Goal: Task Accomplishment & Management: Manage account settings

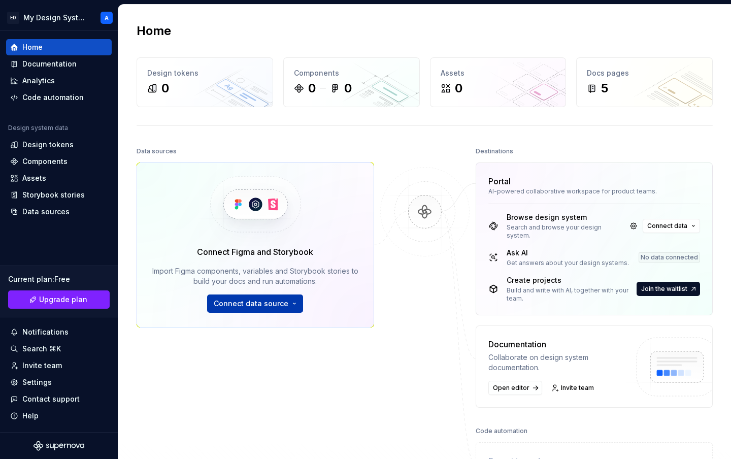
click at [282, 302] on span "Connect data source" at bounding box center [251, 303] width 75 height 10
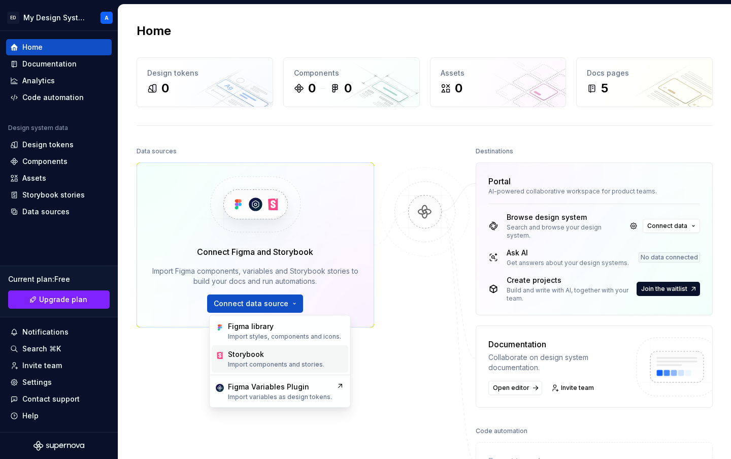
click at [320, 360] on div "Storybook Import components and stories." at bounding box center [276, 358] width 96 height 19
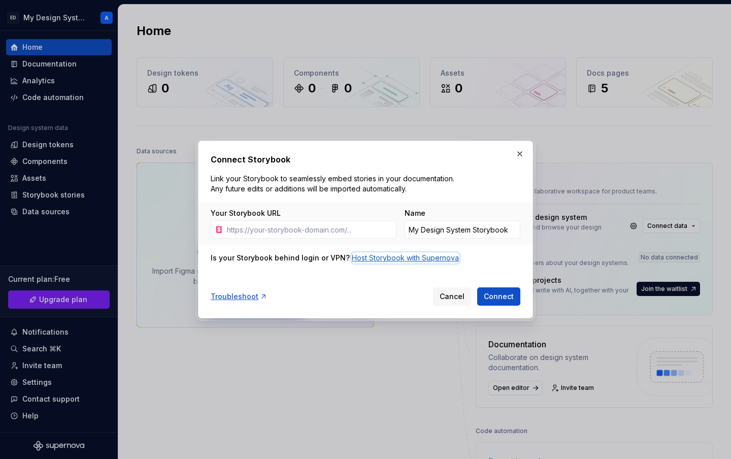
click at [381, 257] on div "Host Storybook with Supernova" at bounding box center [405, 258] width 107 height 10
click at [385, 260] on div "Host Storybook with Supernova" at bounding box center [405, 258] width 107 height 10
click at [290, 231] on input "Your Storybook URL" at bounding box center [310, 229] width 174 height 18
click at [399, 255] on div "Host Storybook with Supernova" at bounding box center [405, 258] width 107 height 10
click at [517, 153] on button "button" at bounding box center [520, 154] width 14 height 14
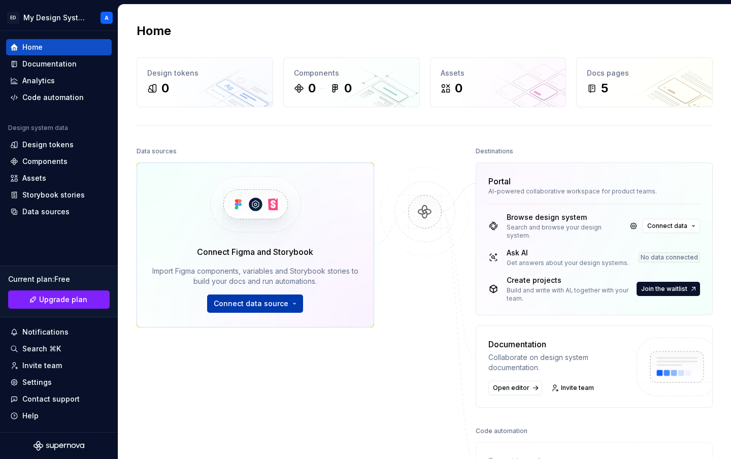
click at [270, 302] on span "Connect data source" at bounding box center [251, 303] width 75 height 10
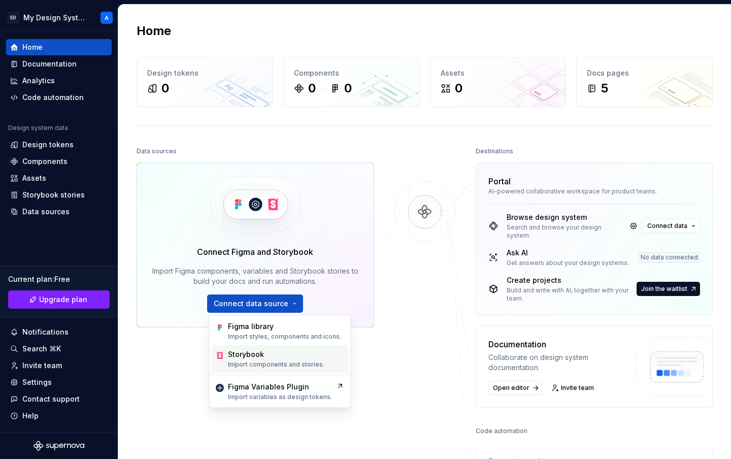
click at [278, 357] on div "Storybook" at bounding box center [276, 354] width 96 height 10
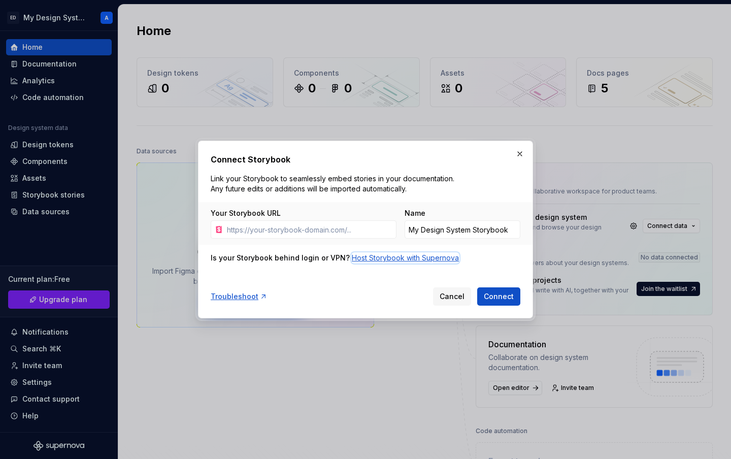
click at [382, 260] on div "Host Storybook with Supernova" at bounding box center [405, 258] width 107 height 10
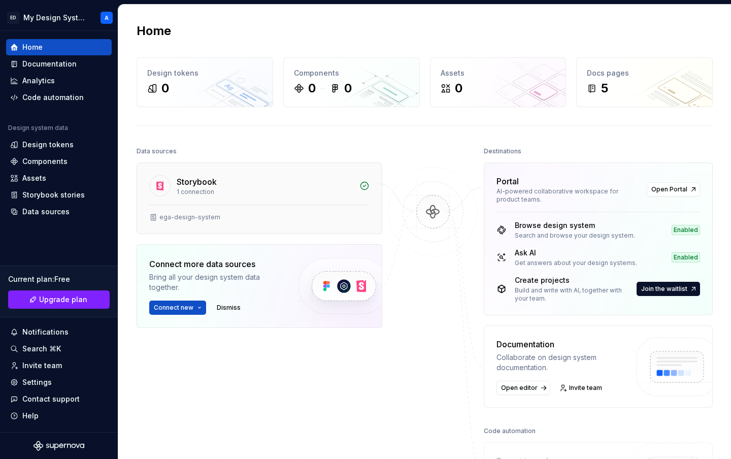
click at [270, 190] on div "1 connection" at bounding box center [265, 192] width 177 height 8
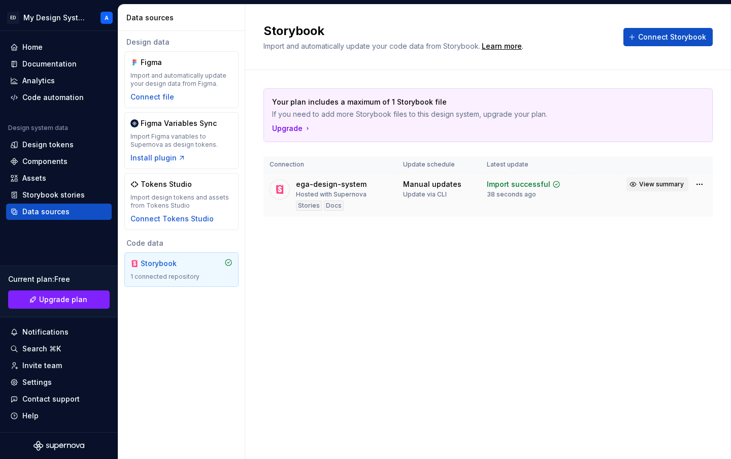
click at [657, 183] on span "View summary" at bounding box center [661, 184] width 45 height 8
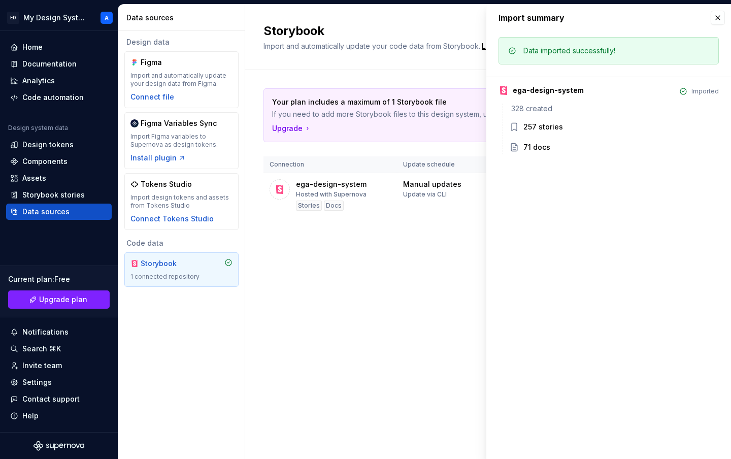
click at [445, 257] on div "Storybook Import and automatically update your code data from Storybook. Learn …" at bounding box center [488, 232] width 486 height 454
click at [716, 19] on button "button" at bounding box center [717, 18] width 14 height 14
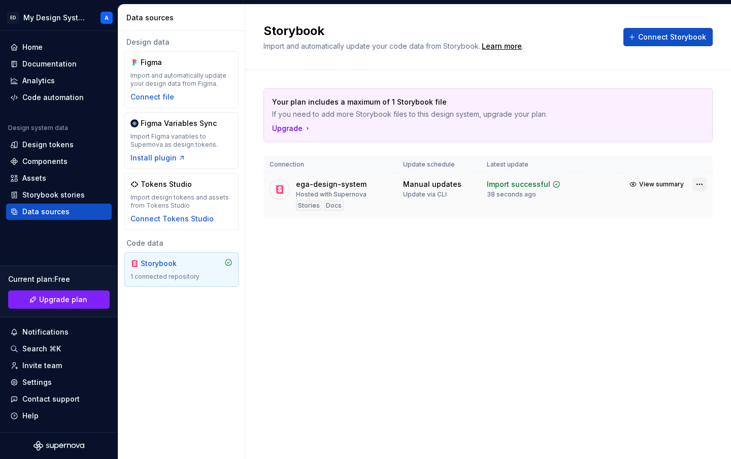
click at [699, 186] on html "ED My Design System A Home Documentation Analytics Code automation Design syste…" at bounding box center [365, 229] width 731 height 459
click at [666, 222] on link "Open Storybook" at bounding box center [664, 220] width 76 height 10
click at [69, 14] on html "ED My Design System A Home Documentation Analytics Code automation Design syste…" at bounding box center [365, 229] width 731 height 459
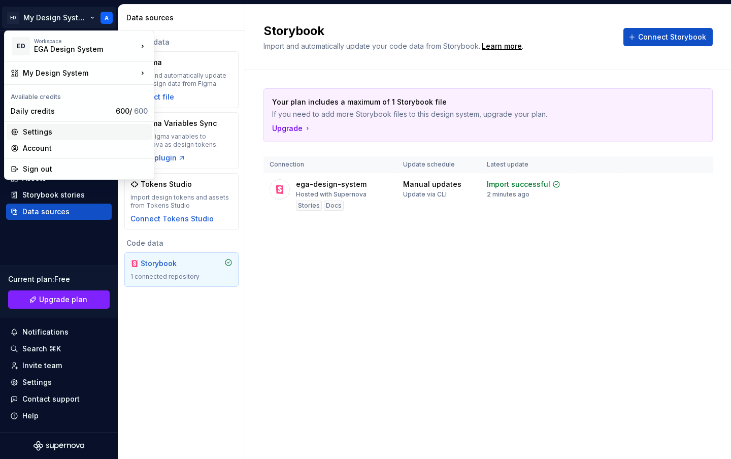
click at [59, 131] on div "Settings" at bounding box center [85, 132] width 125 height 10
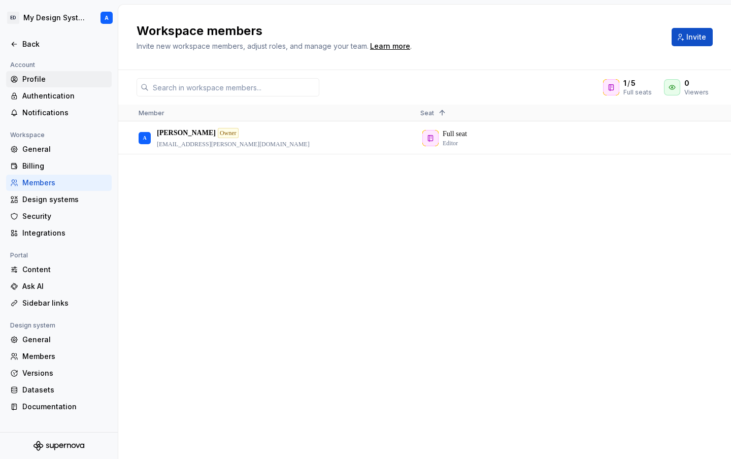
click at [44, 78] on div "Profile" at bounding box center [64, 79] width 85 height 10
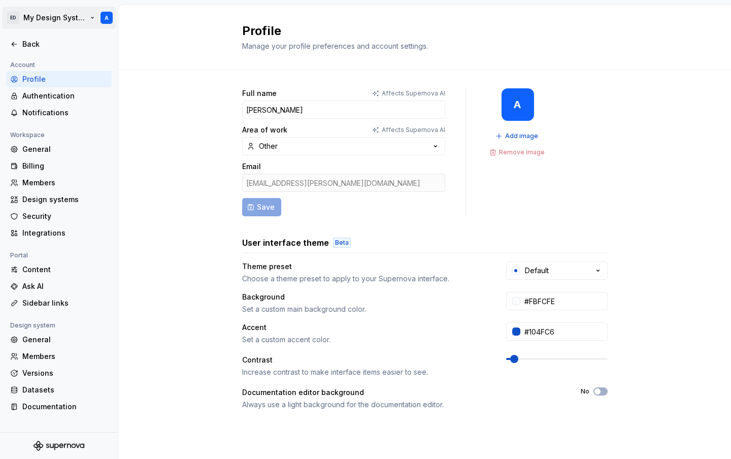
click at [84, 19] on html "ED My Design System A Back Account Profile Authentication Notifications Workspa…" at bounding box center [365, 229] width 731 height 459
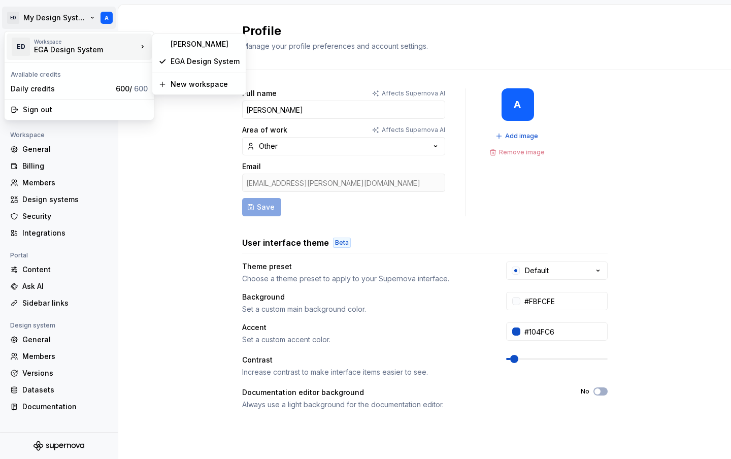
click at [75, 50] on div "EGA Design System" at bounding box center [77, 50] width 86 height 10
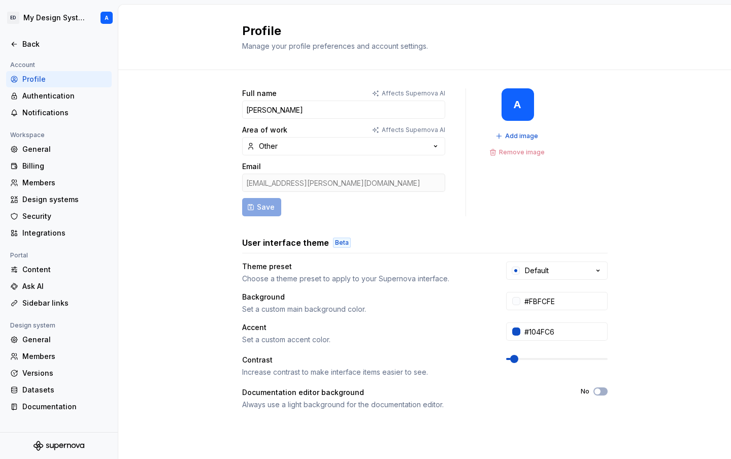
click at [176, 334] on html "ED My Design System A Back Account Profile Authentication Notifications Workspa…" at bounding box center [365, 229] width 731 height 459
click at [57, 147] on div "General" at bounding box center [64, 149] width 85 height 10
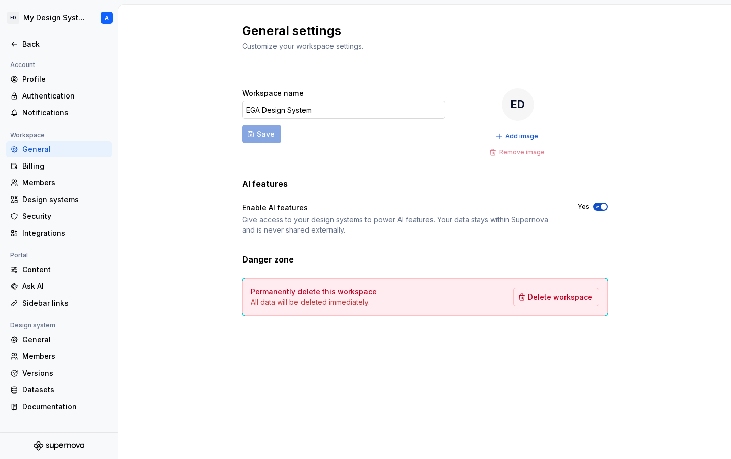
click at [308, 112] on input "EGA Design System" at bounding box center [343, 109] width 203 height 18
click at [318, 157] on form "Workspace name EGA Design System Save" at bounding box center [343, 123] width 203 height 71
click at [17, 53] on div at bounding box center [59, 55] width 118 height 7
click at [17, 46] on icon at bounding box center [14, 44] width 8 height 8
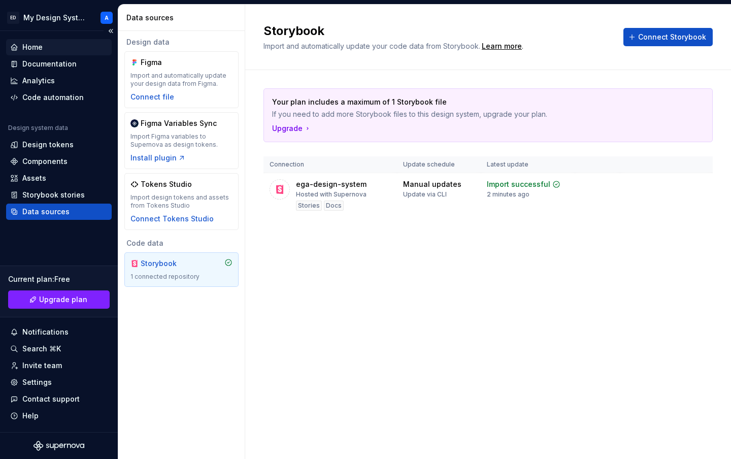
click at [51, 47] on div "Home" at bounding box center [58, 47] width 97 height 10
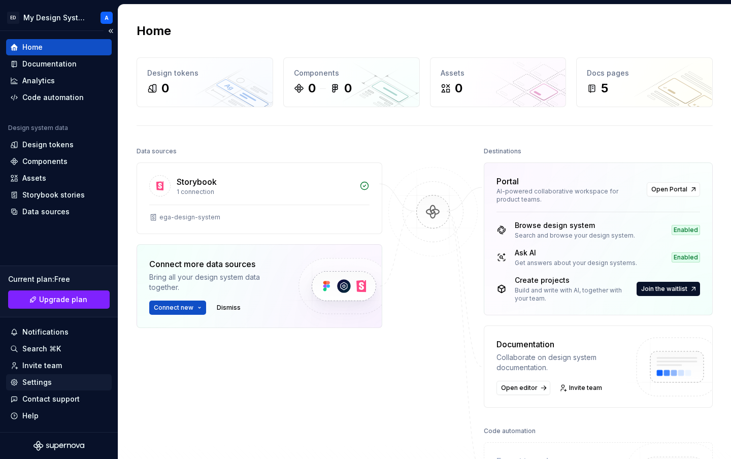
click at [43, 382] on div "Settings" at bounding box center [36, 382] width 29 height 10
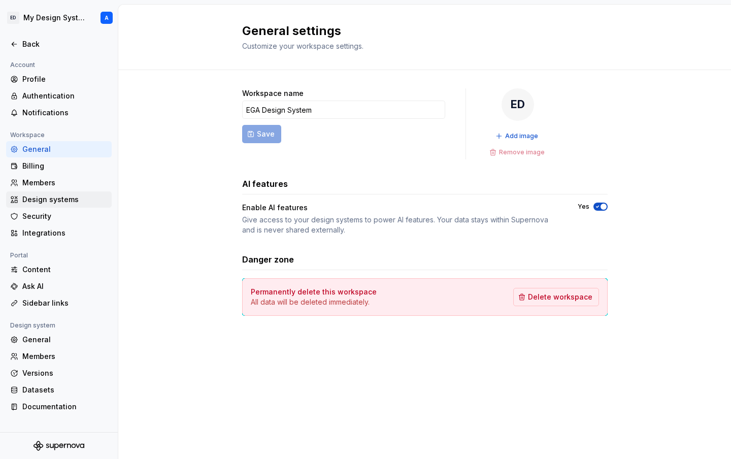
click at [59, 204] on div "Design systems" at bounding box center [64, 199] width 85 height 10
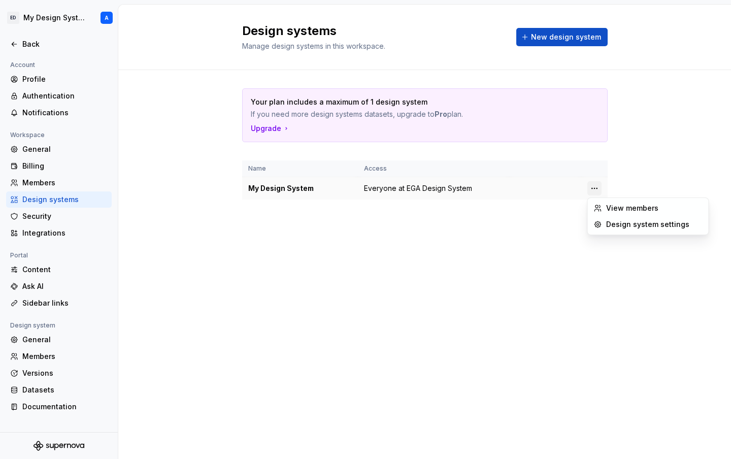
click at [596, 188] on html "ED My Design System A Back Account Profile Authentication Notifications Workspa…" at bounding box center [365, 229] width 731 height 459
click at [627, 224] on div "Design system settings" at bounding box center [654, 224] width 96 height 10
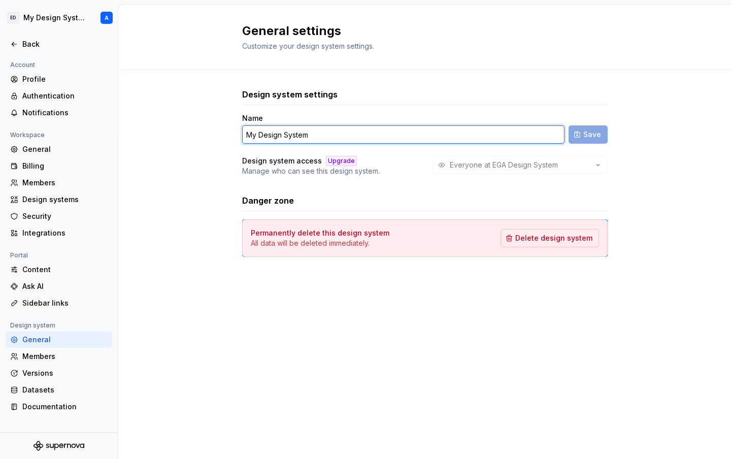
click at [310, 135] on input "My Design System" at bounding box center [403, 134] width 322 height 18
click at [258, 137] on input "Saafaa" at bounding box center [403, 134] width 322 height 18
type input "Safaa"
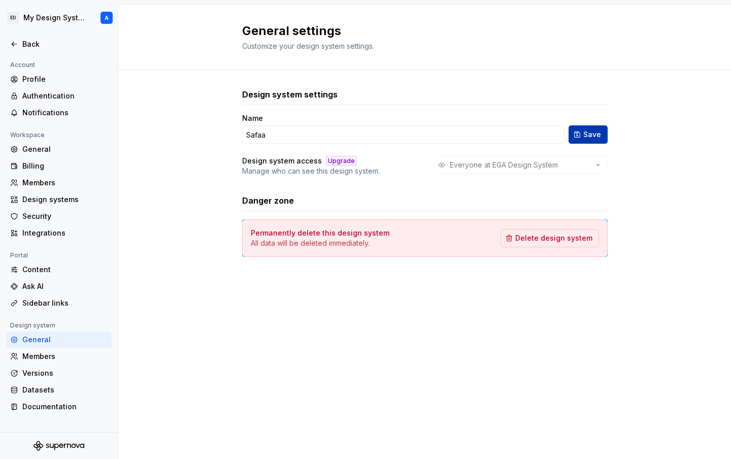
click at [593, 132] on span "Save" at bounding box center [592, 134] width 18 height 10
click at [25, 42] on div "Back" at bounding box center [64, 44] width 85 height 10
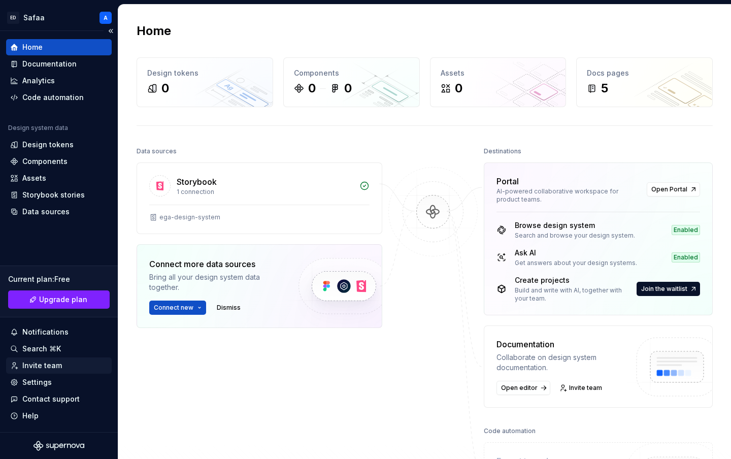
click at [46, 364] on div "Invite team" at bounding box center [42, 365] width 40 height 10
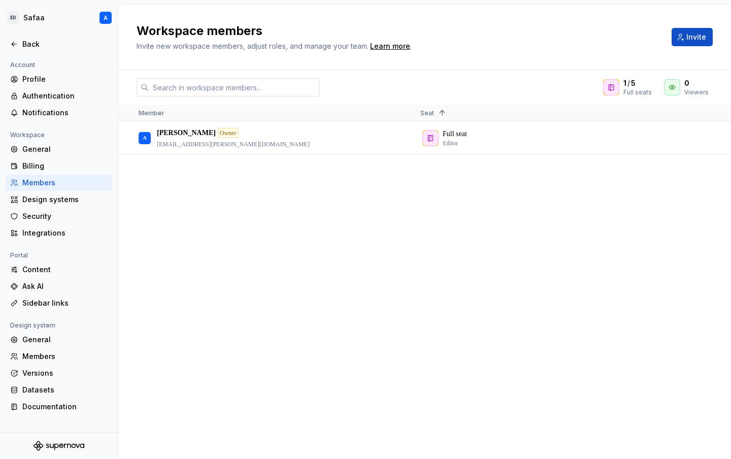
click at [255, 95] on input "text" at bounding box center [234, 87] width 171 height 18
click at [697, 40] on span "Invite" at bounding box center [696, 37] width 20 height 10
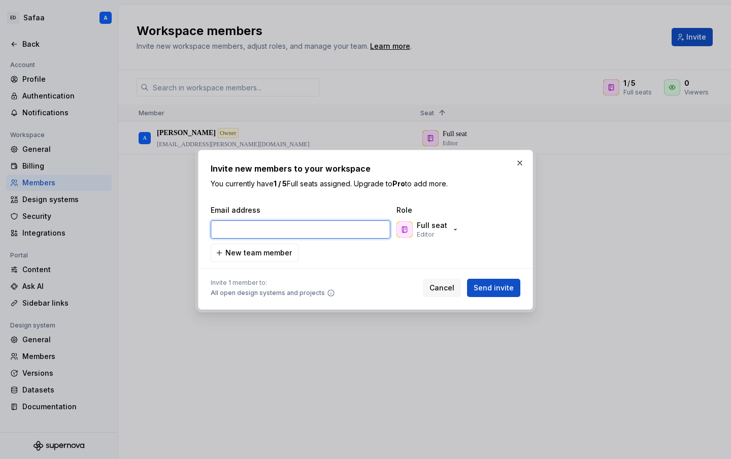
click at [312, 234] on input "email" at bounding box center [301, 229] width 180 height 18
paste input "adrien.bourmault@frog.co"
type input "adrien.bourmault@frog.co"
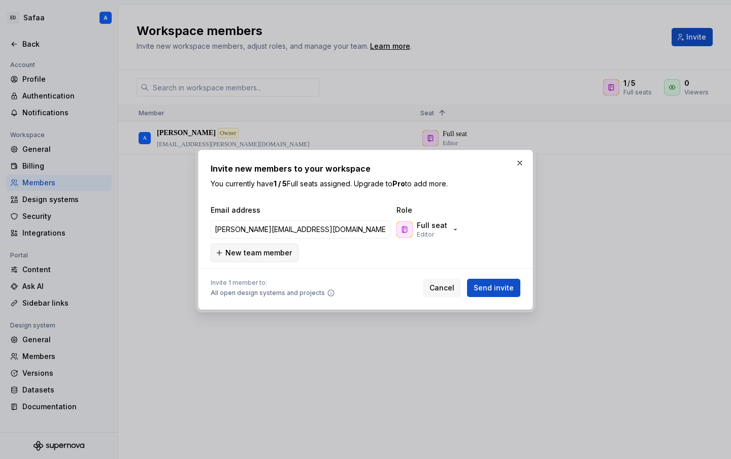
click at [276, 250] on span "New team member" at bounding box center [258, 253] width 66 height 10
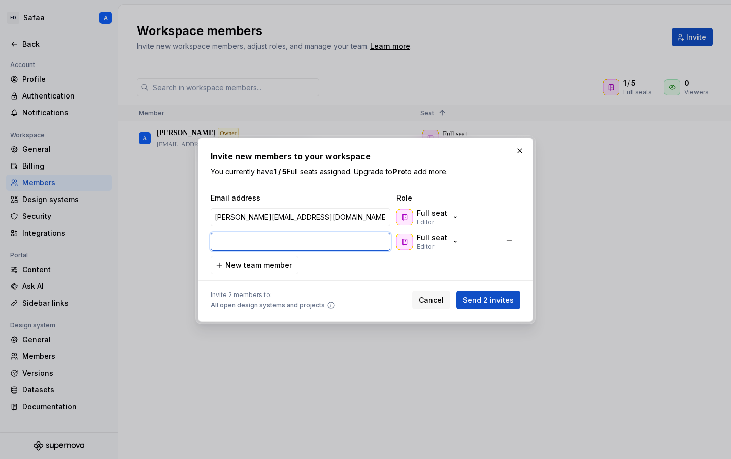
click at [303, 249] on input "email" at bounding box center [301, 241] width 180 height 18
paste input "marie-amelie.cotillon@capgemini.com"
type input "marie-amelie.cotillon@capgemini.com"
click at [287, 220] on input "adrien.bourmault@frog.co" at bounding box center [301, 217] width 180 height 18
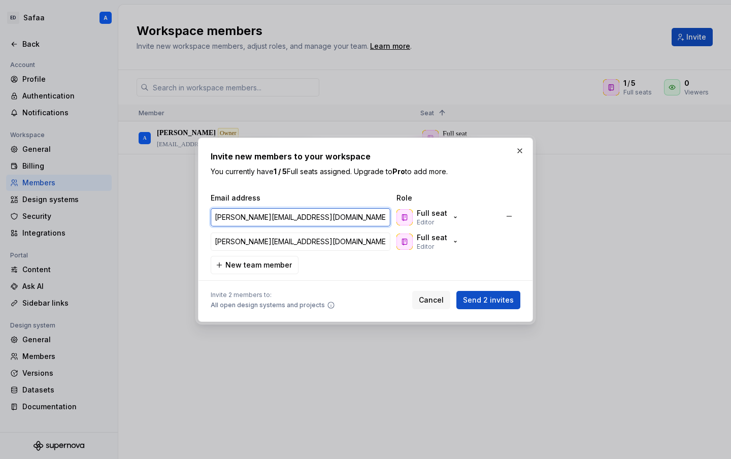
click at [287, 220] on input "adrien.bourmault@frog.co" at bounding box center [301, 217] width 180 height 18
paste input "capgemini.com"
type input "adrien.bourmault@capgemini.com"
click at [455, 218] on icon "button" at bounding box center [455, 217] width 8 height 8
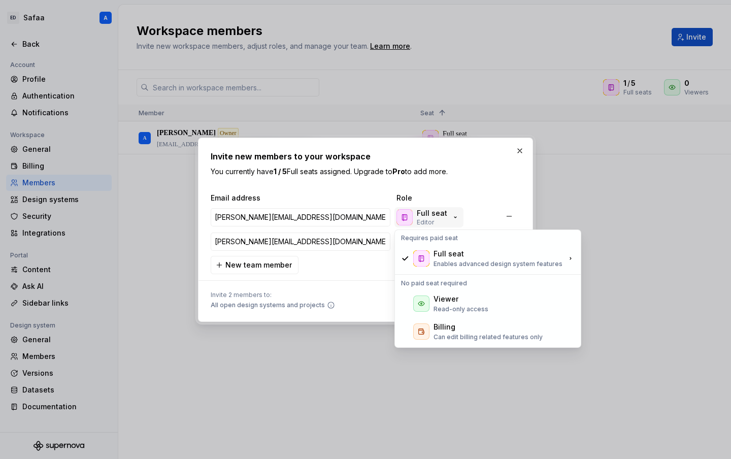
click at [454, 217] on icon "button" at bounding box center [455, 217] width 8 height 8
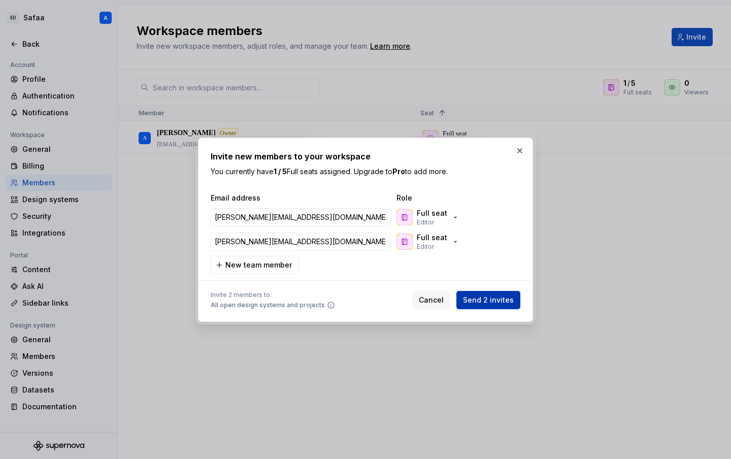
click at [493, 301] on span "Send 2 invites" at bounding box center [488, 300] width 51 height 10
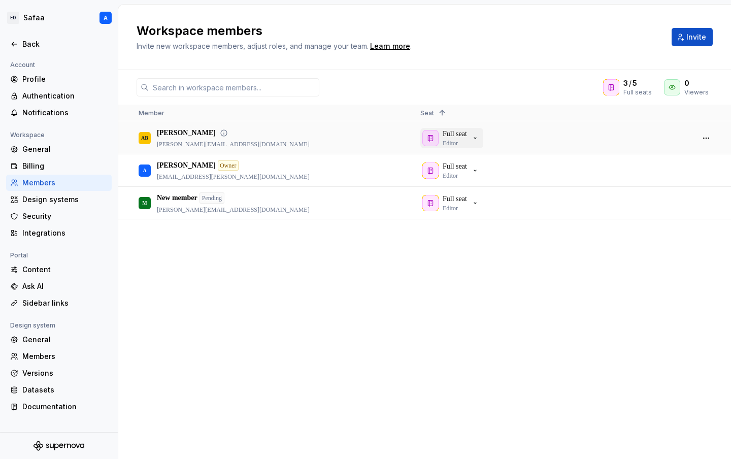
click at [476, 137] on icon "button" at bounding box center [475, 138] width 8 height 8
click at [513, 134] on div "Full seat Editor" at bounding box center [552, 137] width 265 height 31
click at [705, 141] on button "button" at bounding box center [706, 138] width 14 height 14
click at [508, 272] on div "A Antoine Owner antoine.c.barbier@capgemini.com Full seat Editor AB Adrien Bour…" at bounding box center [424, 290] width 613 height 336
click at [44, 272] on div "Content" at bounding box center [64, 269] width 85 height 10
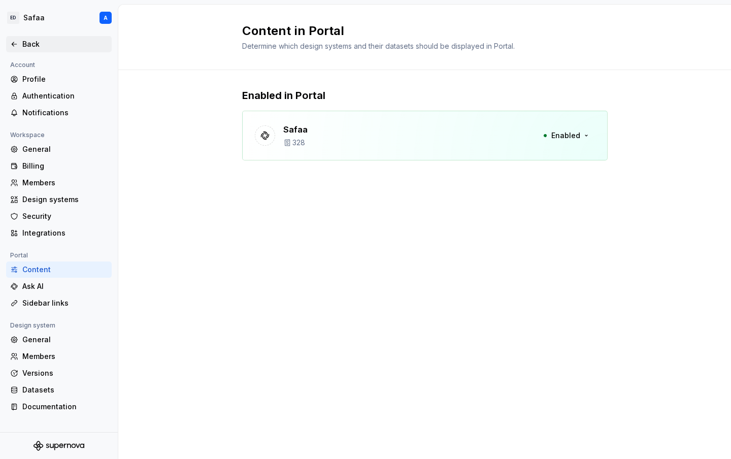
click at [15, 48] on icon at bounding box center [14, 44] width 8 height 8
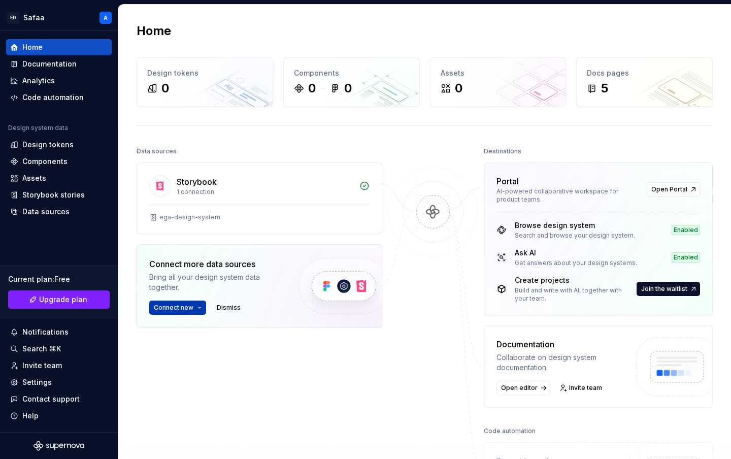
click at [180, 306] on span "Connect new" at bounding box center [174, 307] width 40 height 8
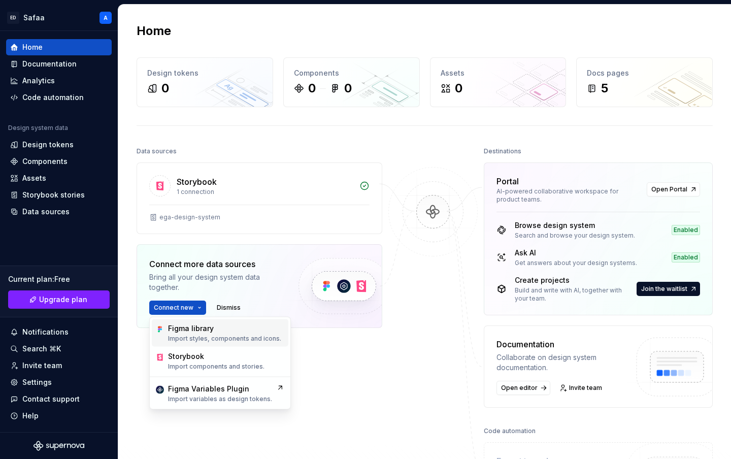
click at [209, 338] on p "Import styles, components and icons." at bounding box center [224, 338] width 113 height 8
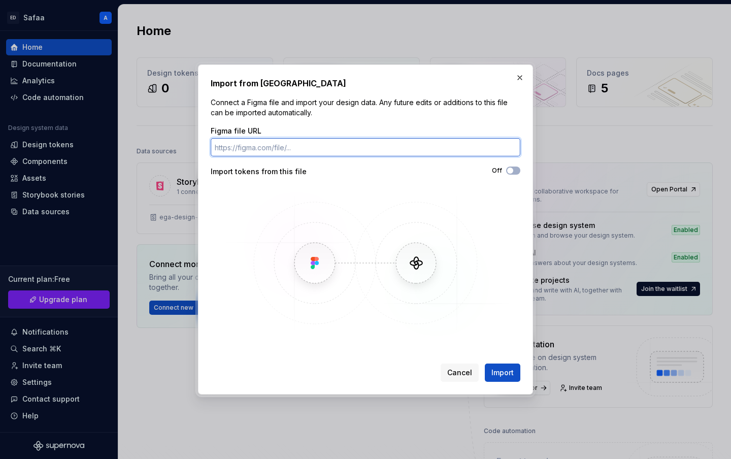
paste input "https://www.figma.com/design/PfmPtKukuCtHChNIDqFoSd/EGA-Components?m=auto&node-…"
drag, startPoint x: 319, startPoint y: 146, endPoint x: 566, endPoint y: 144, distance: 247.2
click at [566, 144] on div "Import from Figma Connect a Figma file and import your design data. Any future …" at bounding box center [365, 229] width 731 height 459
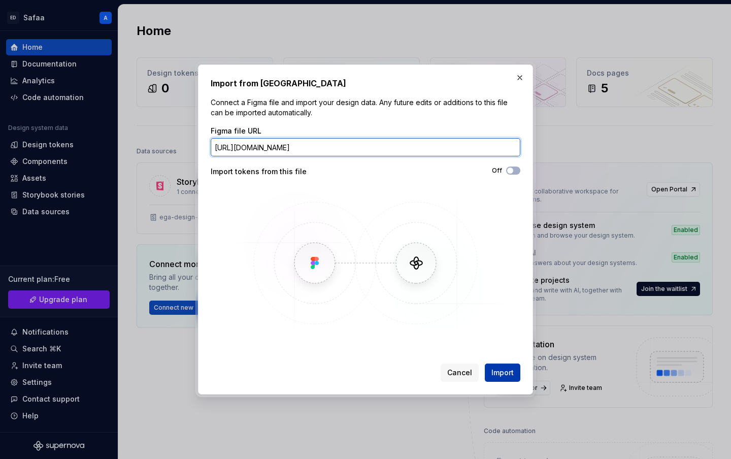
type input "https://www.figma.com/design/PfmPtKukuCtHChNIDqFoSd/EGA-Components"
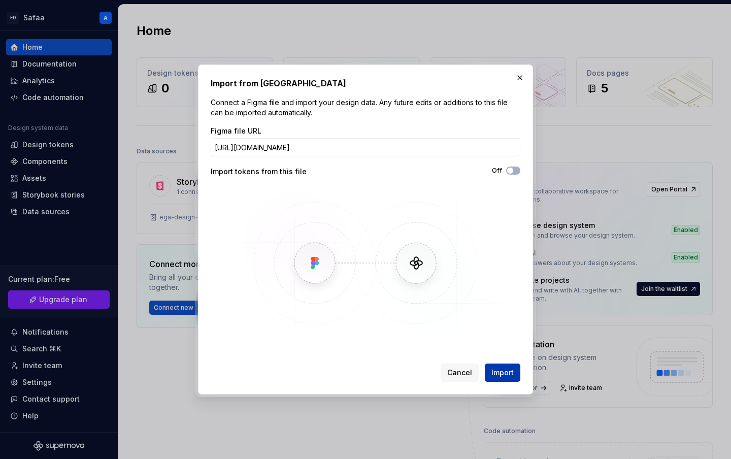
click at [504, 374] on span "Import" at bounding box center [502, 372] width 22 height 10
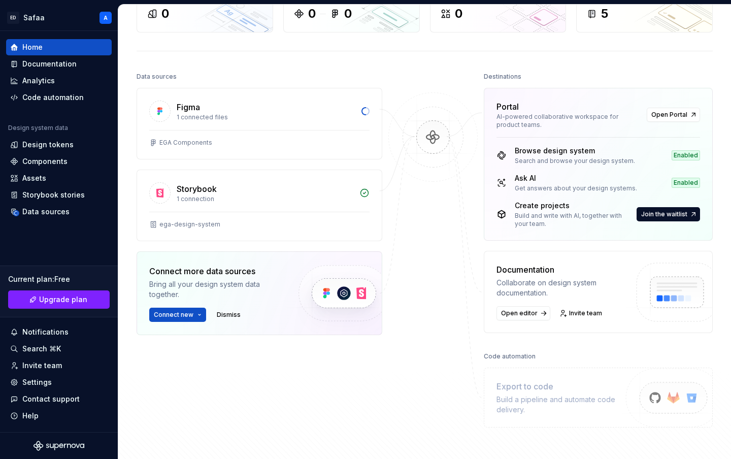
scroll to position [98, 0]
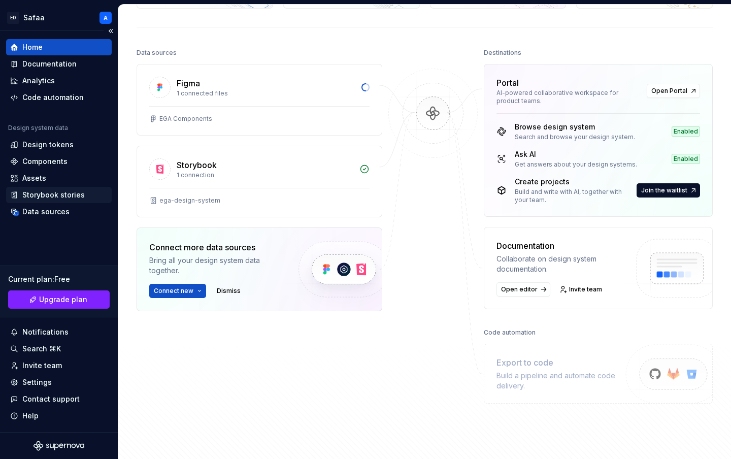
click at [54, 195] on div "Storybook stories" at bounding box center [53, 195] width 62 height 10
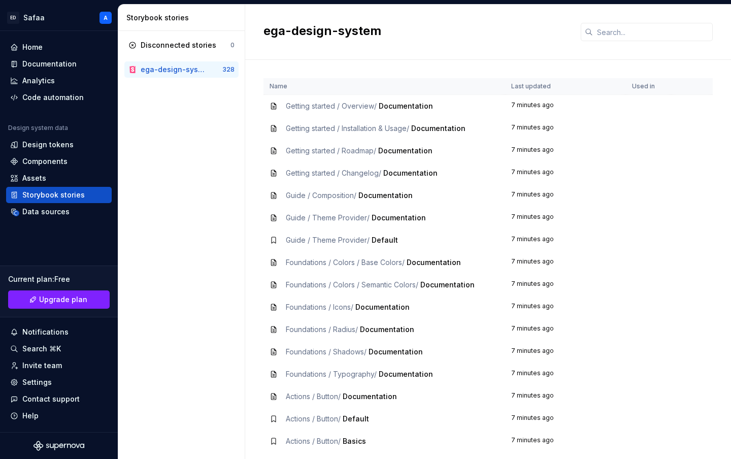
click at [412, 109] on span "Documentation" at bounding box center [406, 105] width 54 height 9
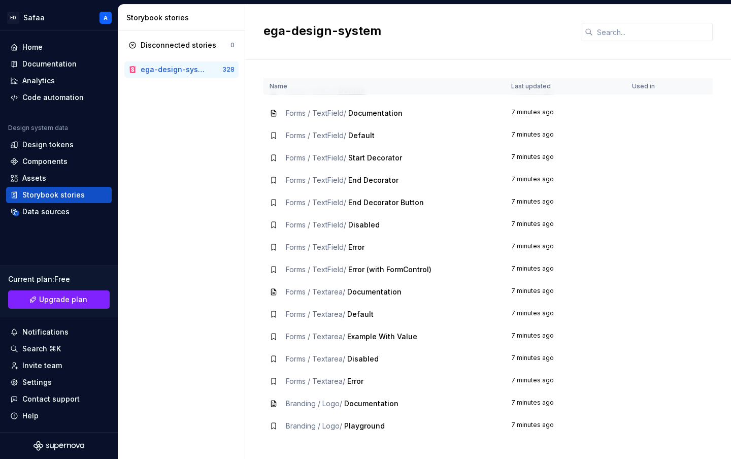
scroll to position [2947, 0]
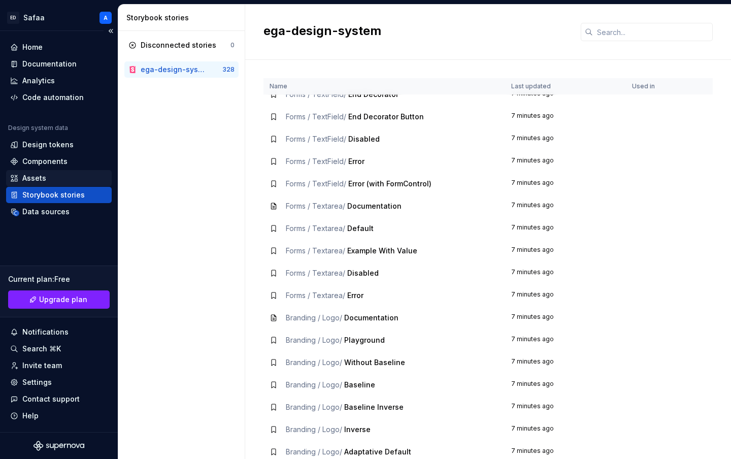
click at [44, 176] on div "Assets" at bounding box center [34, 178] width 24 height 10
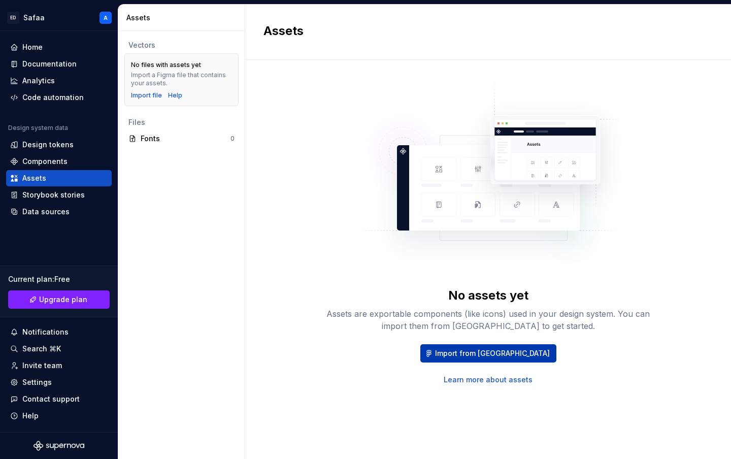
click at [507, 352] on span "Import from Figma" at bounding box center [492, 353] width 115 height 10
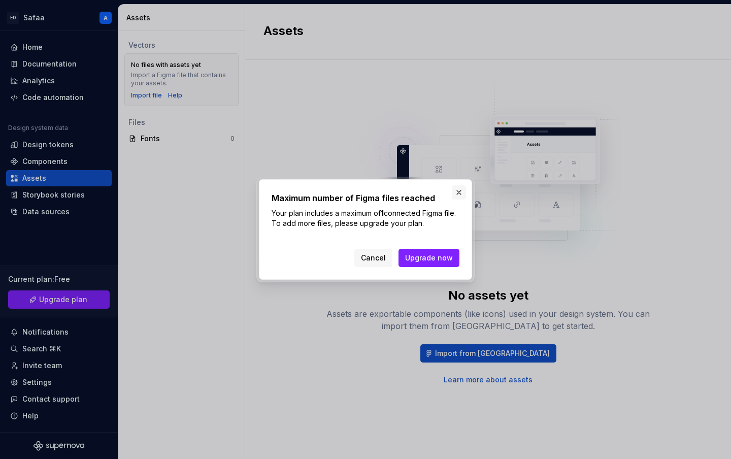
click at [456, 195] on button "button" at bounding box center [459, 192] width 14 height 14
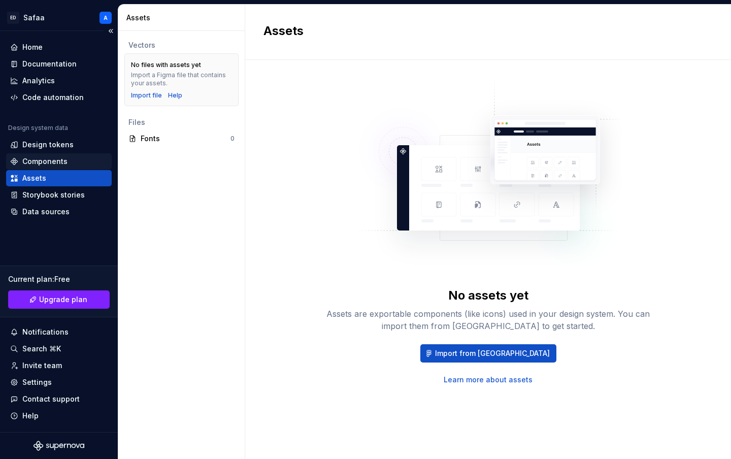
click at [45, 158] on div "Components" at bounding box center [44, 161] width 45 height 10
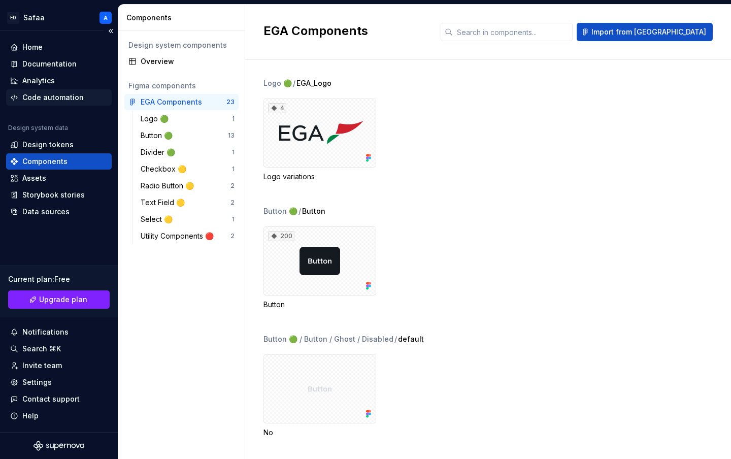
click at [62, 98] on div "Code automation" at bounding box center [52, 97] width 61 height 10
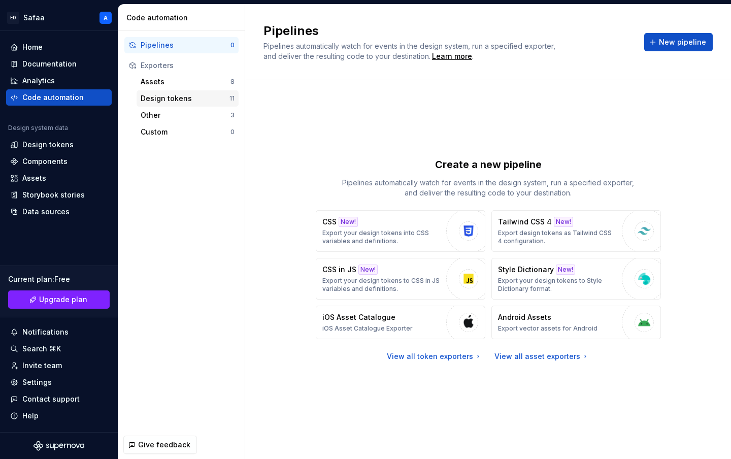
click at [164, 103] on div "Design tokens" at bounding box center [185, 98] width 89 height 10
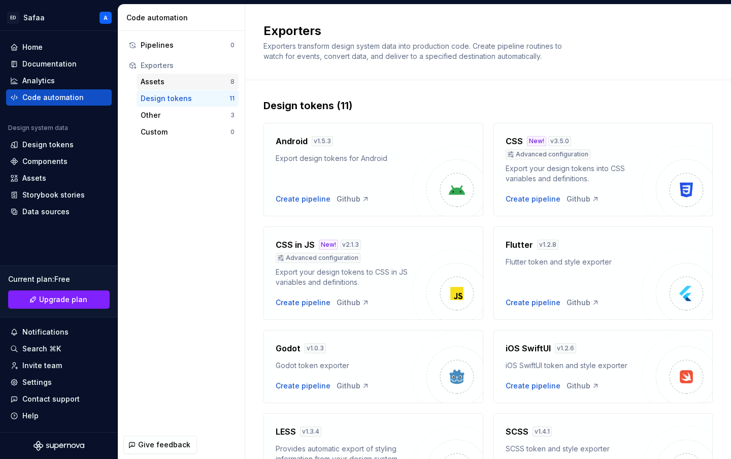
click at [158, 83] on div "Assets" at bounding box center [186, 82] width 90 height 10
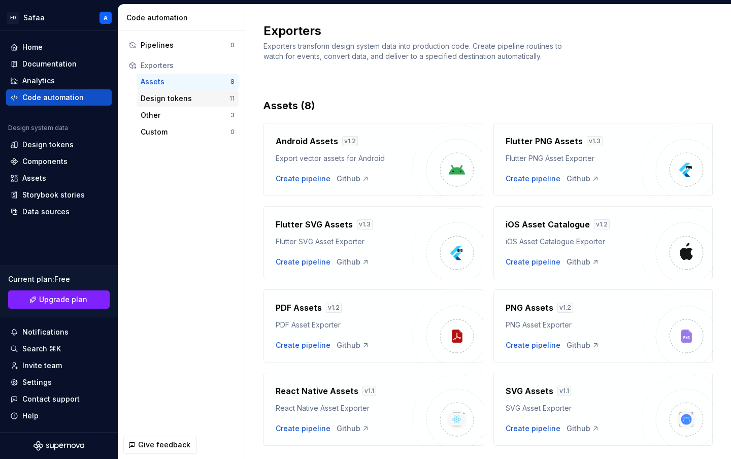
click at [176, 97] on div "Design tokens" at bounding box center [185, 98] width 89 height 10
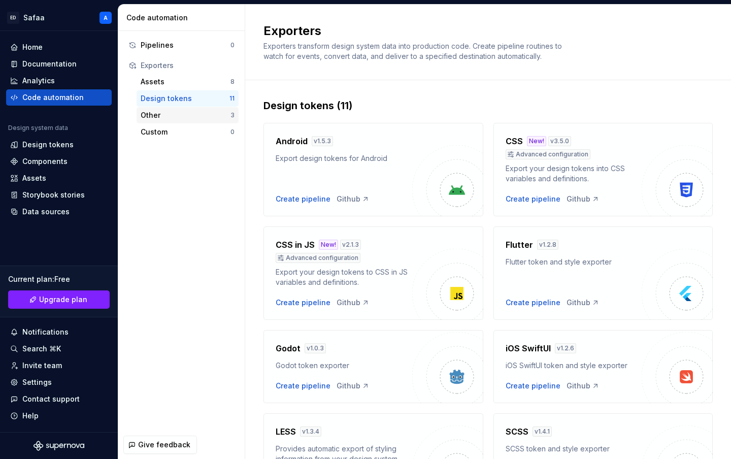
click at [164, 116] on div "Other" at bounding box center [186, 115] width 90 height 10
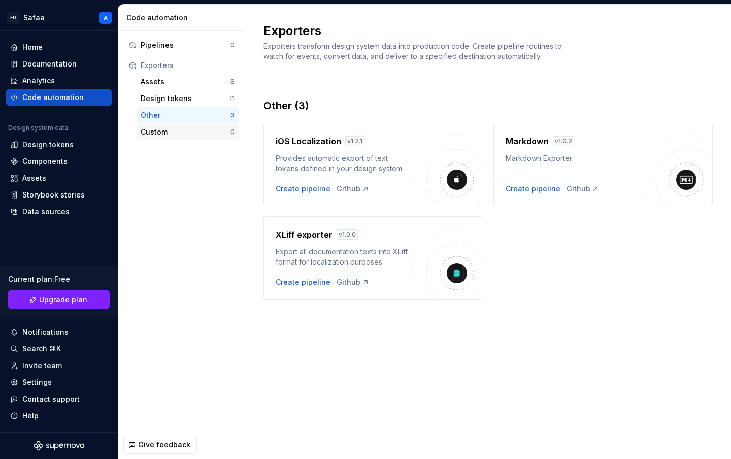
click at [160, 137] on div "Custom 0" at bounding box center [188, 132] width 102 height 16
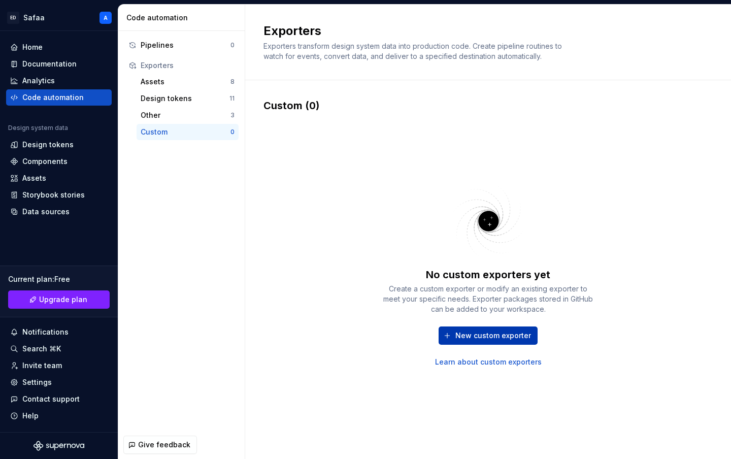
click at [500, 335] on span "New custom exporter" at bounding box center [493, 335] width 76 height 10
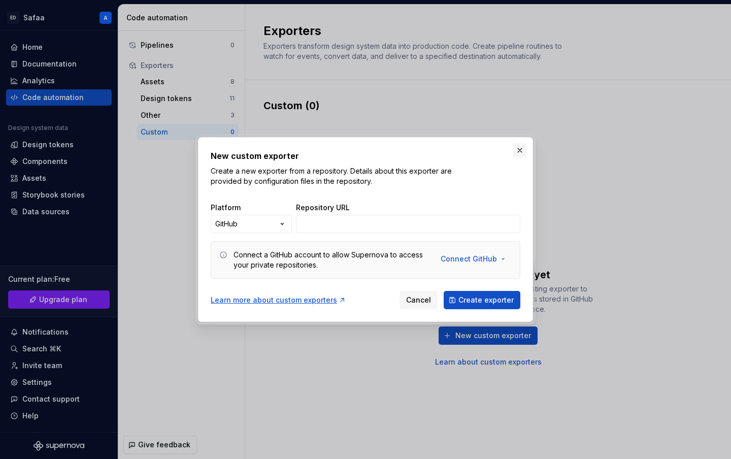
click at [518, 148] on button "button" at bounding box center [520, 150] width 14 height 14
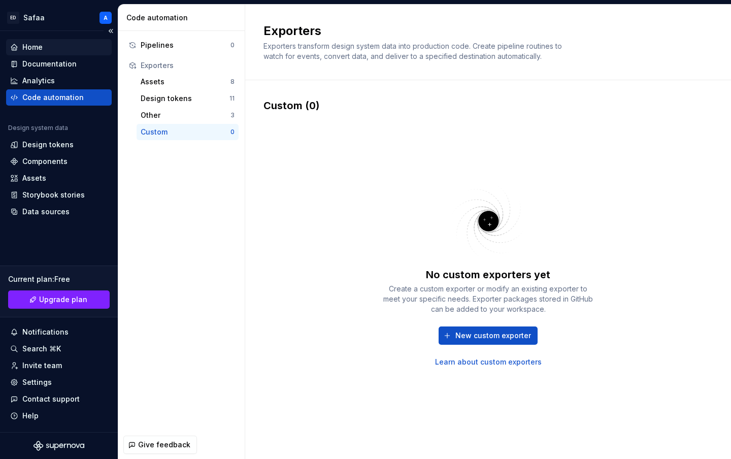
click at [45, 47] on div "Home" at bounding box center [58, 47] width 97 height 10
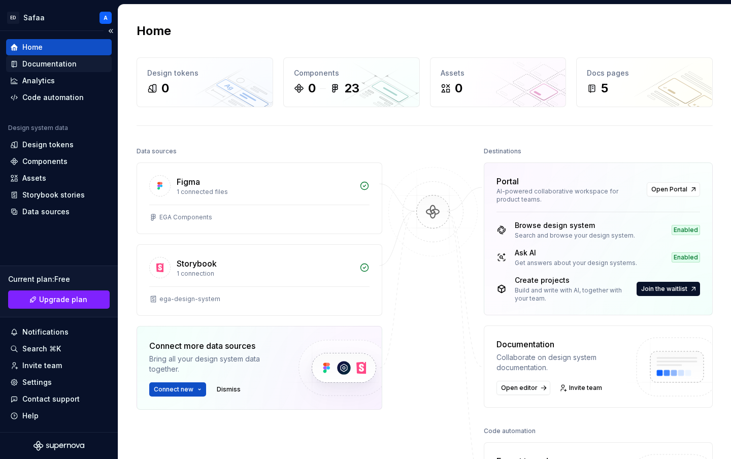
click at [48, 65] on div "Documentation" at bounding box center [49, 64] width 54 height 10
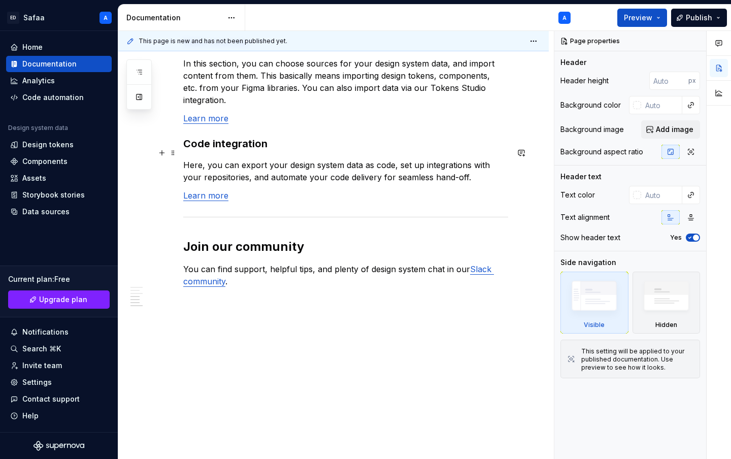
scroll to position [871, 0]
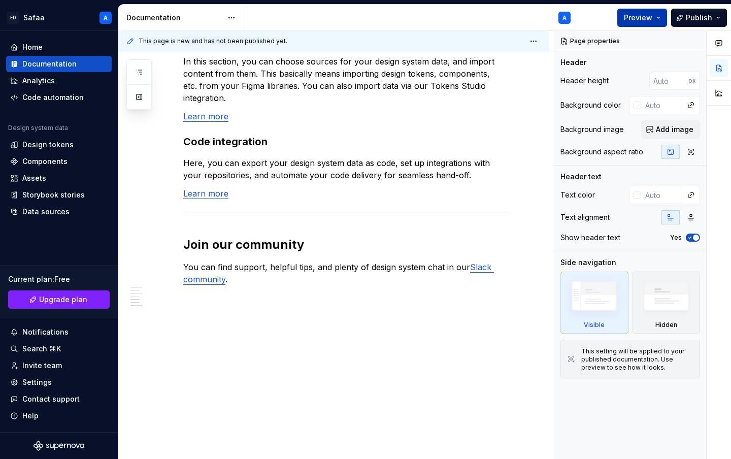
click at [644, 16] on span "Preview" at bounding box center [638, 18] width 28 height 10
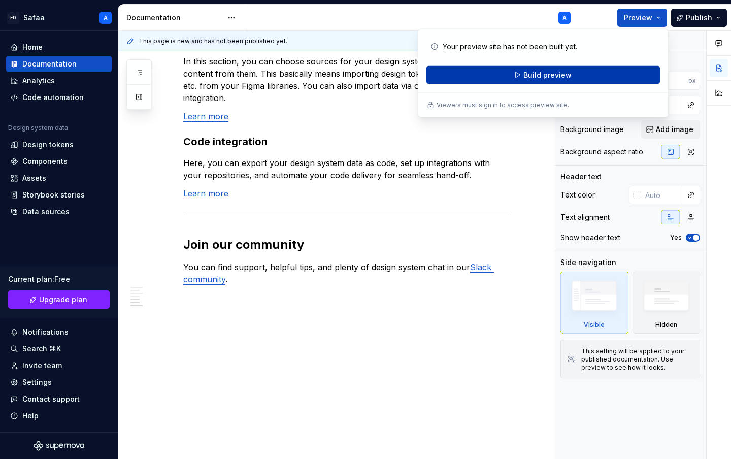
click at [575, 72] on button "Build preview" at bounding box center [542, 75] width 233 height 18
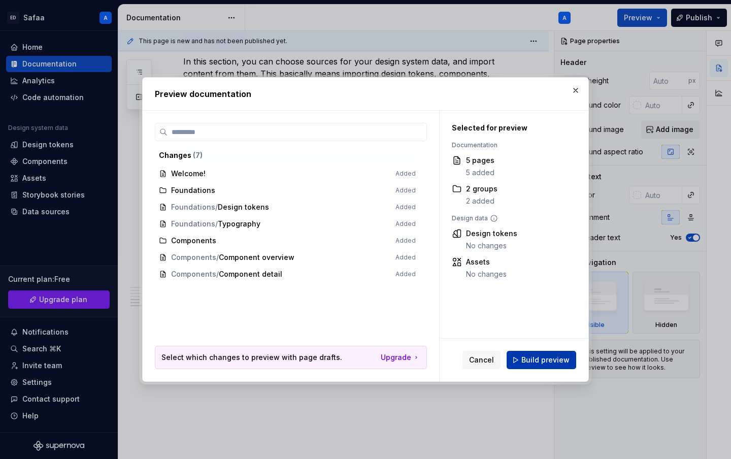
click at [548, 356] on span "Build preview" at bounding box center [545, 360] width 48 height 10
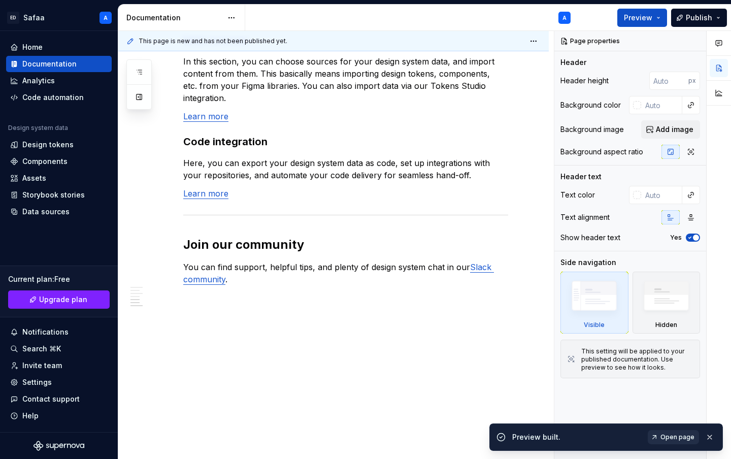
click at [686, 437] on span "Open page" at bounding box center [677, 437] width 34 height 8
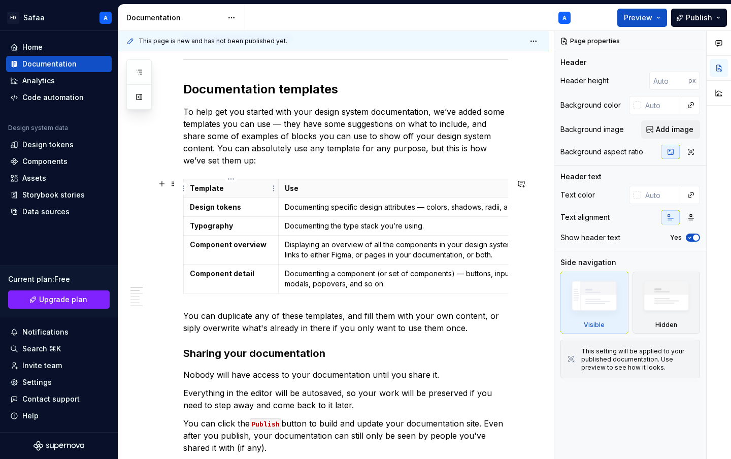
scroll to position [0, 0]
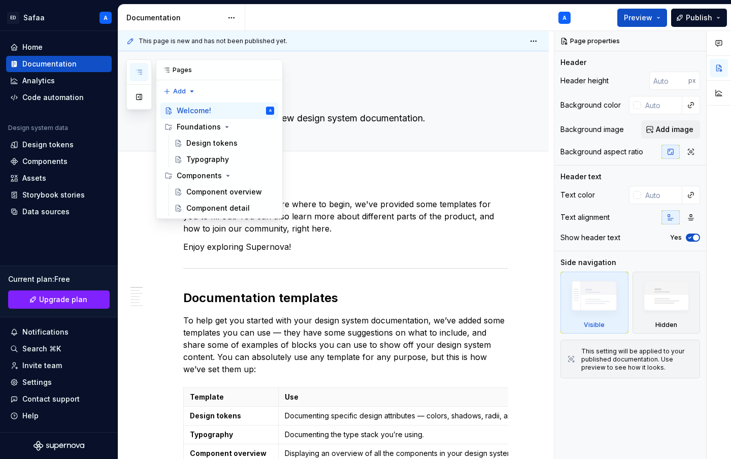
click at [144, 72] on button "button" at bounding box center [139, 72] width 18 height 18
drag, startPoint x: 268, startPoint y: 175, endPoint x: 218, endPoint y: 168, distance: 50.6
click at [217, 168] on div "Components" at bounding box center [225, 175] width 97 height 14
click at [252, 174] on button "Page tree" at bounding box center [253, 175] width 14 height 14
click at [252, 174] on div "Pages Add Accessibility guide for tree Page tree. Navigate the tree with the ar…" at bounding box center [204, 122] width 156 height 127
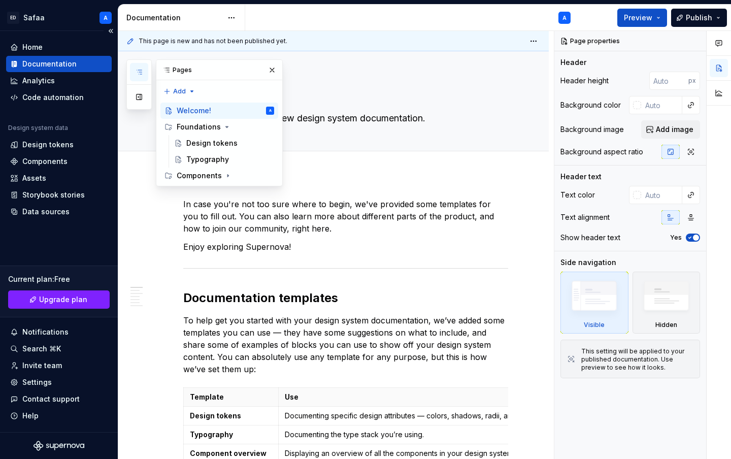
type textarea "*"
click at [63, 159] on div "Components" at bounding box center [44, 161] width 45 height 10
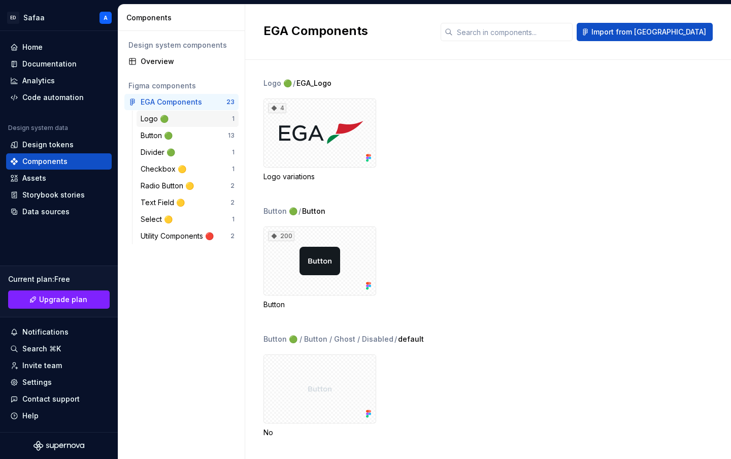
click at [184, 117] on div "Logo 🟢" at bounding box center [186, 119] width 91 height 10
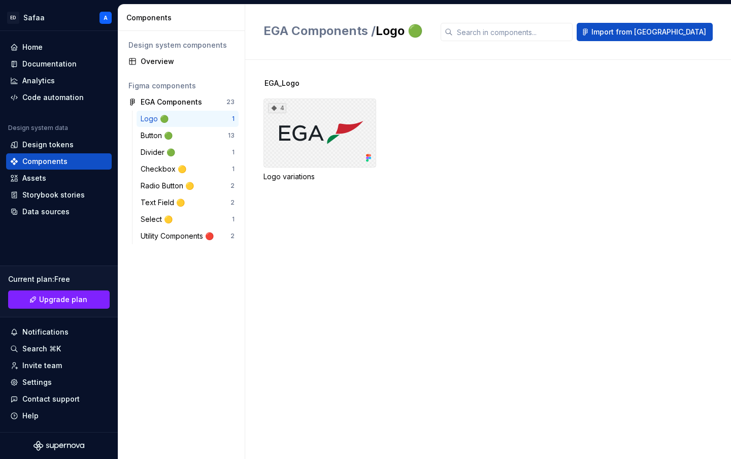
click at [329, 125] on div "4" at bounding box center [319, 132] width 113 height 69
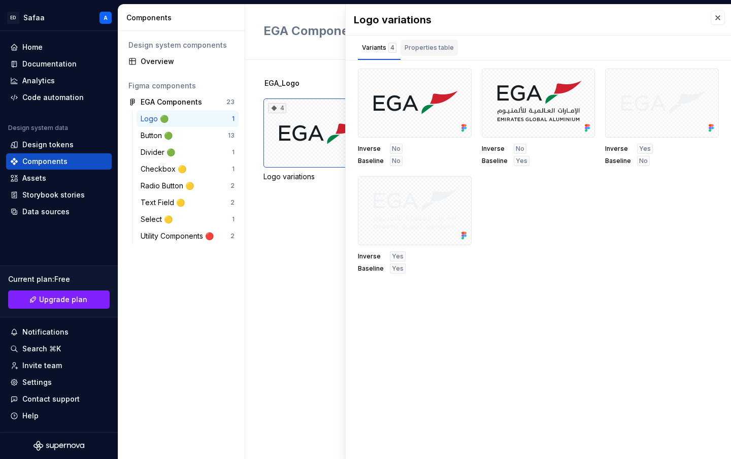
click at [422, 49] on div "Properties table" at bounding box center [428, 48] width 49 height 10
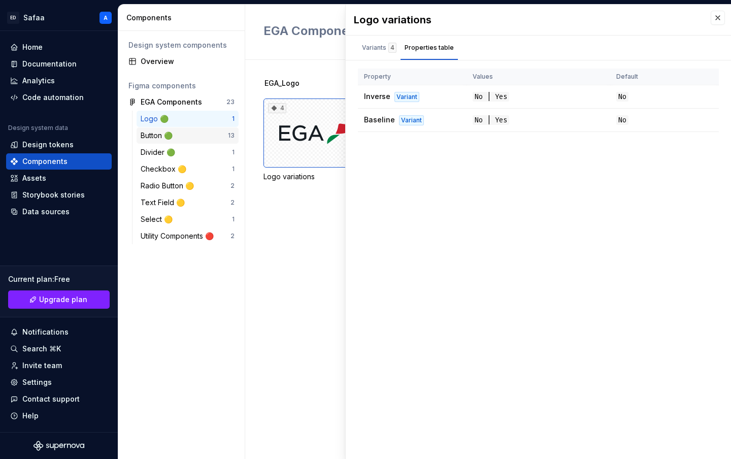
click at [189, 134] on div "Button 🟢" at bounding box center [184, 135] width 87 height 10
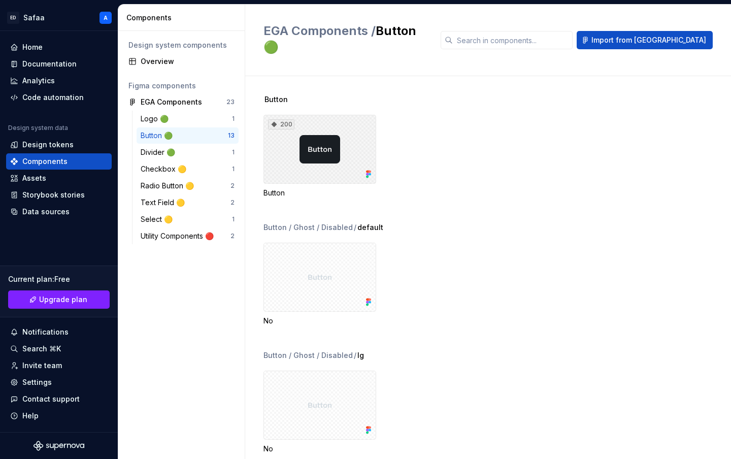
click at [348, 119] on div "200" at bounding box center [319, 149] width 113 height 69
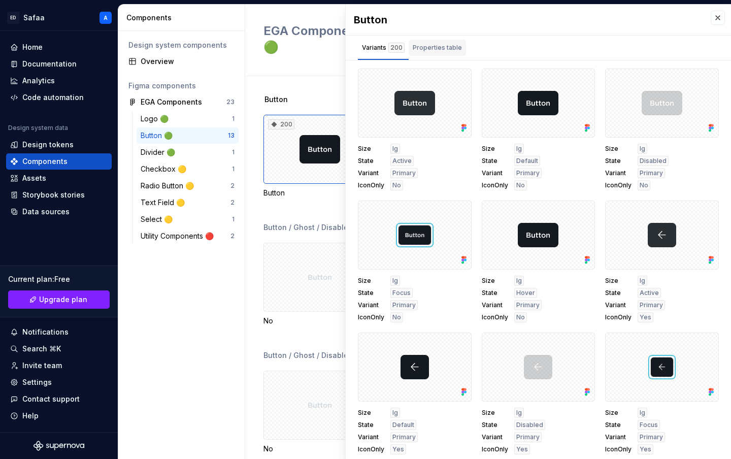
click at [435, 51] on div "Properties table" at bounding box center [437, 48] width 49 height 10
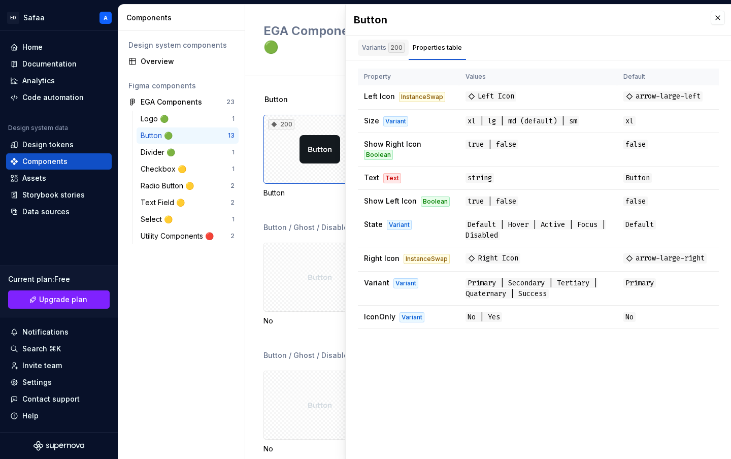
click at [376, 44] on div "Variants 200" at bounding box center [383, 48] width 43 height 10
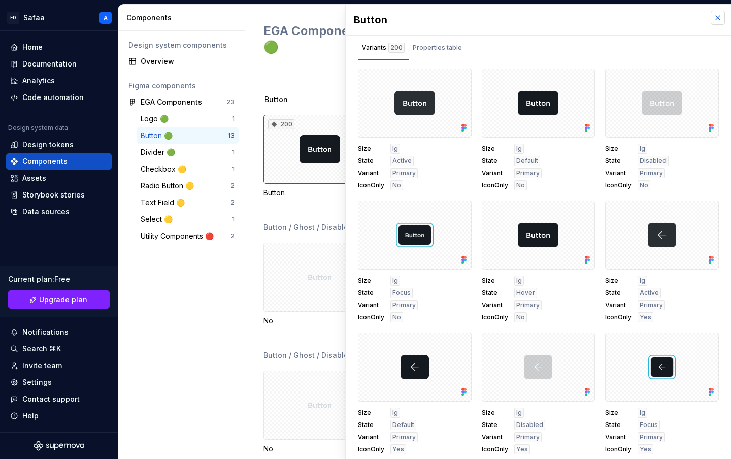
click at [716, 24] on button "button" at bounding box center [717, 18] width 14 height 14
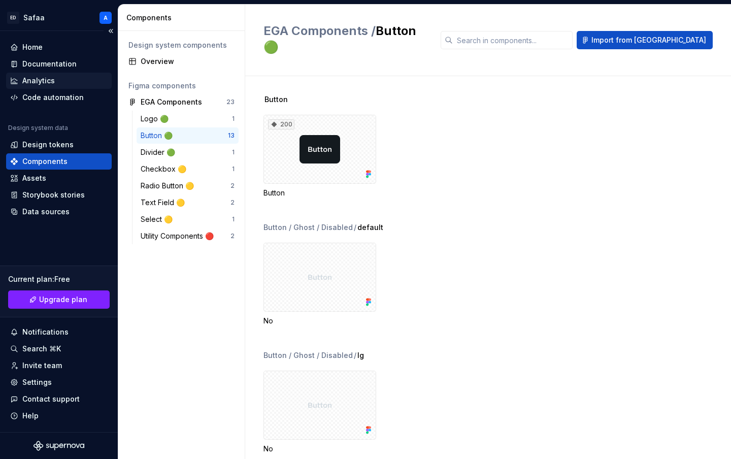
click at [45, 79] on div "Analytics" at bounding box center [38, 81] width 32 height 10
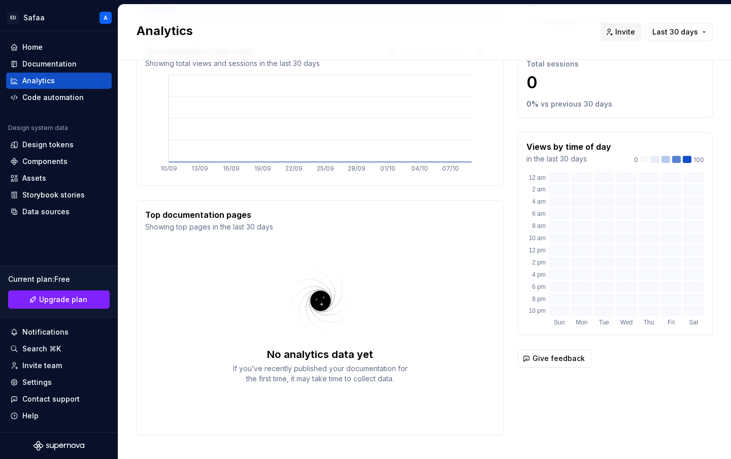
scroll to position [135, 0]
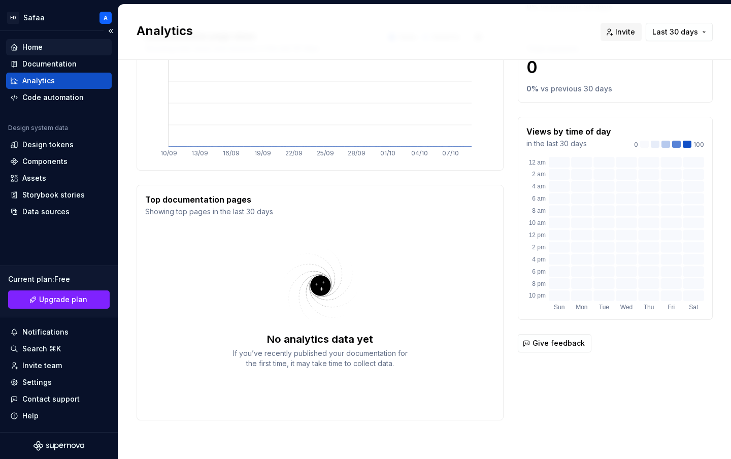
click at [40, 45] on div "Home" at bounding box center [32, 47] width 20 height 10
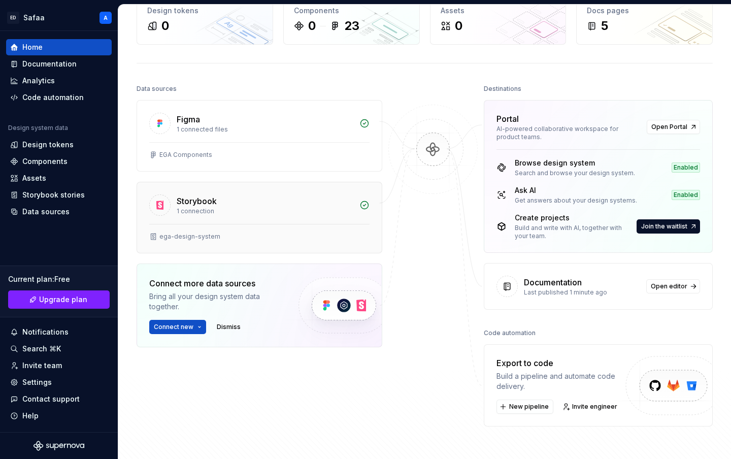
scroll to position [77, 0]
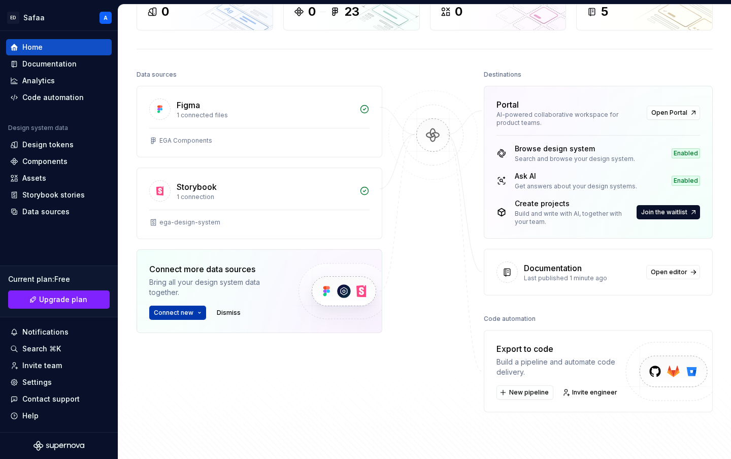
click at [195, 310] on button "Connect new" at bounding box center [177, 313] width 57 height 14
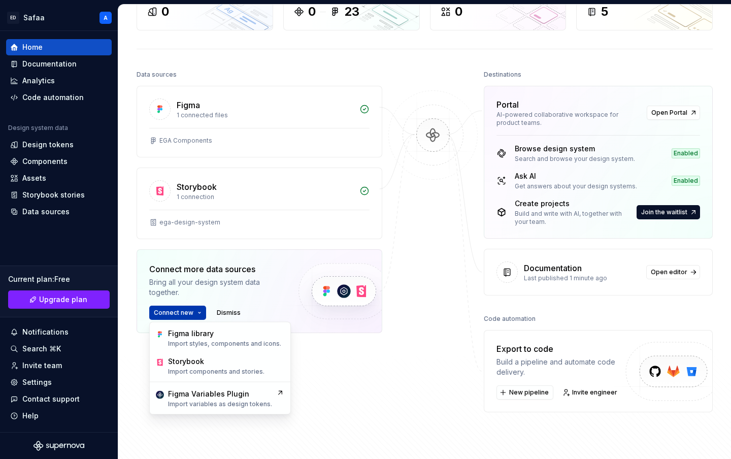
click at [195, 310] on button "Connect new" at bounding box center [177, 313] width 57 height 14
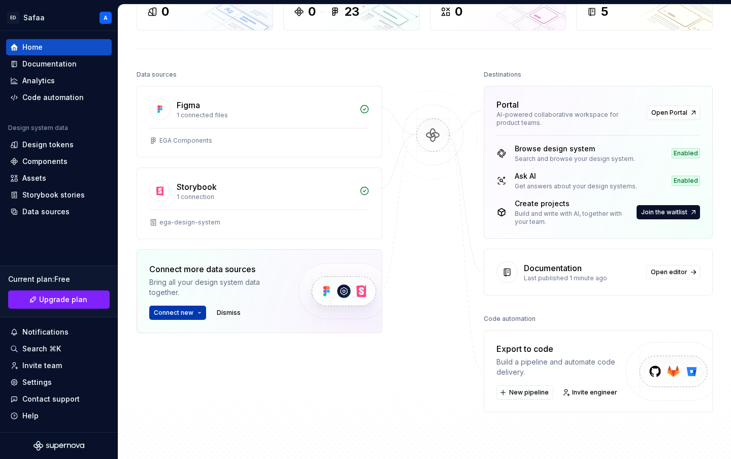
click at [197, 313] on button "Connect new" at bounding box center [177, 313] width 57 height 14
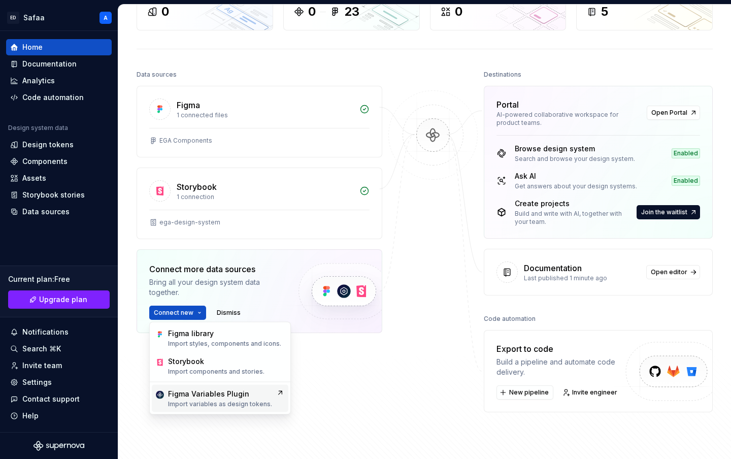
click at [220, 400] on p "Import variables as design tokens." at bounding box center [220, 404] width 104 height 8
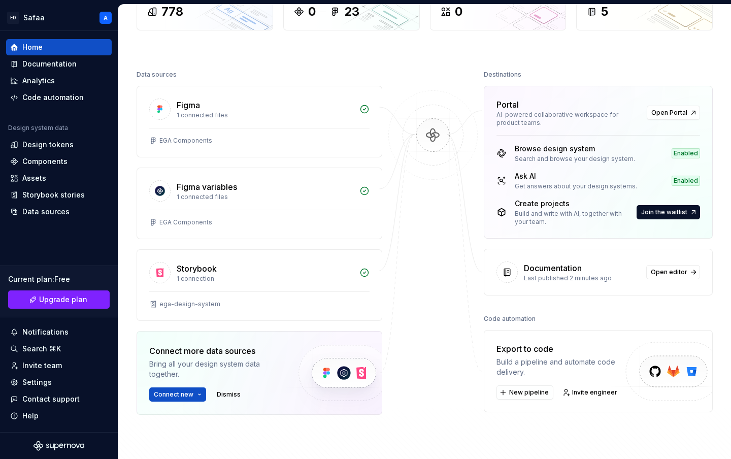
click at [438, 259] on div at bounding box center [432, 266] width 101 height 398
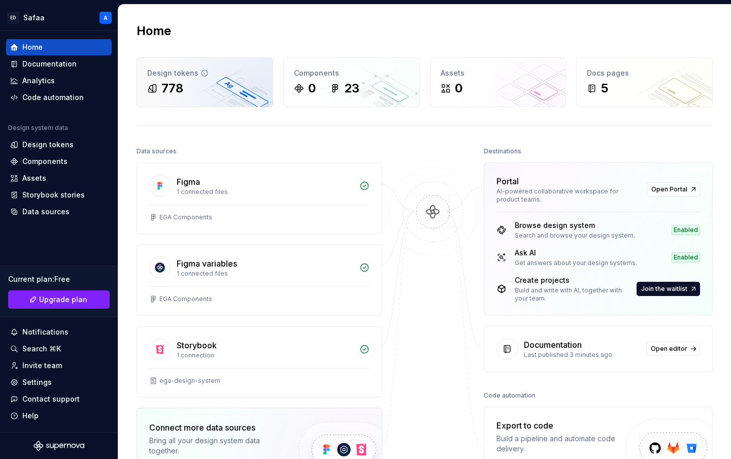
click at [190, 82] on div "778" at bounding box center [204, 88] width 115 height 16
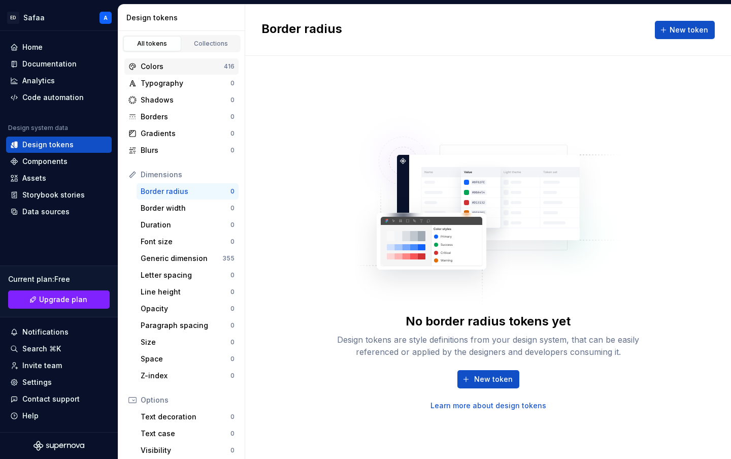
click at [196, 63] on div "Colors" at bounding box center [182, 66] width 83 height 10
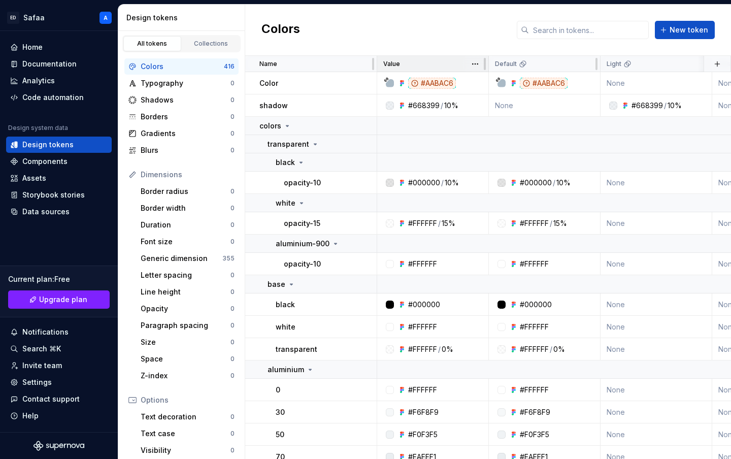
click at [400, 64] on div "Value" at bounding box center [432, 64] width 99 height 8
click at [475, 66] on html "ED Safaa A Home Documentation Analytics Code automation Design system data Desi…" at bounding box center [365, 229] width 731 height 459
click at [588, 66] on html "ED Safaa A Home Documentation Analytics Code automation Design system data Desi…" at bounding box center [365, 229] width 731 height 459
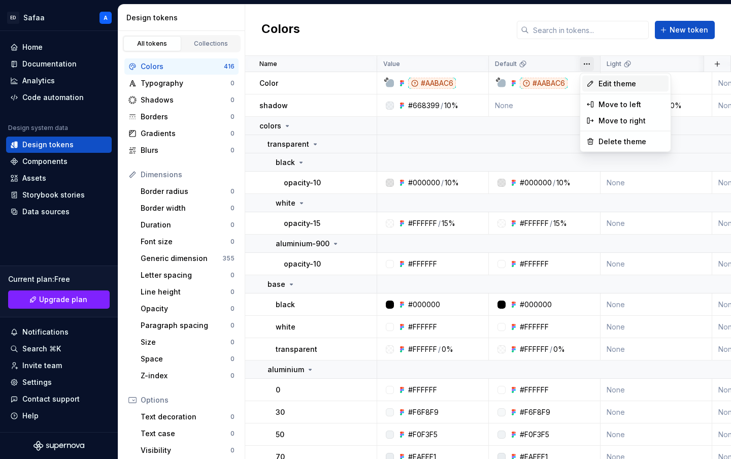
click at [604, 80] on span "Edit theme" at bounding box center [631, 84] width 66 height 10
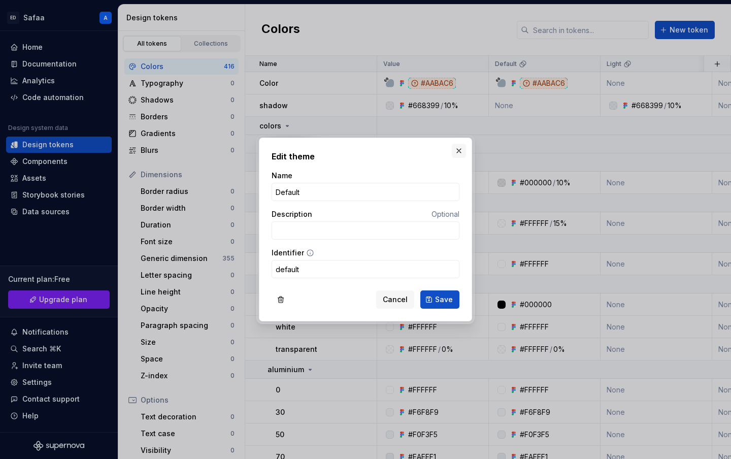
click at [461, 150] on button "button" at bounding box center [459, 151] width 14 height 14
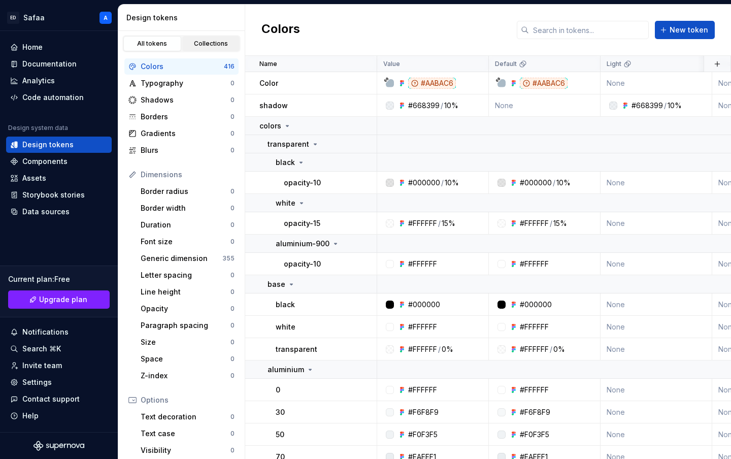
click at [200, 38] on link "Collections" at bounding box center [211, 43] width 58 height 15
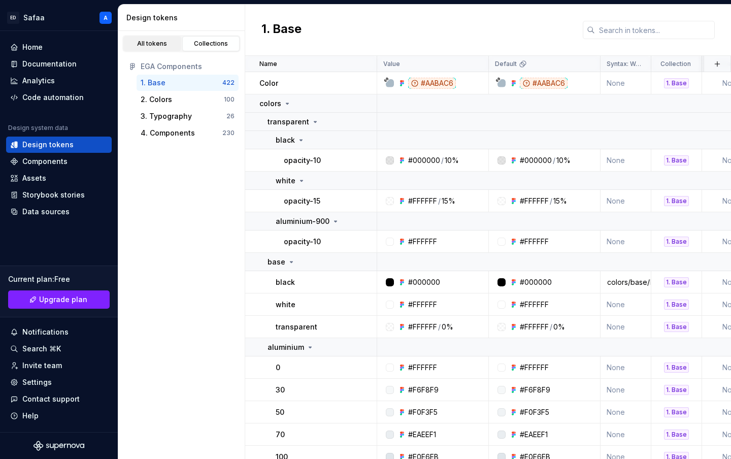
click at [161, 45] on div "All tokens" at bounding box center [152, 44] width 51 height 8
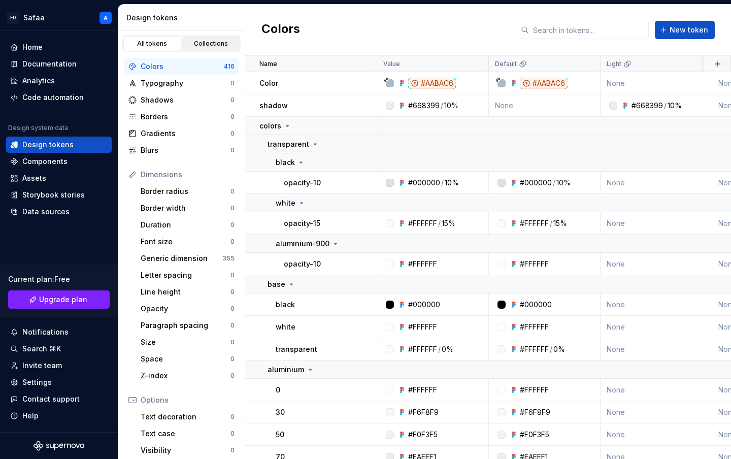
click at [211, 41] on div "Collections" at bounding box center [211, 44] width 51 height 8
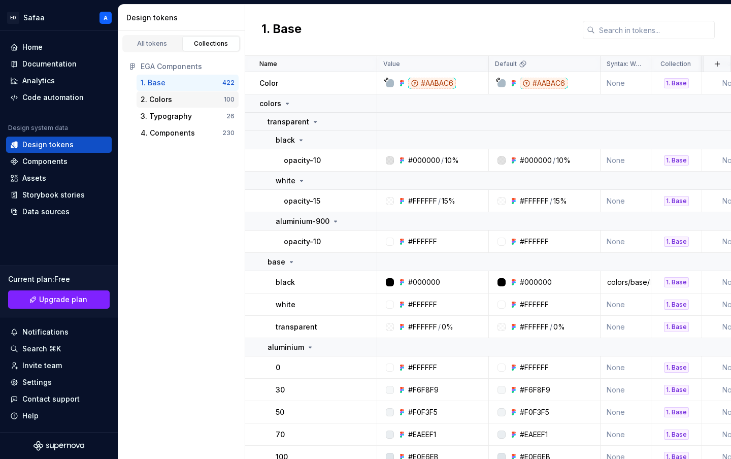
click at [186, 97] on div "2. Colors" at bounding box center [182, 99] width 83 height 10
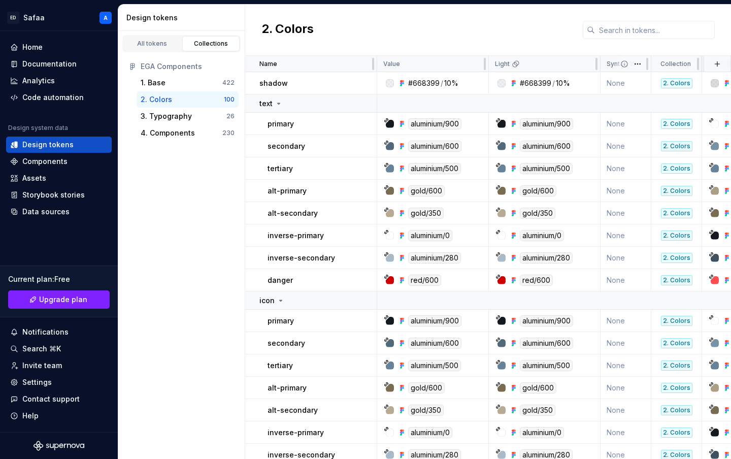
click at [625, 62] on icon at bounding box center [624, 64] width 8 height 8
click at [634, 63] on html "ED Safaa A Home Documentation Analytics Code automation Design system data Desi…" at bounding box center [365, 229] width 731 height 459
click at [651, 81] on span "Edit property" at bounding box center [682, 84] width 66 height 10
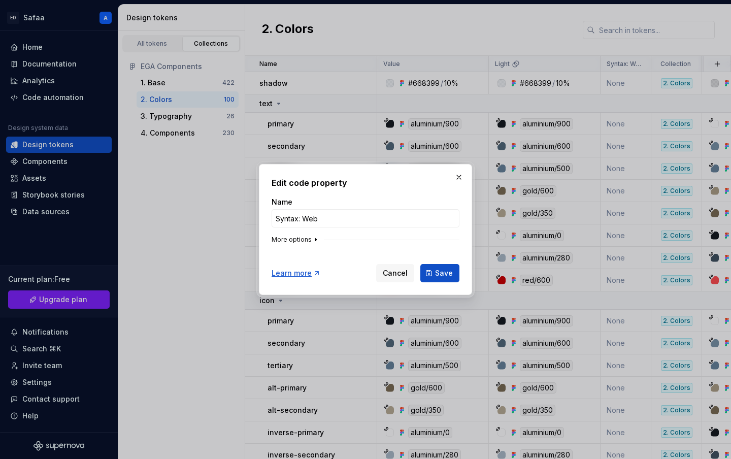
click at [312, 241] on icon "button" at bounding box center [316, 239] width 8 height 8
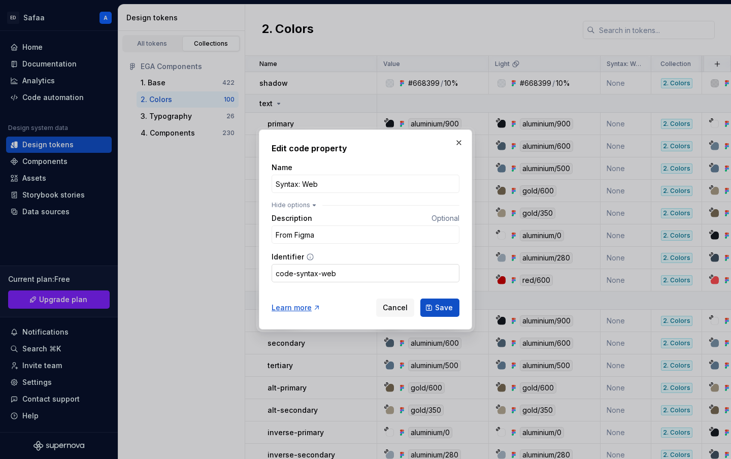
click at [306, 275] on input "code-syntax-web" at bounding box center [366, 273] width 188 height 18
click at [322, 275] on input "code-syntax-web" at bounding box center [366, 273] width 188 height 18
click at [346, 274] on input "code-syntax-web" at bounding box center [366, 273] width 188 height 18
click at [298, 306] on div "Learn more" at bounding box center [296, 307] width 49 height 10
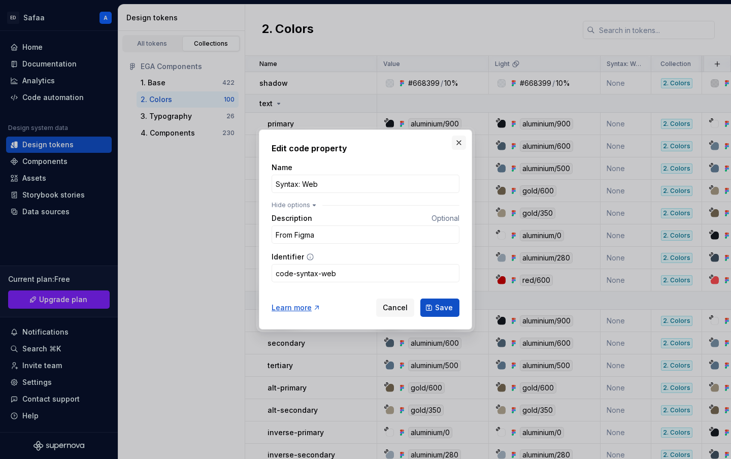
click at [459, 140] on button "button" at bounding box center [459, 142] width 14 height 14
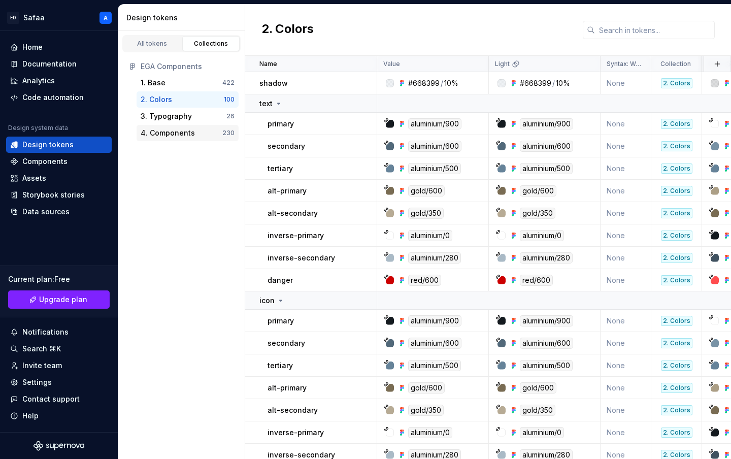
click at [186, 137] on div "4. Components" at bounding box center [168, 133] width 54 height 10
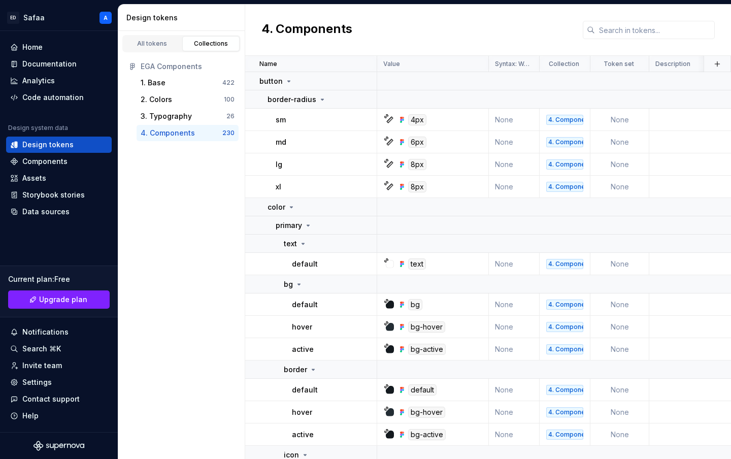
click at [187, 133] on div "4. Components" at bounding box center [168, 133] width 54 height 10
click at [352, 60] on div "Name" at bounding box center [314, 64] width 111 height 8
click at [57, 64] on div "Documentation" at bounding box center [49, 64] width 54 height 10
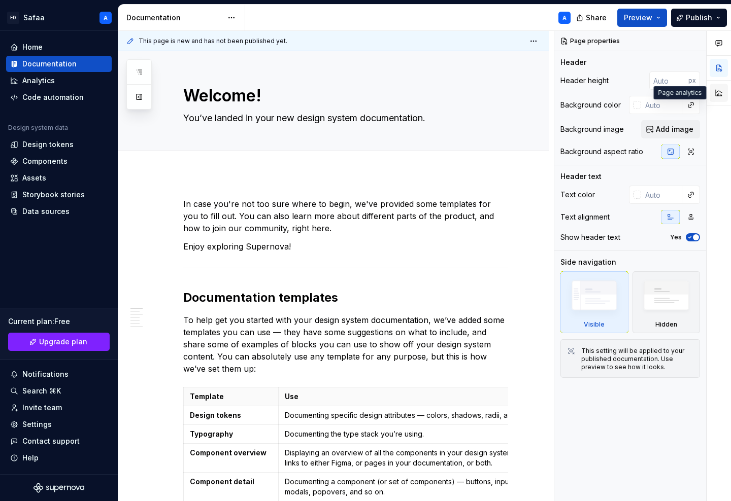
click at [720, 94] on button "button" at bounding box center [718, 93] width 18 height 18
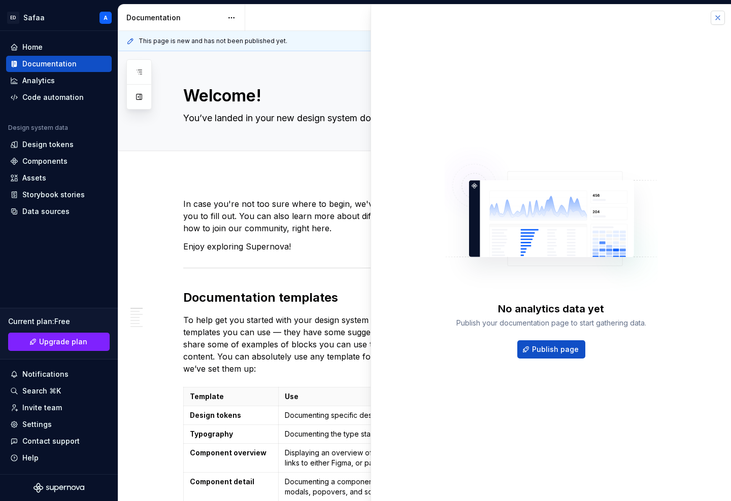
click at [717, 21] on button "button" at bounding box center [717, 18] width 14 height 14
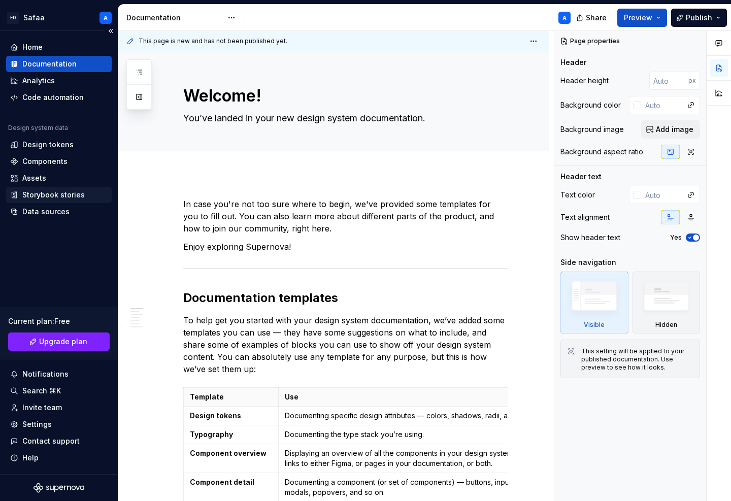
click at [64, 197] on div "Storybook stories" at bounding box center [53, 195] width 62 height 10
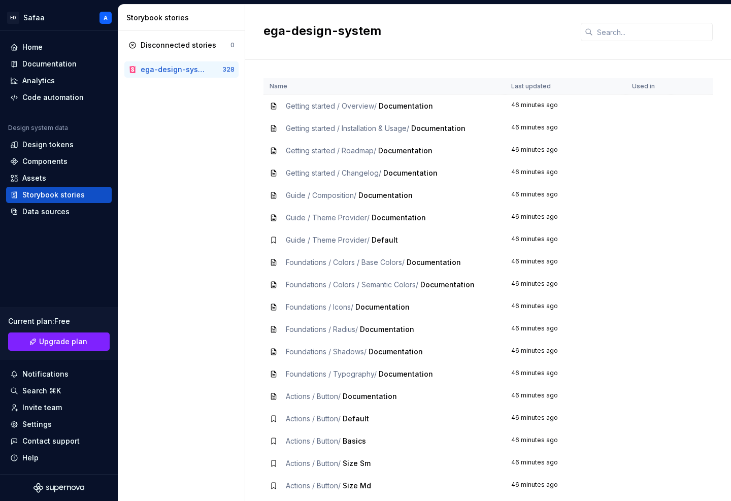
click at [541, 101] on td "46 minutes ago" at bounding box center [565, 106] width 121 height 23
click at [65, 211] on div "Data sources" at bounding box center [45, 212] width 47 height 10
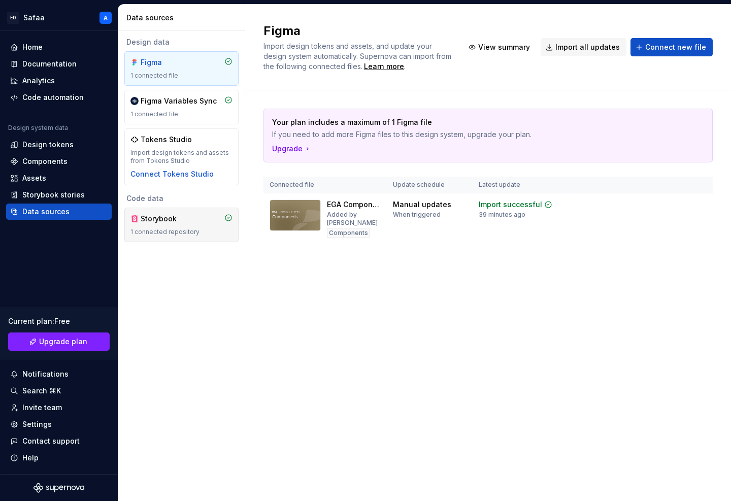
click at [179, 219] on div "Storybook" at bounding box center [165, 219] width 49 height 10
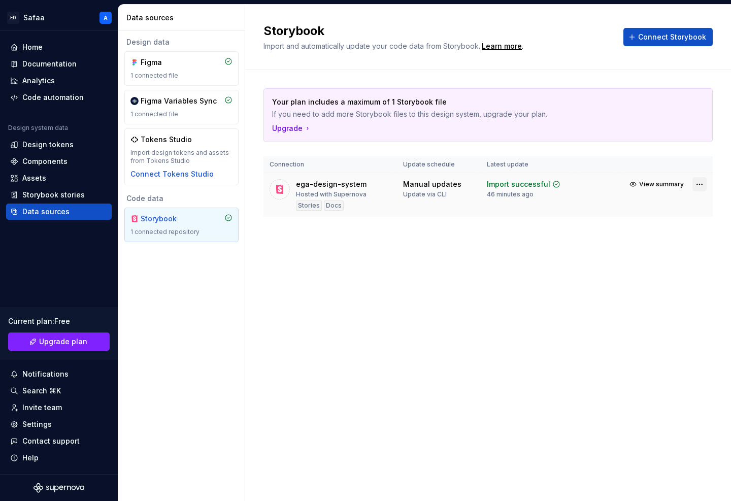
click at [701, 185] on html "ED Safaa A Home Documentation Analytics Code automation Design system data Desi…" at bounding box center [365, 250] width 731 height 501
click at [692, 202] on div "View import summary" at bounding box center [664, 204] width 76 height 10
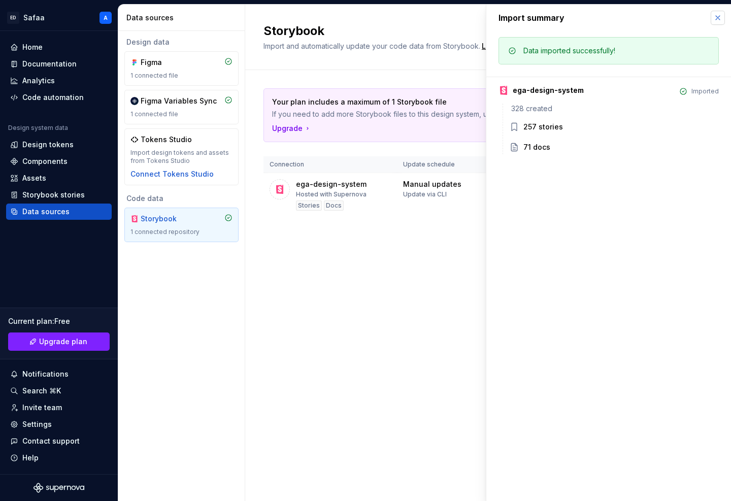
click at [719, 22] on button "button" at bounding box center [717, 18] width 14 height 14
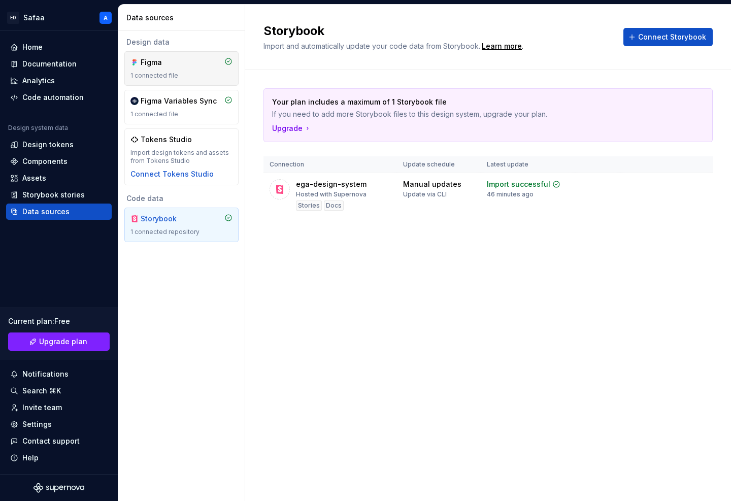
click at [176, 71] on div "Figma 1 connected file" at bounding box center [181, 68] width 102 height 22
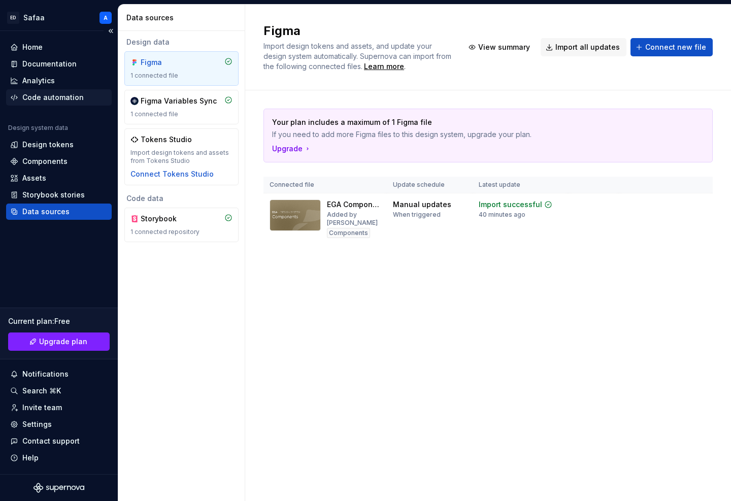
click at [55, 94] on div "Code automation" at bounding box center [52, 97] width 61 height 10
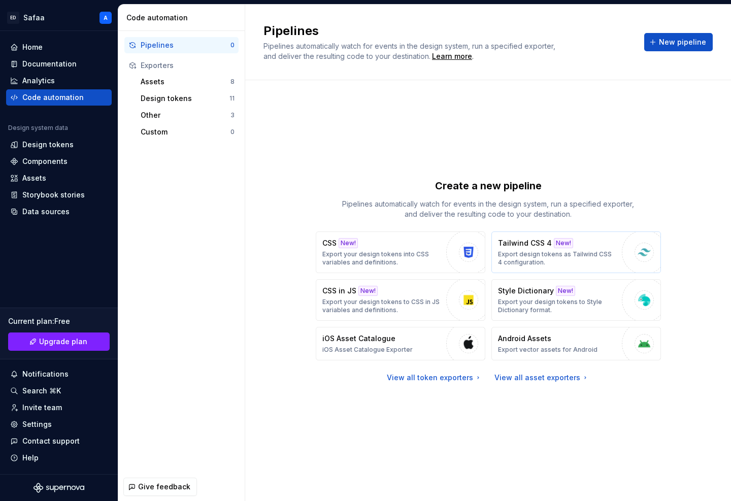
click at [595, 248] on div "Tailwind CSS 4 New! Export design tokens as Tailwind CSS 4 configuration." at bounding box center [557, 252] width 119 height 28
type textarea "*"
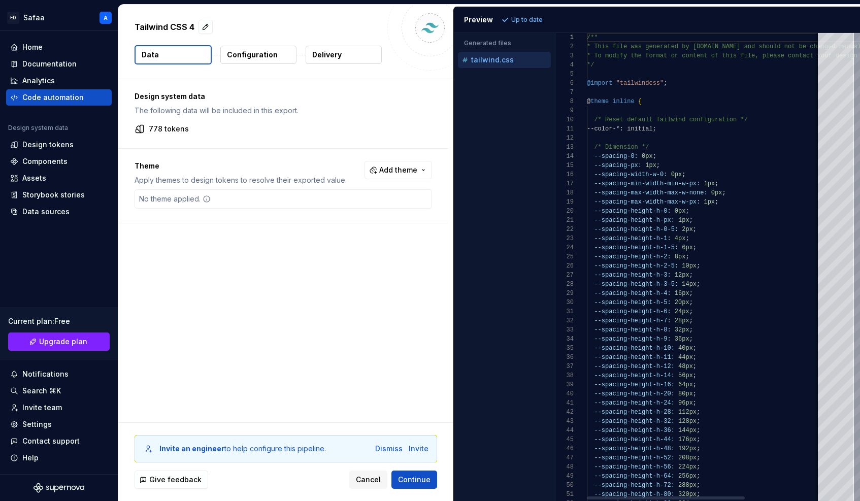
type textarea "**********"
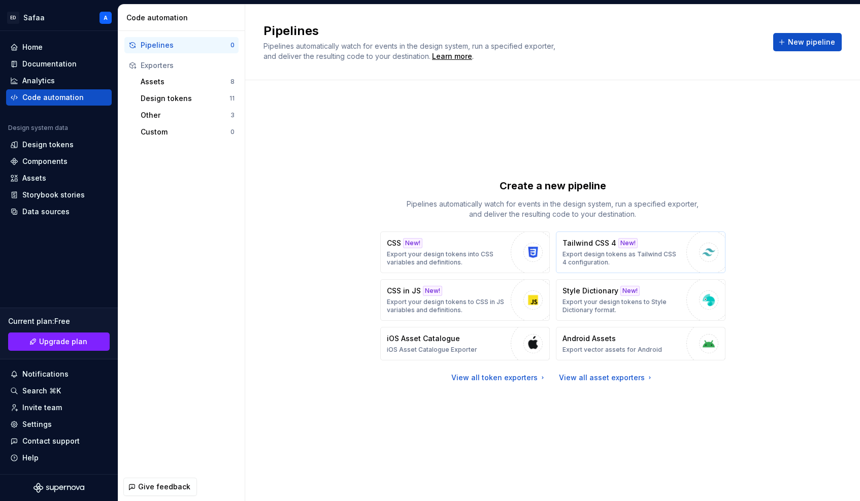
click at [630, 256] on p "Export design tokens as Tailwind CSS 4 configuration." at bounding box center [621, 258] width 119 height 16
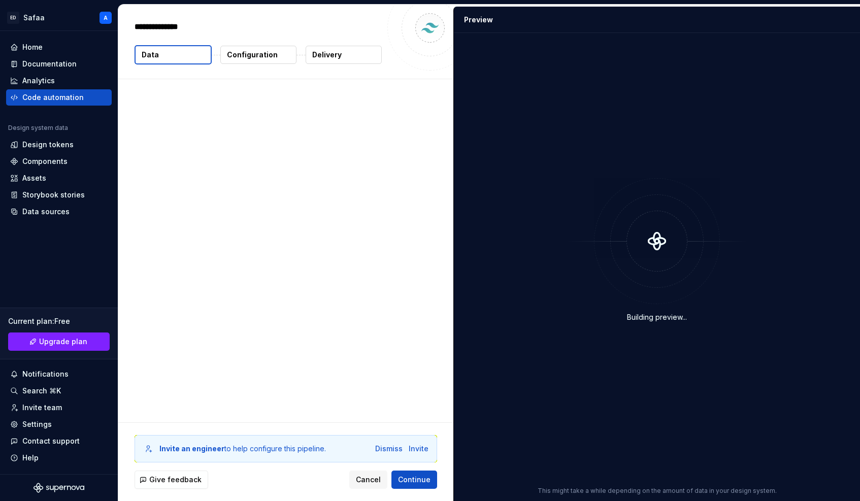
type textarea "*"
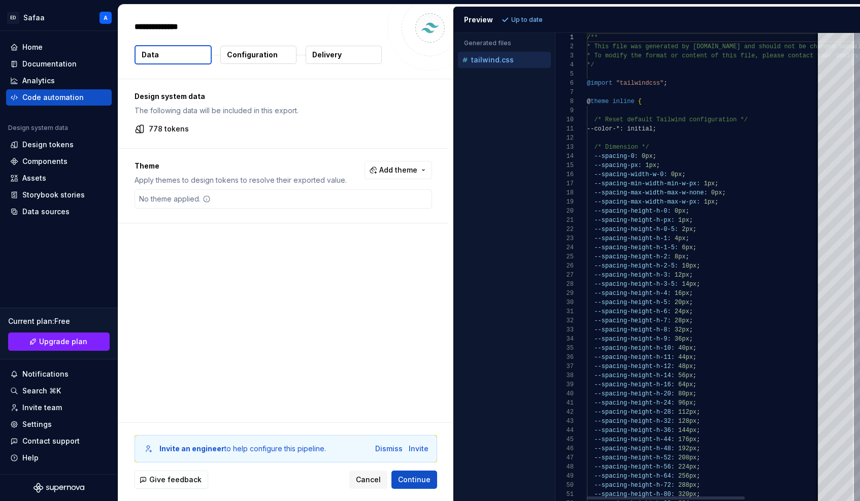
type textarea "**********"
click at [259, 55] on p "Configuration" at bounding box center [252, 55] width 51 height 10
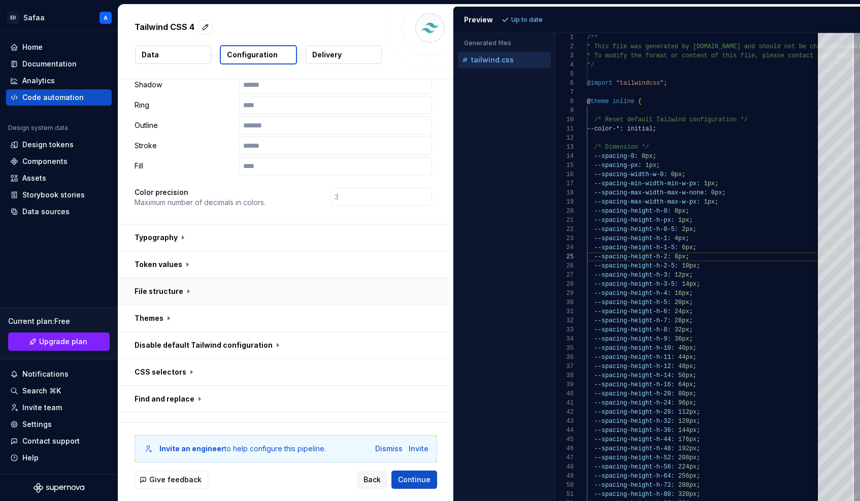
scroll to position [241, 0]
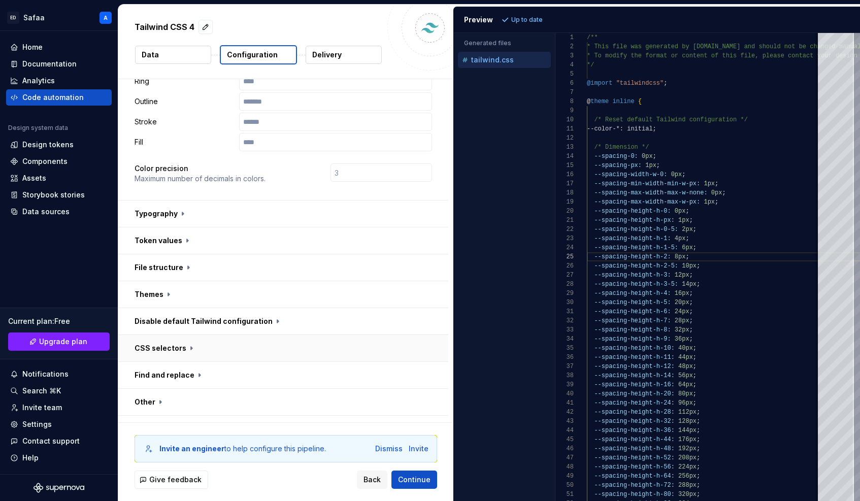
click at [185, 335] on button "button" at bounding box center [283, 348] width 330 height 26
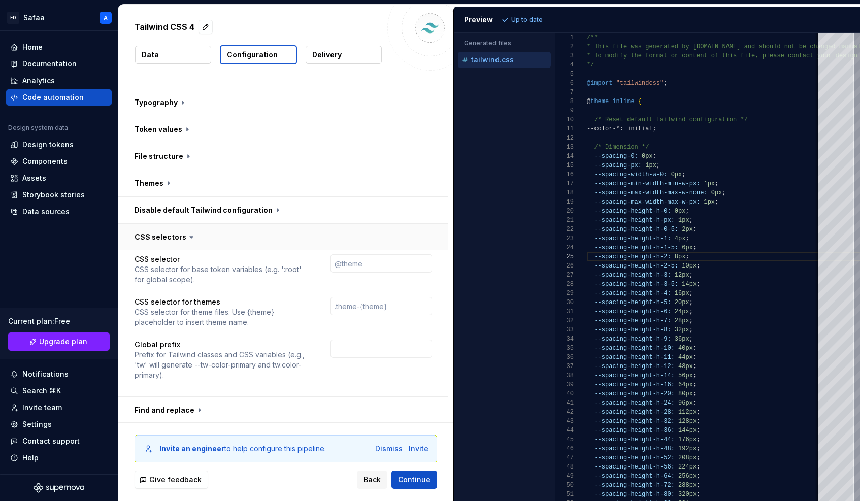
scroll to position [354, 0]
click at [354, 337] on input "text" at bounding box center [380, 346] width 101 height 18
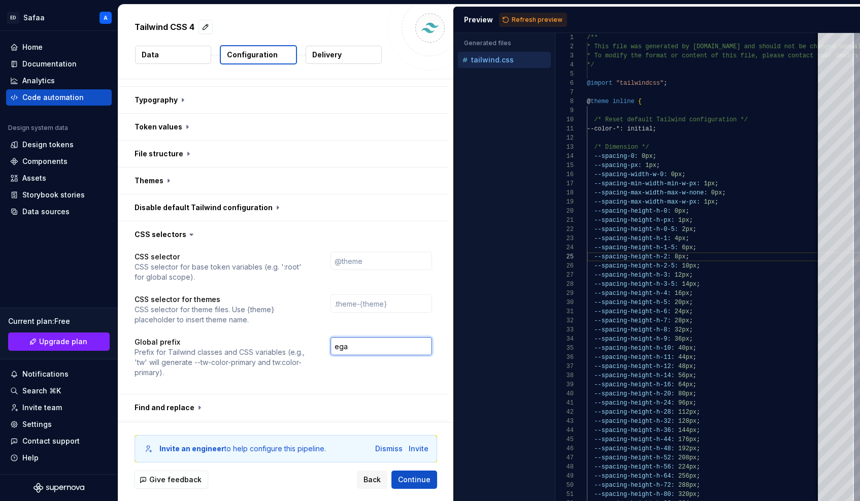
type input "ega"
click at [325, 301] on div "CSS selector for themes CSS selector for theme files. Use {theme} placeholder t…" at bounding box center [282, 309] width 297 height 30
click at [525, 16] on span "Refresh preview" at bounding box center [537, 20] width 51 height 8
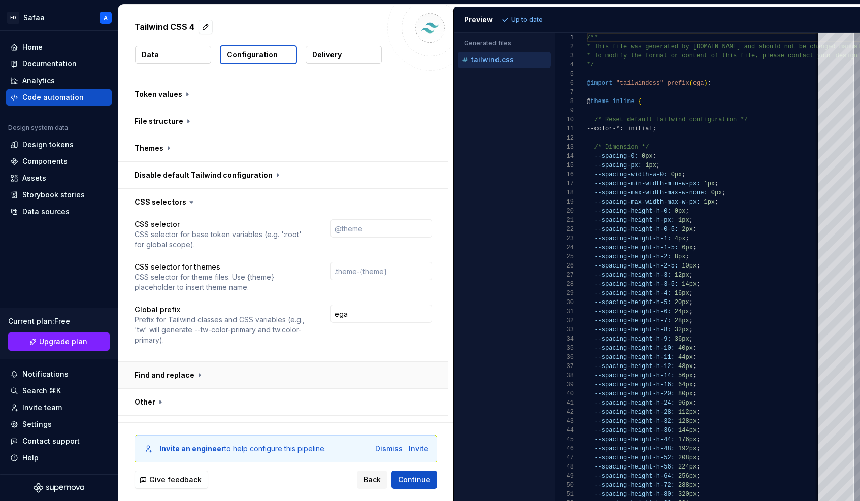
click at [190, 362] on button "button" at bounding box center [283, 375] width 330 height 26
click at [194, 370] on icon at bounding box center [199, 375] width 10 height 10
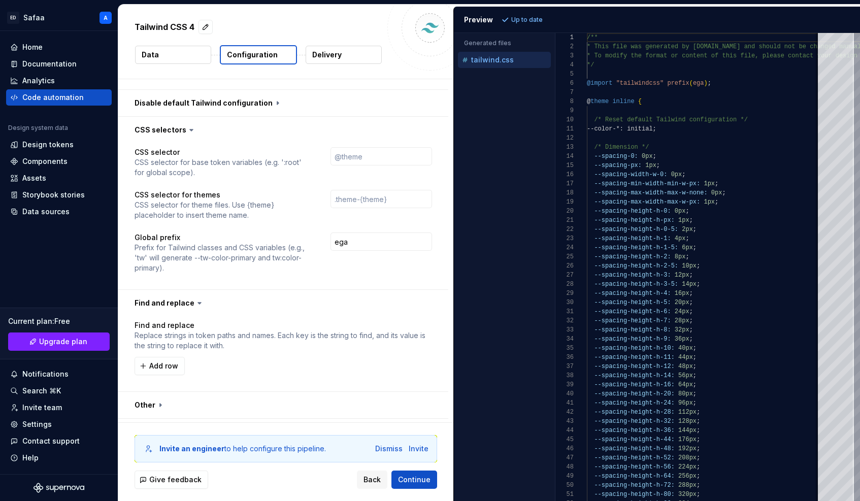
scroll to position [462, 0]
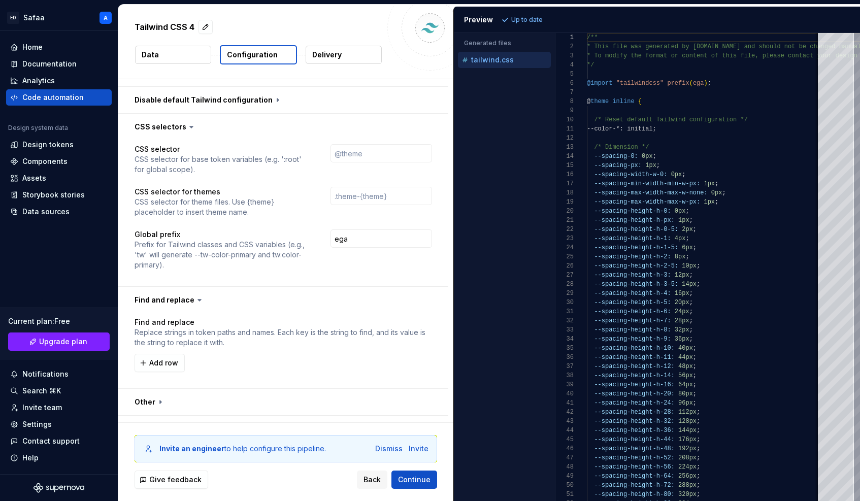
click at [194, 295] on icon at bounding box center [199, 300] width 10 height 10
click at [195, 295] on icon at bounding box center [199, 300] width 10 height 10
click at [190, 287] on button "button" at bounding box center [283, 300] width 330 height 26
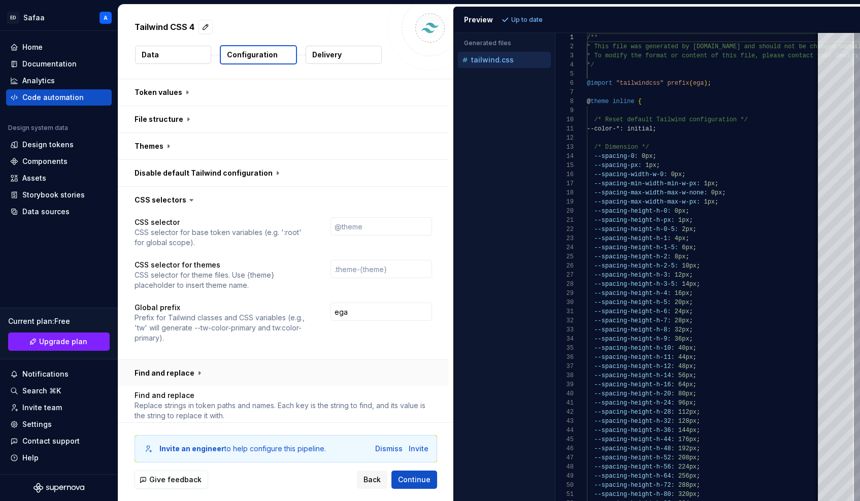
scroll to position [387, 0]
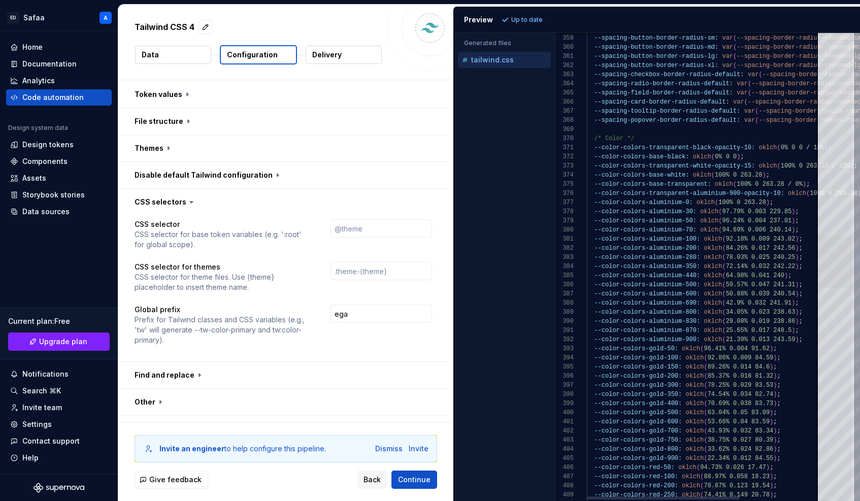
click at [730, 256] on div at bounding box center [836, 262] width 36 height 52
click at [608, 148] on div "--spacing-section-title-gap-sm: var ( --spacing-4 ) ; --spacing-button-border-r…" at bounding box center [766, 369] width 358 height 7213
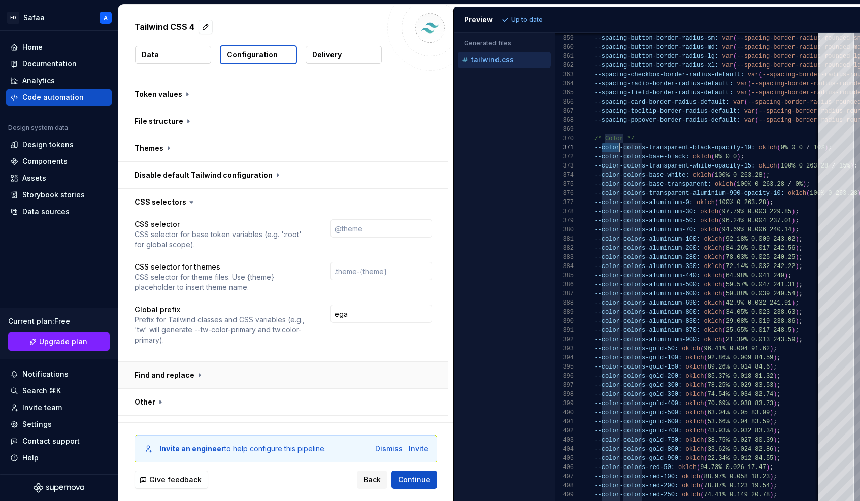
click at [194, 362] on button "button" at bounding box center [283, 375] width 330 height 26
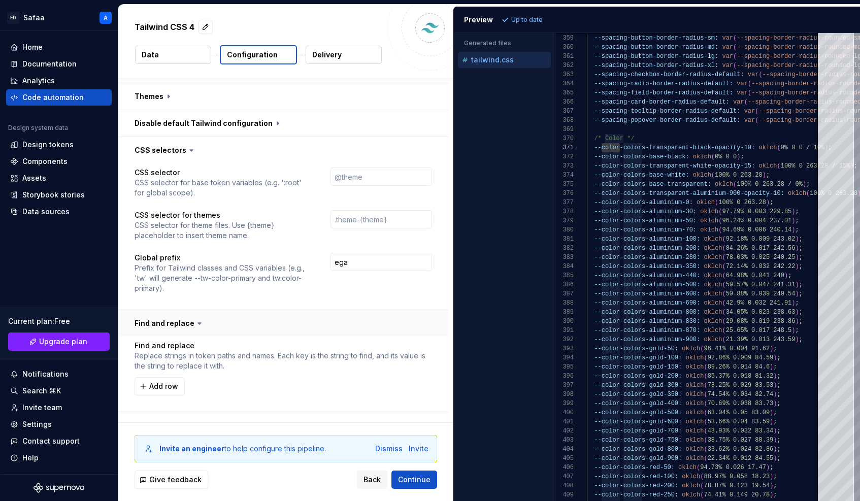
scroll to position [462, 0]
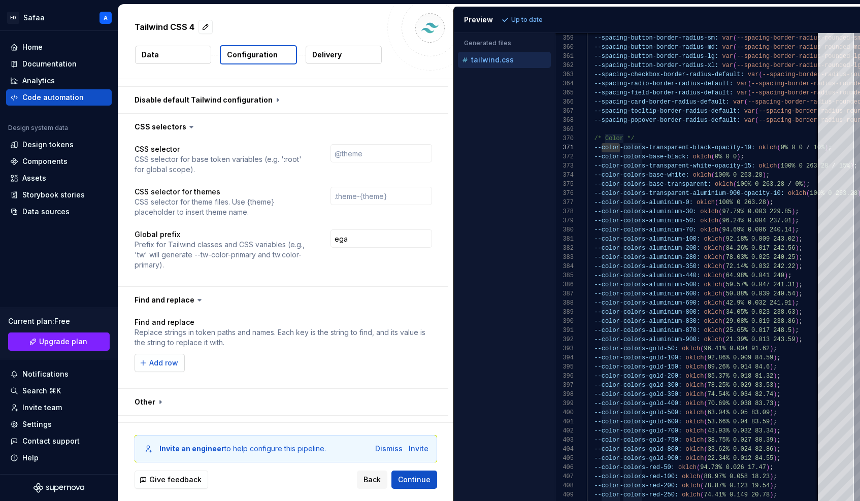
click at [174, 358] on span "Add row" at bounding box center [163, 363] width 29 height 10
click at [213, 354] on input "text" at bounding box center [203, 363] width 138 height 18
click at [426, 356] on button "button" at bounding box center [425, 363] width 14 height 14
click at [639, 137] on div "--spacing-section-title-gap-sm: var ( --spacing-4 ) ; --spacing-button-border-r…" at bounding box center [766, 369] width 358 height 7213
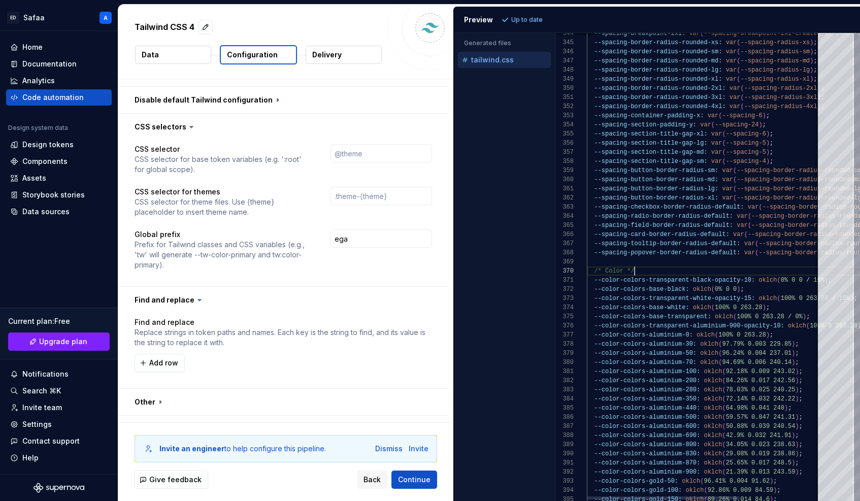
click at [730, 135] on div "--spacing-section-title-gap-sm: var ( --spacing-4 ) ; --spacing-button-border-r…" at bounding box center [766, 502] width 358 height 7213
click at [730, 124] on div "--spacing-section-title-gap-sm: var ( --spacing-4 ) ; --spacing-button-border-r…" at bounding box center [766, 502] width 358 height 7213
click at [730, 115] on div "--spacing-section-title-gap-sm: var ( --spacing-4 ) ; --spacing-button-border-r…" at bounding box center [766, 502] width 358 height 7213
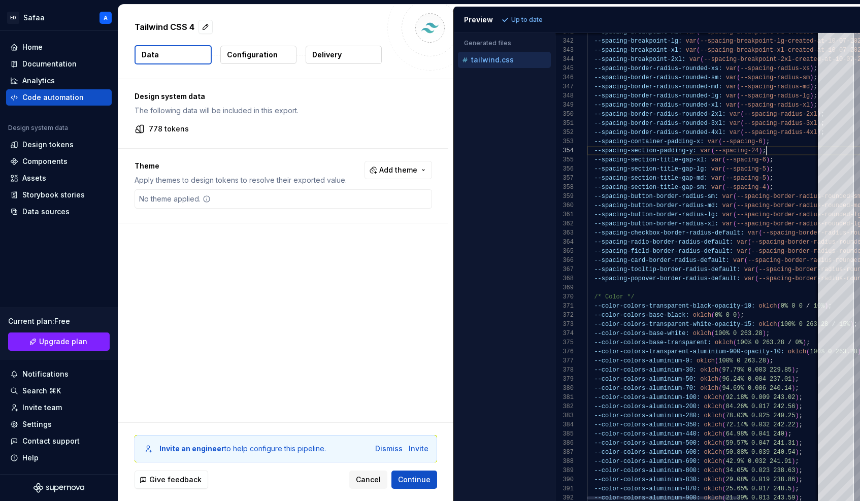
scroll to position [18, 183]
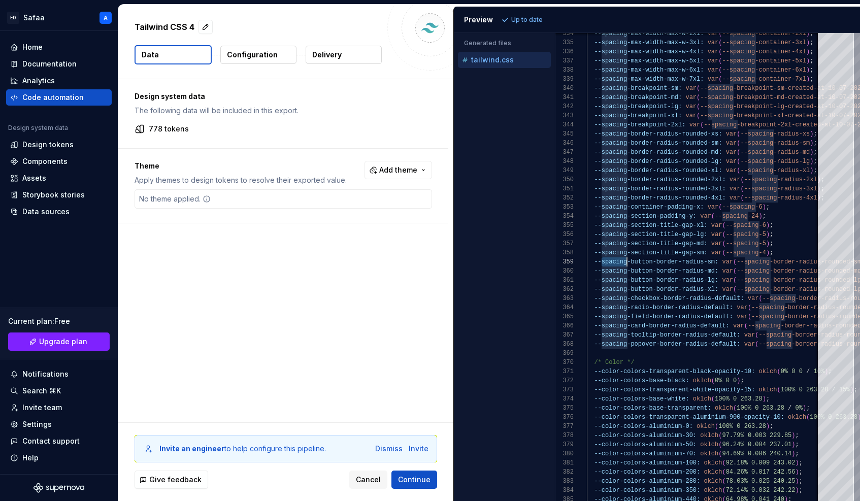
click at [258, 50] on p "Configuration" at bounding box center [252, 55] width 51 height 10
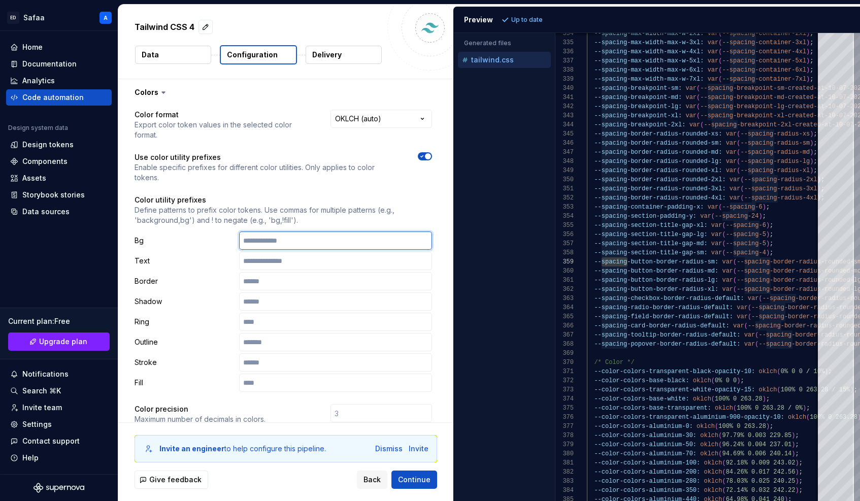
click at [275, 231] on input "text" at bounding box center [335, 240] width 193 height 18
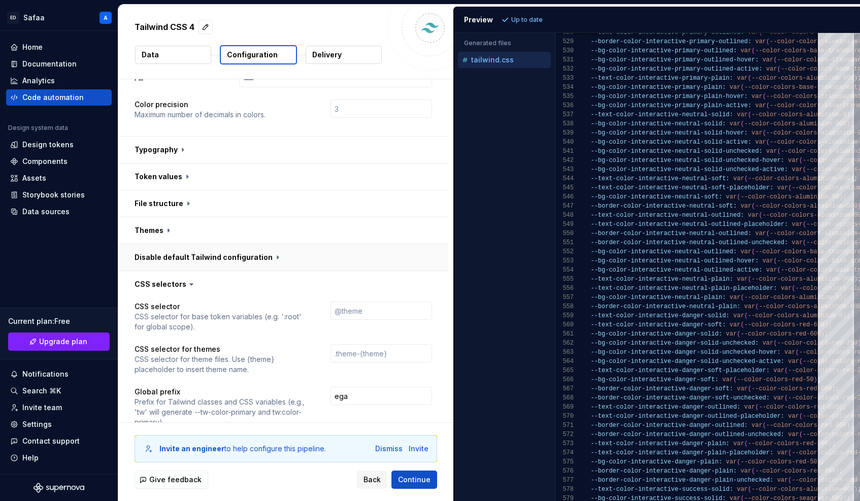
scroll to position [330, 0]
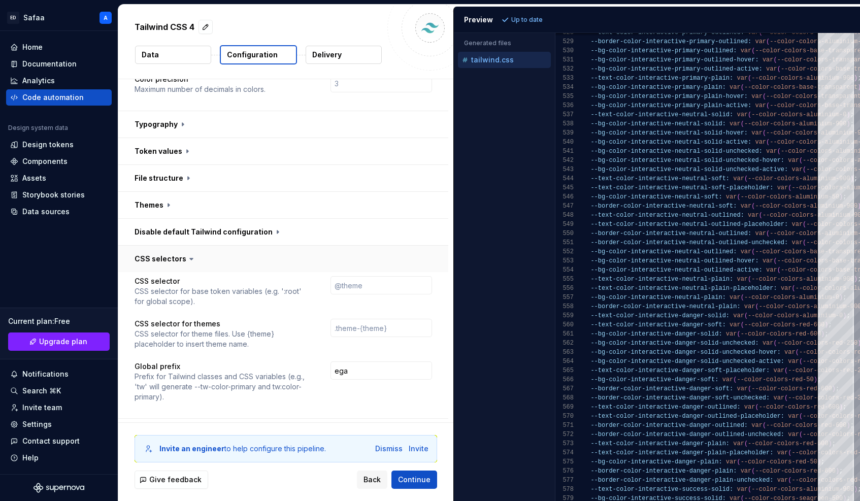
click at [173, 246] on button "button" at bounding box center [283, 259] width 330 height 26
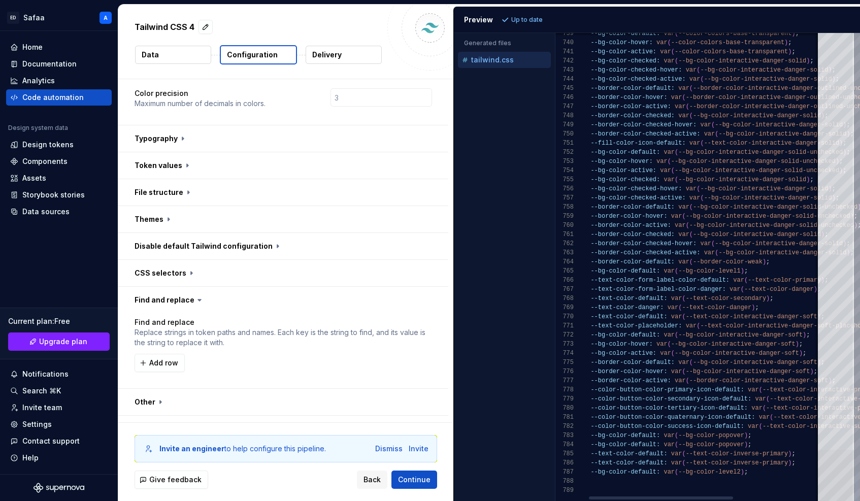
click at [730, 458] on div at bounding box center [836, 476] width 36 height 52
click at [402, 458] on span "Continue" at bounding box center [414, 480] width 32 height 10
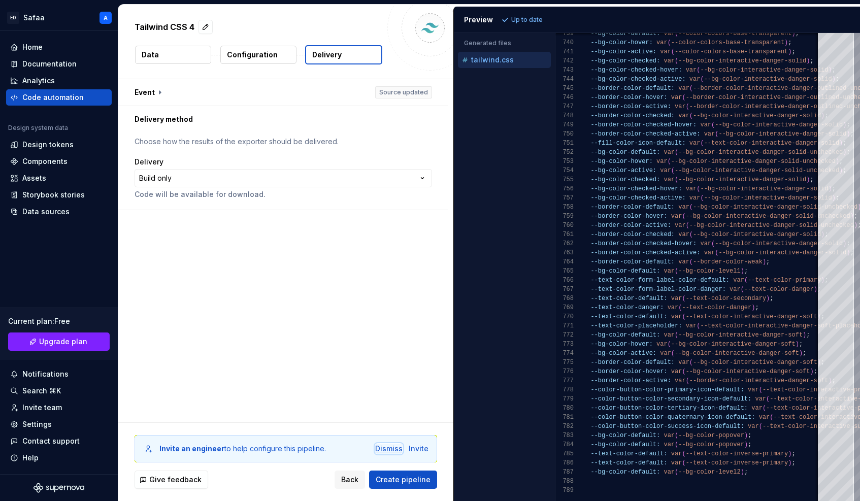
click at [387, 447] on div "Dismiss" at bounding box center [388, 449] width 27 height 10
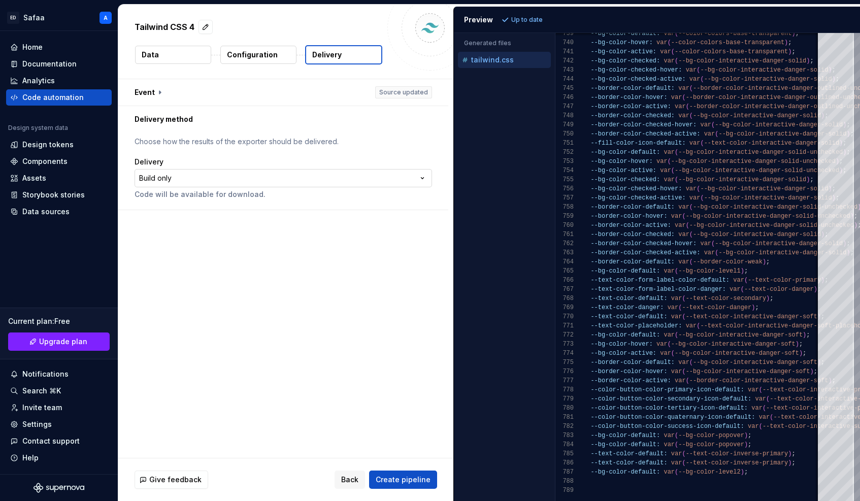
click at [182, 181] on html "**********" at bounding box center [430, 250] width 860 height 501
click at [160, 58] on button "Data" at bounding box center [173, 55] width 76 height 18
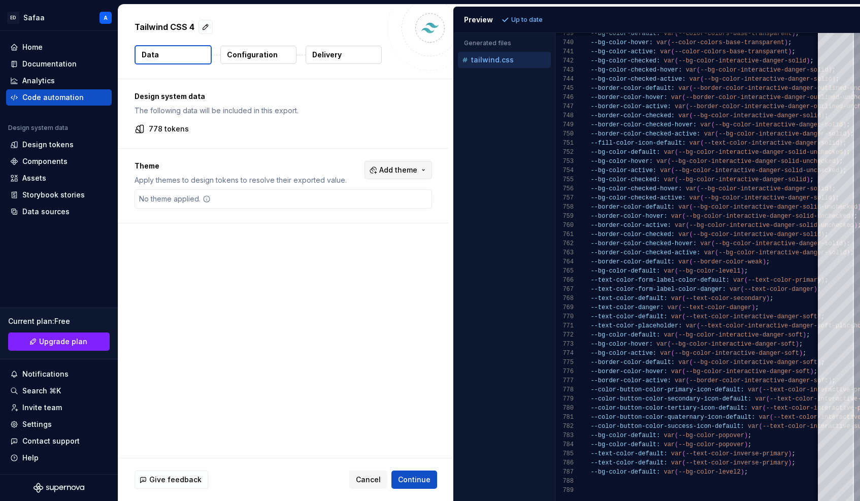
click at [425, 168] on button "Add theme" at bounding box center [397, 170] width 67 height 18
click at [328, 242] on div "Suggestions" at bounding box center [326, 243] width 8 height 8
click at [326, 207] on div "Suggestions" at bounding box center [326, 211] width 8 height 8
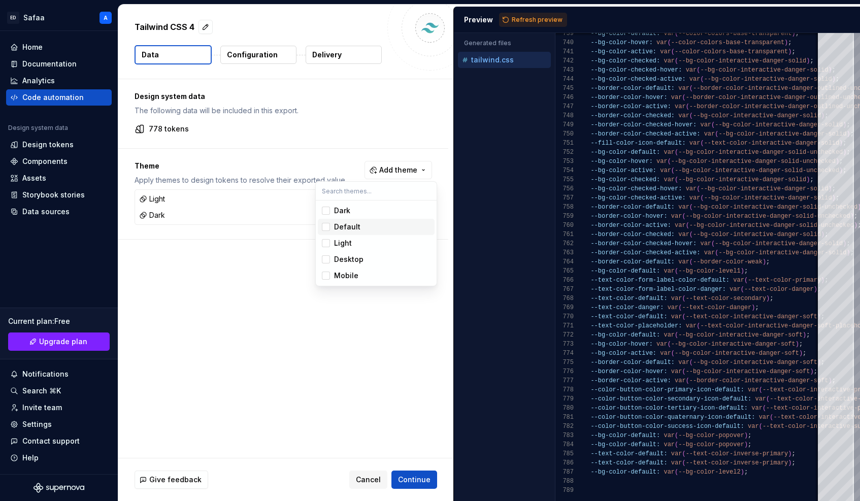
click at [326, 227] on div "Suggestions" at bounding box center [326, 227] width 8 height 8
click at [301, 274] on html "ED Safaa A Home Documentation Analytics Code automation Design system data Desi…" at bounding box center [430, 250] width 860 height 501
click at [527, 20] on span "Refresh preview" at bounding box center [537, 20] width 51 height 8
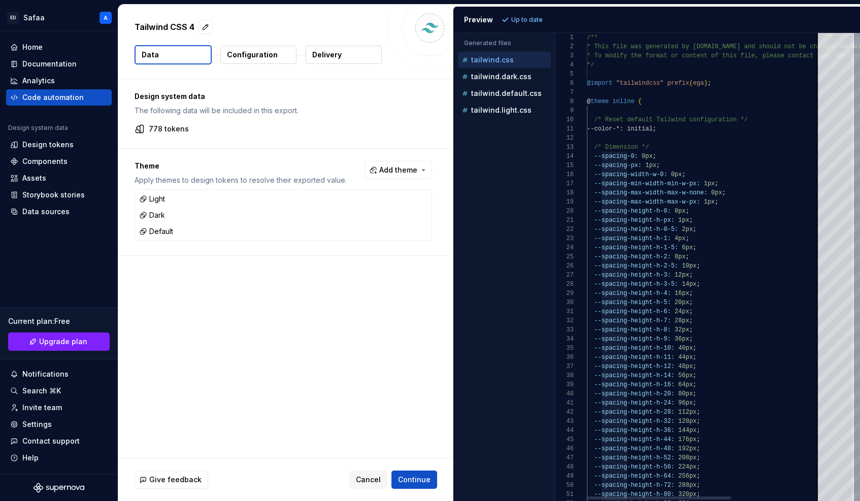
scroll to position [0, 77]
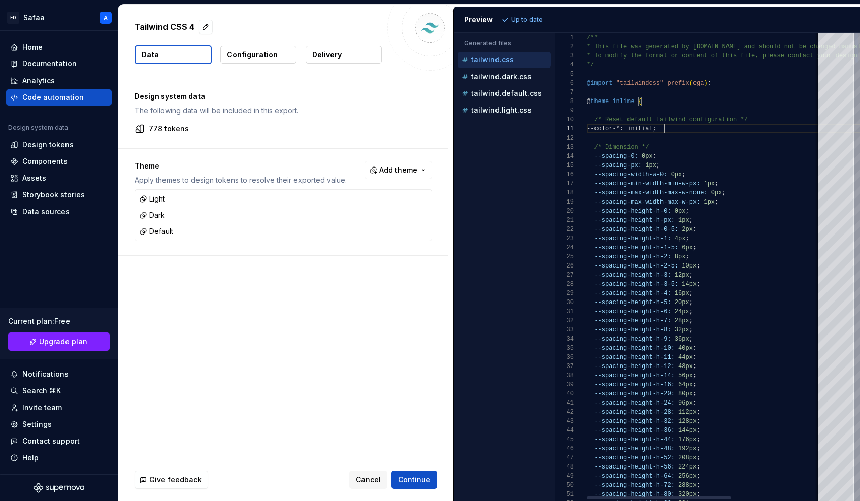
scroll to position [9, 0]
type textarea "**********"
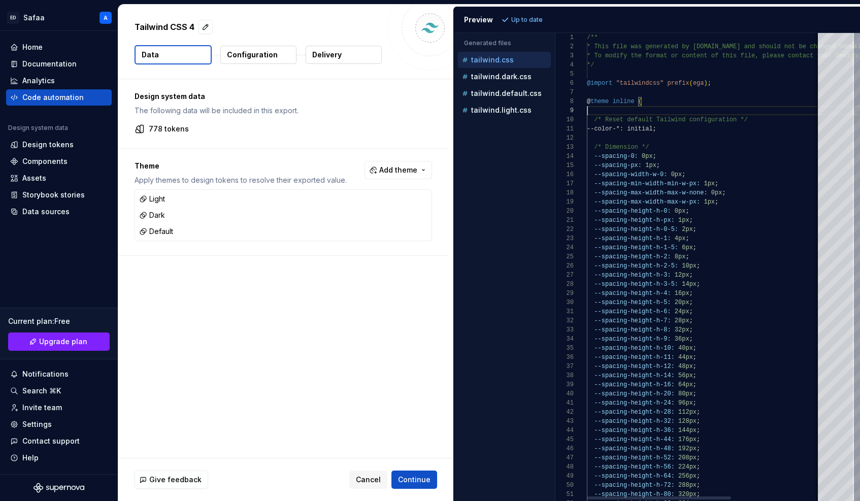
scroll to position [64, 55]
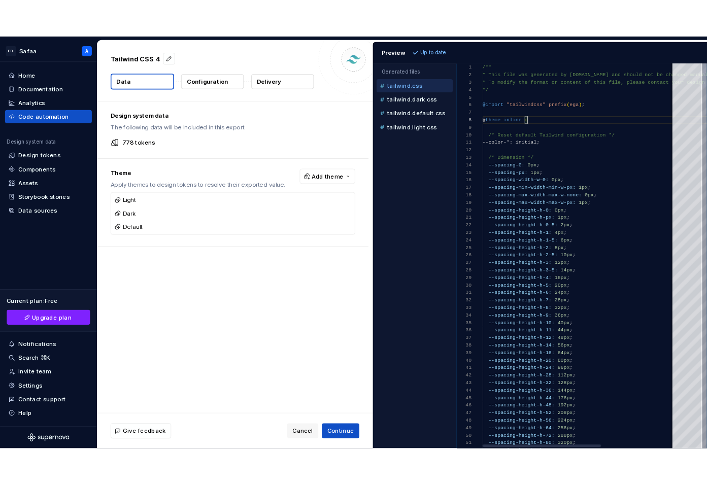
scroll to position [73, 0]
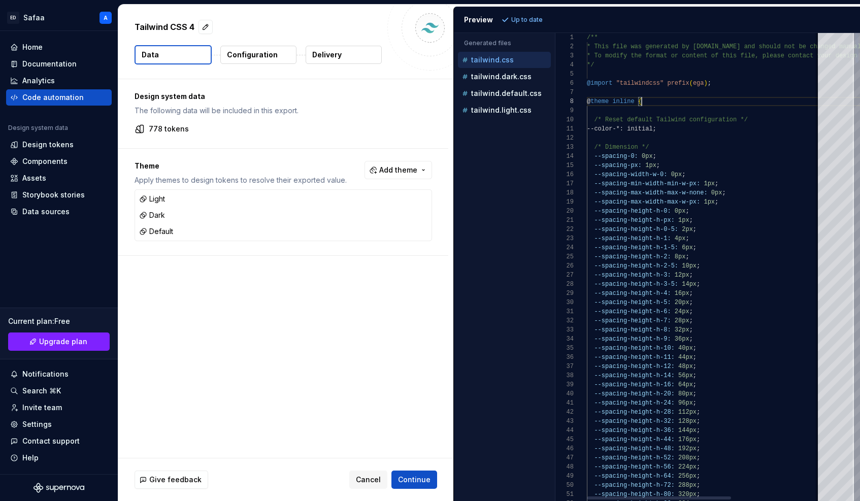
click at [267, 58] on p "Configuration" at bounding box center [252, 55] width 51 height 10
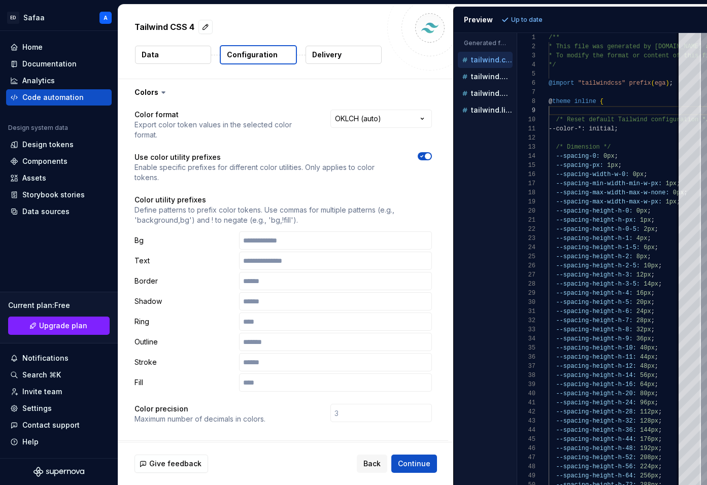
click at [178, 60] on button "Data" at bounding box center [173, 55] width 76 height 18
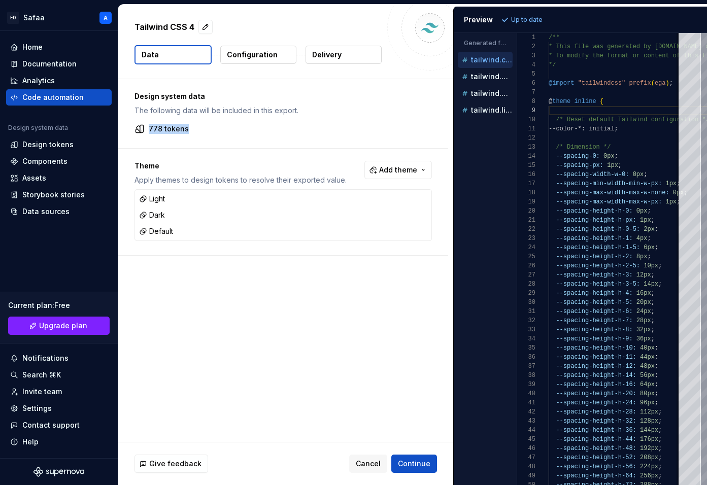
drag, startPoint x: 149, startPoint y: 128, endPoint x: 210, endPoint y: 128, distance: 60.4
click at [210, 128] on div "778 tokens" at bounding box center [282, 129] width 297 height 10
click at [247, 56] on p "Configuration" at bounding box center [252, 55] width 51 height 10
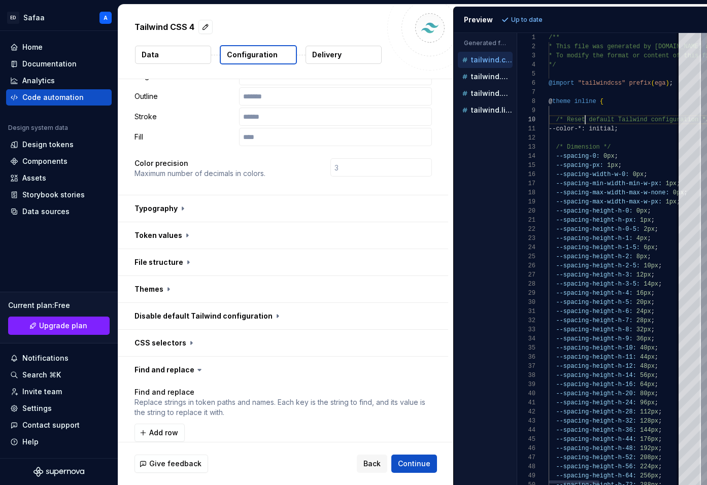
scroll to position [82, 37]
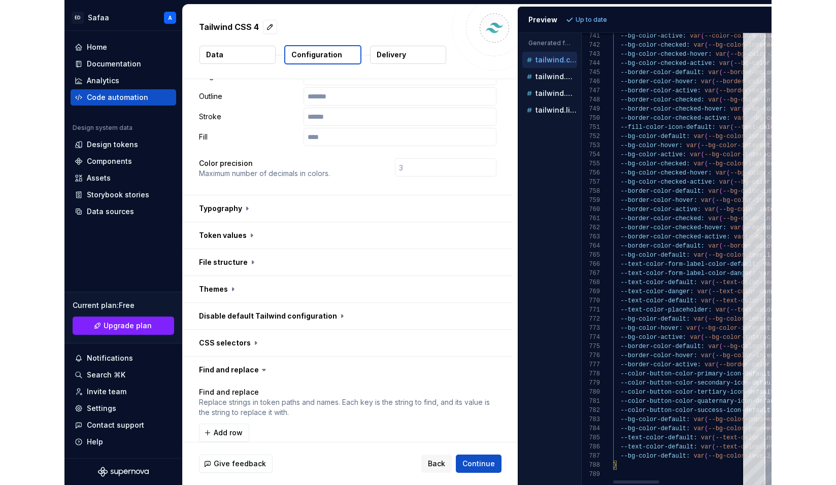
scroll to position [55, 22]
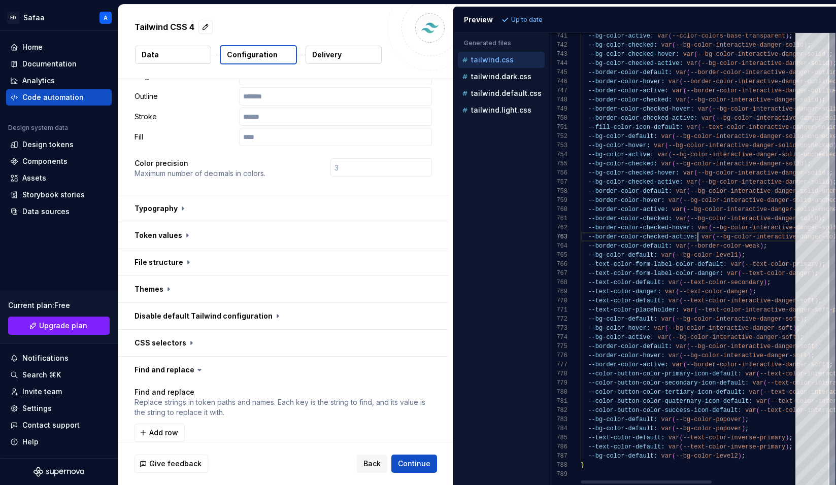
type textarea "**********"
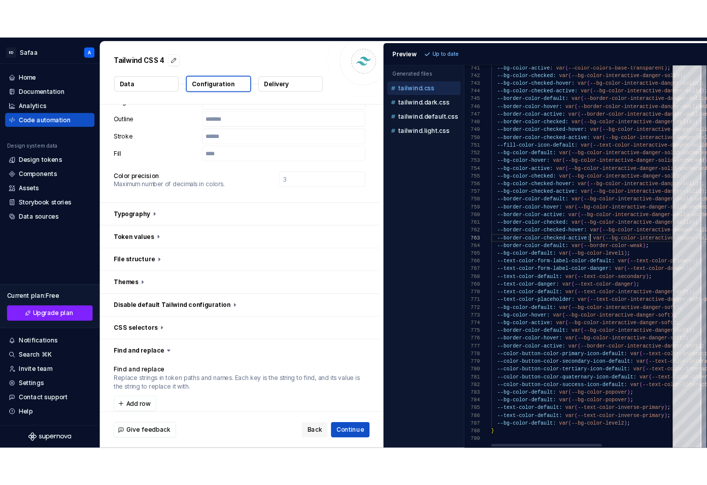
scroll to position [18, 117]
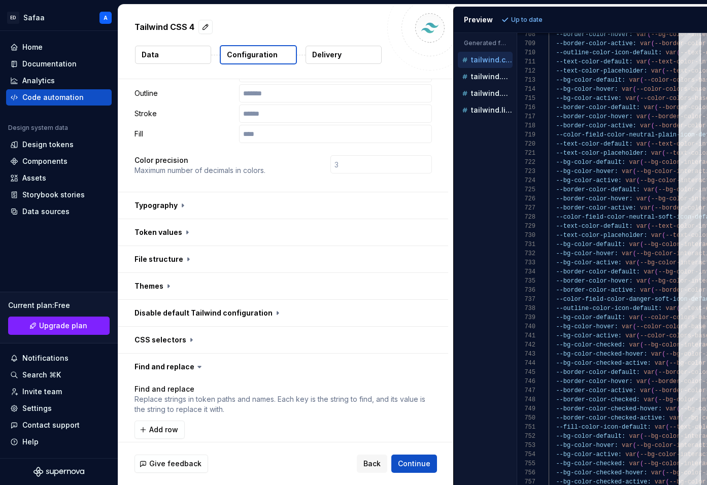
scroll to position [296, 0]
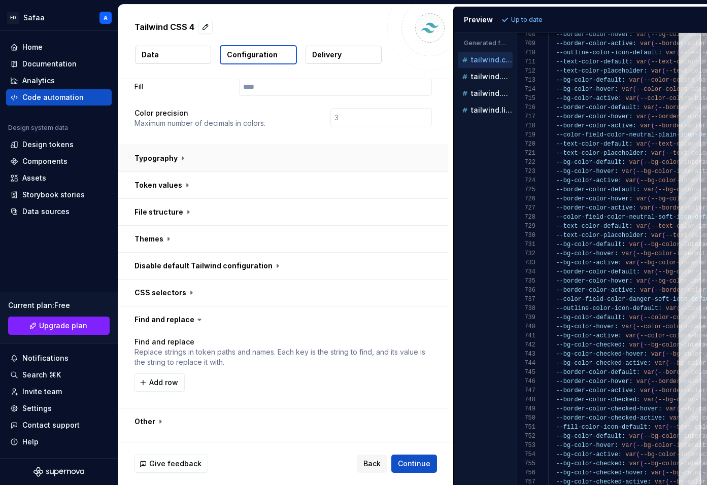
click at [168, 145] on button "button" at bounding box center [283, 158] width 330 height 26
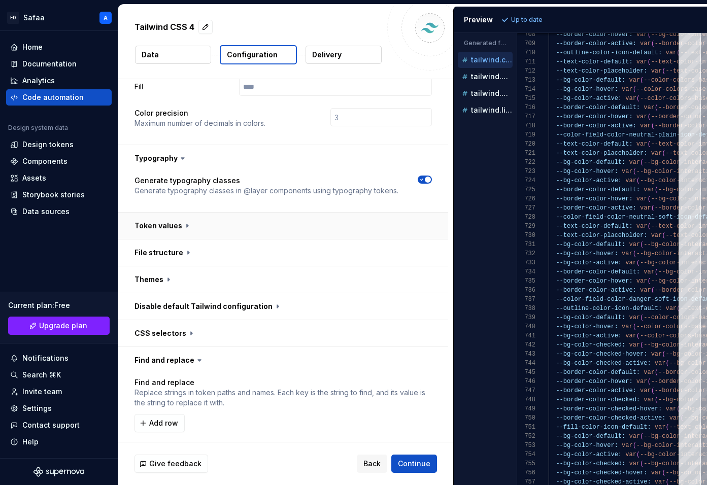
click at [173, 213] on button "button" at bounding box center [283, 226] width 330 height 26
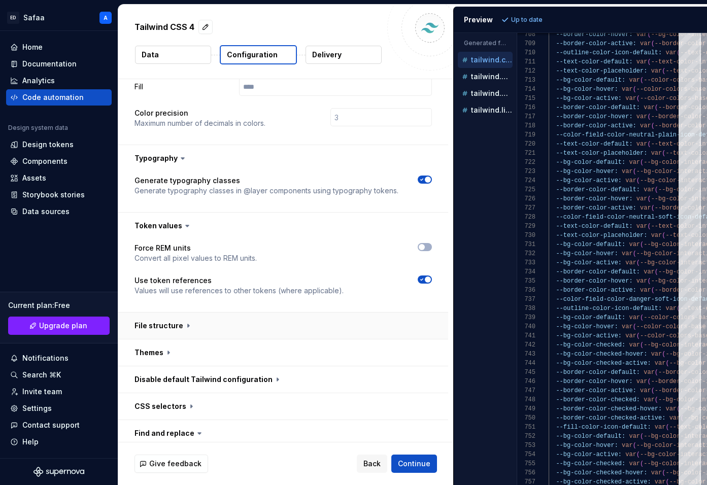
click at [184, 313] on button "button" at bounding box center [283, 326] width 330 height 26
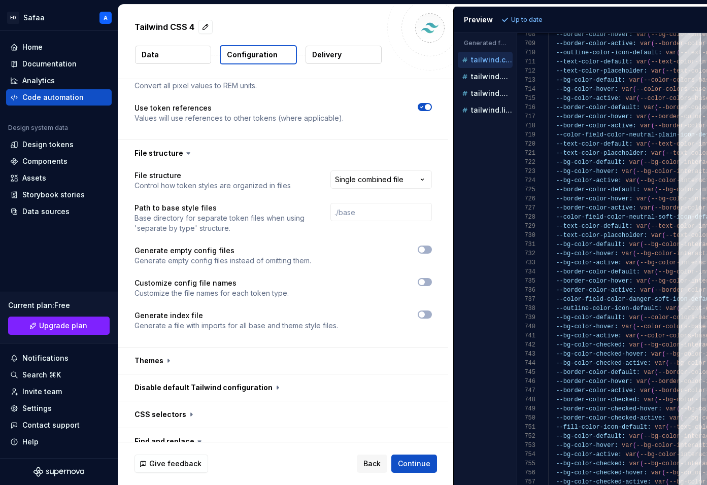
scroll to position [476, 0]
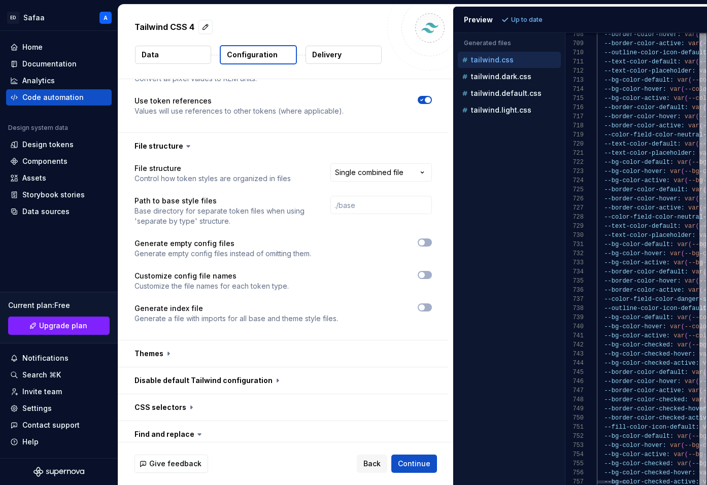
click at [565, 36] on div at bounding box center [565, 259] width 0 height 452
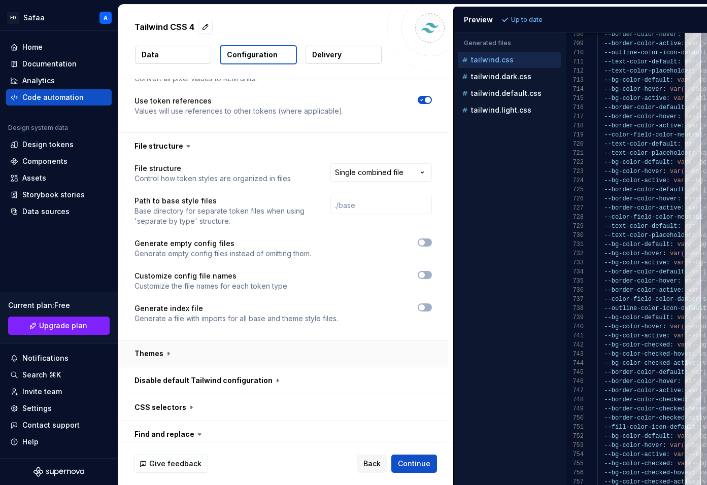
click at [160, 341] on button "button" at bounding box center [283, 354] width 330 height 26
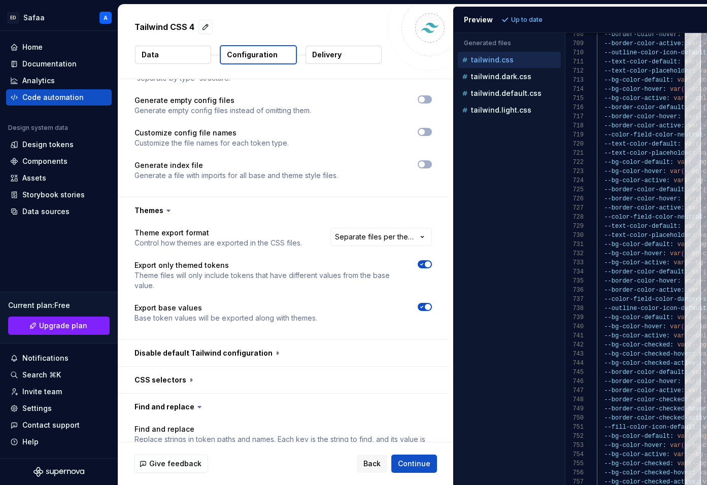
scroll to position [622, 0]
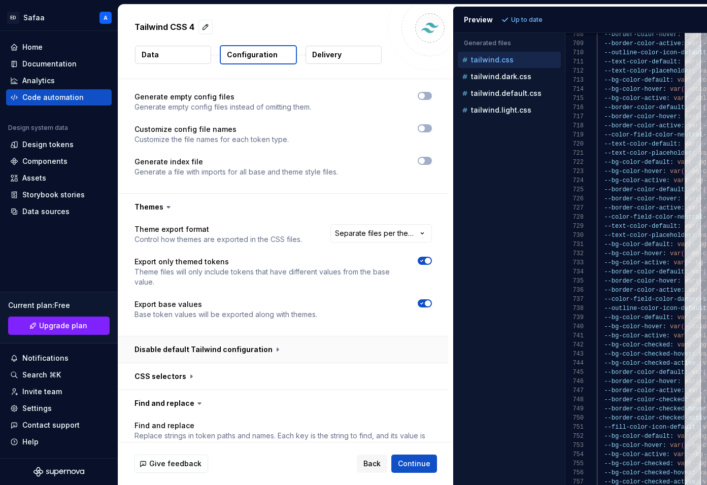
click at [193, 336] on button "button" at bounding box center [283, 349] width 330 height 26
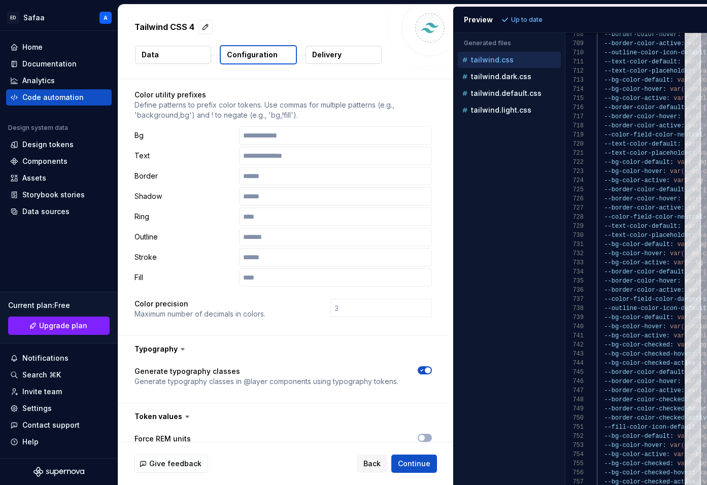
scroll to position [84, 0]
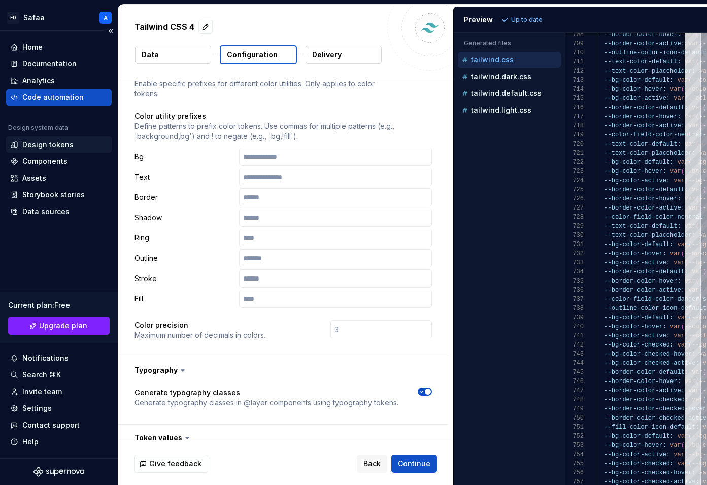
click at [52, 146] on div "Design tokens" at bounding box center [47, 145] width 51 height 10
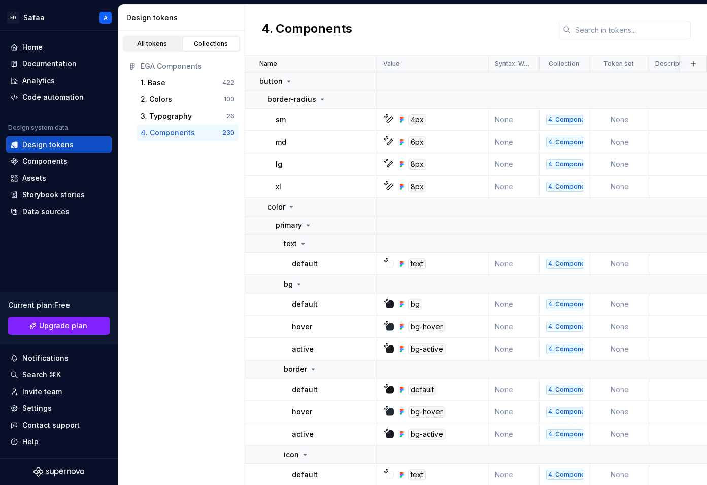
click at [156, 42] on div "All tokens" at bounding box center [152, 44] width 51 height 8
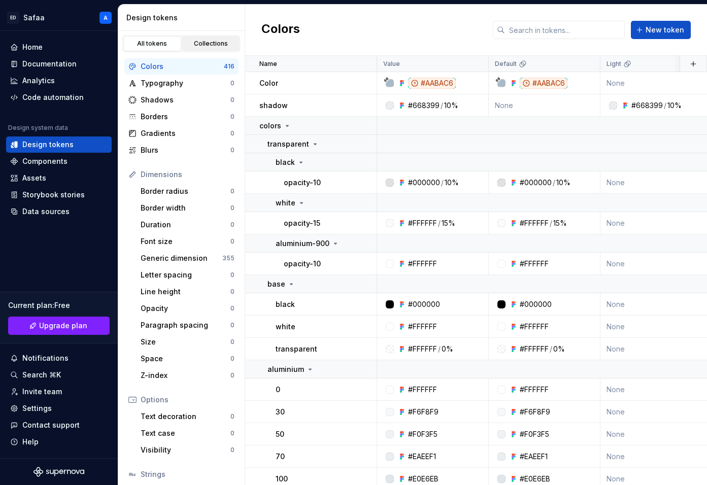
click at [198, 43] on div "Collections" at bounding box center [211, 44] width 51 height 8
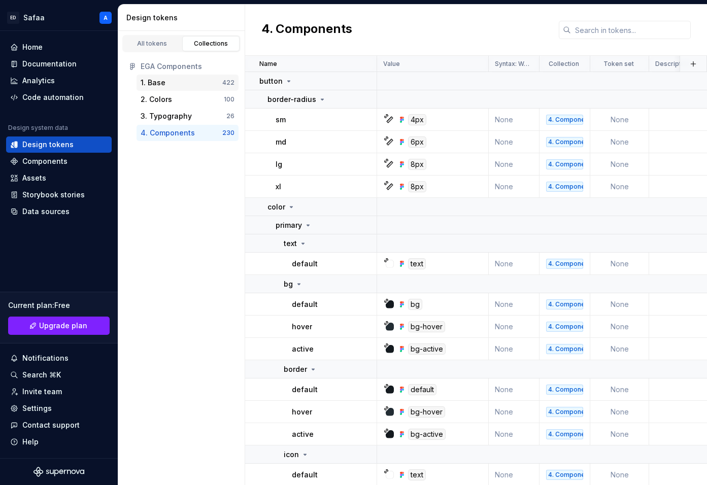
click at [170, 83] on div "1. Base" at bounding box center [182, 83] width 82 height 10
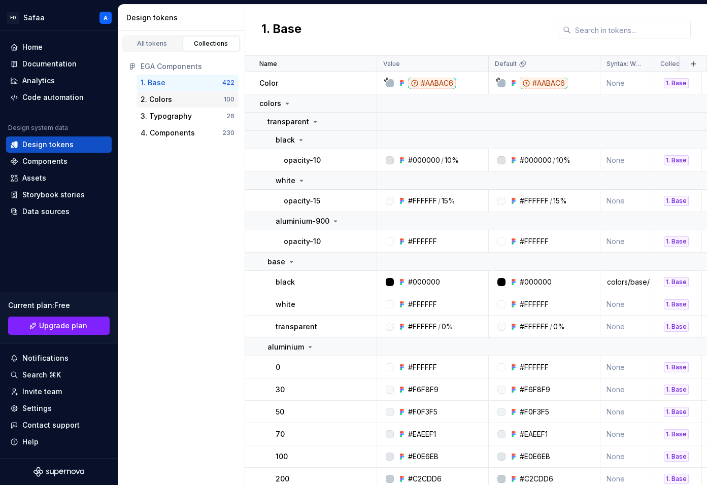
click at [172, 99] on div "2. Colors" at bounding box center [182, 99] width 83 height 10
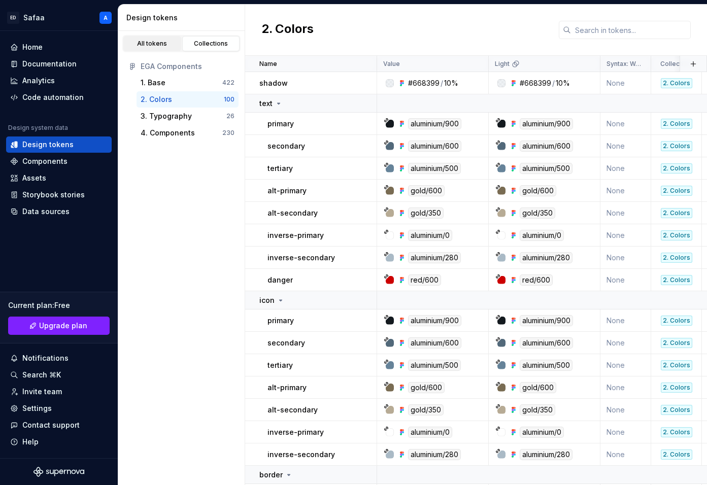
click at [159, 44] on div "All tokens" at bounding box center [152, 44] width 51 height 8
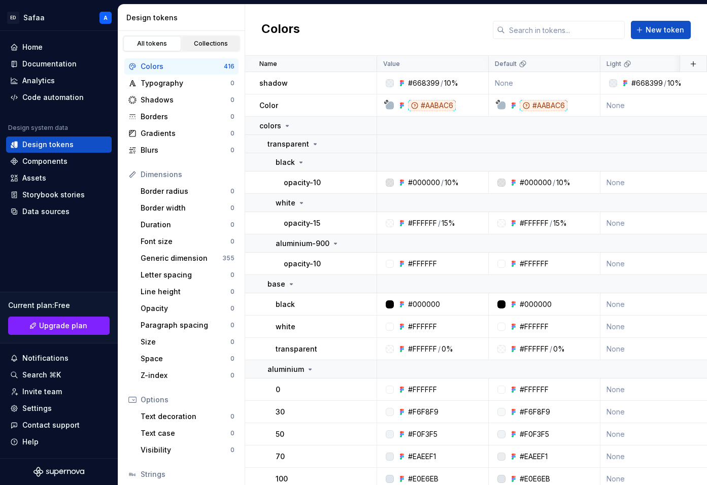
click at [206, 45] on div "Collections" at bounding box center [211, 44] width 51 height 8
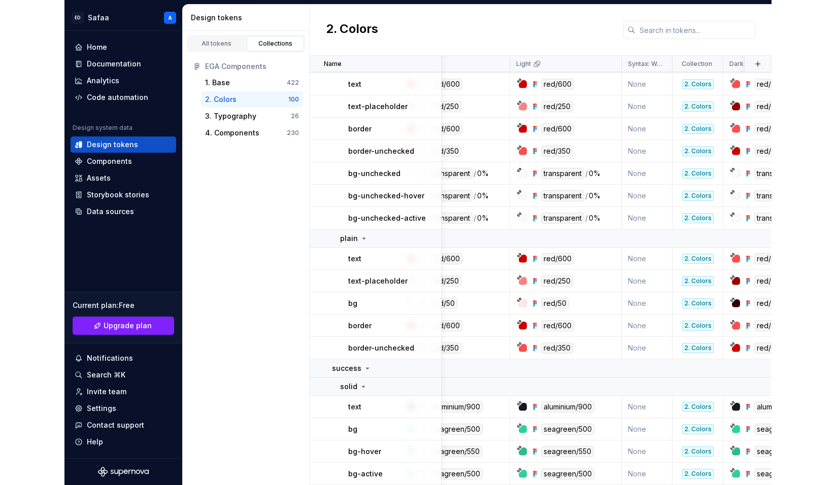
scroll to position [2222, 0]
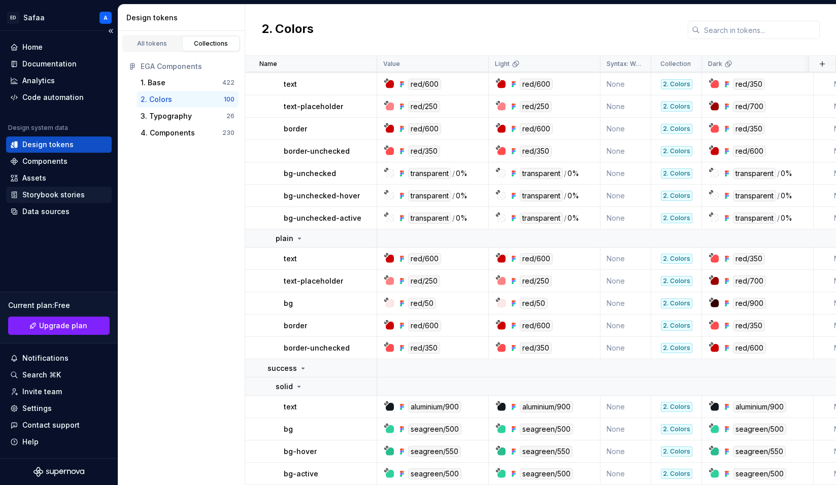
click at [38, 193] on div "Storybook stories" at bounding box center [53, 195] width 62 height 10
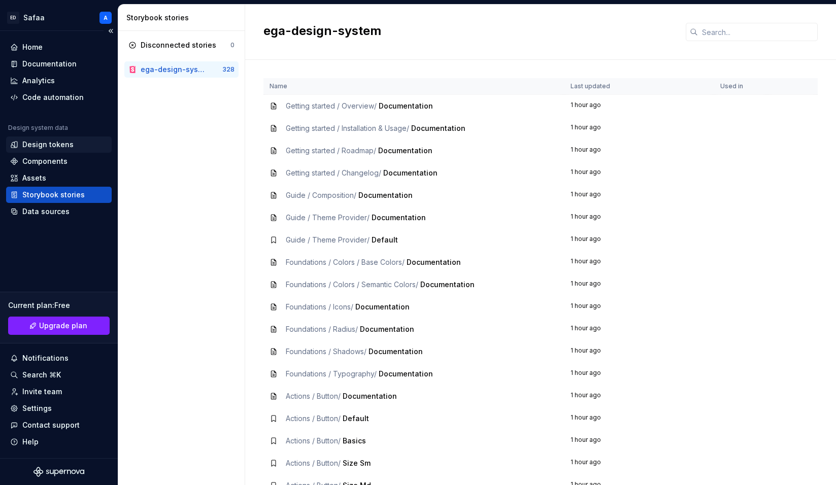
click at [46, 149] on div "Design tokens" at bounding box center [47, 145] width 51 height 10
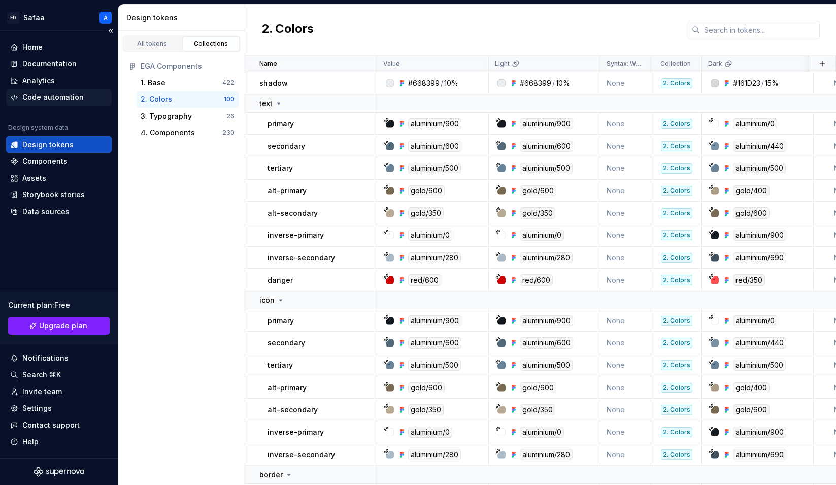
click at [57, 102] on div "Code automation" at bounding box center [52, 97] width 61 height 10
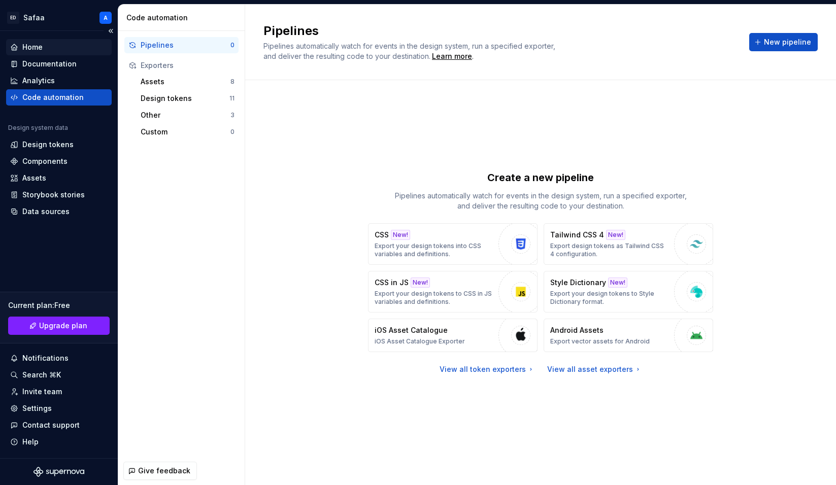
click at [66, 49] on div "Home" at bounding box center [58, 47] width 97 height 10
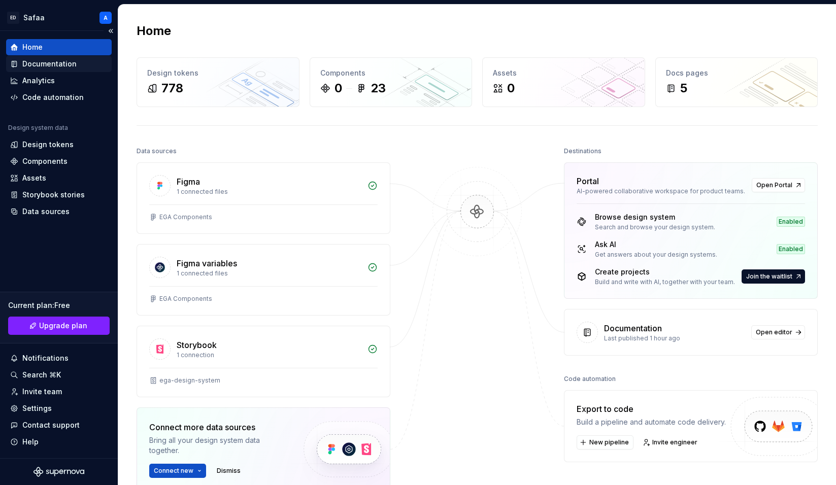
click at [58, 65] on div "Documentation" at bounding box center [49, 64] width 54 height 10
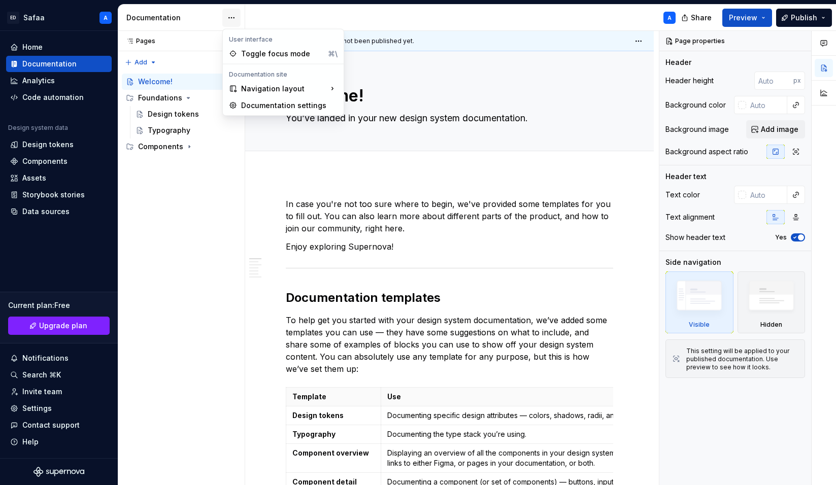
click at [230, 18] on html "ED Safaa A Home Documentation Analytics Code automation Design system data Desi…" at bounding box center [418, 242] width 836 height 485
click at [261, 105] on div "Documentation settings" at bounding box center [289, 105] width 96 height 10
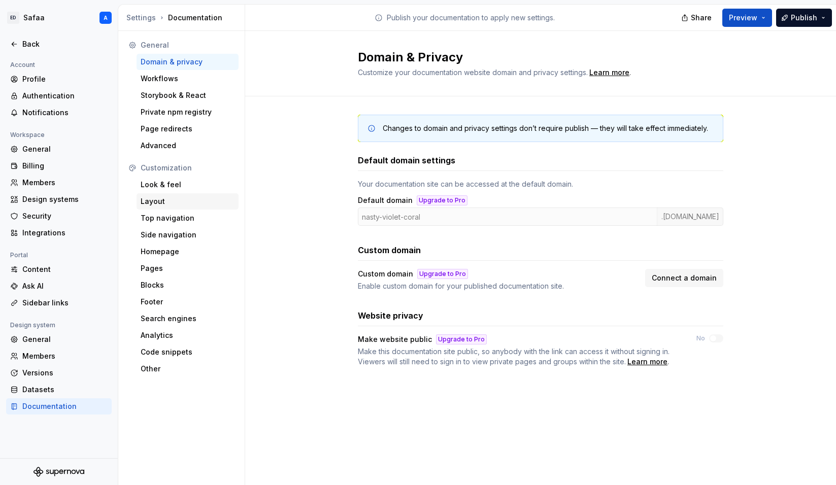
click at [167, 202] on div "Layout" at bounding box center [188, 201] width 94 height 10
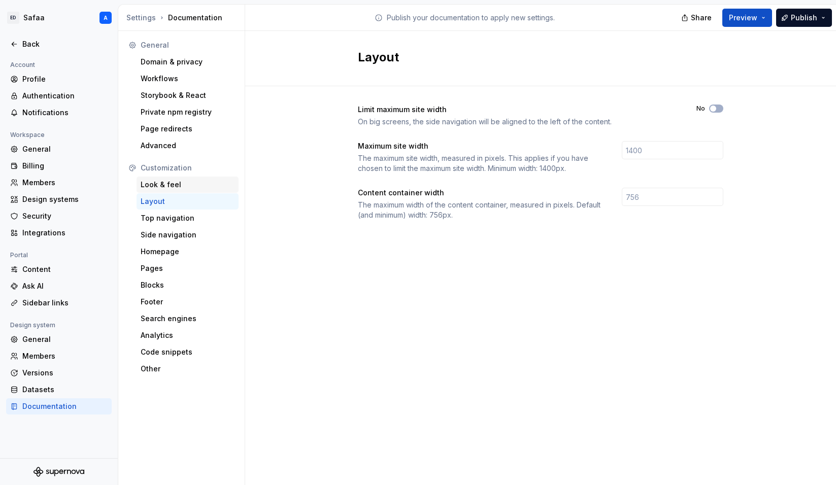
click at [163, 184] on div "Look & feel" at bounding box center [188, 185] width 94 height 10
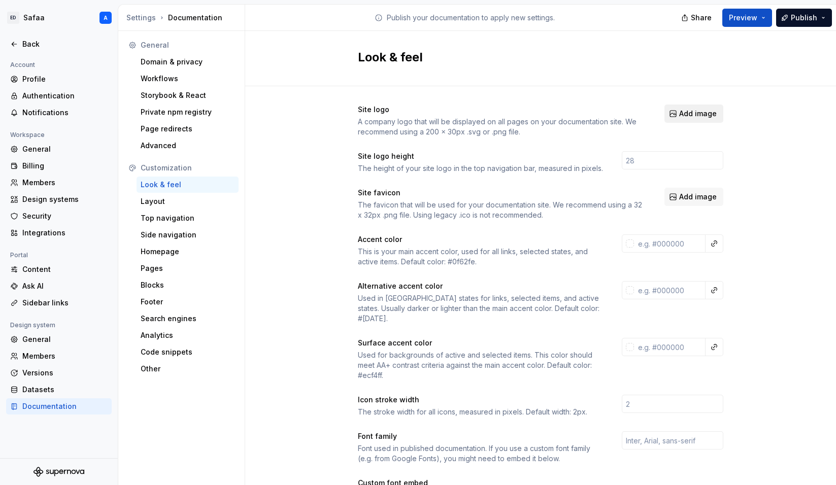
click at [702, 116] on span "Add image" at bounding box center [698, 114] width 38 height 10
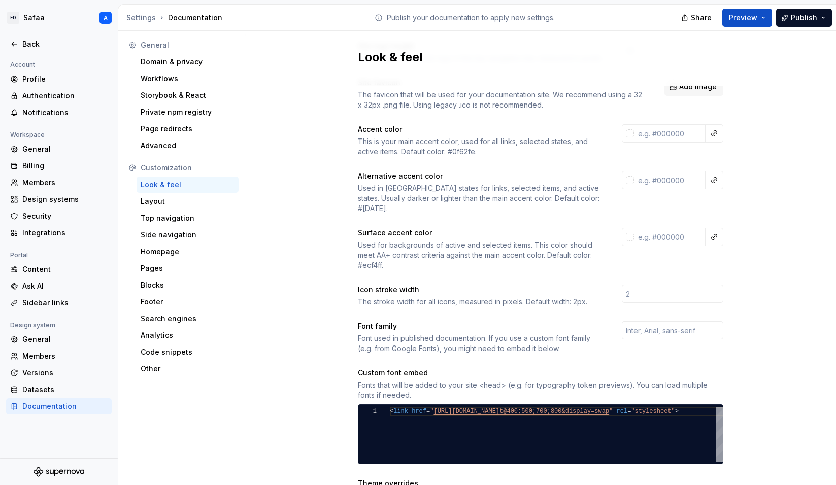
scroll to position [121, 0]
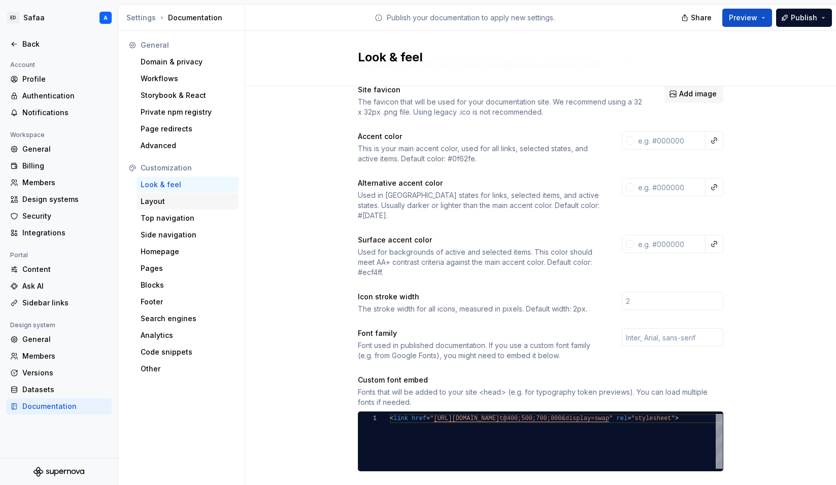
click at [184, 204] on div "Layout" at bounding box center [188, 201] width 94 height 10
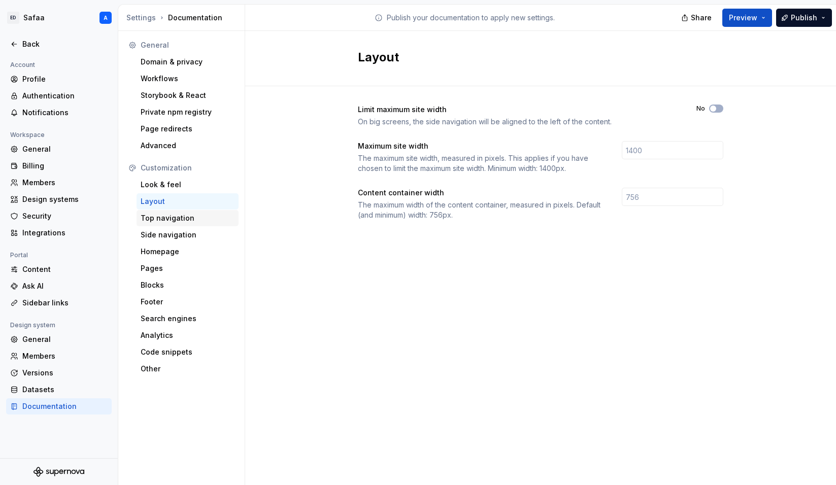
click at [180, 223] on div "Top navigation" at bounding box center [188, 218] width 102 height 16
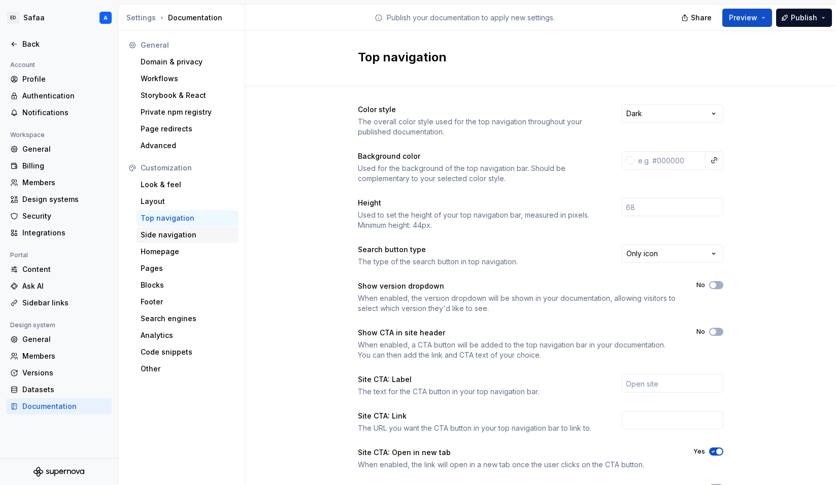
click at [180, 240] on div "Side navigation" at bounding box center [188, 235] width 102 height 16
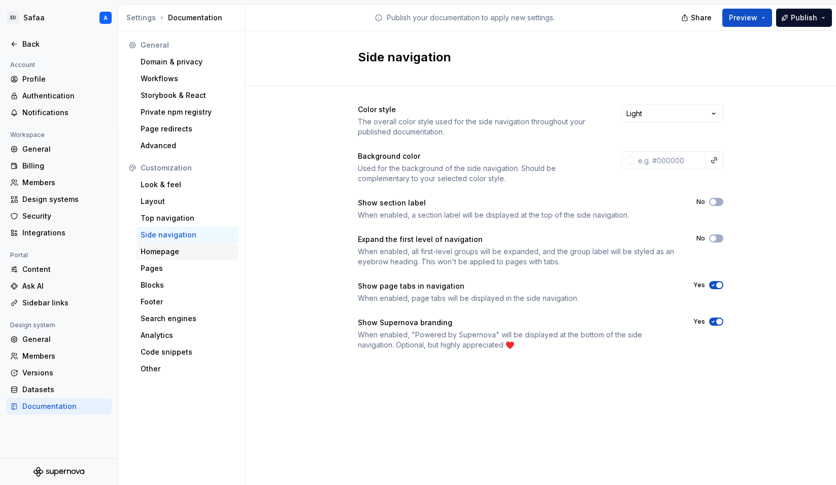
click at [176, 250] on div "Homepage" at bounding box center [188, 252] width 94 height 10
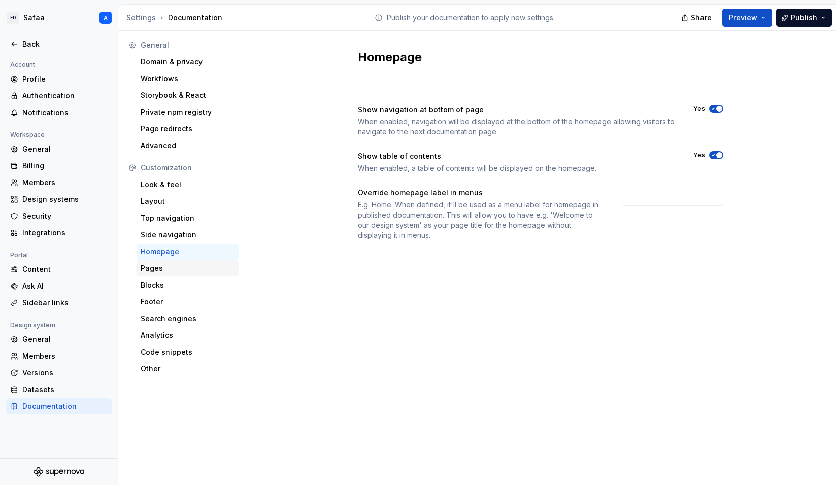
click at [177, 264] on div "Pages" at bounding box center [188, 268] width 94 height 10
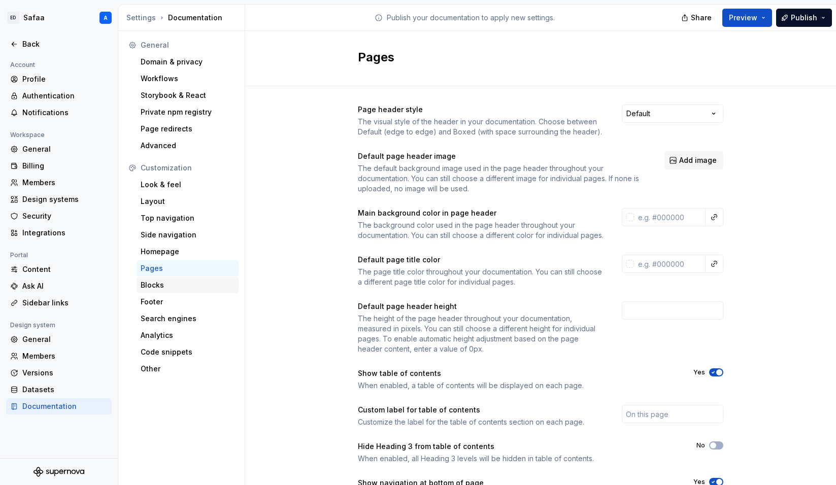
click at [177, 283] on div "Blocks" at bounding box center [188, 285] width 94 height 10
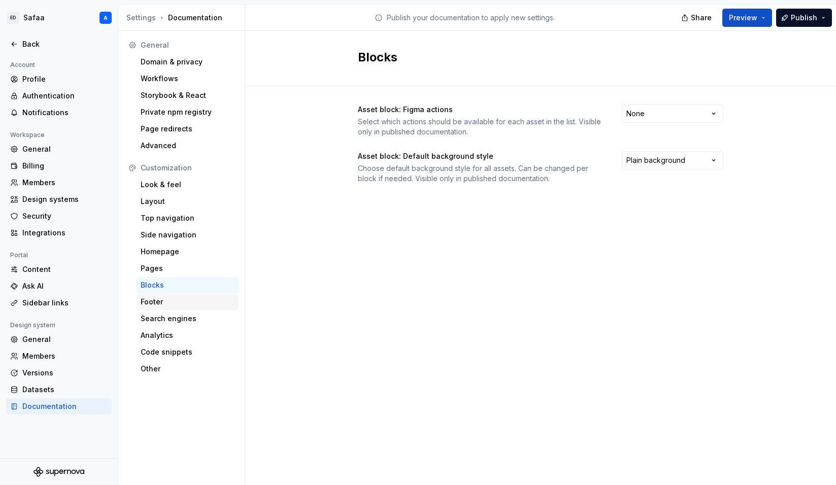
click at [171, 305] on div "Footer" at bounding box center [188, 302] width 94 height 10
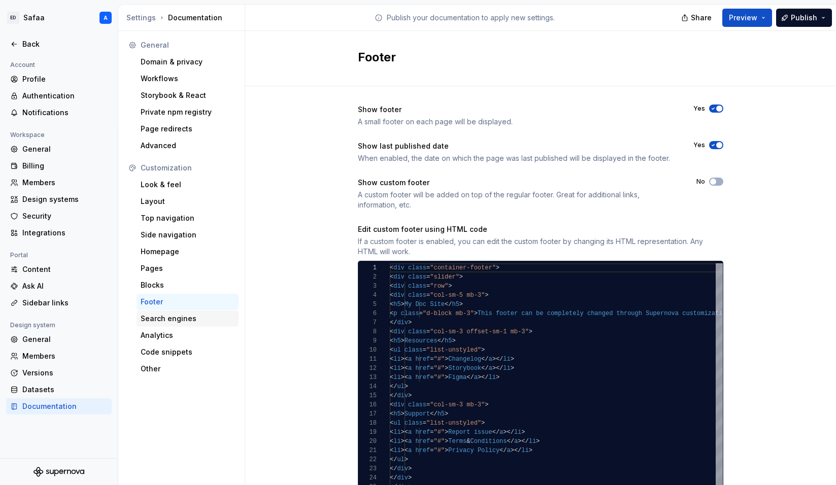
click at [170, 319] on div "Search engines" at bounding box center [188, 319] width 94 height 10
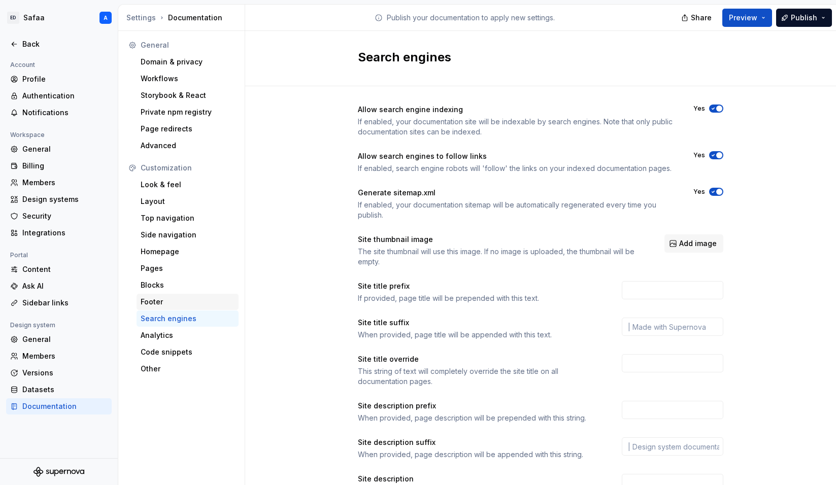
click at [169, 299] on div "Footer" at bounding box center [188, 302] width 94 height 10
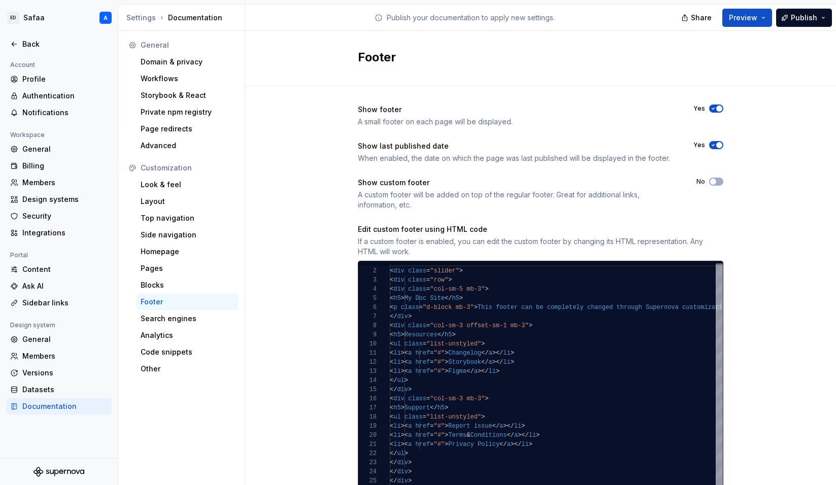
scroll to position [52, 0]
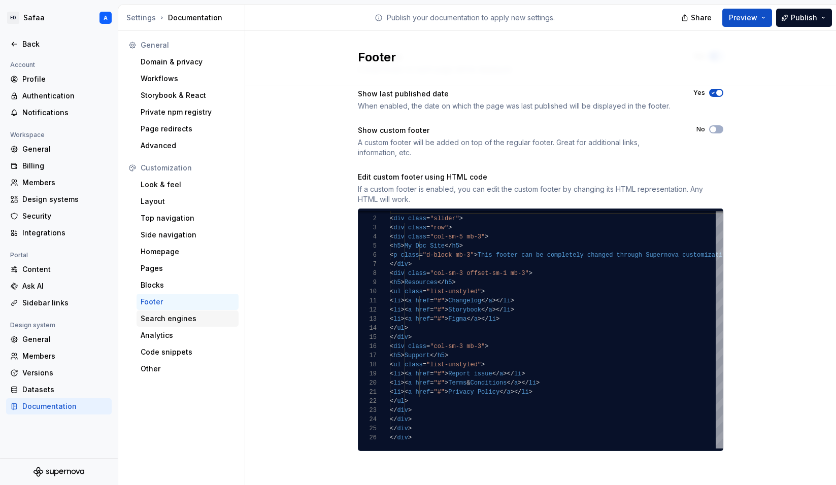
click at [176, 319] on div "Search engines" at bounding box center [188, 319] width 94 height 10
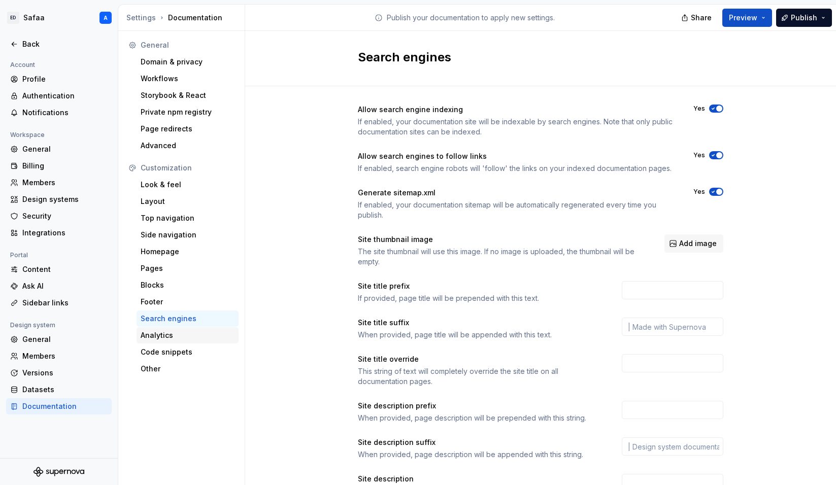
click at [172, 338] on div "Analytics" at bounding box center [188, 335] width 94 height 10
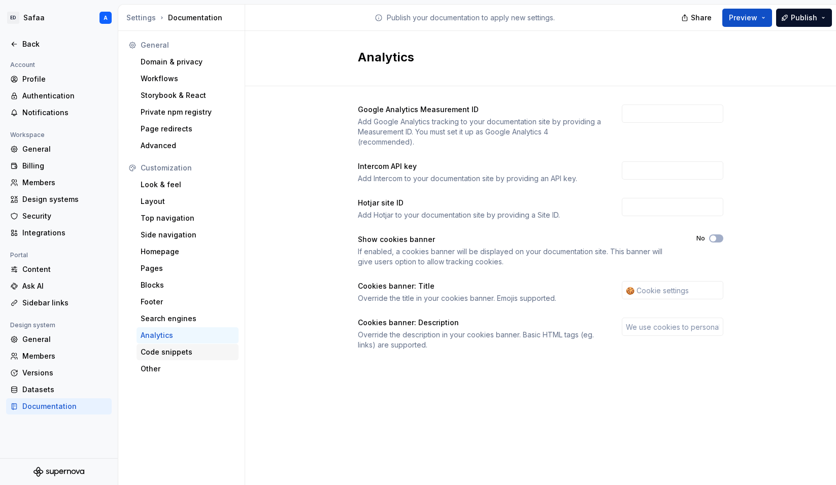
click at [172, 357] on div "Code snippets" at bounding box center [188, 352] width 94 height 10
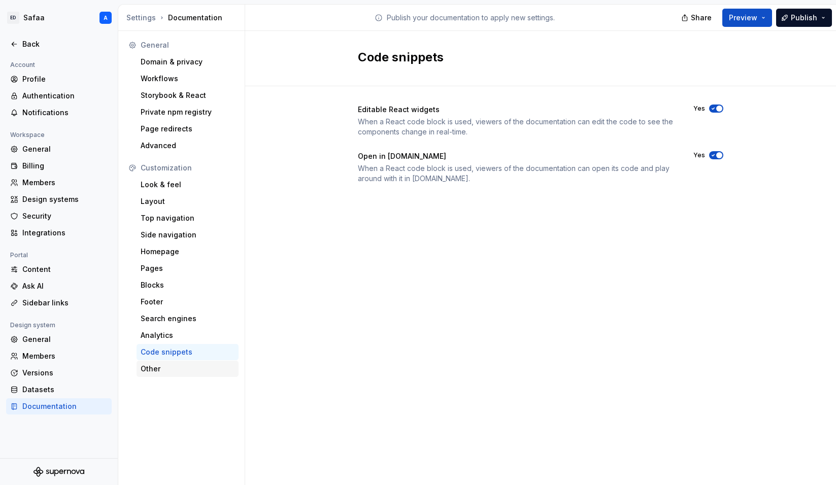
click at [164, 367] on div "Other" at bounding box center [188, 369] width 94 height 10
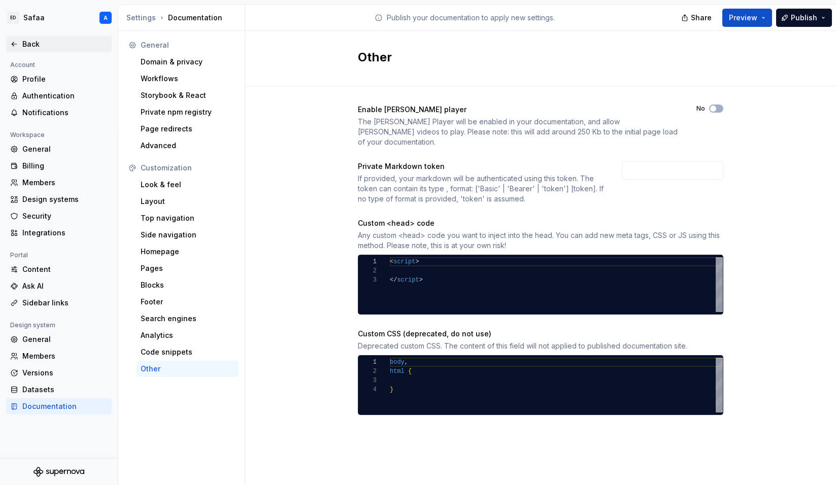
click at [21, 41] on div "Back" at bounding box center [58, 44] width 97 height 10
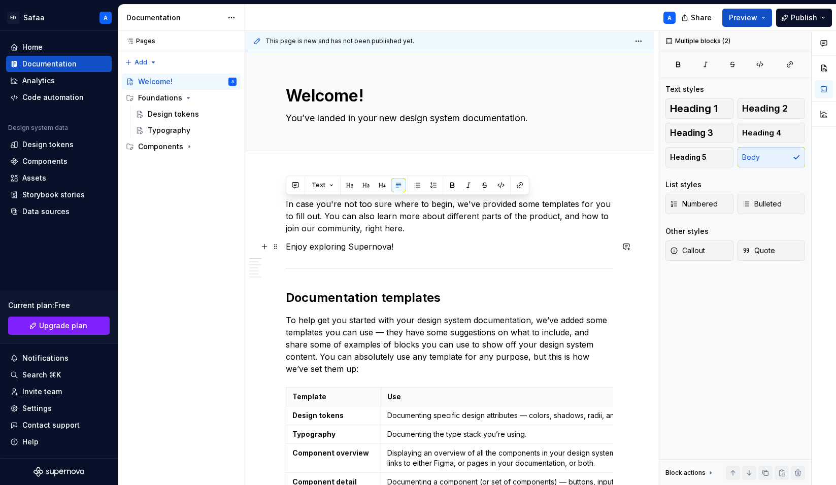
drag, startPoint x: 286, startPoint y: 206, endPoint x: 417, endPoint y: 246, distance: 136.9
click at [417, 246] on p "Enjoy exploring Supernova!" at bounding box center [449, 247] width 327 height 12
click at [268, 247] on button "button" at bounding box center [264, 247] width 14 height 14
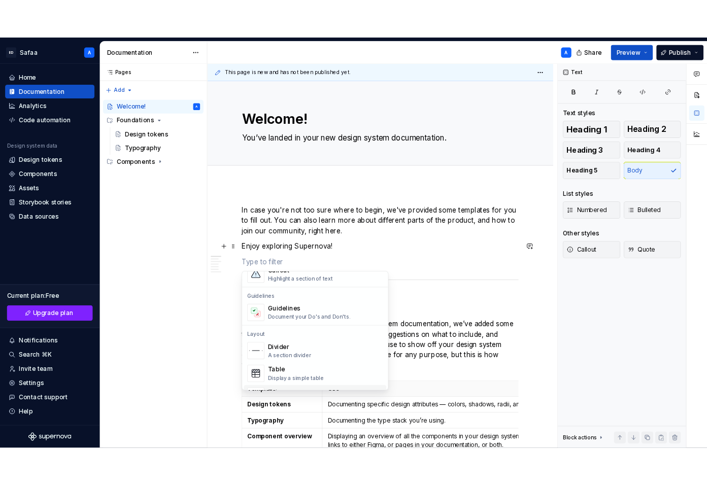
scroll to position [260, 0]
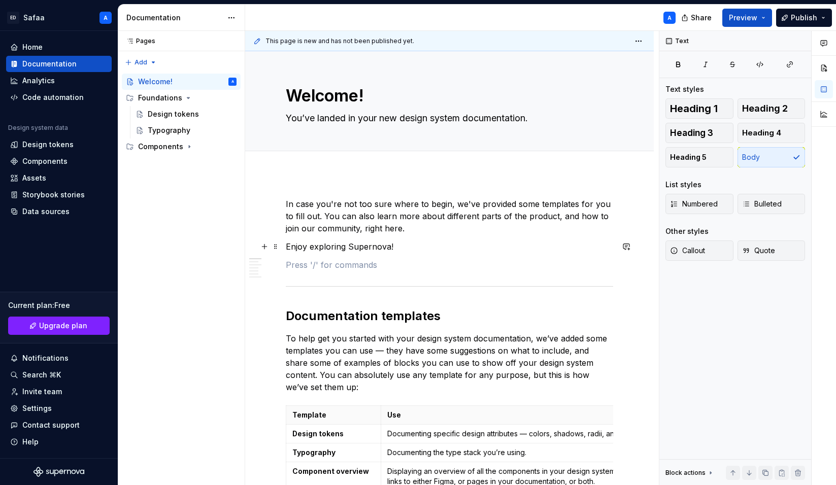
click at [346, 259] on p at bounding box center [449, 265] width 327 height 12
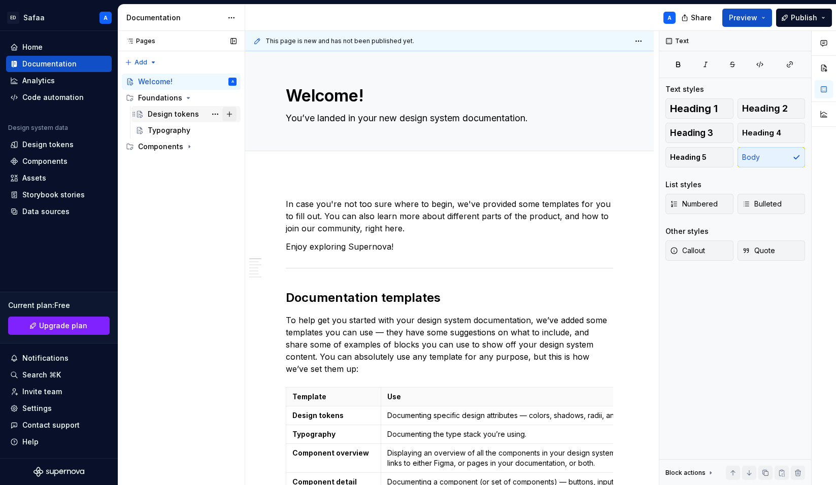
click at [227, 114] on button "Page tree" at bounding box center [229, 114] width 14 height 14
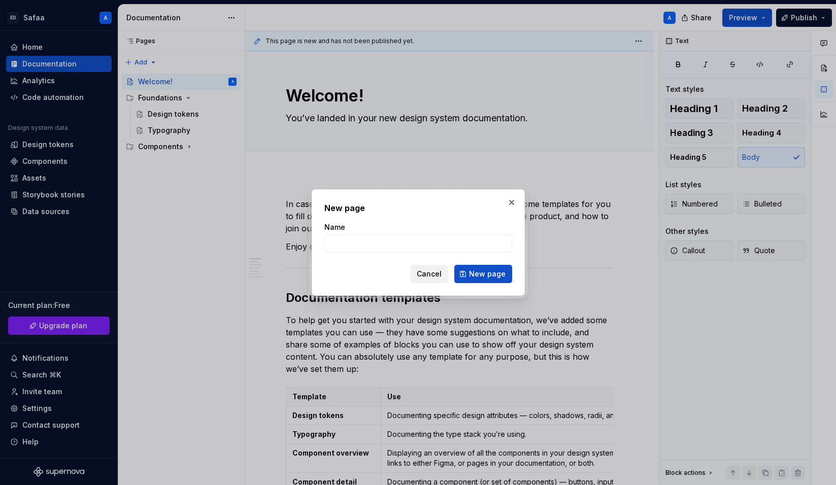
click at [445, 276] on button "Cancel" at bounding box center [429, 274] width 38 height 18
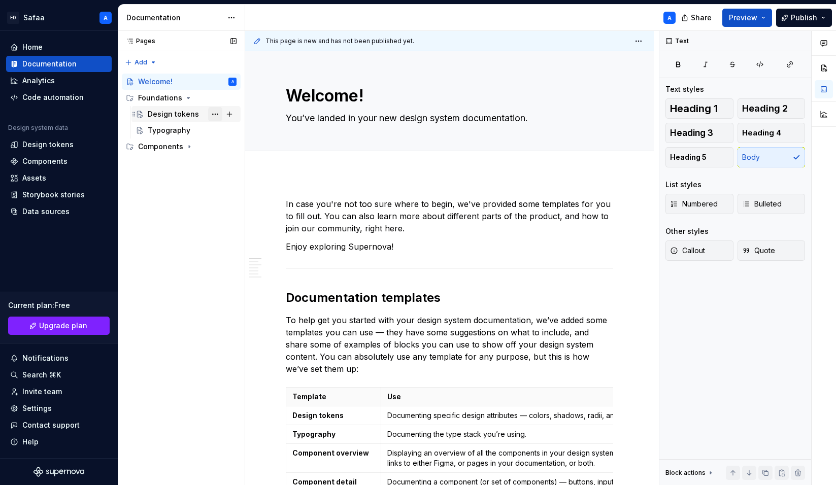
click at [217, 115] on button "Page tree" at bounding box center [215, 114] width 14 height 14
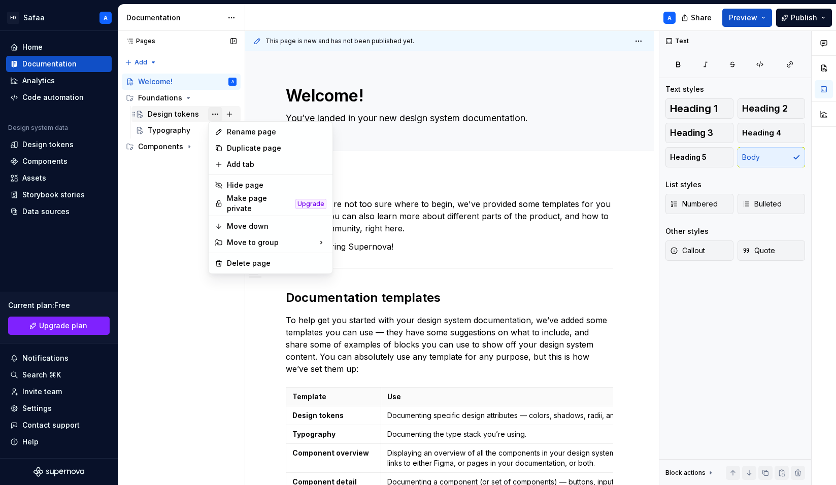
type textarea "*"
click at [244, 165] on div "Add tab" at bounding box center [276, 164] width 99 height 10
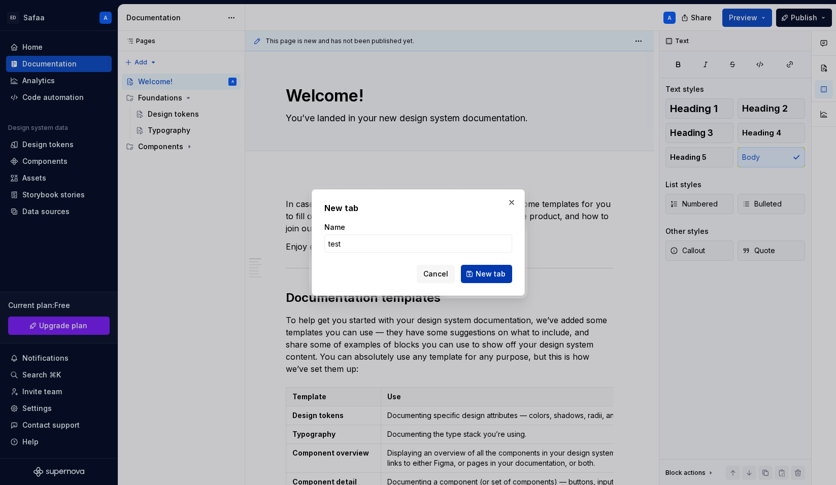
type input "test"
click at [486, 271] on span "New tab" at bounding box center [491, 274] width 30 height 10
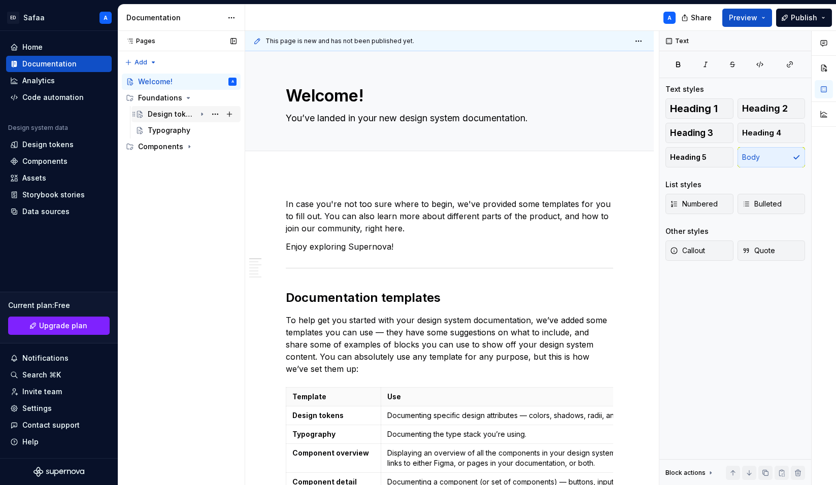
click at [202, 114] on icon "Page tree" at bounding box center [201, 114] width 1 height 3
click at [213, 131] on button "Page tree" at bounding box center [215, 130] width 14 height 14
click at [212, 129] on div "Pages Pages Add Accessibility guide for tree Page tree. Navigate the tree with …" at bounding box center [181, 258] width 127 height 455
click at [216, 132] on button "Page tree" at bounding box center [215, 130] width 14 height 14
click at [213, 131] on div "Pages Pages Add Accessibility guide for tree Page tree. Navigate the tree with …" at bounding box center [181, 258] width 127 height 455
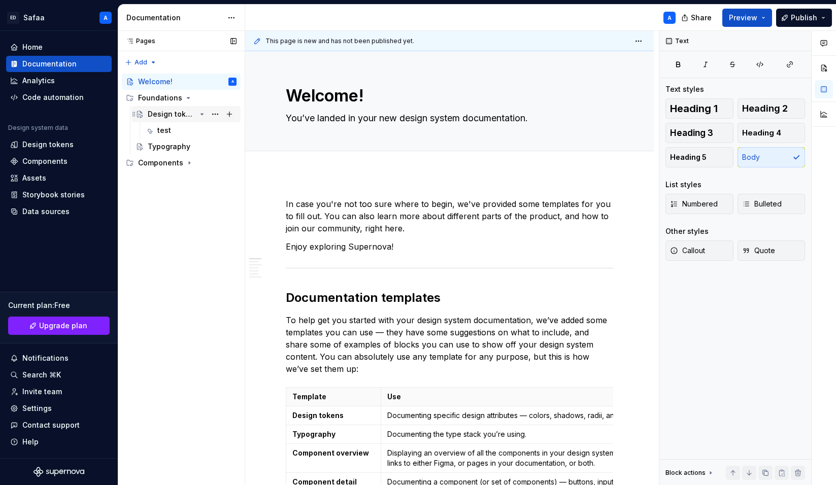
click at [168, 117] on div "Design tokens" at bounding box center [172, 114] width 48 height 10
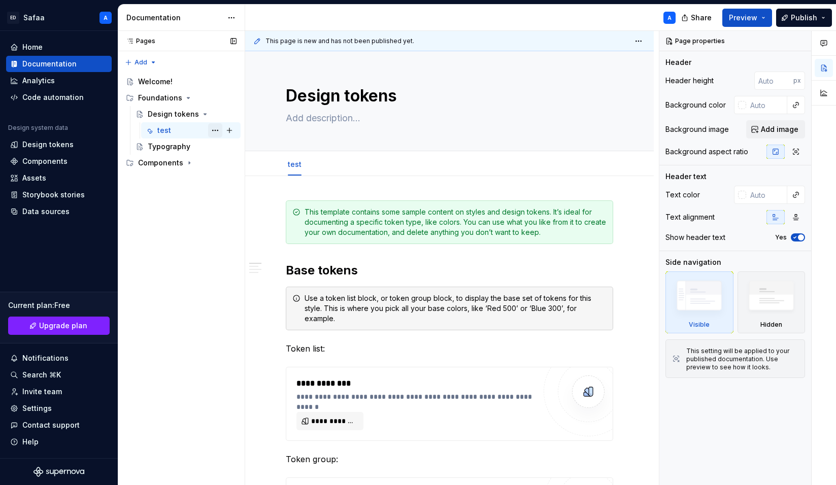
click at [215, 131] on button "Page tree" at bounding box center [215, 130] width 14 height 14
click at [215, 131] on div "Pages Pages Add Accessibility guide for tree Page tree. Navigate the tree with …" at bounding box center [181, 258] width 127 height 455
click at [215, 129] on button "Page tree" at bounding box center [215, 130] width 14 height 14
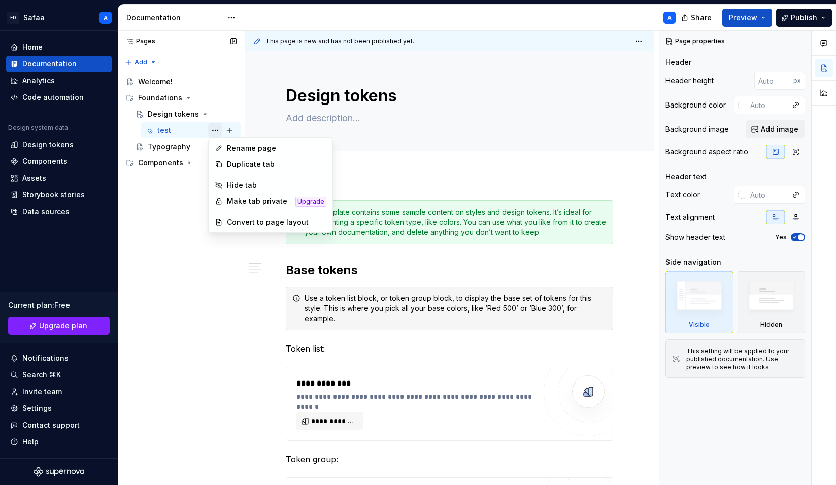
click at [215, 129] on div "Pages Pages Add Accessibility guide for tree Page tree. Navigate the tree with …" at bounding box center [181, 258] width 127 height 455
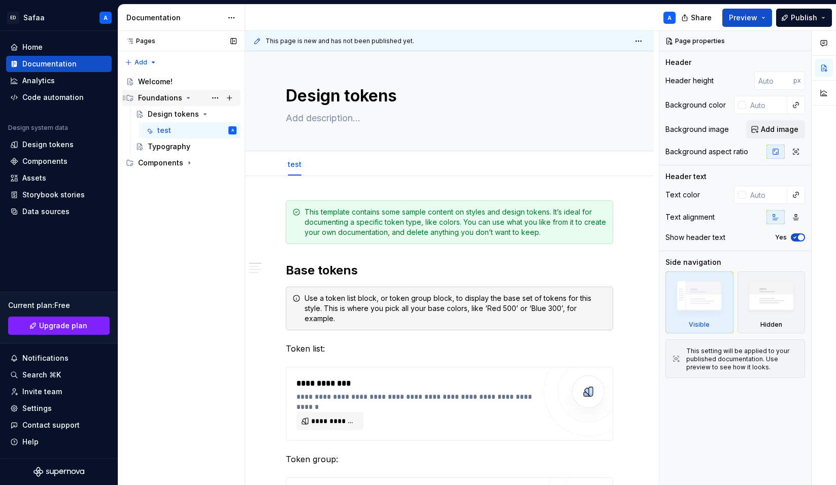
click at [157, 97] on div "Foundations" at bounding box center [160, 98] width 44 height 10
click at [216, 131] on button "Page tree" at bounding box center [215, 130] width 14 height 14
click at [213, 130] on div "Pages Pages Add Accessibility guide for tree Page tree. Navigate the tree with …" at bounding box center [181, 258] width 127 height 455
click at [215, 129] on button "Page tree" at bounding box center [215, 130] width 14 height 14
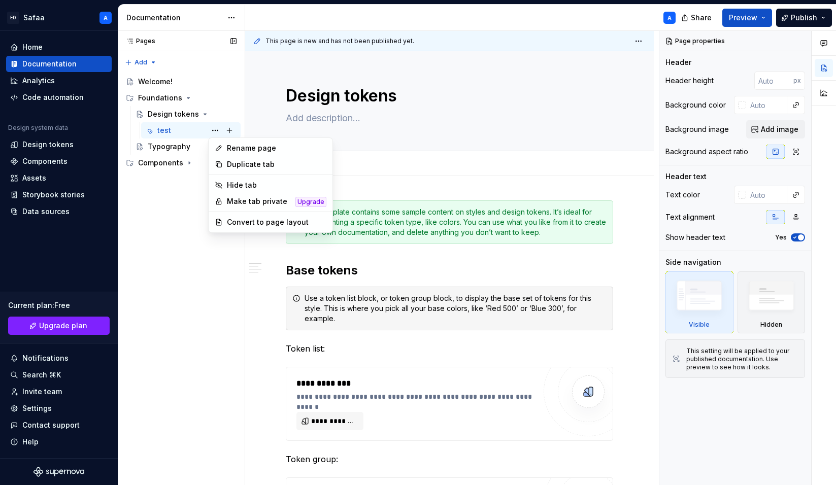
click at [213, 128] on div "Pages Pages Add Accessibility guide for tree Page tree. Navigate the tree with …" at bounding box center [181, 258] width 127 height 455
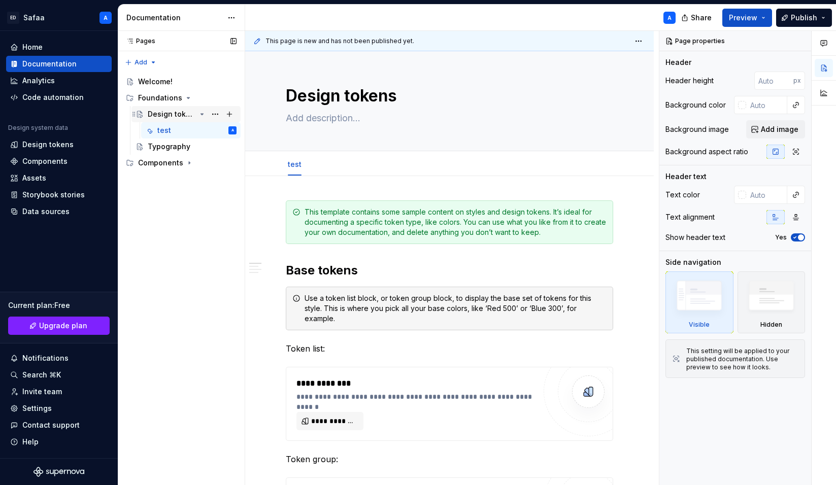
click at [202, 117] on icon "Page tree" at bounding box center [202, 114] width 8 height 8
click at [212, 115] on button "Page tree" at bounding box center [215, 114] width 14 height 14
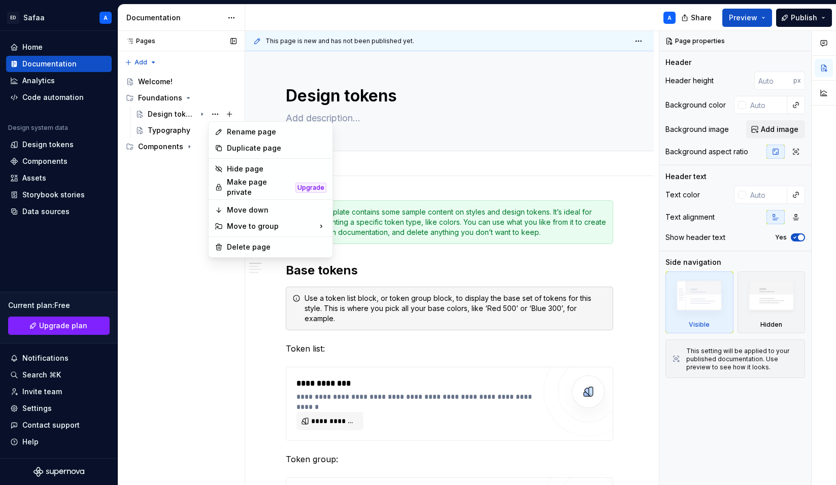
click at [188, 122] on div "Pages Pages Add Accessibility guide for tree Page tree. Navigate the tree with …" at bounding box center [181, 258] width 127 height 455
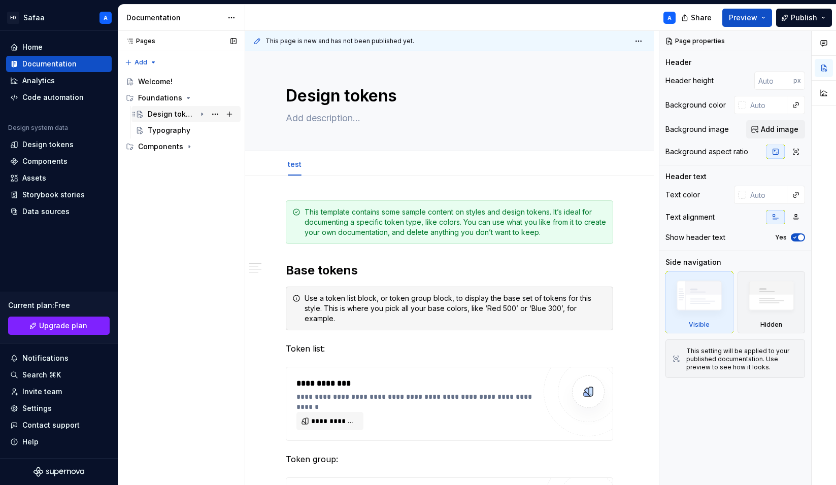
click at [197, 112] on div "Design tokens" at bounding box center [192, 114] width 89 height 14
click at [213, 130] on button "Page tree" at bounding box center [215, 130] width 14 height 14
click at [510, 157] on html "ED Safaa A Home Documentation Analytics Code automation Design system data Desi…" at bounding box center [418, 242] width 836 height 485
click at [291, 165] on link "test" at bounding box center [295, 164] width 14 height 9
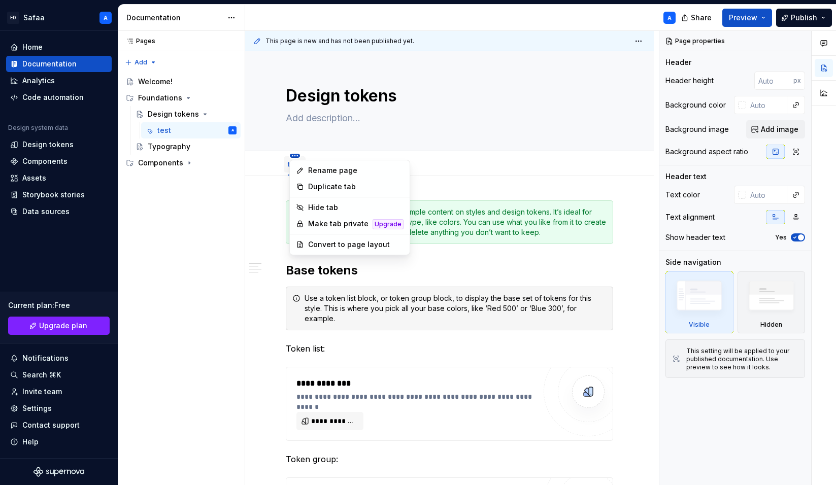
click at [331, 154] on html "ED Safaa A Home Documentation Analytics Code automation Design system data Desi…" at bounding box center [418, 242] width 836 height 485
click at [344, 207] on div "Hide tab" at bounding box center [355, 207] width 95 height 10
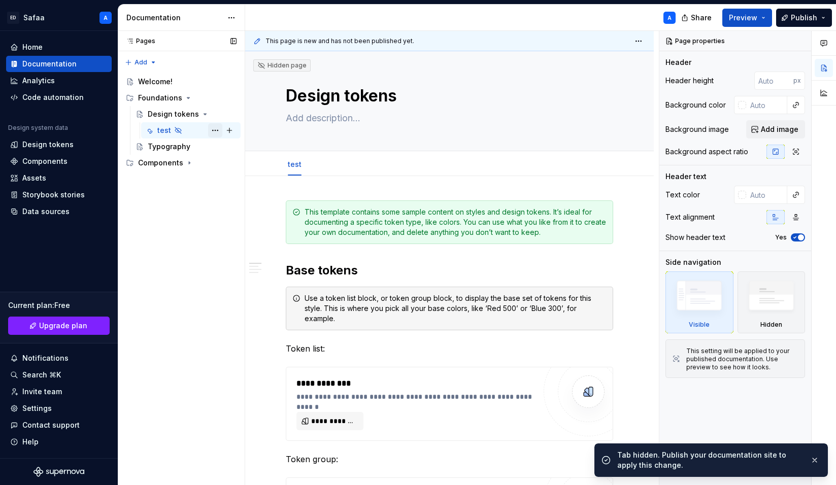
click at [217, 131] on button "Page tree" at bounding box center [215, 130] width 14 height 14
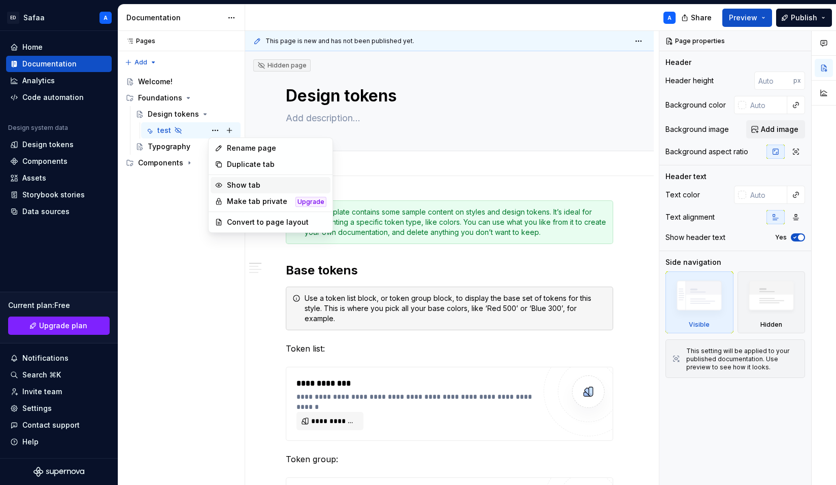
click at [252, 183] on div "Show tab" at bounding box center [276, 185] width 99 height 10
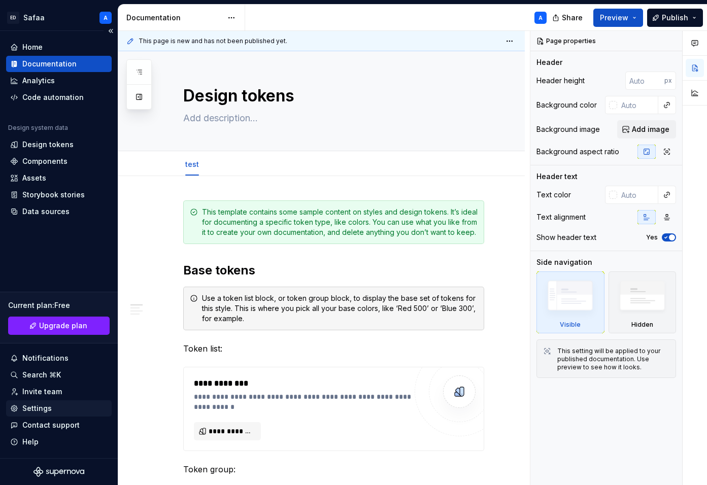
click at [41, 410] on div "Settings" at bounding box center [36, 408] width 29 height 10
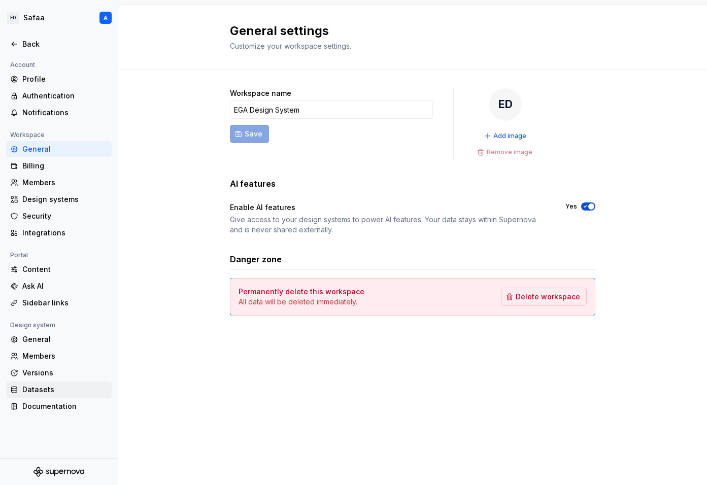
click at [53, 387] on div "Datasets" at bounding box center [64, 390] width 85 height 10
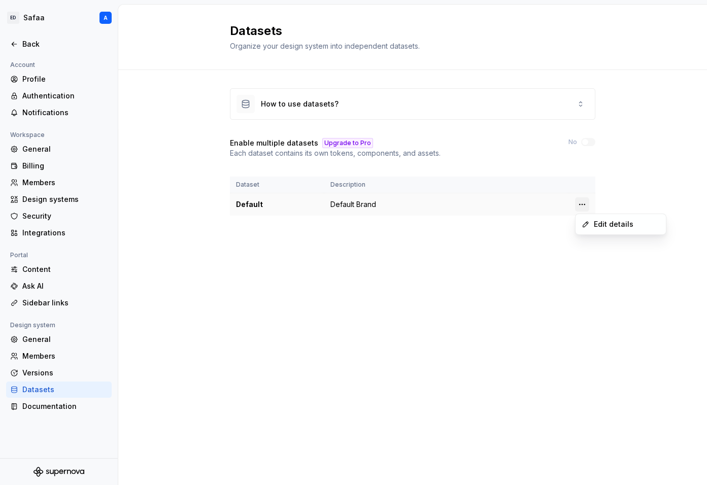
click at [582, 205] on html "ED Safaa A Back Account Profile Authentication Notifications Workspace General …" at bounding box center [353, 242] width 707 height 485
click at [621, 186] on html "ED Safaa A Back Account Profile Authentication Notifications Workspace General …" at bounding box center [353, 242] width 707 height 485
click at [27, 230] on div "Integrations" at bounding box center [64, 233] width 85 height 10
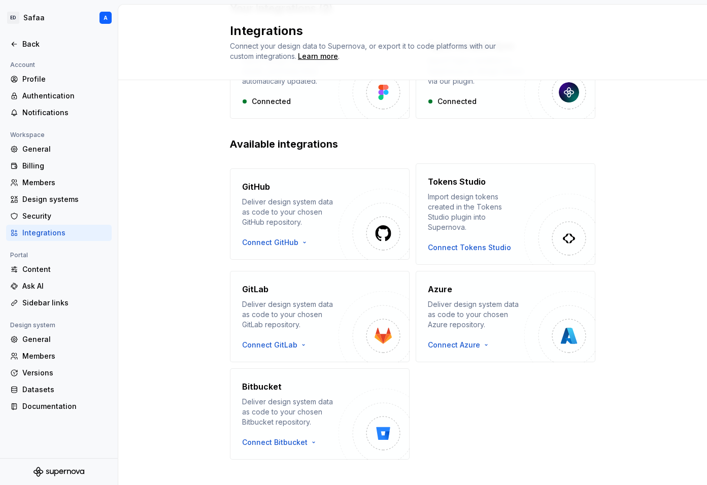
scroll to position [100, 0]
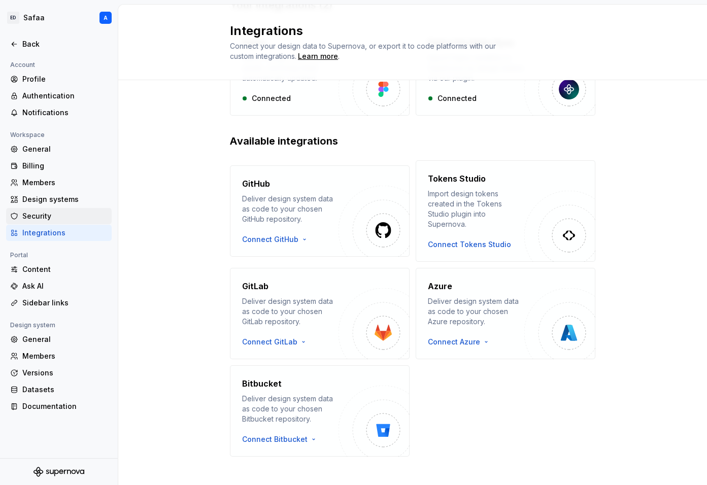
click at [49, 213] on div "Security" at bounding box center [64, 216] width 85 height 10
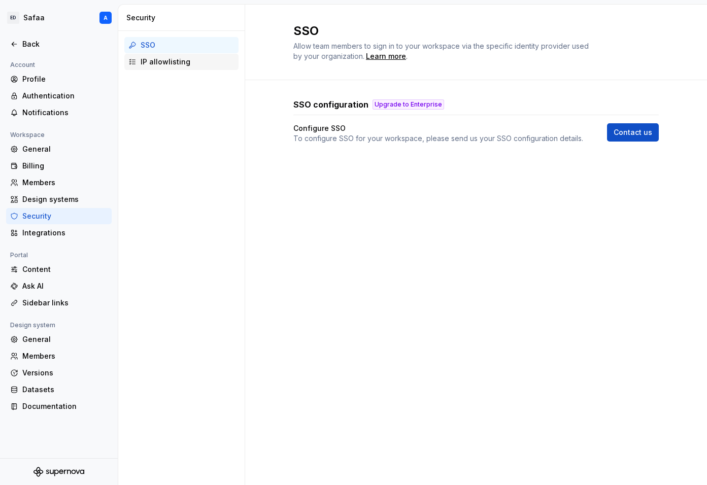
click at [156, 60] on div "IP allowlisting" at bounding box center [188, 62] width 94 height 10
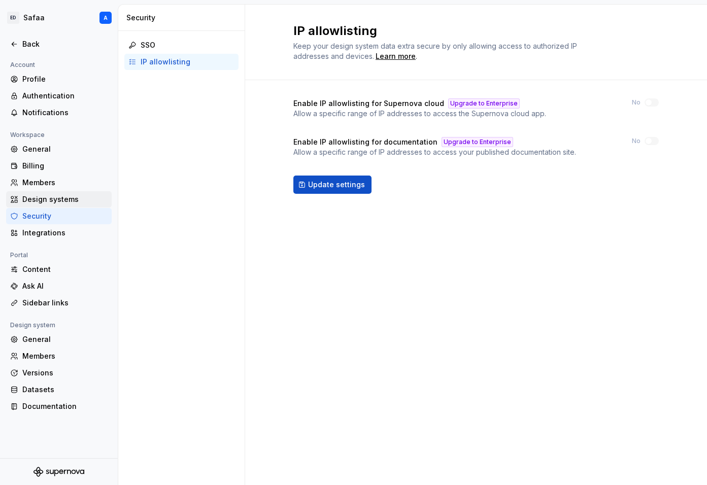
click at [42, 200] on div "Design systems" at bounding box center [64, 199] width 85 height 10
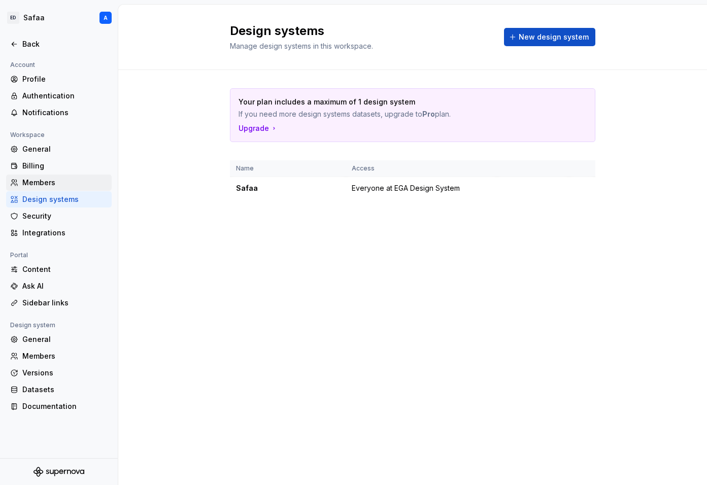
click at [36, 181] on div "Members" at bounding box center [64, 183] width 85 height 10
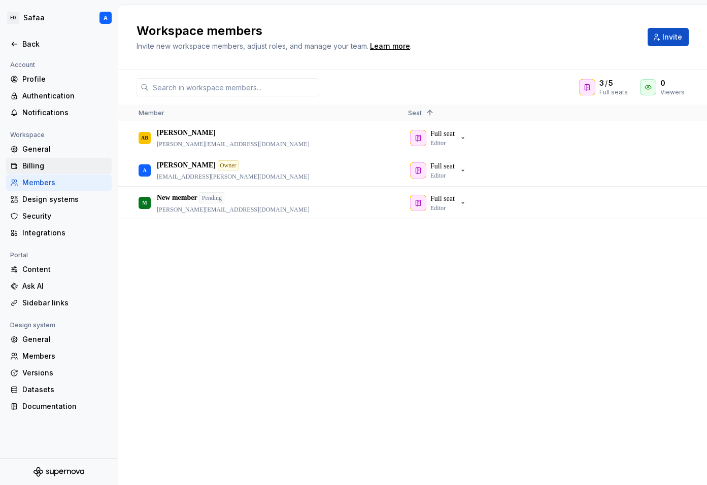
click at [45, 167] on div "Billing" at bounding box center [64, 166] width 85 height 10
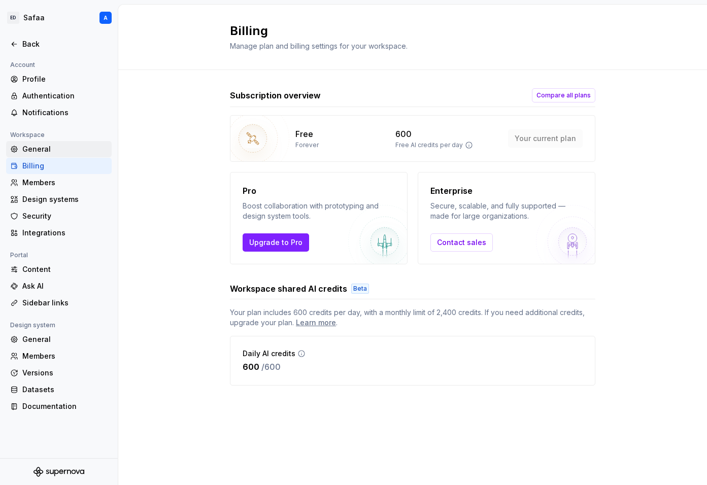
click at [53, 152] on div "General" at bounding box center [64, 149] width 85 height 10
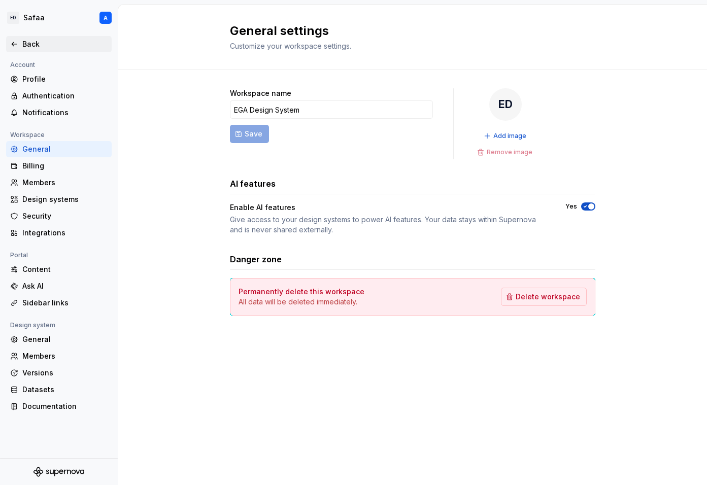
click at [11, 49] on div "Back" at bounding box center [58, 44] width 97 height 10
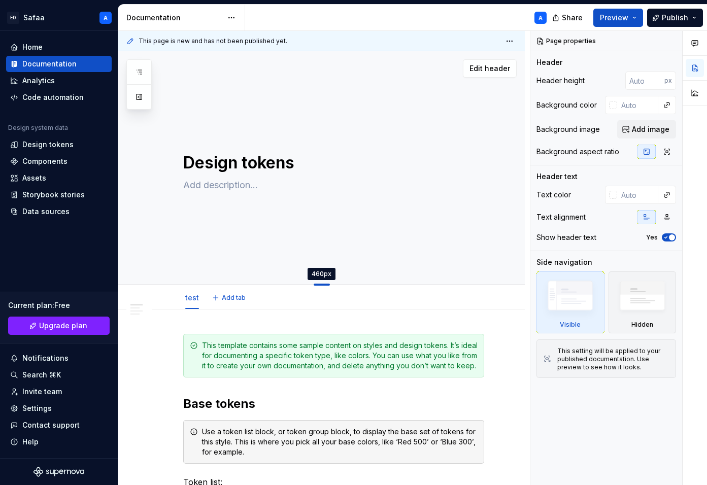
drag, startPoint x: 324, startPoint y: 151, endPoint x: 327, endPoint y: 285, distance: 133.5
click at [327, 285] on div at bounding box center [322, 285] width 16 height 2
type textarea "*"
type input "460"
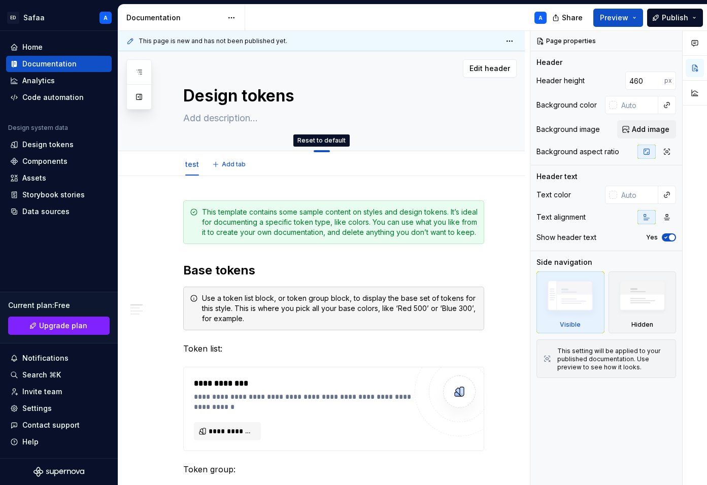
drag, startPoint x: 327, startPoint y: 285, endPoint x: 321, endPoint y: 142, distance: 143.2
type textarea "*"
click at [43, 405] on div "Settings" at bounding box center [36, 408] width 29 height 10
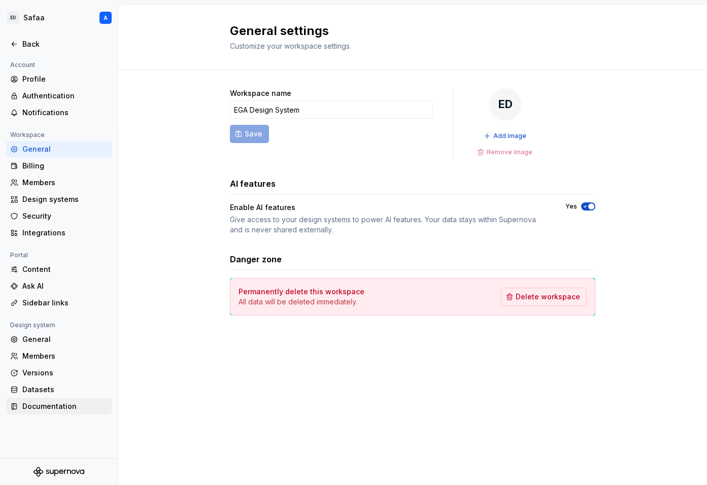
click at [49, 406] on div "Documentation" at bounding box center [64, 406] width 85 height 10
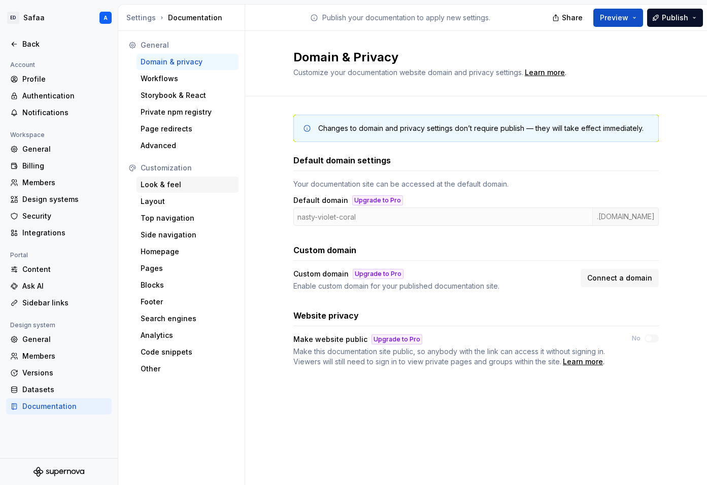
click at [176, 189] on div "Look & feel" at bounding box center [188, 185] width 94 height 10
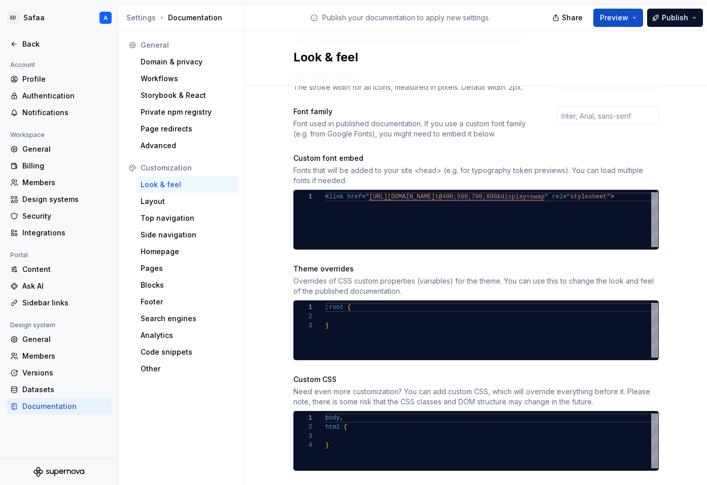
scroll to position [344, 0]
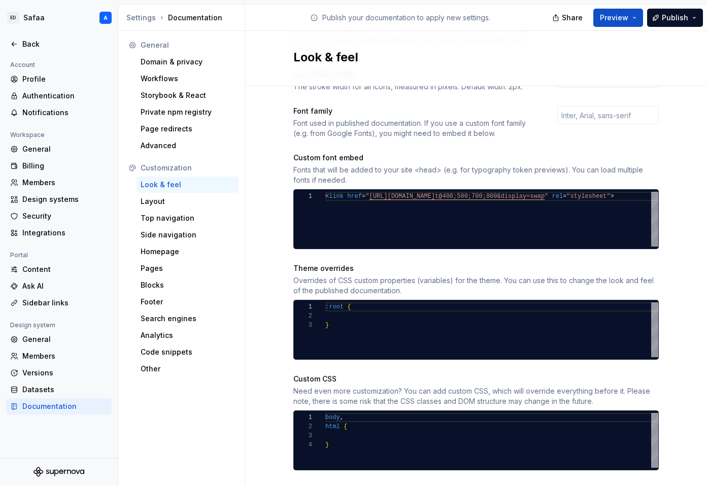
type textarea "******* ** *"
click at [361, 302] on div ":root { }" at bounding box center [491, 329] width 333 height 55
click at [359, 307] on div ":root { }" at bounding box center [491, 329] width 333 height 55
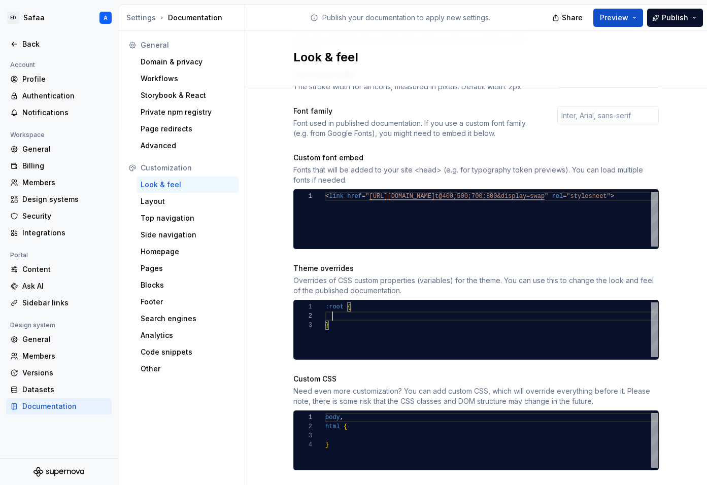
scroll to position [0, 25]
click at [364, 302] on div ":root { }" at bounding box center [491, 329] width 333 height 55
click at [168, 217] on div "Top navigation" at bounding box center [188, 218] width 94 height 10
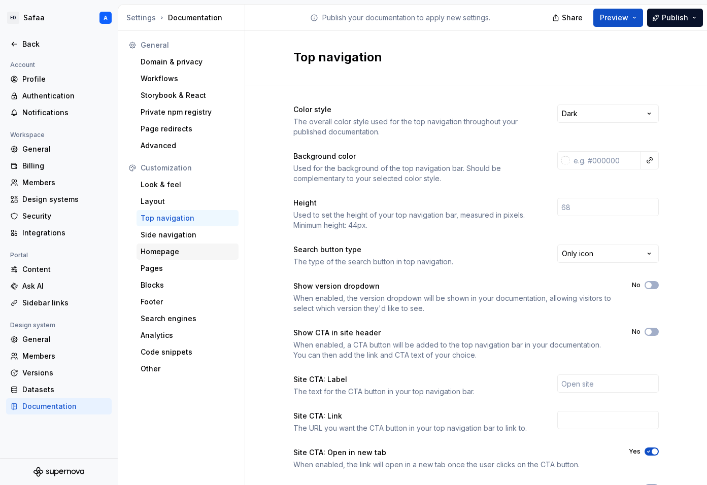
click at [170, 253] on div "Homepage" at bounding box center [188, 252] width 94 height 10
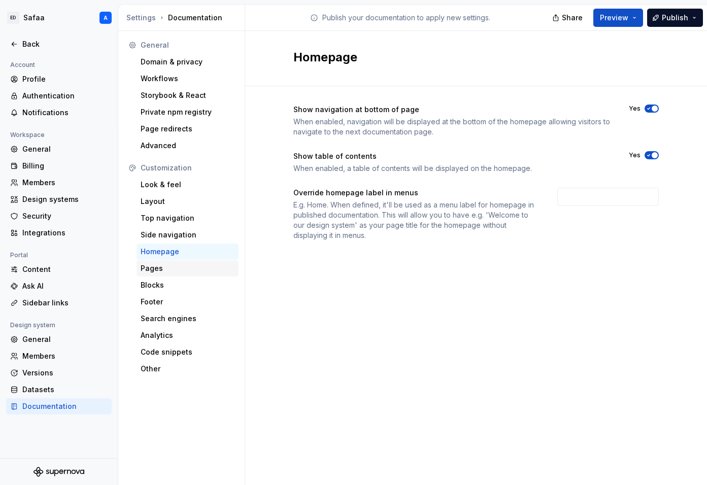
click at [165, 272] on div "Pages" at bounding box center [188, 268] width 94 height 10
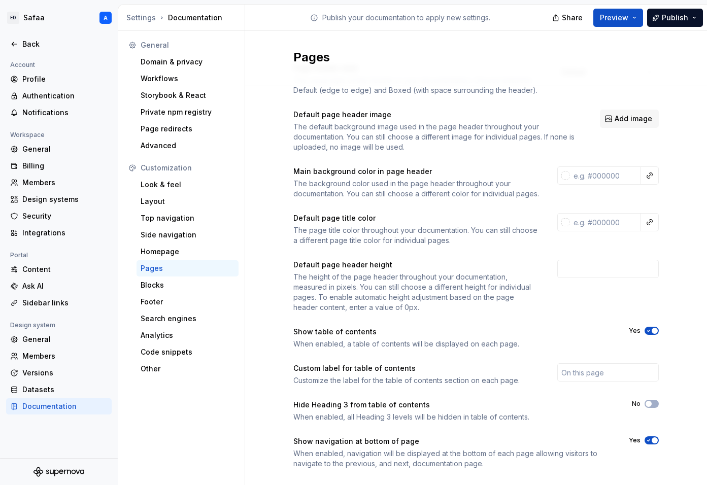
scroll to position [70, 0]
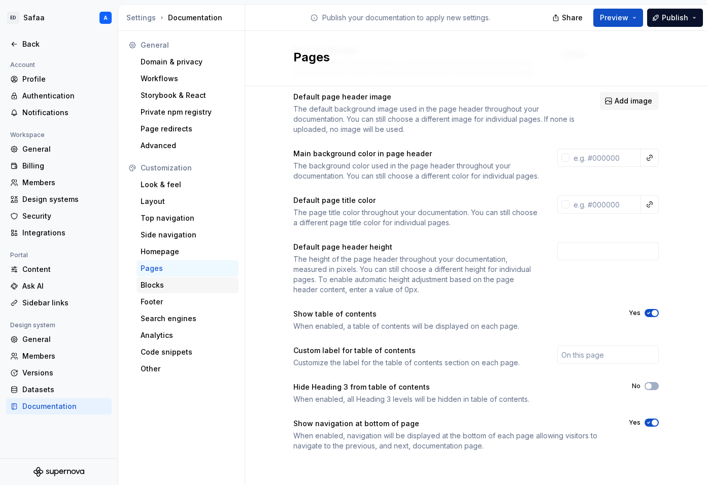
click at [171, 287] on div "Blocks" at bounding box center [188, 285] width 94 height 10
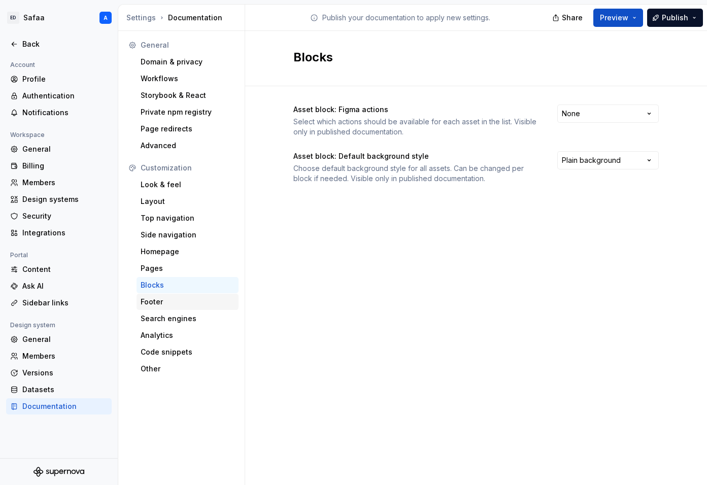
click at [170, 300] on div "Footer" at bounding box center [188, 302] width 94 height 10
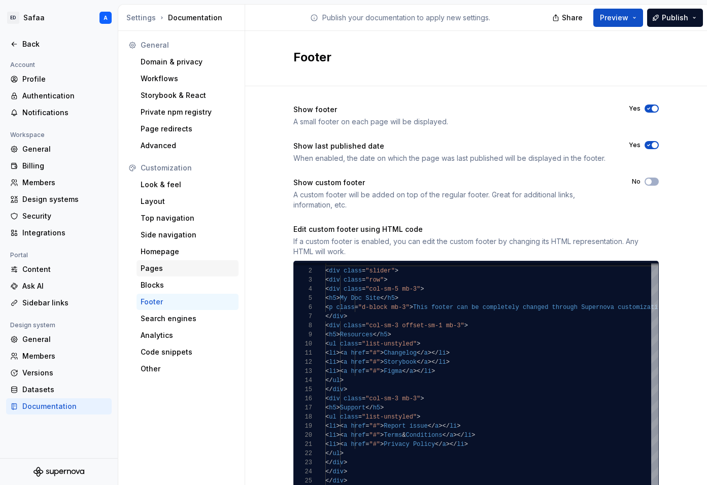
click at [179, 263] on div "Pages" at bounding box center [188, 268] width 94 height 10
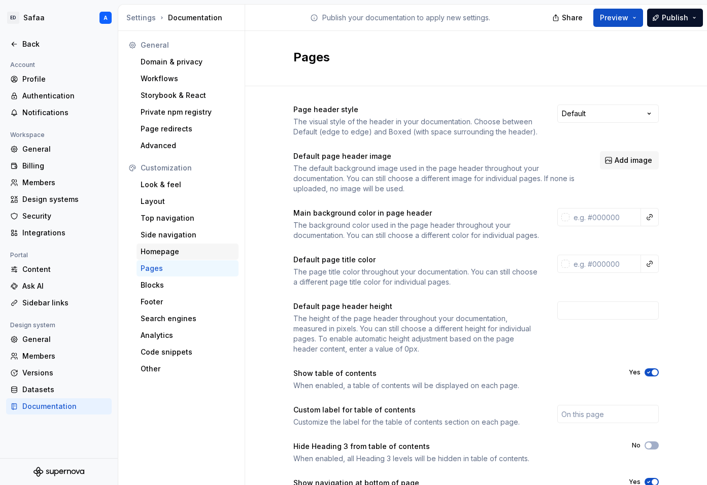
click at [182, 248] on div "Homepage" at bounding box center [188, 252] width 94 height 10
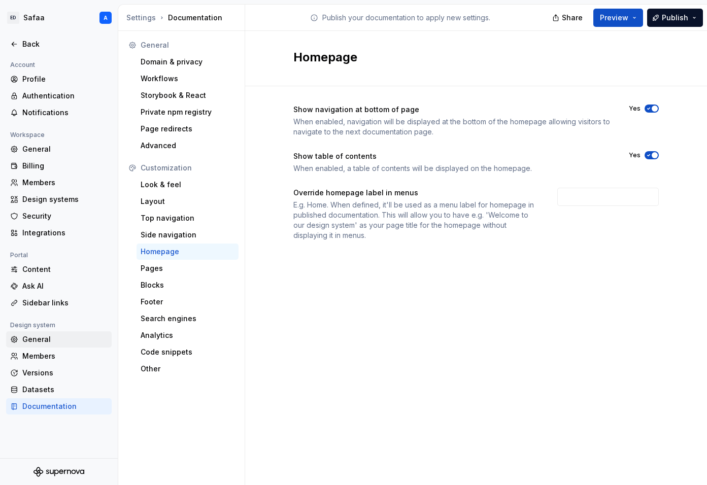
click at [45, 340] on div "General" at bounding box center [64, 339] width 85 height 10
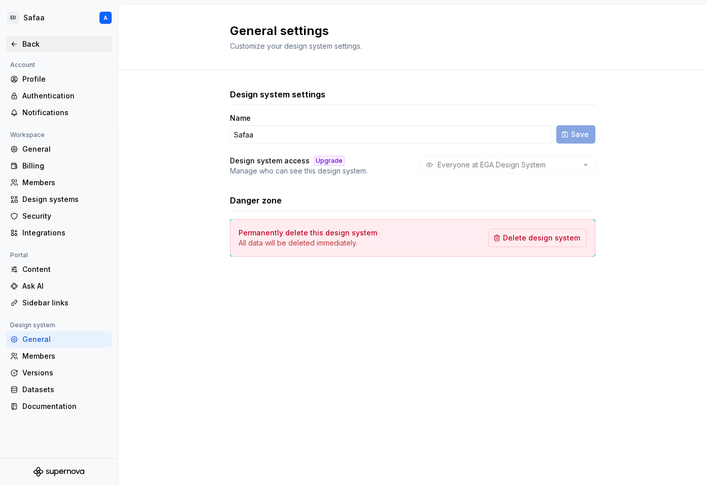
click at [16, 38] on div "Back" at bounding box center [59, 44] width 106 height 16
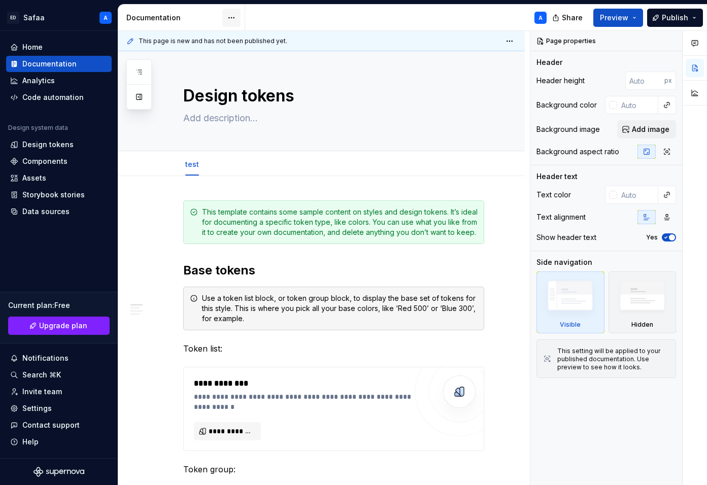
click at [232, 17] on html "ED Safaa A Home Documentation Analytics Code automation Design system data Desi…" at bounding box center [353, 242] width 707 height 485
click at [140, 73] on div "Pages Add Accessibility guide for tree Page tree. Navigate the tree with the ar…" at bounding box center [138, 84] width 25 height 50
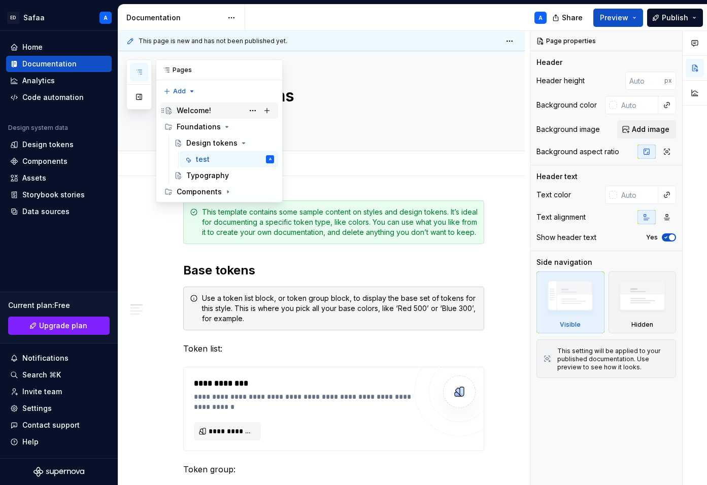
click at [203, 111] on div "Welcome!" at bounding box center [194, 111] width 35 height 10
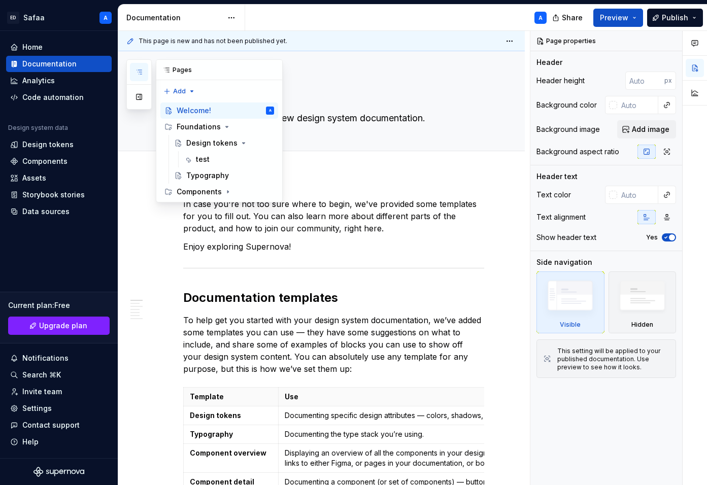
click at [137, 69] on icon "button" at bounding box center [139, 72] width 8 height 8
click at [190, 91] on div "Pages Add Accessibility guide for tree Page tree. Navigate the tree with the ar…" at bounding box center [204, 130] width 156 height 143
click at [199, 111] on div "New page" at bounding box center [212, 111] width 66 height 10
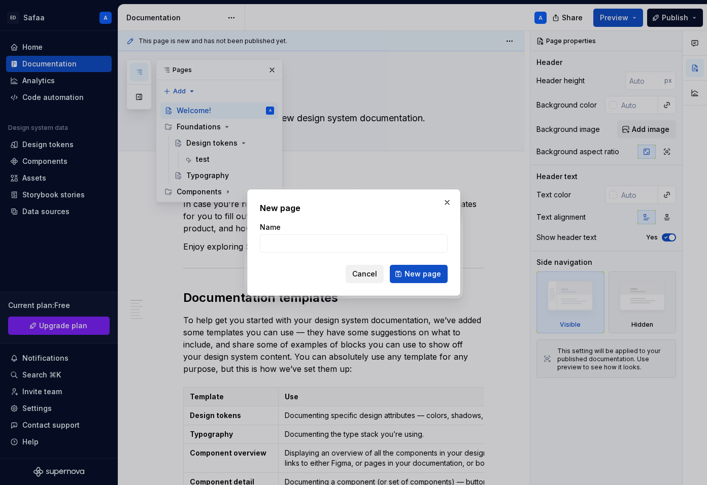
click at [374, 274] on span "Cancel" at bounding box center [364, 274] width 25 height 10
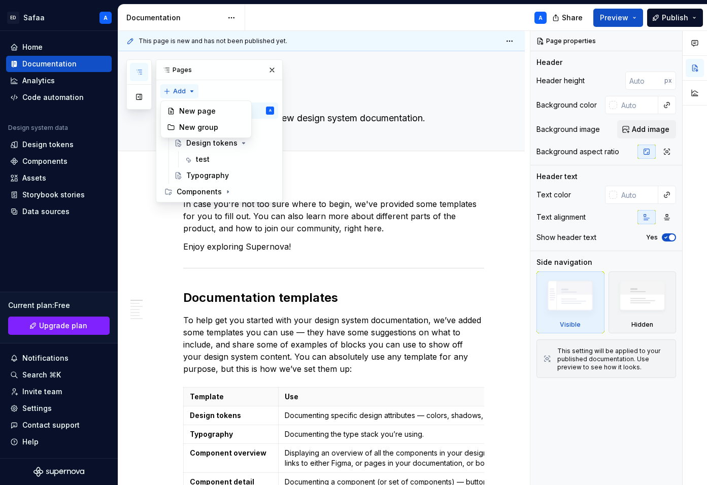
click at [183, 87] on div "Pages Add Accessibility guide for tree Page tree. Navigate the tree with the ar…" at bounding box center [204, 130] width 156 height 143
click at [180, 93] on div "Pages Add Accessibility guide for tree Page tree. Navigate the tree with the ar…" at bounding box center [204, 130] width 156 height 143
click at [138, 99] on button "button" at bounding box center [139, 97] width 18 height 18
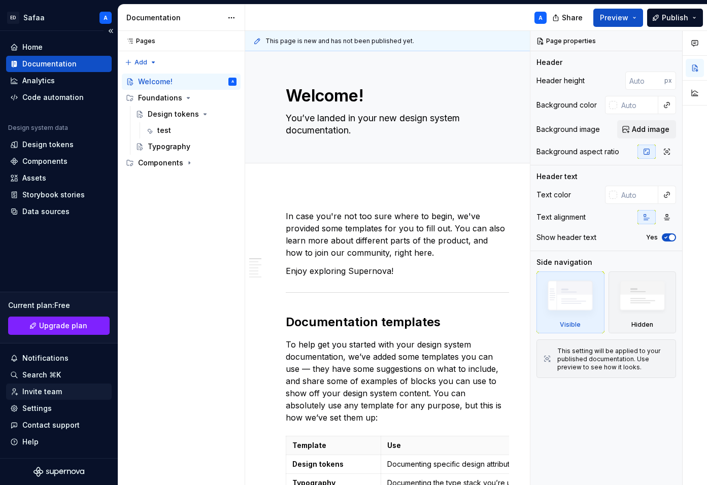
click at [49, 394] on div "Invite team" at bounding box center [42, 392] width 40 height 10
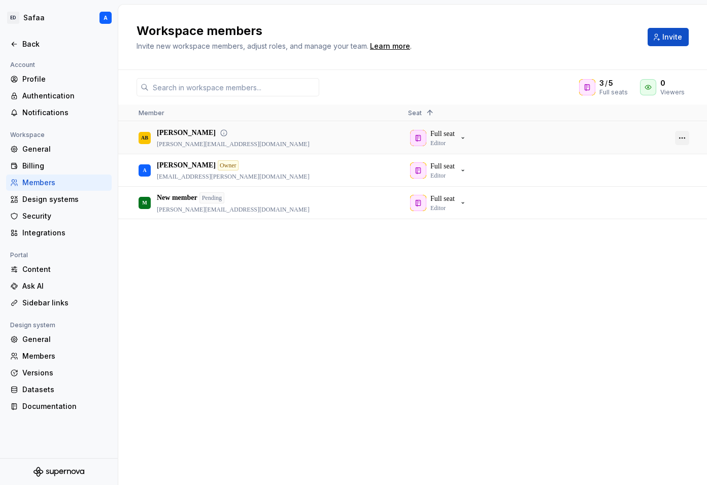
click at [680, 138] on button "button" at bounding box center [682, 138] width 14 height 14
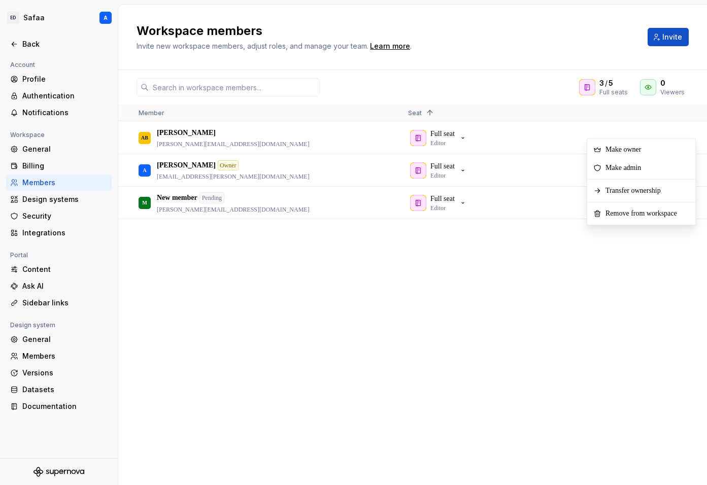
click at [561, 244] on div "AB Adrien Bourmault adrien.bourmault@capgemini.com Full seat Editor A Antoine O…" at bounding box center [412, 303] width 589 height 363
click at [14, 47] on icon at bounding box center [14, 44] width 8 height 8
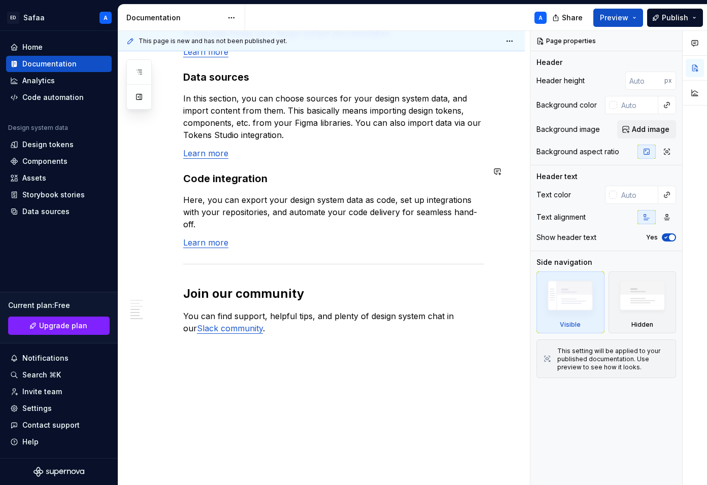
scroll to position [877, 0]
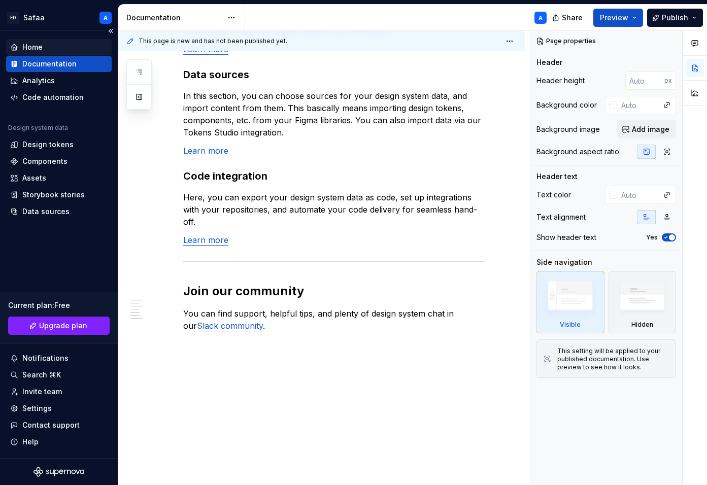
click at [43, 46] on div "Home" at bounding box center [58, 47] width 97 height 10
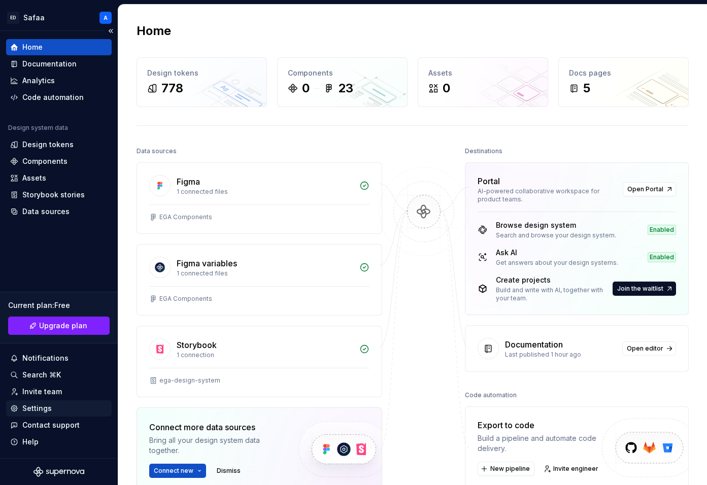
click at [49, 410] on div "Settings" at bounding box center [36, 408] width 29 height 10
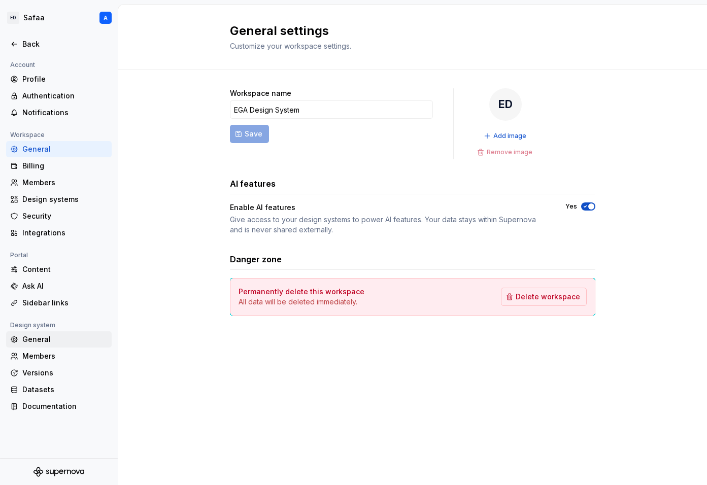
click at [36, 346] on div "General" at bounding box center [59, 339] width 106 height 16
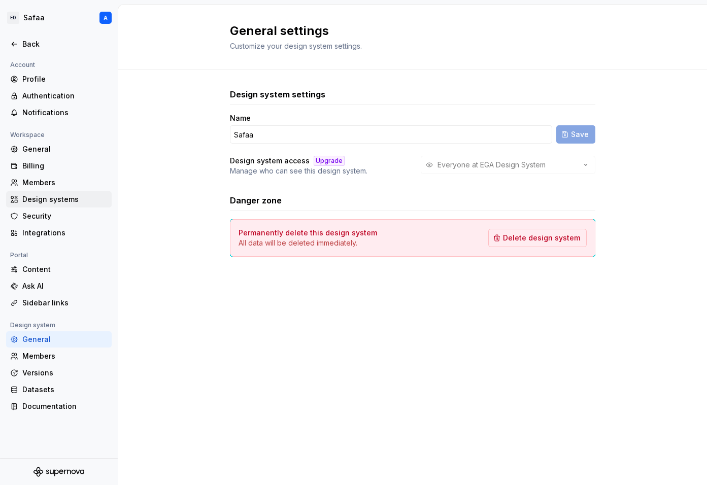
click at [41, 200] on div "Design systems" at bounding box center [64, 199] width 85 height 10
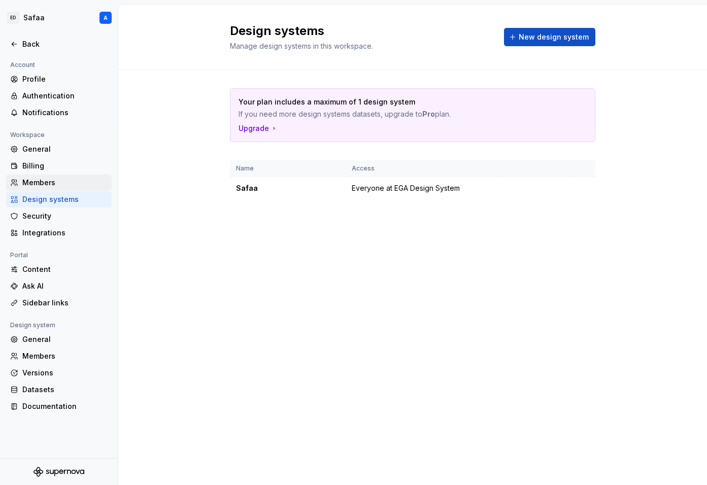
click at [50, 178] on div "Members" at bounding box center [64, 183] width 85 height 10
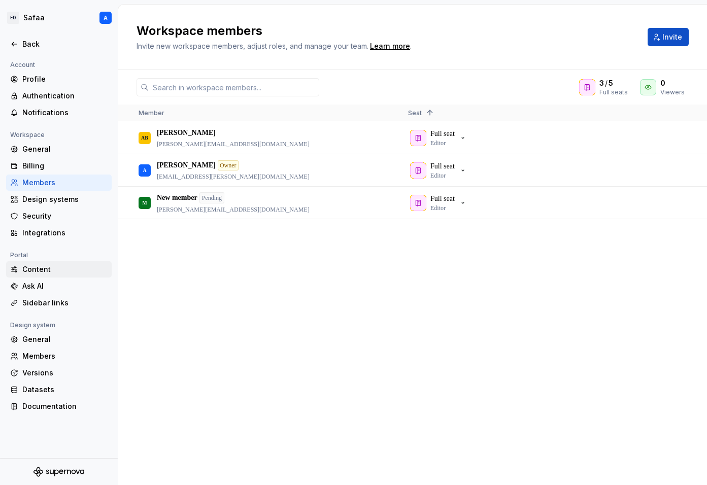
click at [48, 274] on div "Content" at bounding box center [64, 269] width 85 height 10
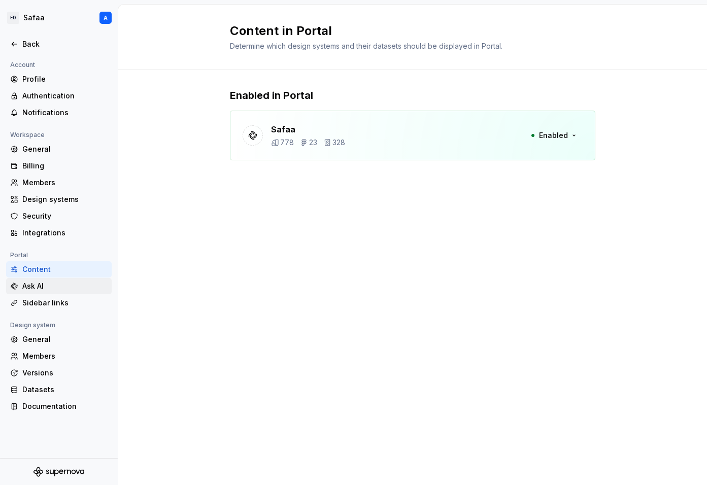
click at [46, 288] on div "Ask AI" at bounding box center [64, 286] width 85 height 10
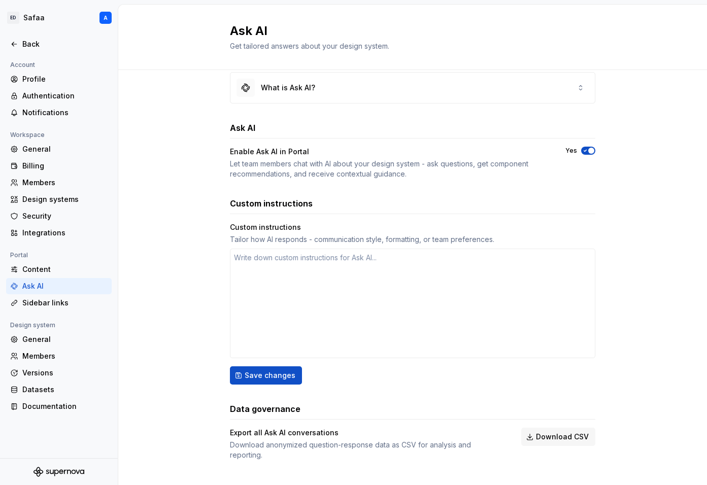
scroll to position [20, 0]
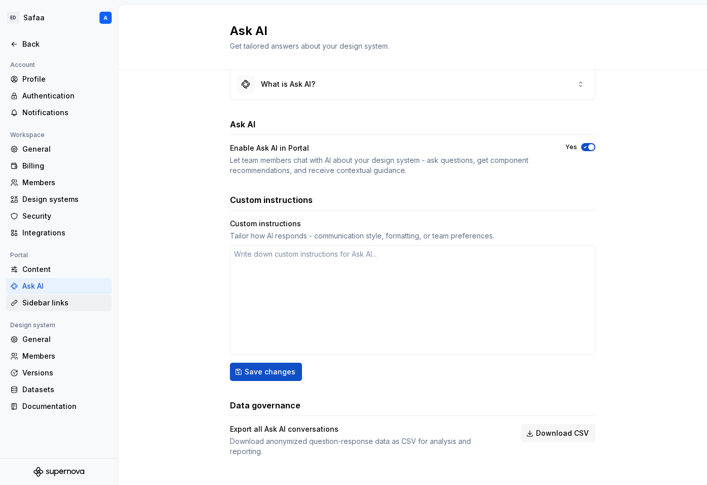
click at [51, 304] on div "Sidebar links" at bounding box center [64, 303] width 85 height 10
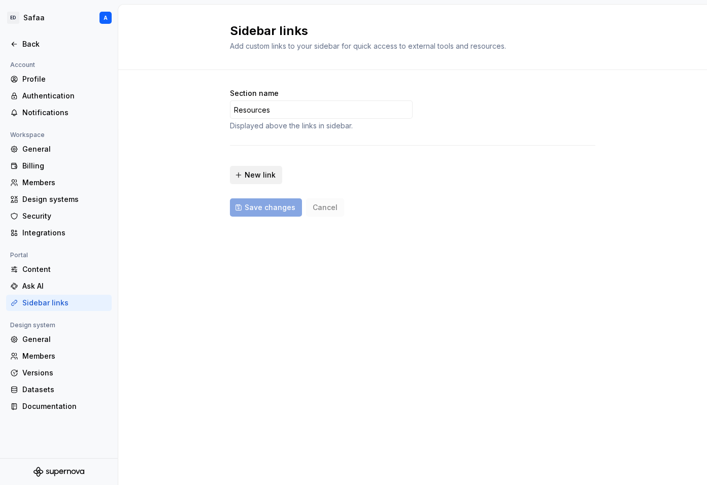
click at [267, 177] on span "New link" at bounding box center [260, 175] width 31 height 10
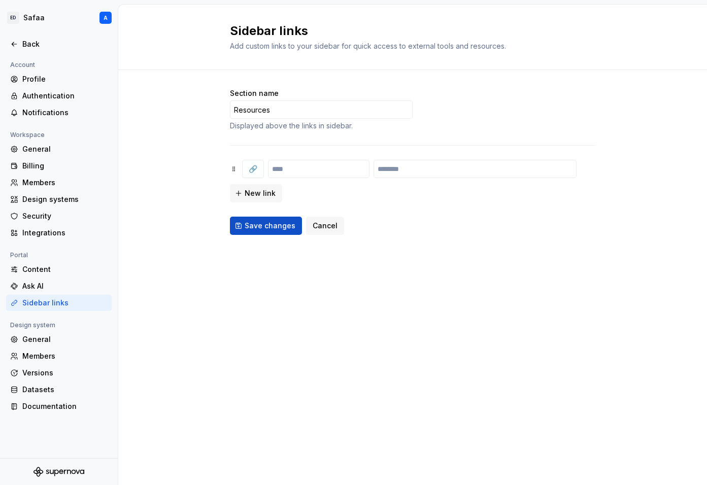
click at [341, 185] on div "🔗 New link" at bounding box center [412, 181] width 365 height 43
click at [46, 342] on div "General" at bounding box center [64, 339] width 85 height 10
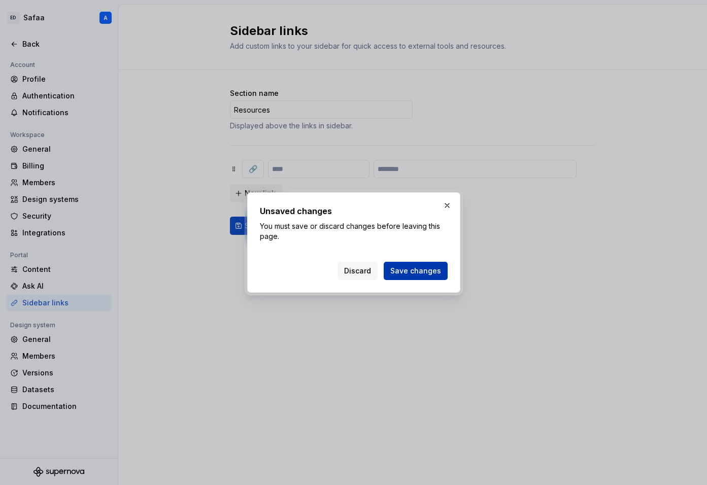
click at [421, 270] on span "Save changes" at bounding box center [415, 271] width 51 height 10
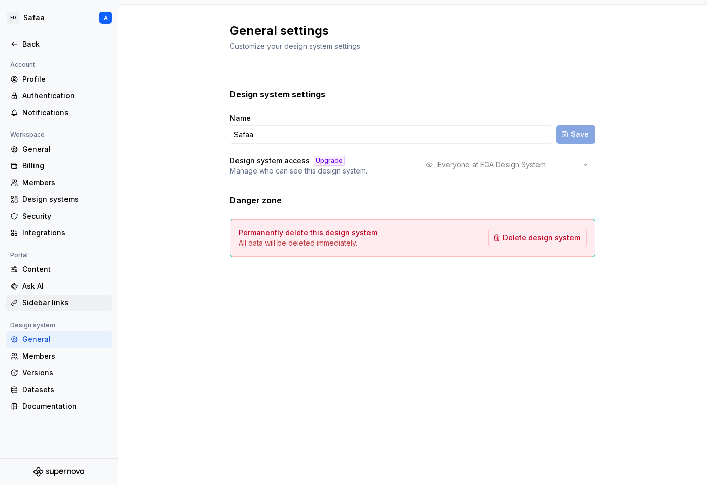
click at [42, 300] on div "Sidebar links" at bounding box center [64, 303] width 85 height 10
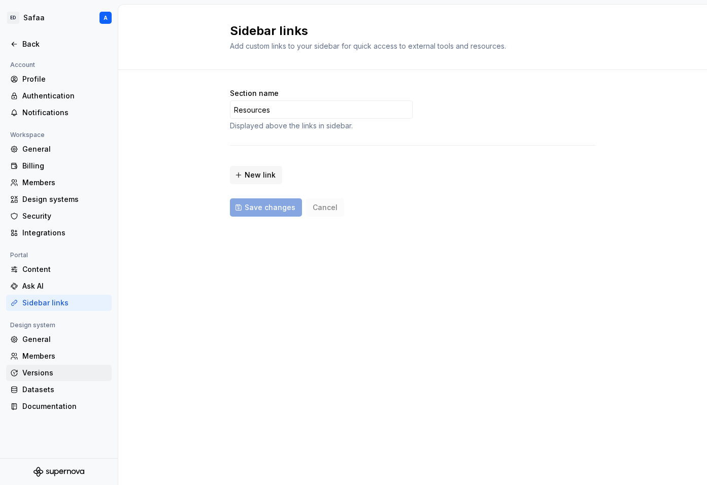
click at [37, 371] on div "Versions" at bounding box center [64, 373] width 85 height 10
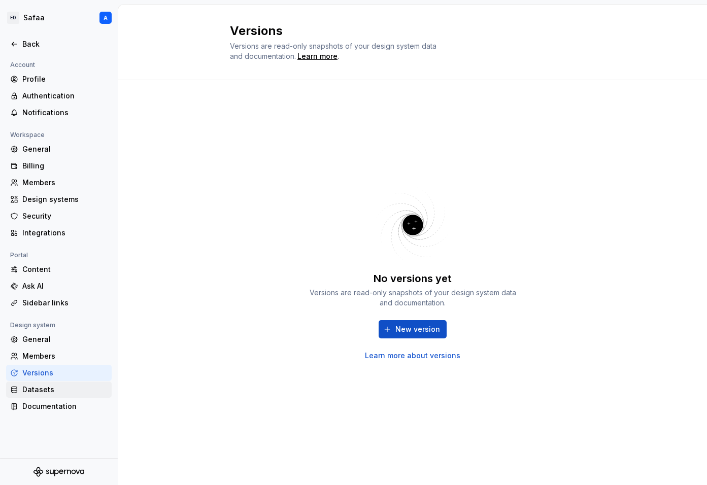
click at [54, 388] on div "Datasets" at bounding box center [64, 390] width 85 height 10
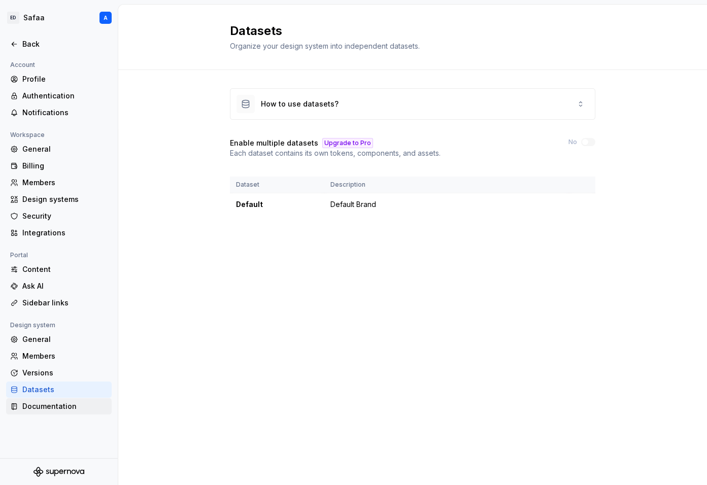
click at [54, 409] on div "Documentation" at bounding box center [64, 406] width 85 height 10
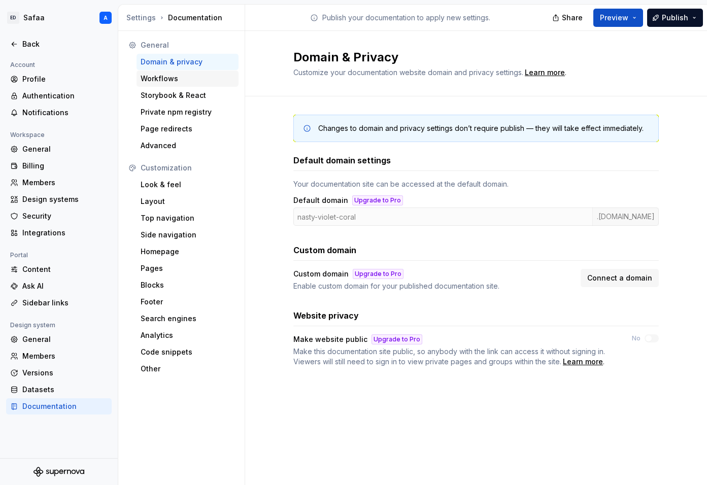
click at [167, 76] on div "Workflows" at bounding box center [188, 79] width 94 height 10
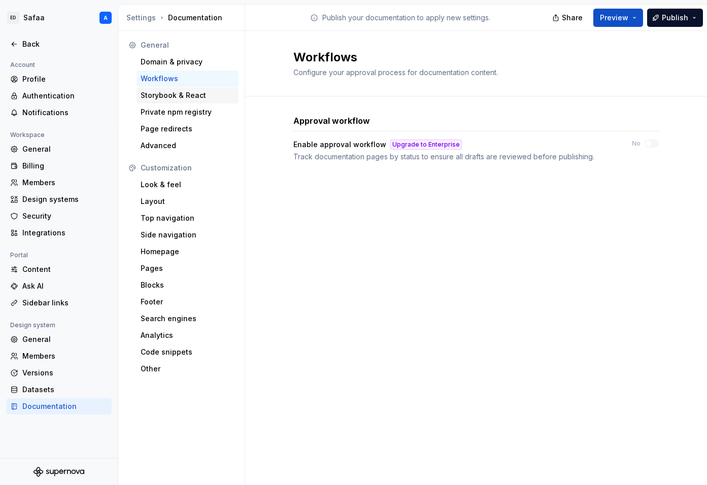
click at [171, 92] on div "Storybook & React" at bounding box center [188, 95] width 94 height 10
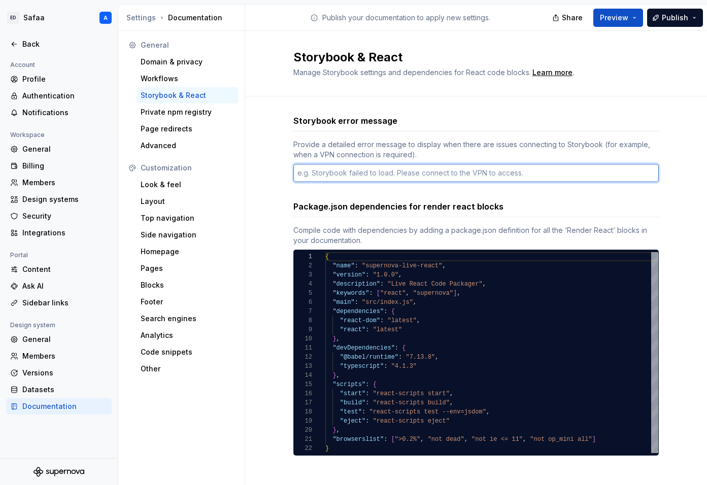
click at [431, 175] on textarea at bounding box center [475, 173] width 365 height 18
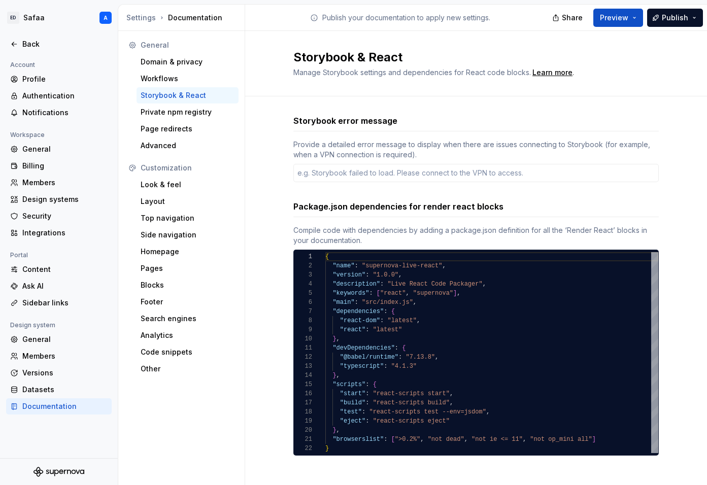
click at [441, 188] on div "Storybook error message Provide a detailed error message to display when there …" at bounding box center [475, 285] width 365 height 341
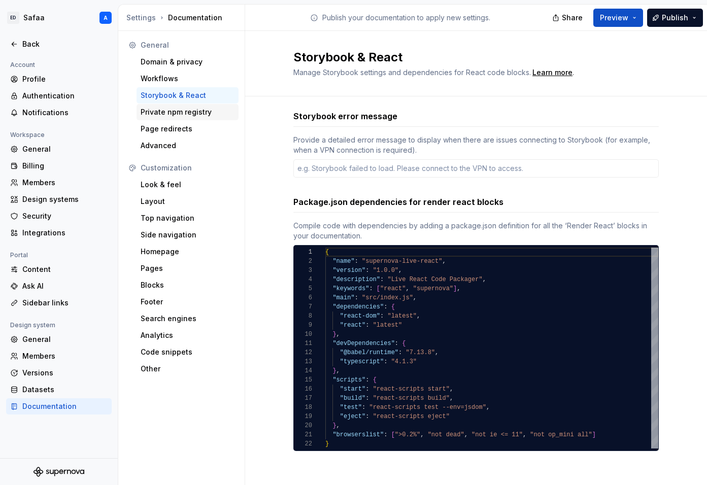
click at [177, 118] on div "Private npm registry" at bounding box center [188, 112] width 102 height 16
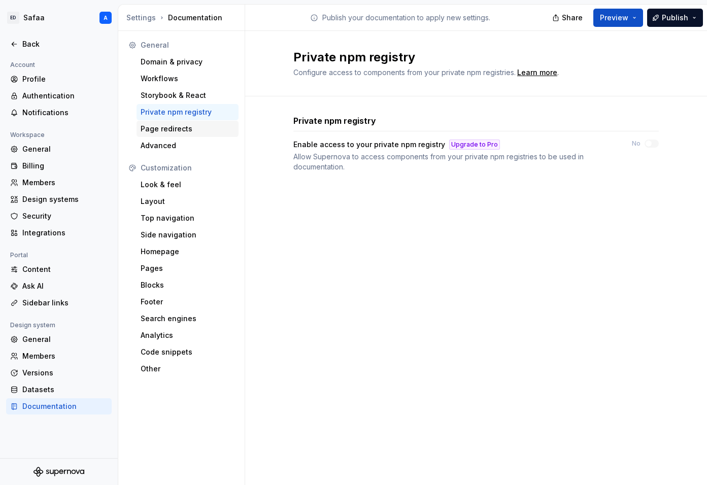
click at [180, 127] on div "Page redirects" at bounding box center [188, 129] width 94 height 10
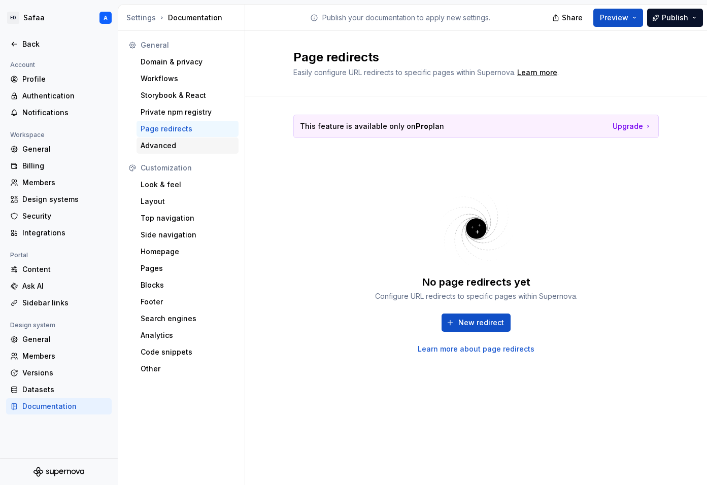
click at [166, 144] on div "Advanced" at bounding box center [188, 146] width 94 height 10
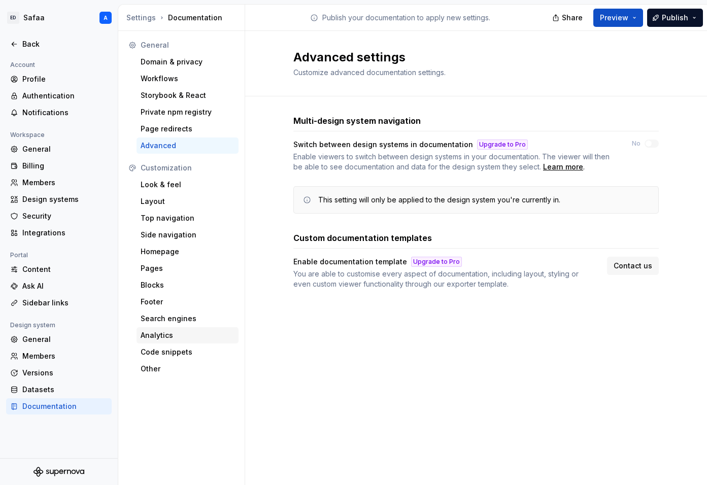
click at [159, 340] on div "Analytics" at bounding box center [188, 335] width 94 height 10
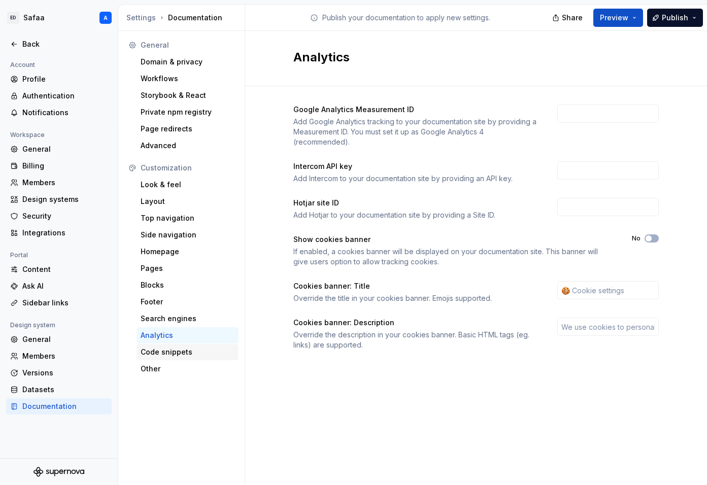
click at [173, 355] on div "Code snippets" at bounding box center [188, 352] width 94 height 10
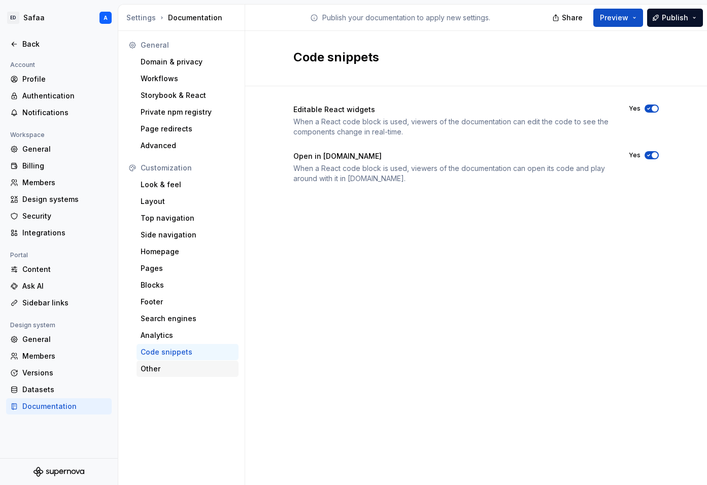
click at [172, 372] on div "Other" at bounding box center [188, 369] width 94 height 10
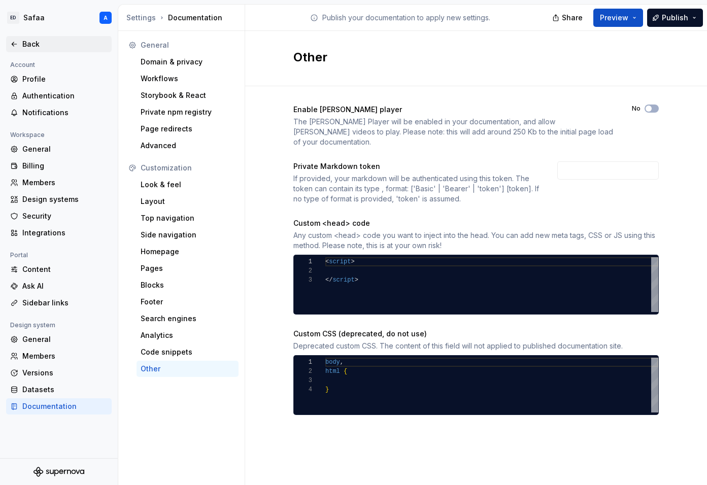
click at [28, 39] on div "Back" at bounding box center [64, 44] width 85 height 10
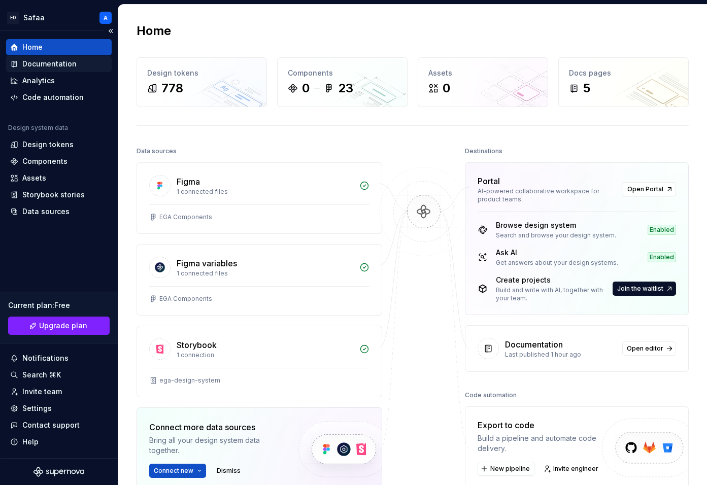
click at [54, 62] on div "Documentation" at bounding box center [49, 64] width 54 height 10
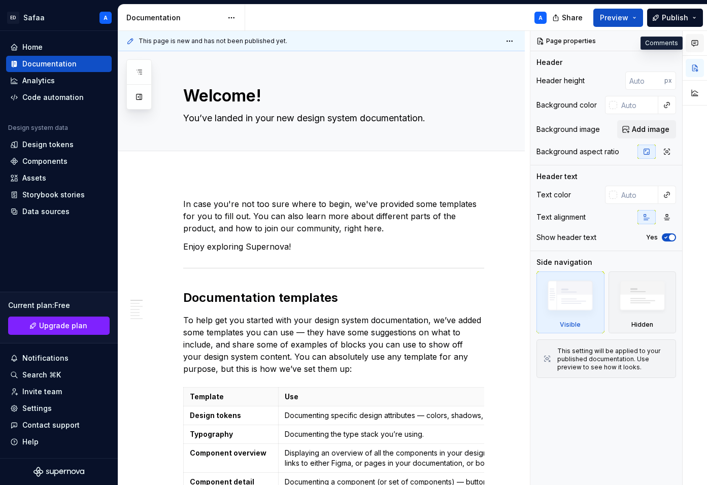
click at [696, 47] on button "button" at bounding box center [695, 43] width 18 height 18
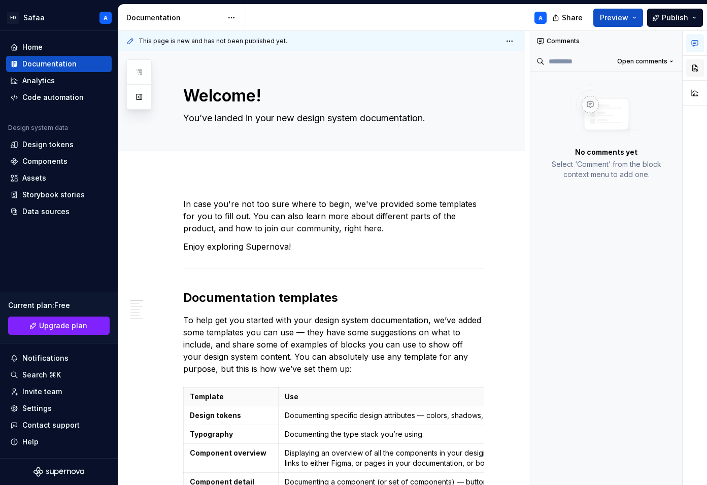
click at [695, 69] on button "button" at bounding box center [695, 68] width 18 height 18
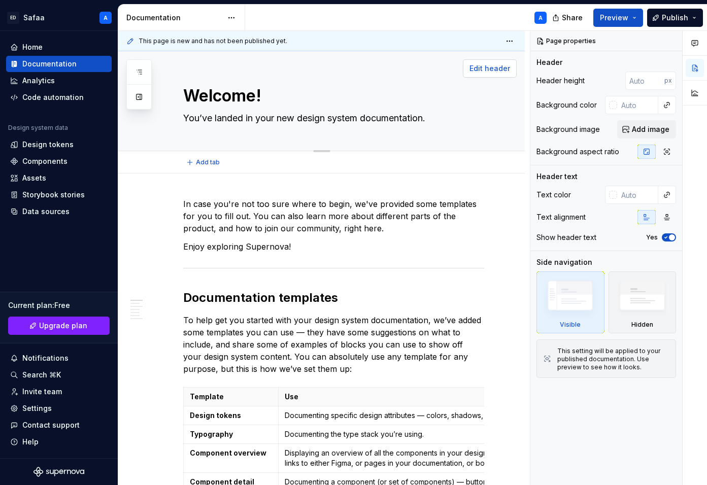
click at [493, 74] on button "Edit header" at bounding box center [490, 68] width 54 height 18
click at [491, 69] on span "Edit header" at bounding box center [489, 68] width 41 height 10
click at [490, 70] on span "Edit header" at bounding box center [489, 68] width 41 height 10
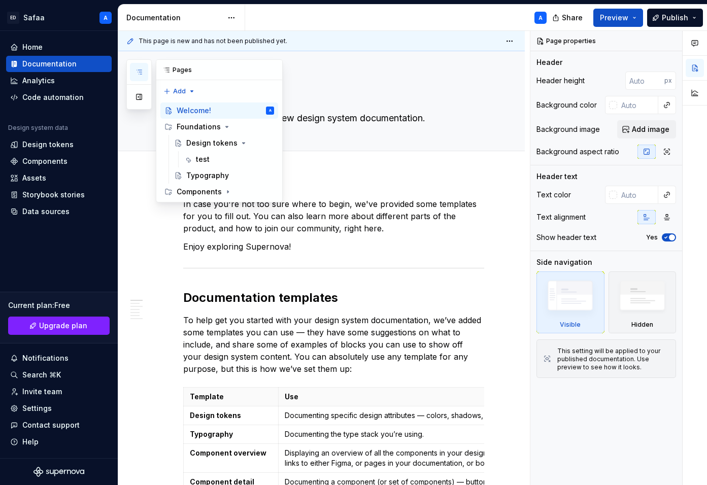
click at [141, 70] on icon "button" at bounding box center [139, 72] width 5 height 4
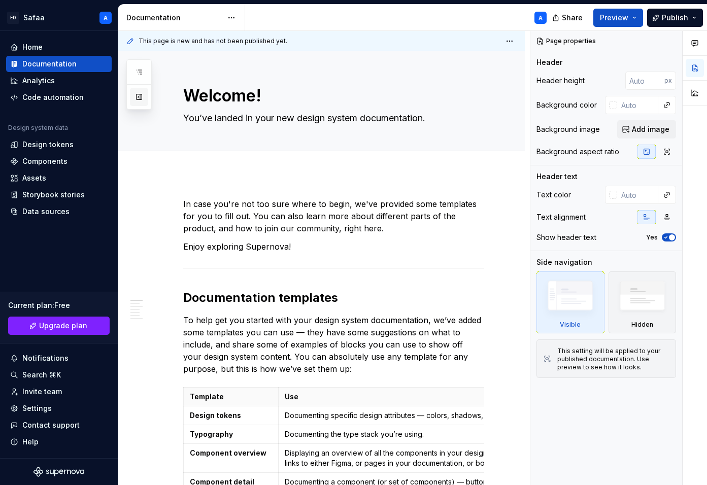
click at [141, 93] on button "button" at bounding box center [139, 97] width 18 height 18
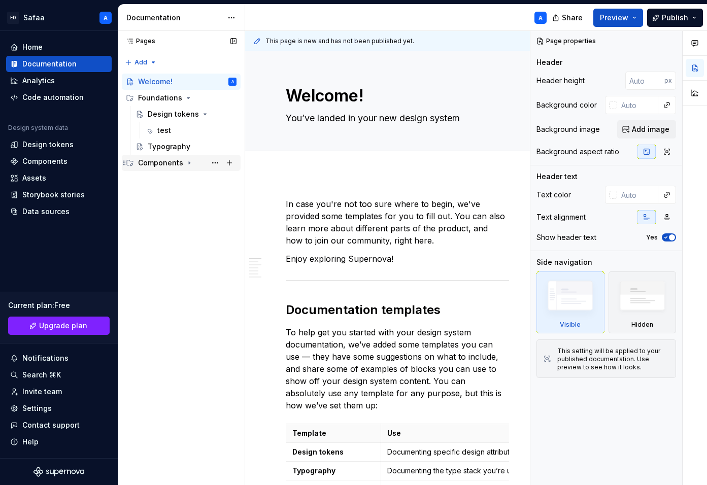
click at [170, 163] on div "Components" at bounding box center [160, 163] width 45 height 10
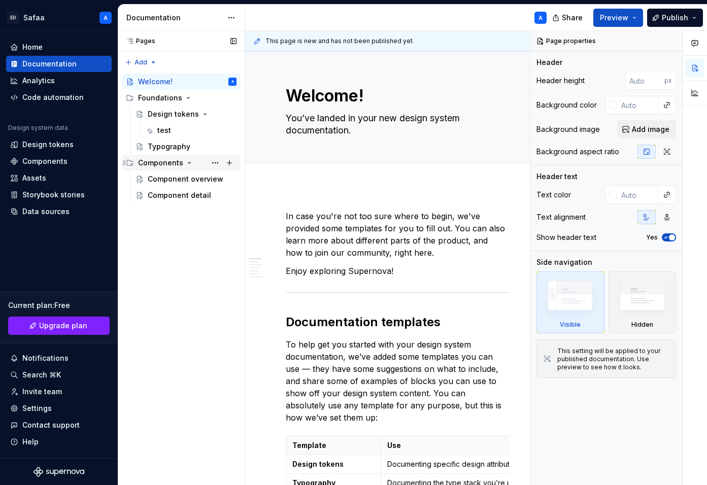
click at [129, 163] on icon "Page tree" at bounding box center [130, 163] width 8 height 8
click at [130, 163] on icon "Page tree" at bounding box center [130, 163] width 8 height 8
click at [180, 162] on div "Components" at bounding box center [160, 163] width 45 height 10
click at [193, 162] on div "Components" at bounding box center [187, 163] width 98 height 14
click at [215, 162] on button "Page tree" at bounding box center [215, 163] width 14 height 14
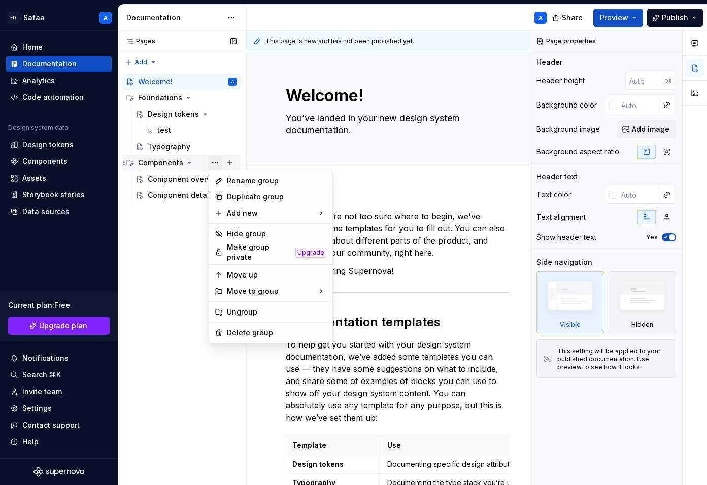
click at [215, 162] on div "Pages Pages Add Accessibility guide for tree Page tree. Navigate the tree with …" at bounding box center [181, 258] width 127 height 455
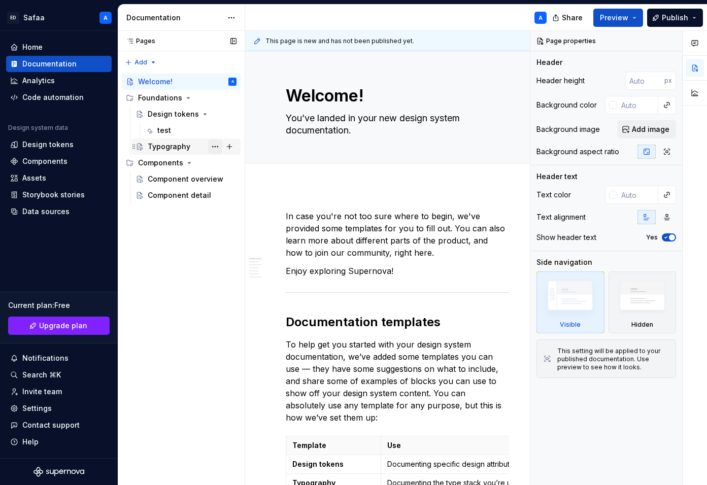
click at [217, 147] on button "Page tree" at bounding box center [215, 147] width 14 height 14
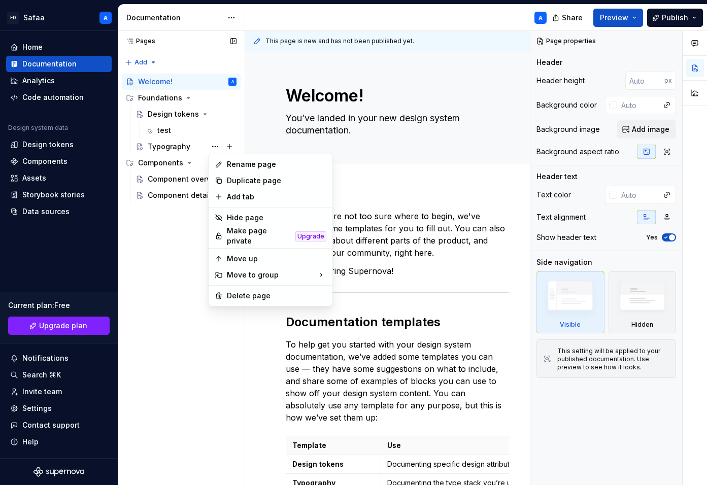
click at [217, 147] on div "Pages Pages Add Accessibility guide for tree Page tree. Navigate the tree with …" at bounding box center [181, 258] width 127 height 455
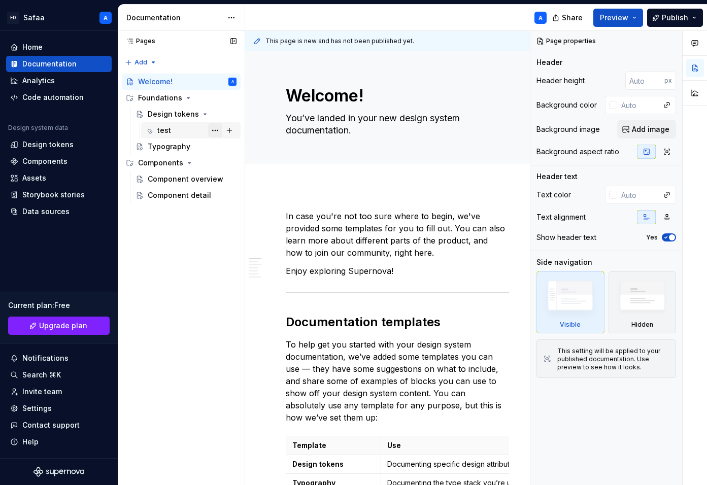
click at [215, 131] on button "Page tree" at bounding box center [215, 130] width 14 height 14
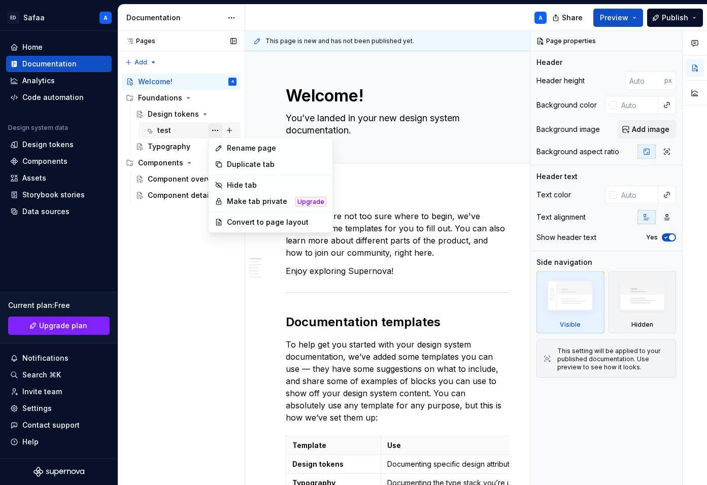
click at [215, 131] on div "Pages Pages Add Accessibility guide for tree Page tree. Navigate the tree with …" at bounding box center [181, 258] width 127 height 455
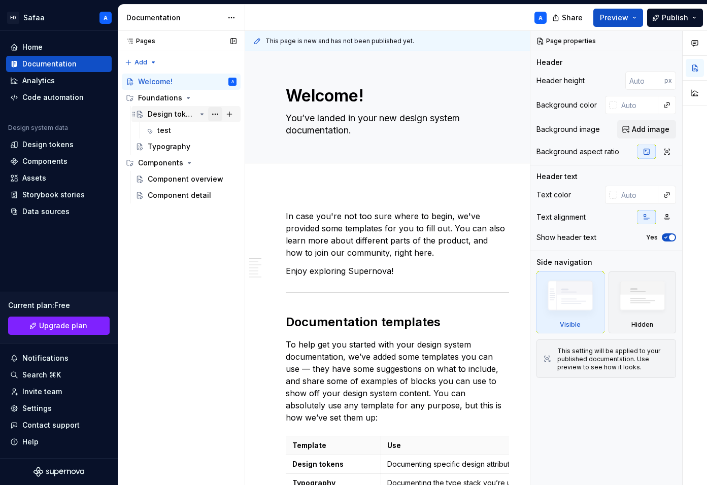
click at [217, 112] on button "Page tree" at bounding box center [215, 114] width 14 height 14
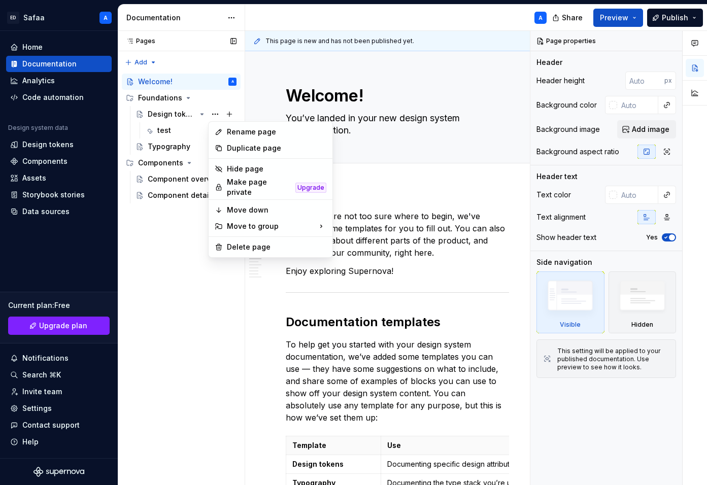
click at [213, 112] on div "Pages Pages Add Accessibility guide for tree Page tree. Navigate the tree with …" at bounding box center [181, 258] width 127 height 455
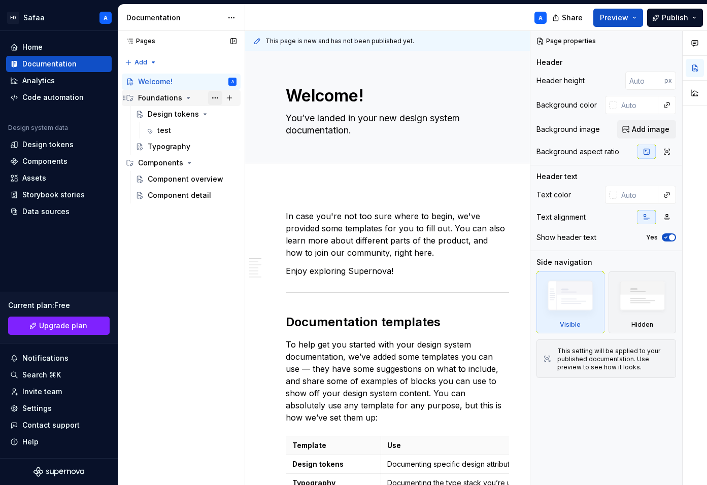
click at [212, 98] on button "Page tree" at bounding box center [215, 98] width 14 height 14
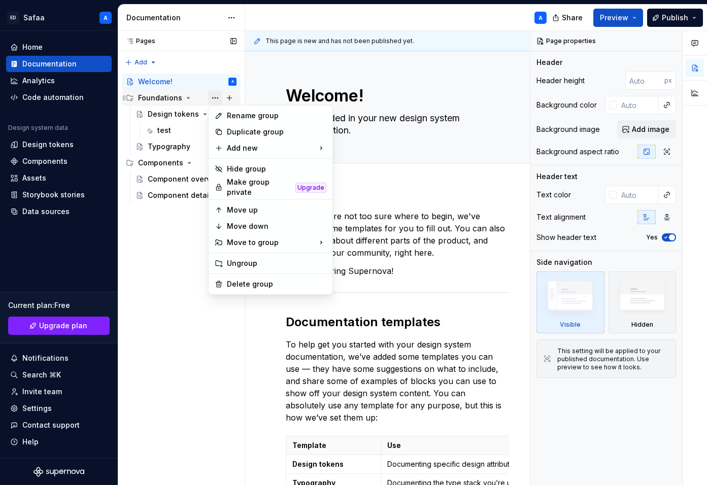
click at [212, 98] on div "Pages Pages Add Accessibility guide for tree Page tree. Navigate the tree with …" at bounding box center [181, 258] width 127 height 455
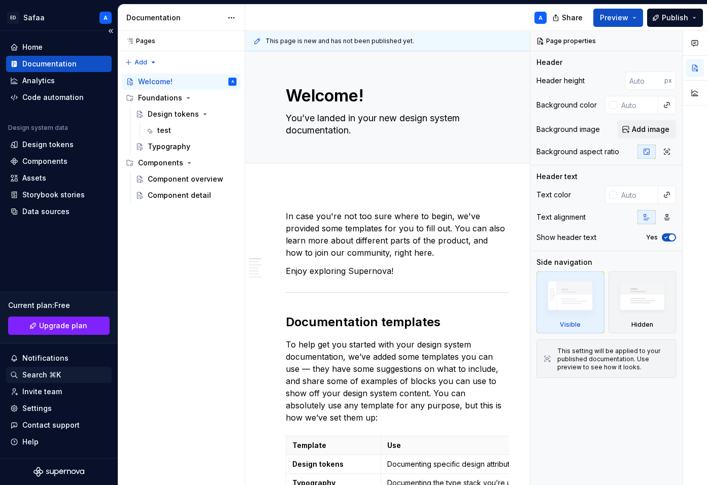
click at [61, 377] on div "Search ⌘K" at bounding box center [58, 375] width 97 height 10
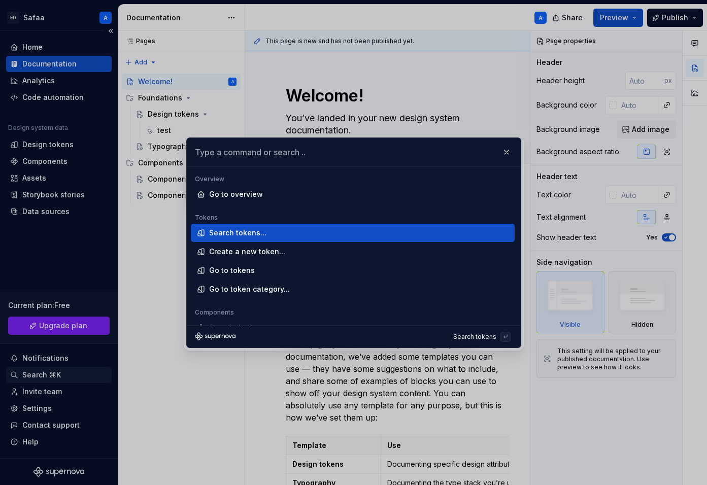
type textarea "*"
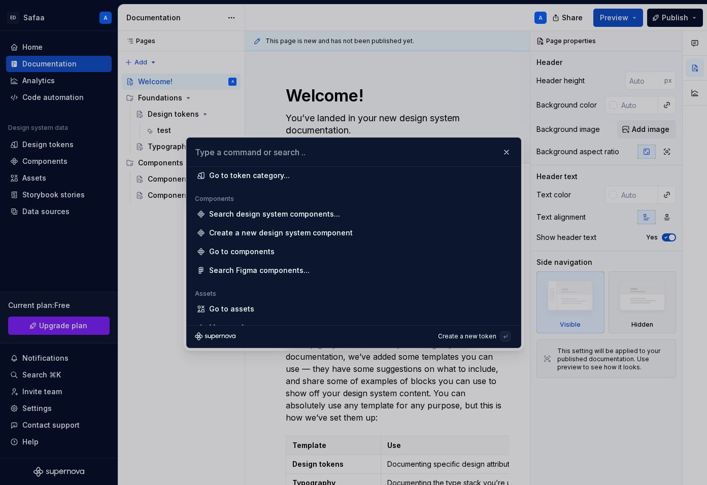
scroll to position [115, 0]
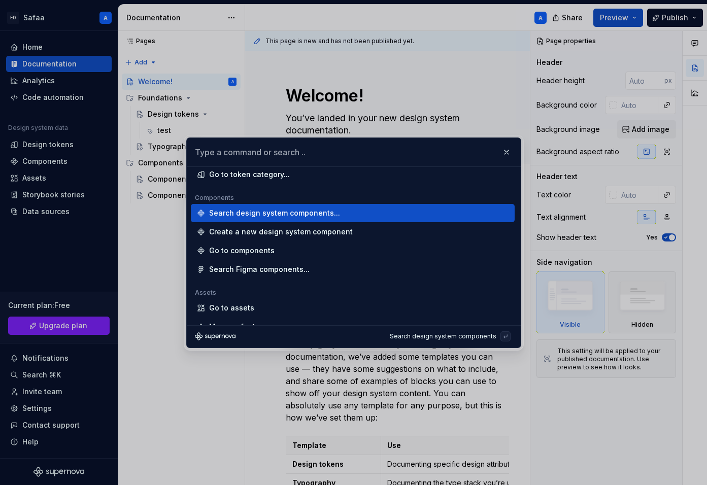
click at [341, 212] on div "Search design system components..." at bounding box center [356, 213] width 295 height 10
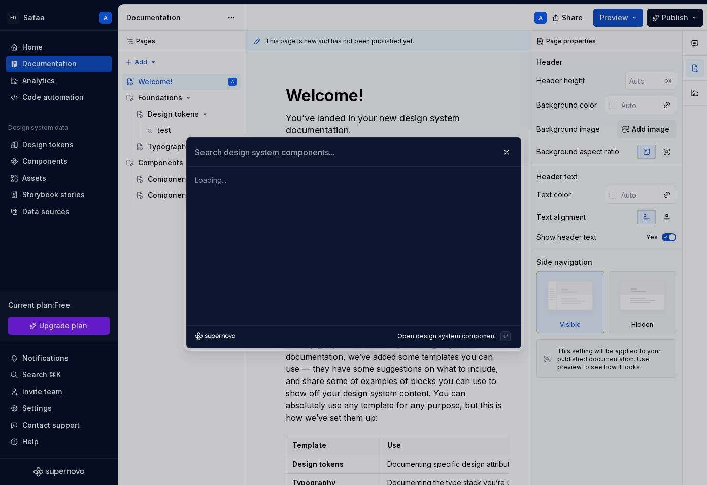
scroll to position [0, 0]
click at [347, 152] on input "text" at bounding box center [354, 152] width 334 height 28
type input "h"
click at [505, 152] on button "button" at bounding box center [506, 152] width 14 height 14
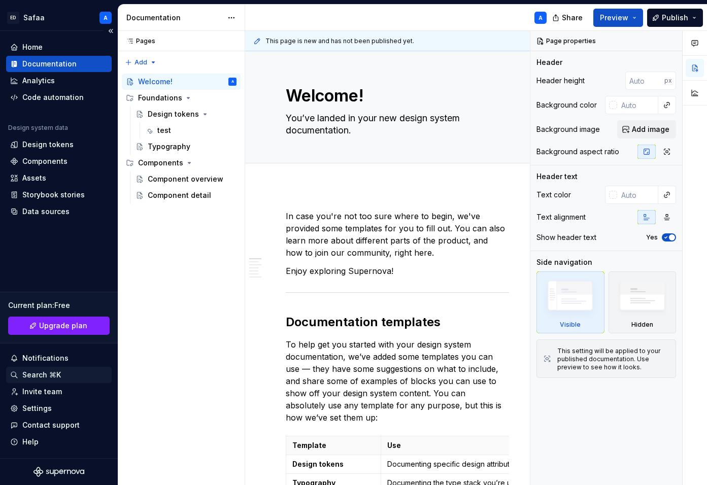
click at [44, 371] on div "Search ⌘K" at bounding box center [41, 375] width 39 height 10
click at [637, 308] on img at bounding box center [642, 298] width 58 height 45
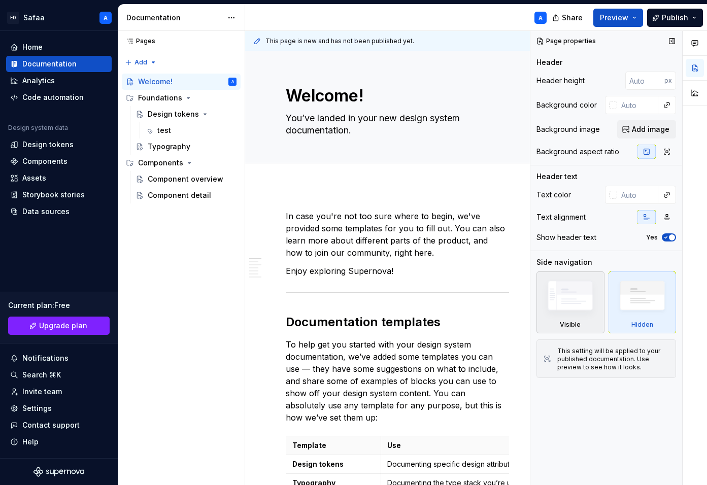
click at [583, 311] on img at bounding box center [570, 298] width 58 height 44
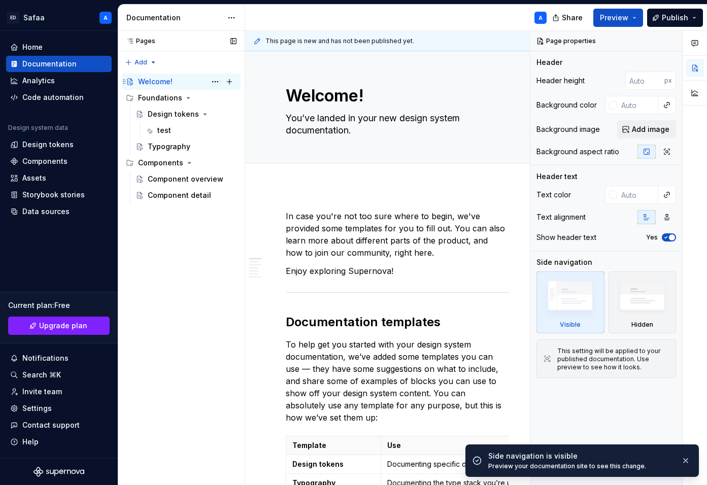
click at [157, 82] on div "Welcome!" at bounding box center [155, 82] width 35 height 10
click at [214, 81] on button "Page tree" at bounding box center [215, 82] width 14 height 14
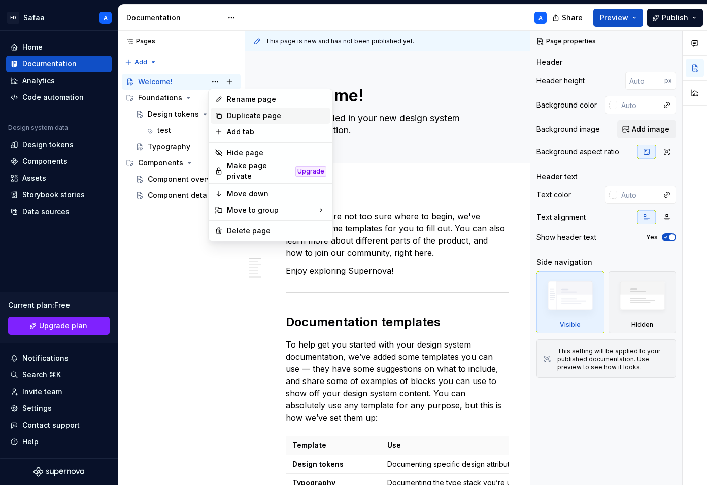
click at [240, 114] on div "Duplicate page" at bounding box center [276, 116] width 99 height 10
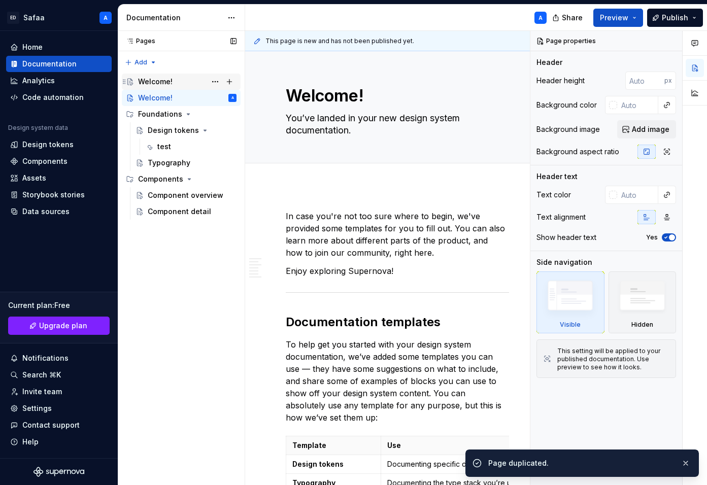
click at [177, 84] on div "Welcome!" at bounding box center [187, 82] width 98 height 14
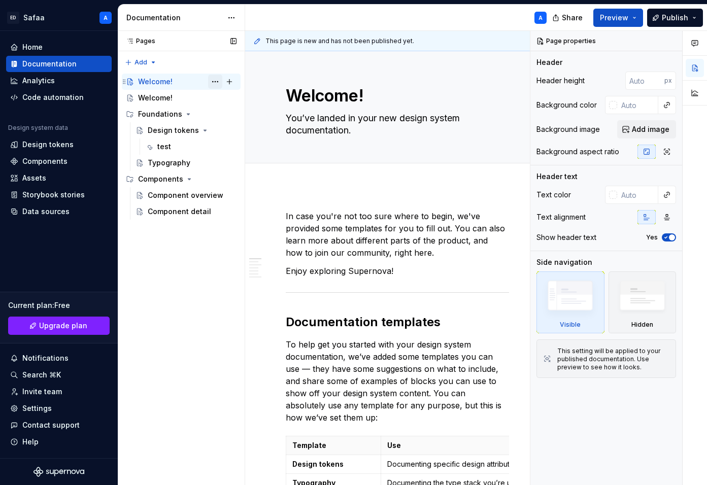
click at [215, 80] on button "Page tree" at bounding box center [215, 82] width 14 height 14
type textarea "*"
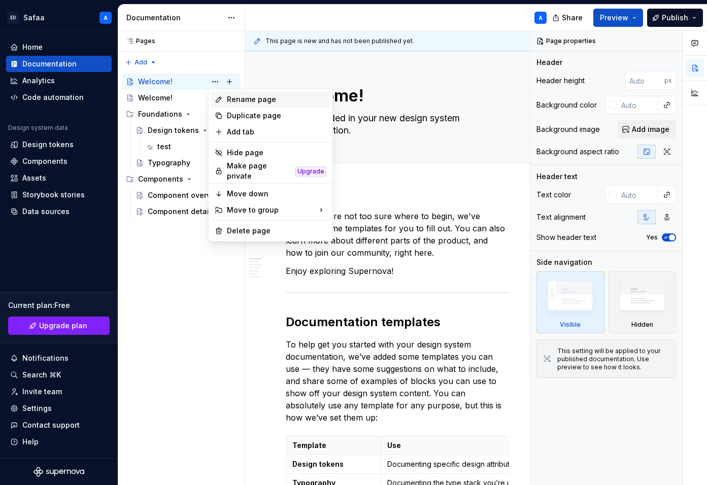
click at [252, 105] on div "Rename page" at bounding box center [271, 99] width 120 height 16
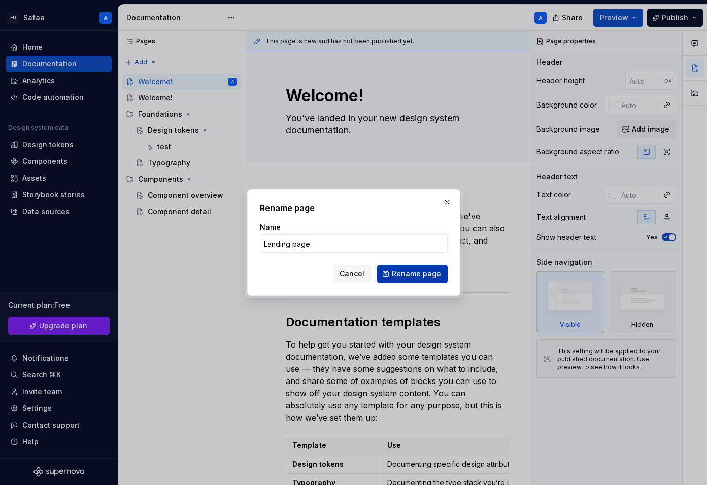
type input "Landing page"
click at [411, 277] on span "Rename page" at bounding box center [416, 274] width 49 height 10
type textarea "*"
type textarea "Landing page"
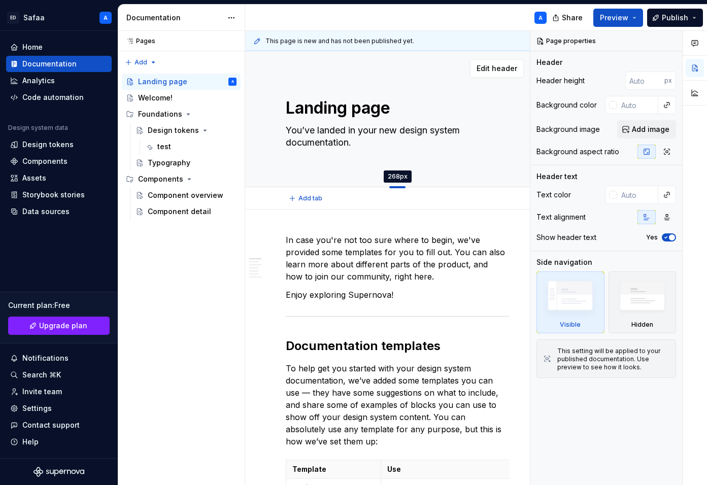
drag, startPoint x: 393, startPoint y: 163, endPoint x: 410, endPoint y: 187, distance: 29.6
type textarea "*"
type input "268"
click at [665, 153] on icon "button" at bounding box center [667, 152] width 8 height 8
click at [645, 154] on icon "button" at bounding box center [646, 152] width 8 height 8
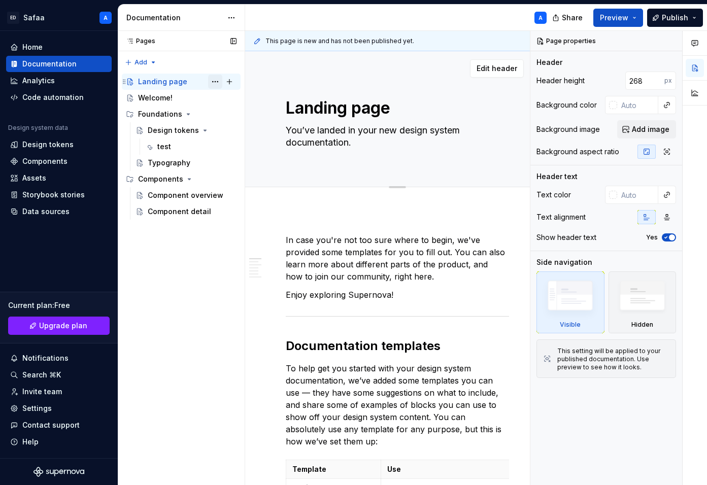
click at [221, 78] on button "Page tree" at bounding box center [215, 82] width 14 height 14
click at [217, 80] on div "Pages Pages Add Accessibility guide for tree Page tree. Navigate the tree with …" at bounding box center [181, 258] width 127 height 455
click at [147, 62] on div "Pages Pages Add Accessibility guide for tree Page tree. Navigate the tree with …" at bounding box center [181, 258] width 127 height 455
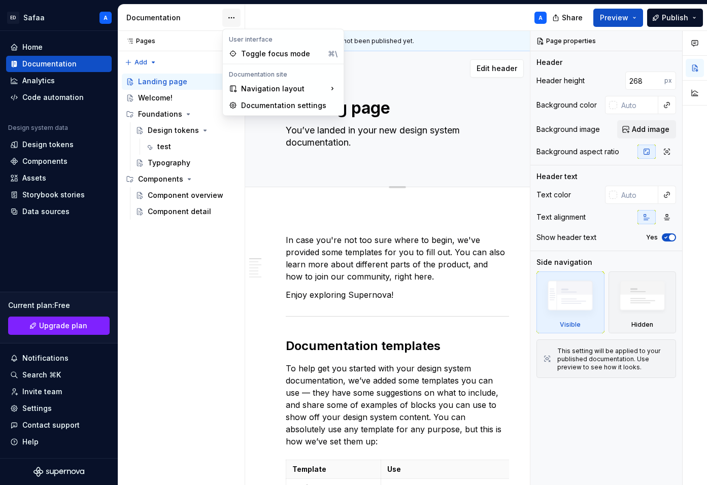
click at [231, 16] on html "ED Safaa A Home Documentation Analytics Code automation Design system data Desi…" at bounding box center [353, 242] width 707 height 485
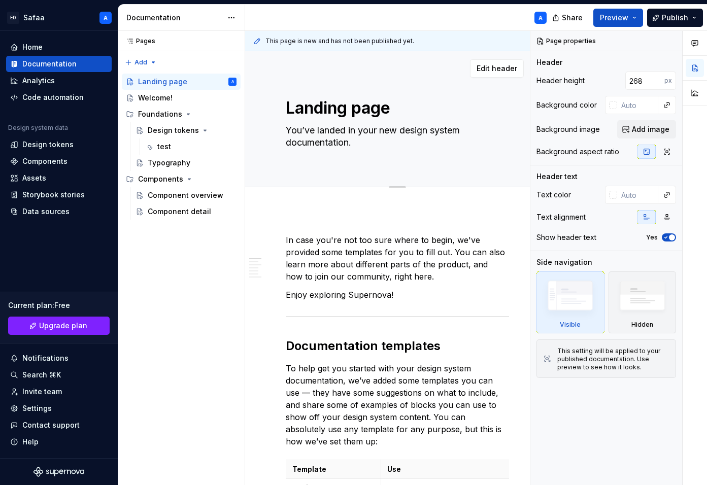
click at [222, 18] on html "ED Safaa A Home Documentation Analytics Code automation Design system data Desi…" at bounding box center [353, 242] width 707 height 485
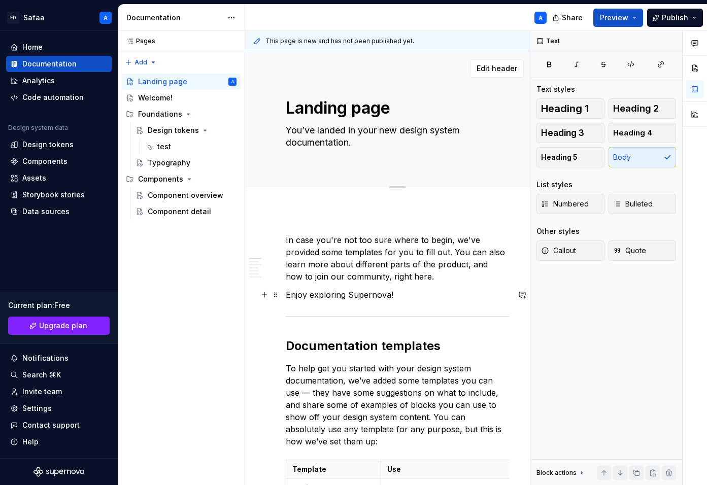
click at [402, 298] on p "Enjoy exploring Supernova!" at bounding box center [397, 295] width 223 height 12
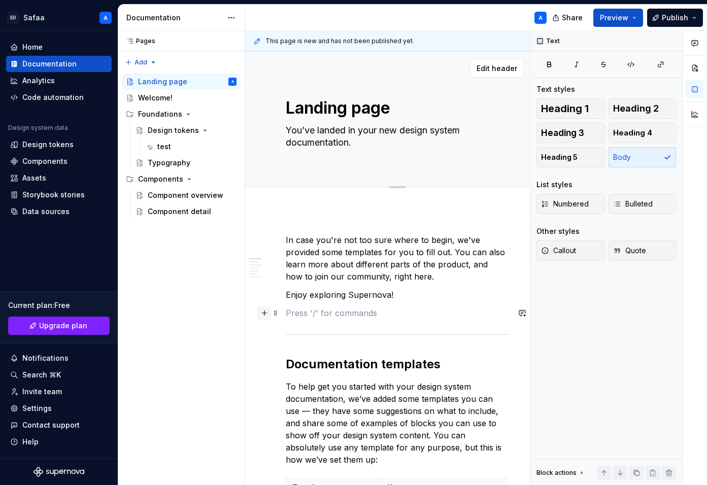
click at [262, 309] on button "button" at bounding box center [264, 313] width 14 height 14
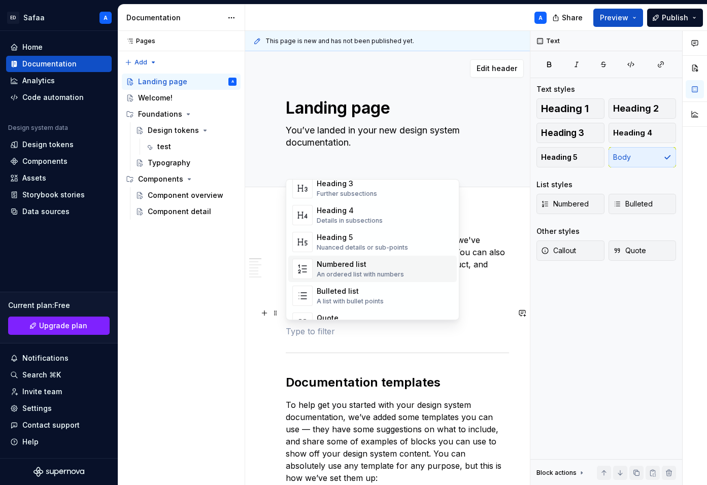
scroll to position [99, 0]
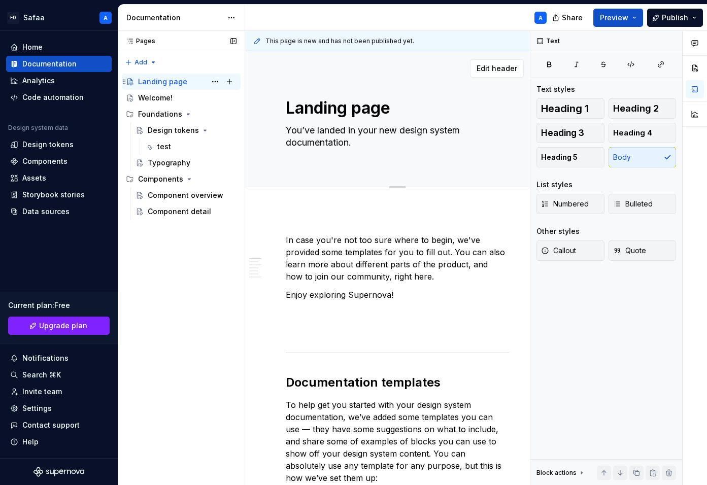
click at [166, 80] on div "Landing page" at bounding box center [162, 82] width 49 height 10
click at [453, 251] on p "In case you're not too sure where to begin, we've provided some templates for y…" at bounding box center [397, 258] width 223 height 49
click at [499, 70] on span "Edit header" at bounding box center [497, 68] width 41 height 10
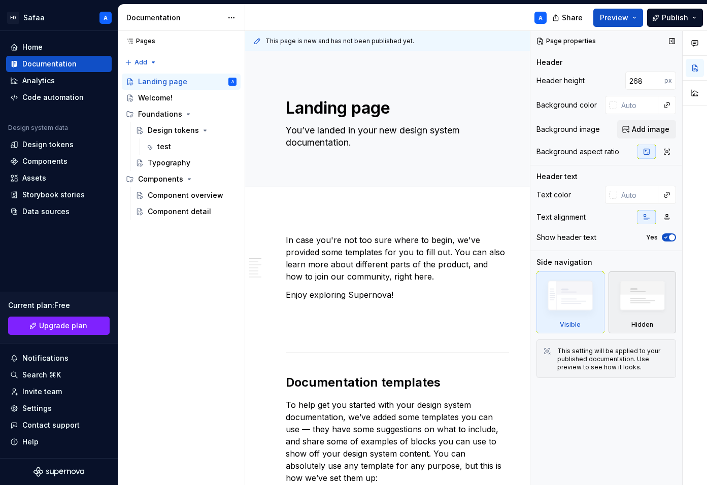
click at [639, 306] on img at bounding box center [642, 298] width 58 height 45
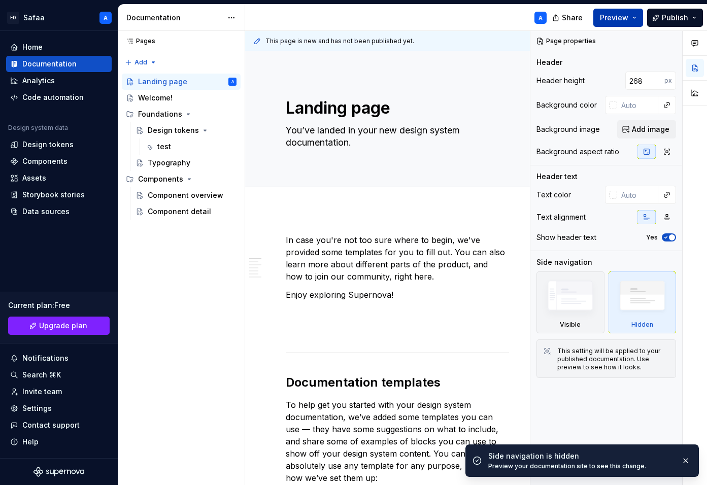
click at [614, 15] on span "Preview" at bounding box center [614, 18] width 28 height 10
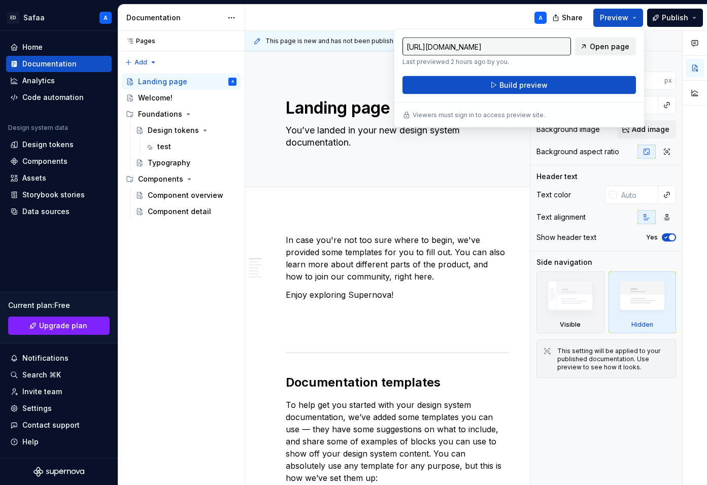
click at [601, 42] on span "Open page" at bounding box center [610, 47] width 40 height 10
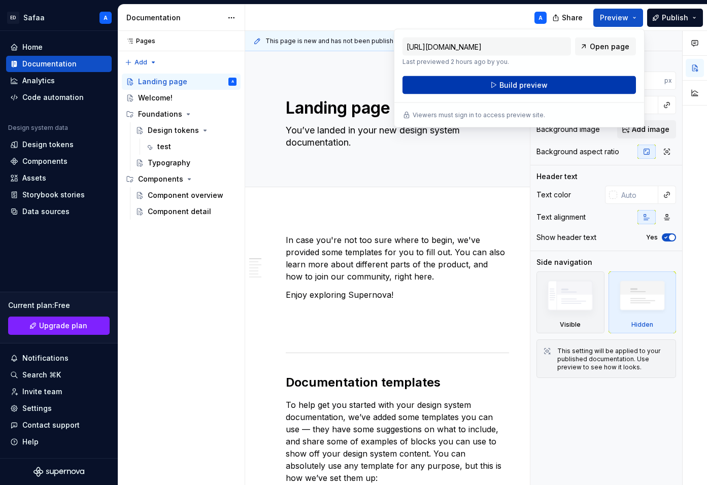
click at [527, 86] on span "Build preview" at bounding box center [523, 85] width 48 height 10
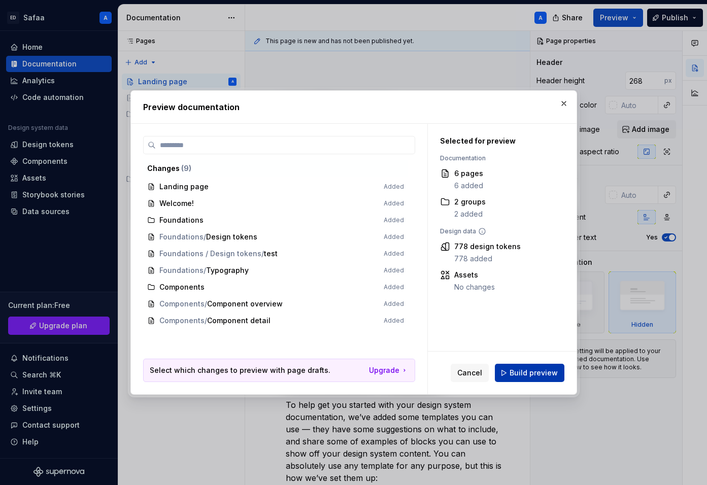
click at [525, 375] on span "Build preview" at bounding box center [534, 373] width 48 height 10
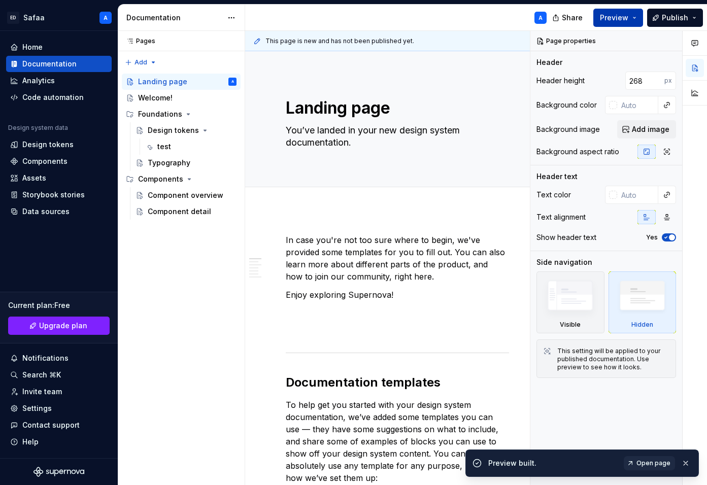
click at [626, 19] on span "Preview" at bounding box center [614, 18] width 28 height 10
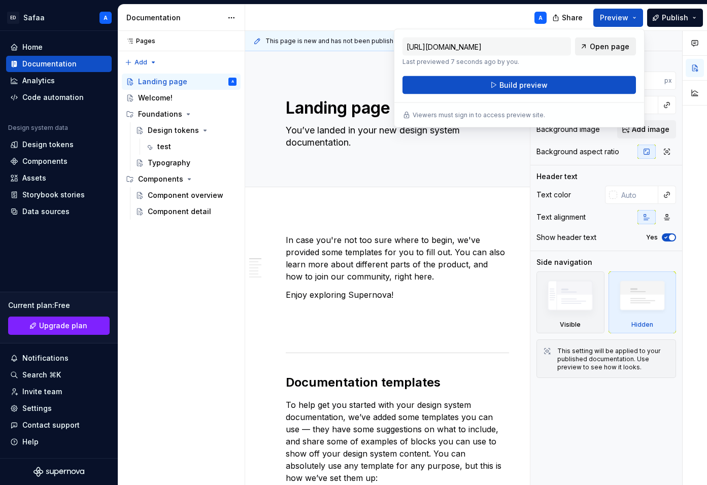
click at [592, 45] on span "Open page" at bounding box center [610, 47] width 40 height 10
click at [44, 411] on div "Settings" at bounding box center [36, 408] width 29 height 10
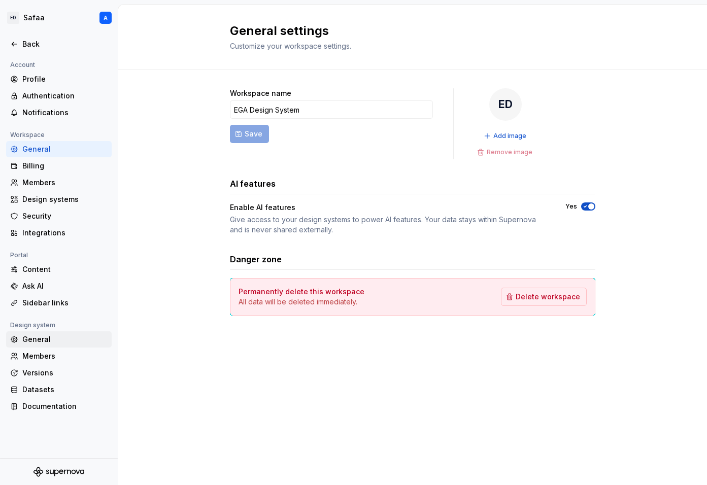
click at [53, 334] on div "General" at bounding box center [64, 339] width 85 height 10
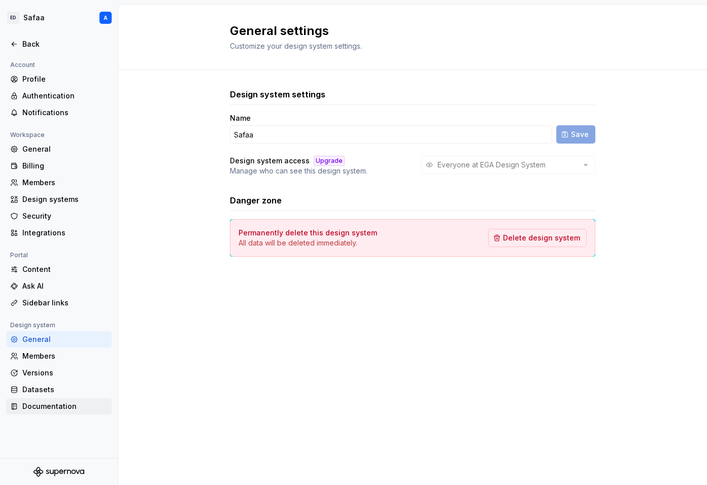
click at [48, 406] on div "Documentation" at bounding box center [64, 406] width 85 height 10
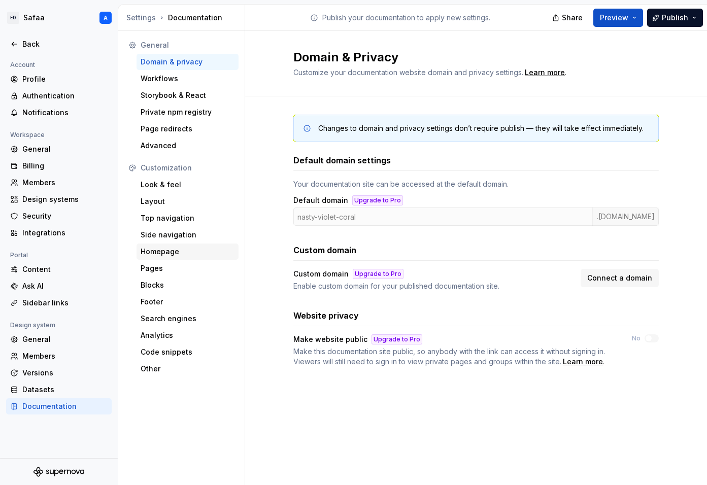
click at [164, 251] on div "Homepage" at bounding box center [188, 252] width 94 height 10
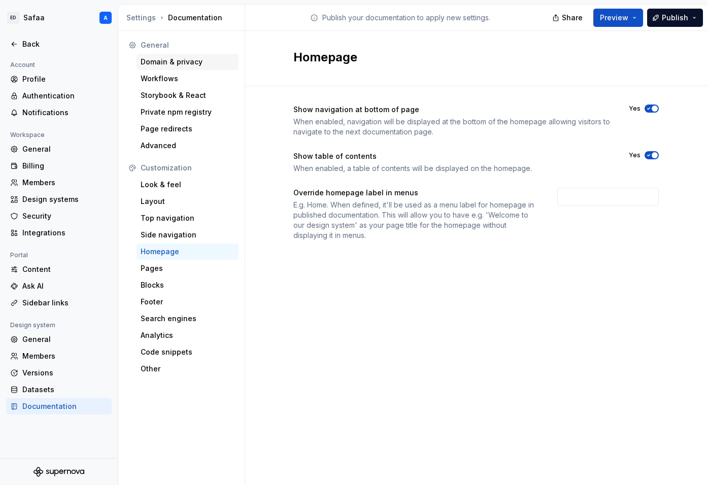
click at [181, 61] on div "Domain & privacy" at bounding box center [188, 62] width 94 height 10
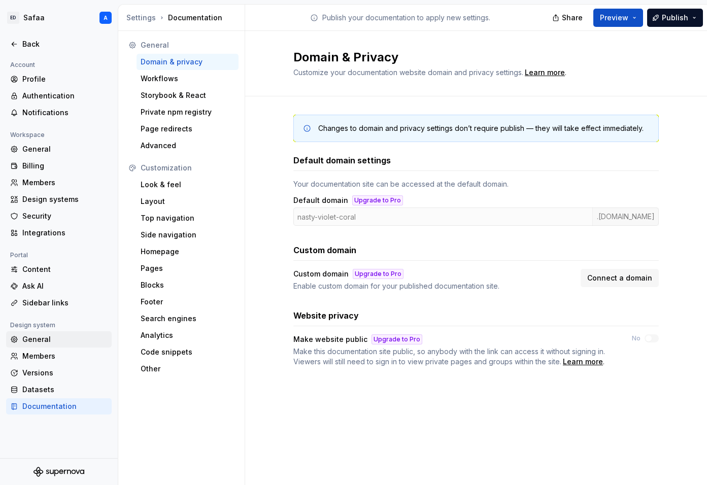
click at [52, 343] on div "General" at bounding box center [64, 339] width 85 height 10
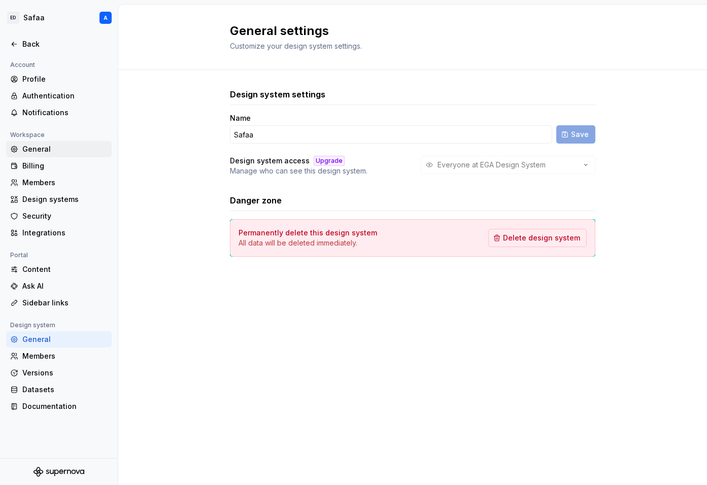
click at [52, 147] on div "General" at bounding box center [64, 149] width 85 height 10
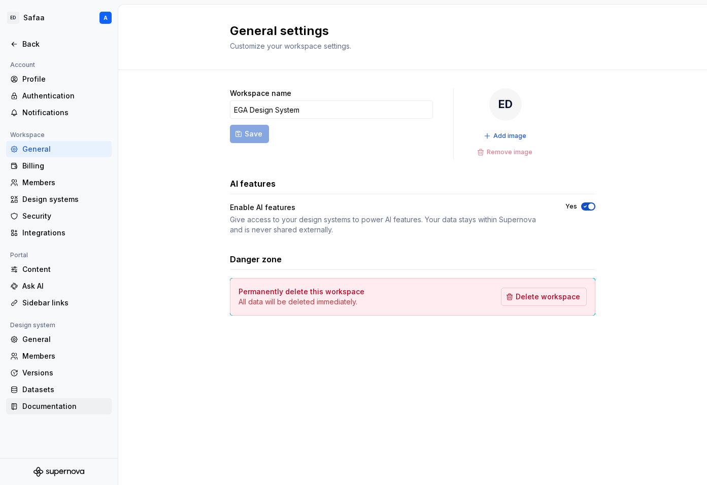
click at [46, 410] on div "Documentation" at bounding box center [64, 406] width 85 height 10
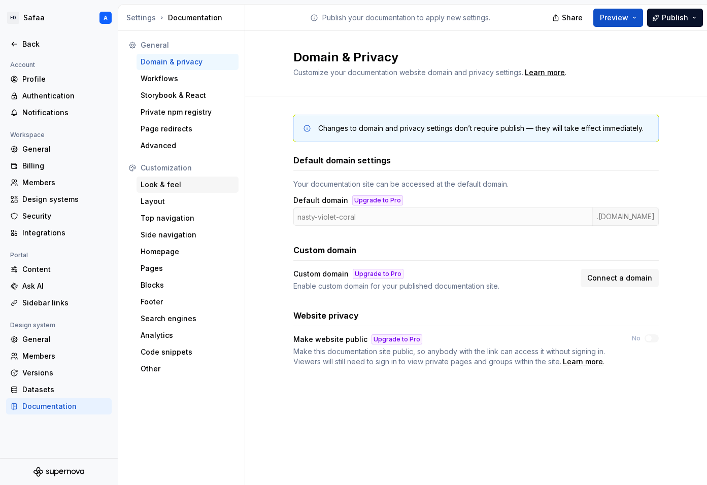
click at [176, 185] on div "Look & feel" at bounding box center [188, 185] width 94 height 10
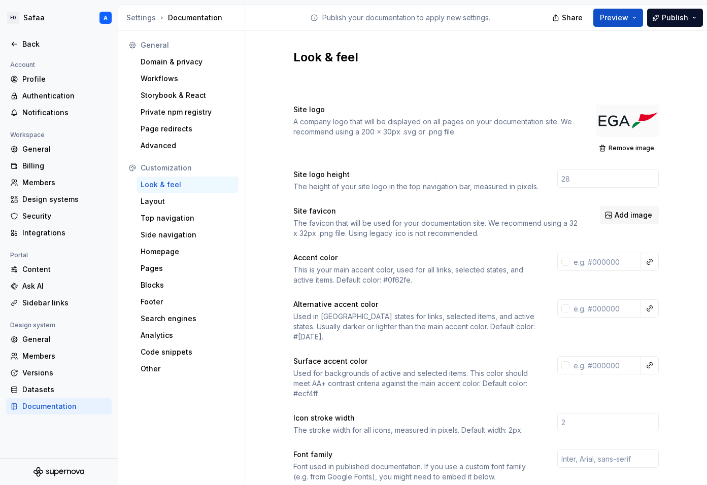
click at [630, 122] on div at bounding box center [627, 121] width 63 height 32
click at [624, 149] on span "Remove image" at bounding box center [631, 148] width 46 height 8
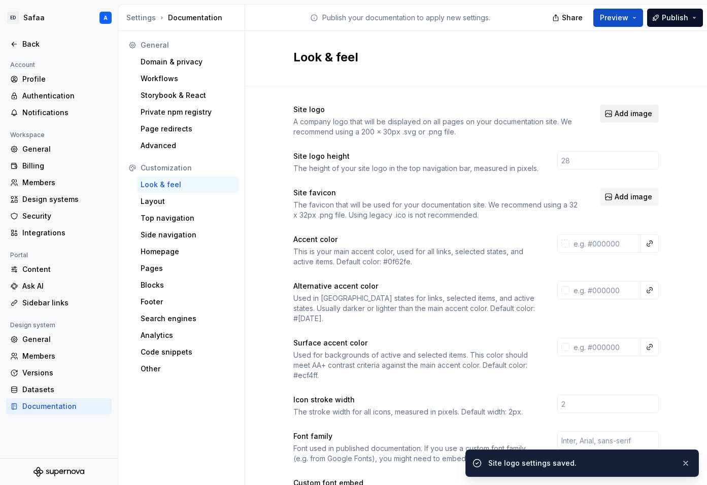
click at [627, 119] on button "Add image" at bounding box center [629, 114] width 59 height 18
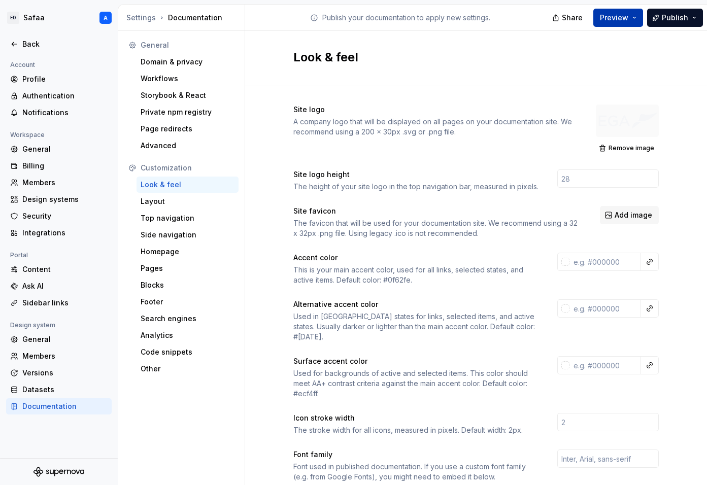
click at [634, 18] on button "Preview" at bounding box center [618, 18] width 50 height 18
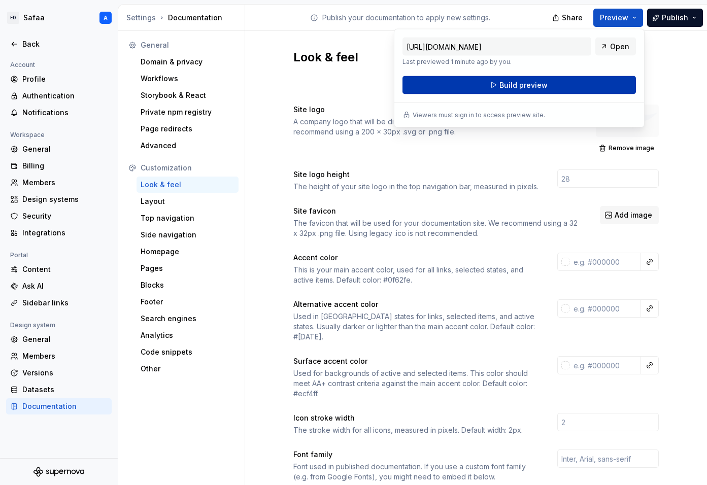
click at [588, 86] on button "Build preview" at bounding box center [518, 85] width 233 height 18
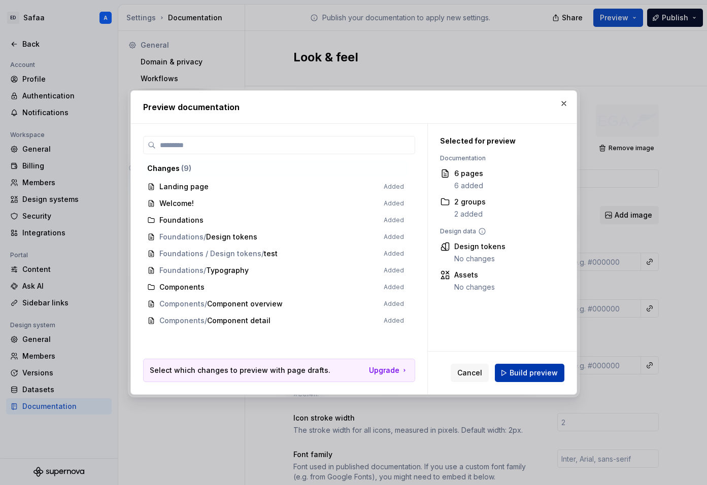
click at [529, 378] on button "Build preview" at bounding box center [530, 373] width 70 height 18
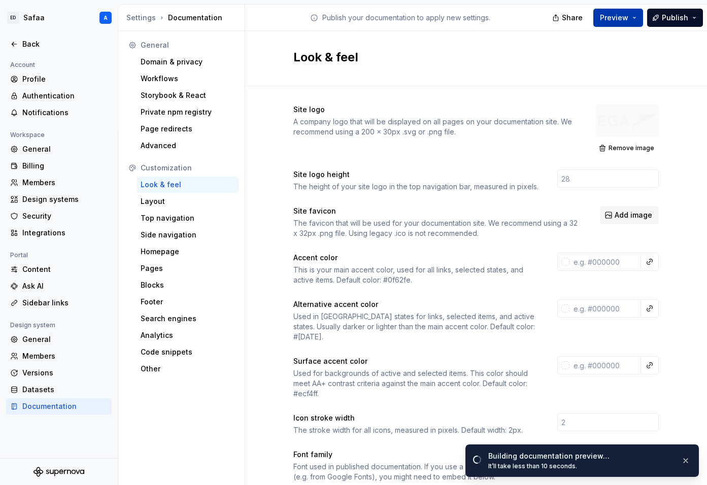
click at [618, 21] on span "Preview" at bounding box center [614, 18] width 28 height 10
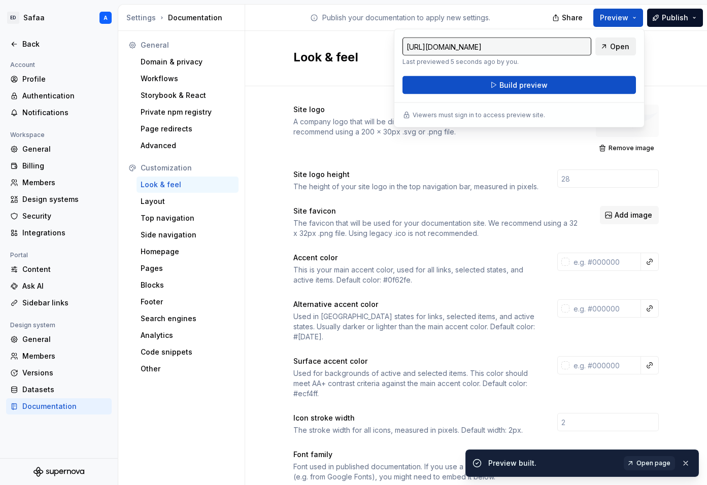
click at [617, 47] on span "Open" at bounding box center [619, 47] width 19 height 10
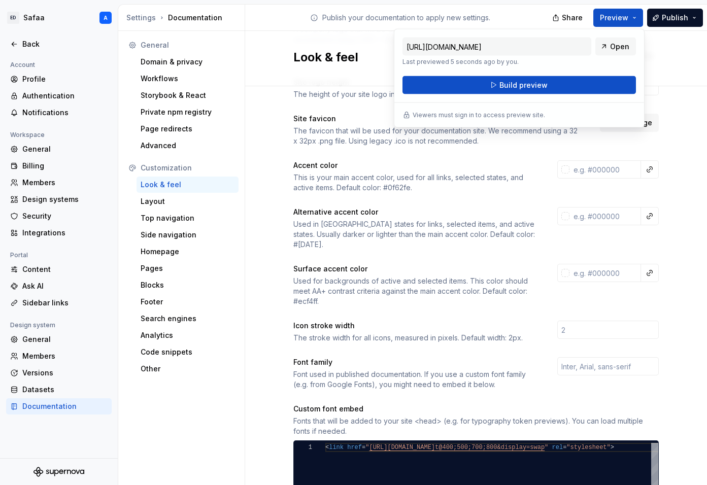
scroll to position [140, 0]
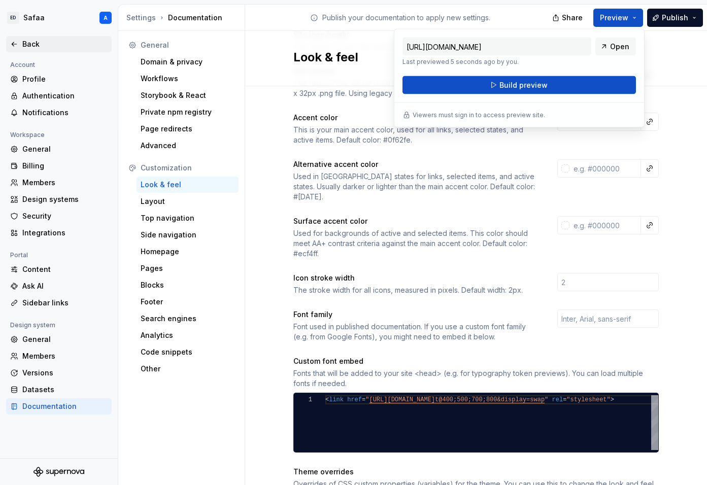
click at [31, 41] on div "Back" at bounding box center [64, 44] width 85 height 10
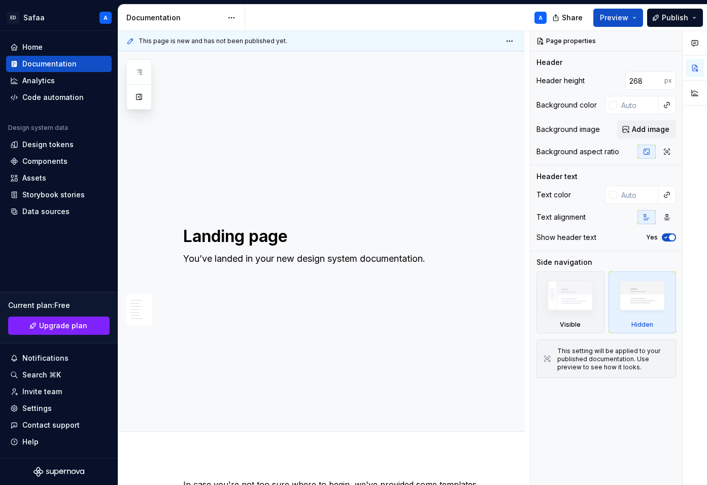
drag, startPoint x: 326, startPoint y: 187, endPoint x: 330, endPoint y: 491, distance: 304.0
click at [330, 458] on html "ED Safaa A Home Documentation Analytics Code automation Design system data Desi…" at bounding box center [353, 242] width 707 height 485
type textarea "*"
type input "750"
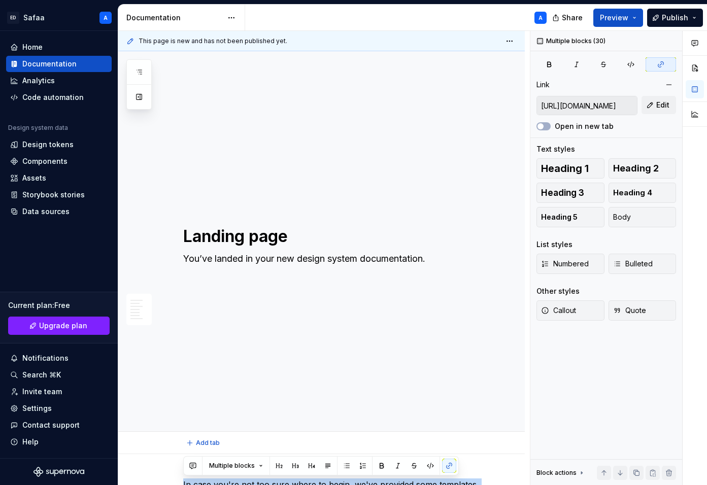
scroll to position [87, 0]
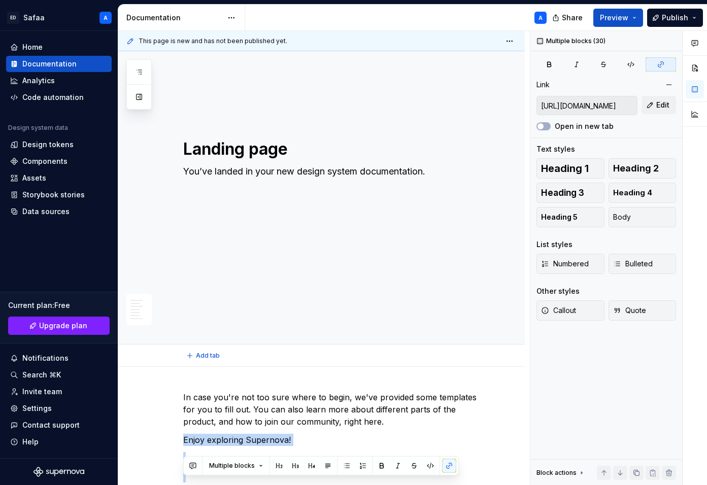
drag, startPoint x: 287, startPoint y: 294, endPoint x: 163, endPoint y: 443, distance: 193.9
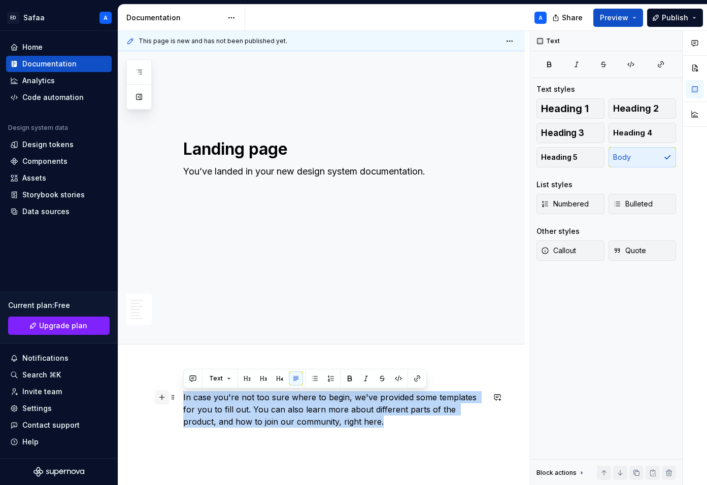
drag, startPoint x: 354, startPoint y: 424, endPoint x: 156, endPoint y: 392, distance: 200.6
click at [183, 392] on div "In case you're not too sure where to begin, we've provided some templates for y…" at bounding box center [333, 433] width 301 height 85
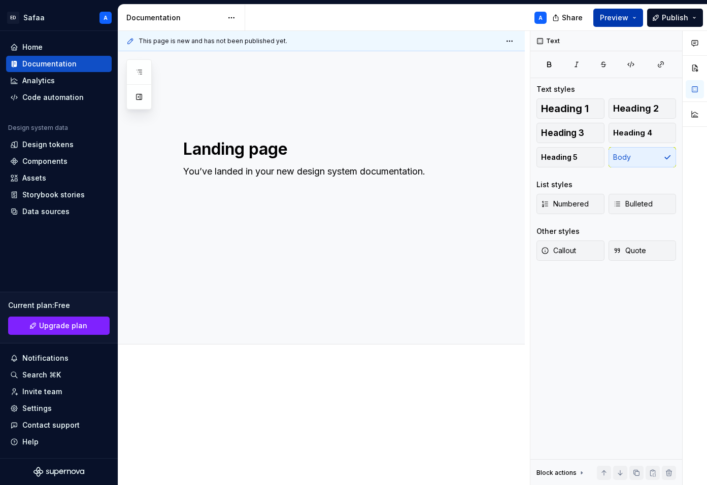
click at [631, 16] on button "Preview" at bounding box center [618, 18] width 50 height 18
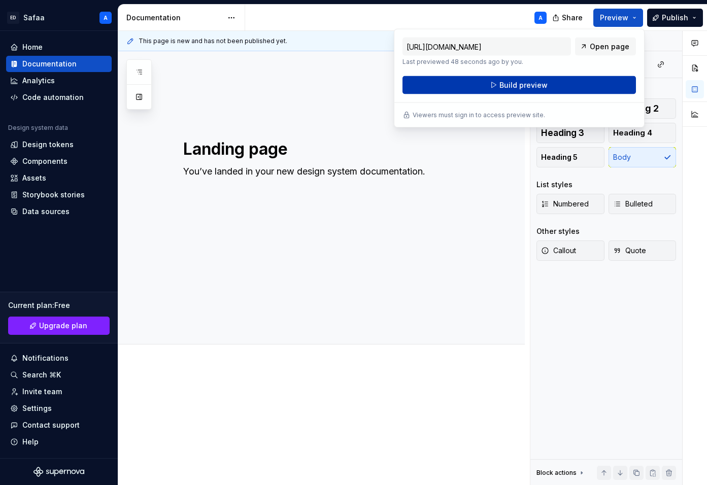
click at [591, 88] on button "Build preview" at bounding box center [518, 85] width 233 height 18
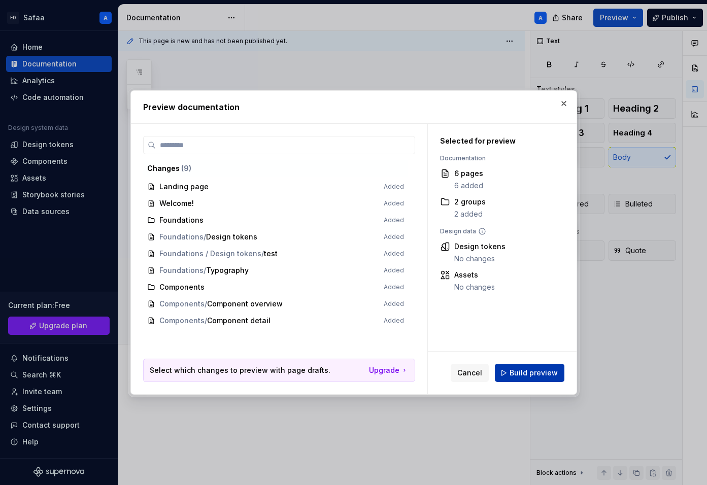
click at [543, 378] on span "Build preview" at bounding box center [534, 373] width 48 height 10
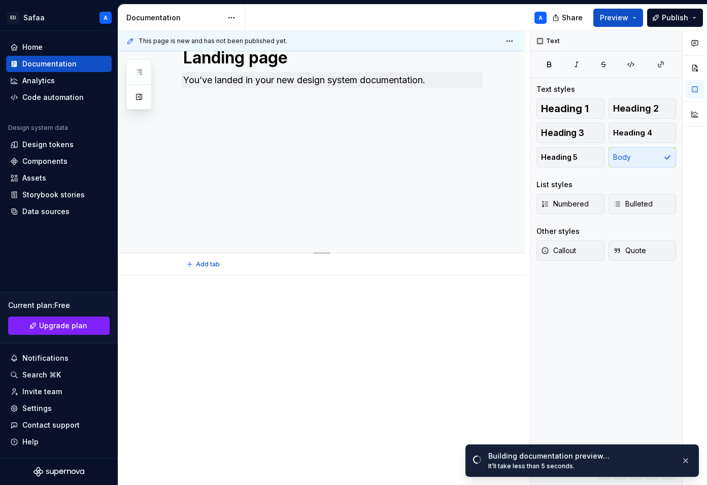
scroll to position [199, 0]
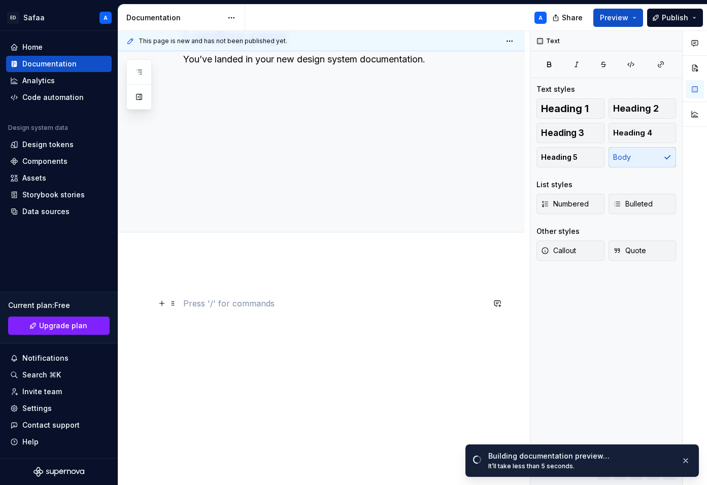
click at [234, 298] on p at bounding box center [333, 303] width 301 height 12
click at [252, 285] on p at bounding box center [333, 285] width 301 height 12
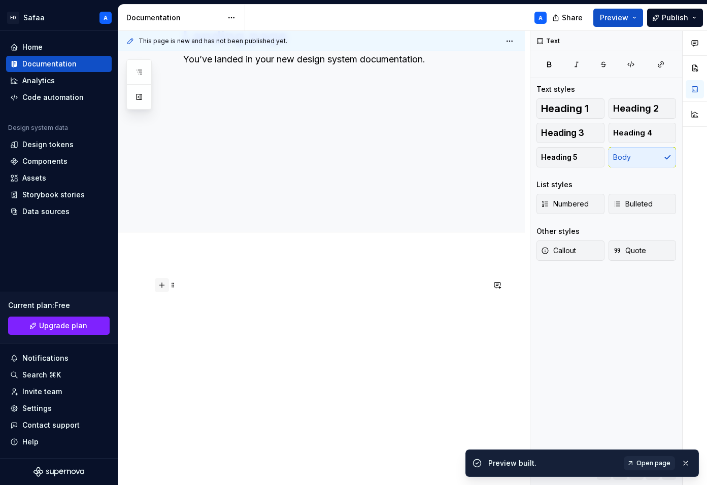
click at [160, 286] on button "button" at bounding box center [162, 285] width 14 height 14
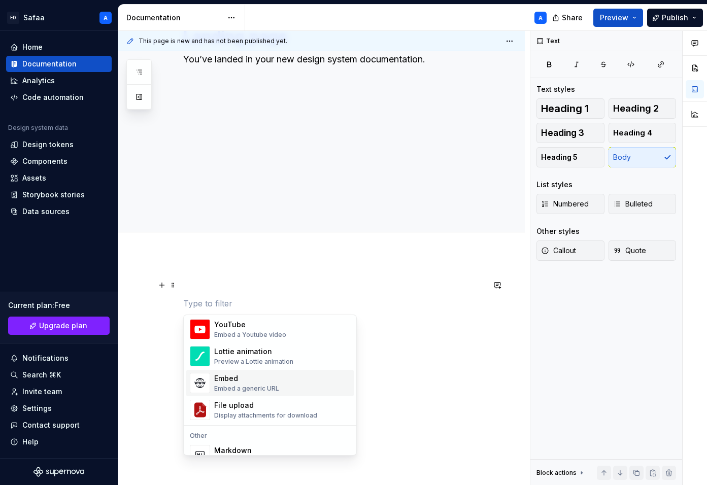
scroll to position [561, 0]
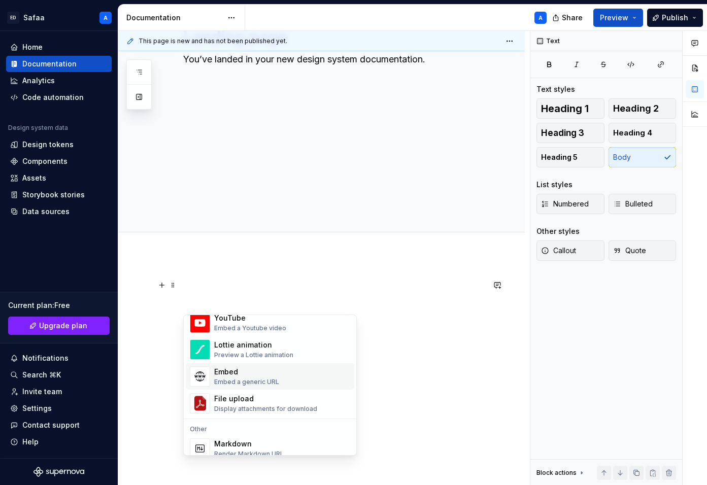
click at [283, 381] on div "Embed Embed a generic URL" at bounding box center [282, 376] width 136 height 20
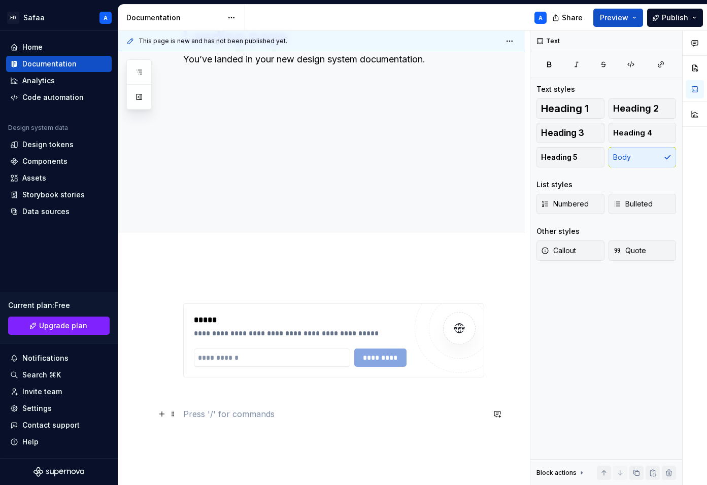
click at [357, 413] on p at bounding box center [333, 414] width 301 height 12
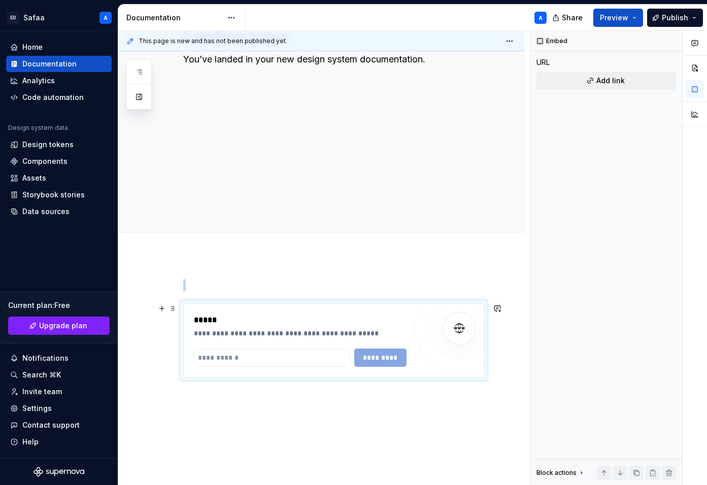
click at [335, 338] on div "**********" at bounding box center [300, 340] width 213 height 53
click at [438, 318] on div at bounding box center [459, 328] width 61 height 61
click at [172, 307] on span at bounding box center [173, 308] width 8 height 14
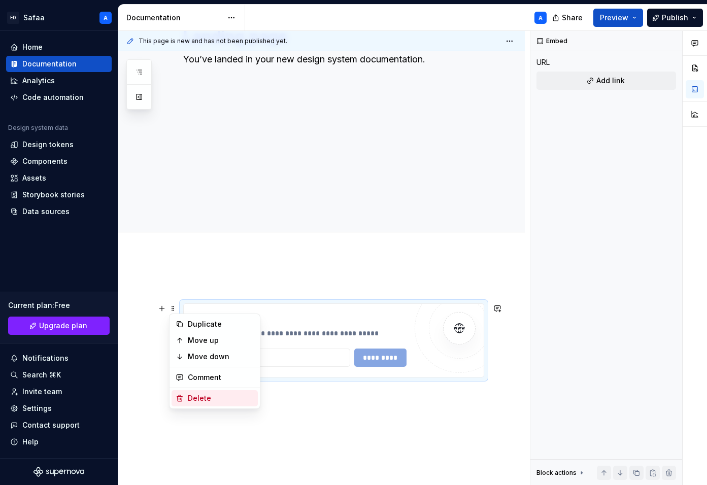
click at [201, 399] on div "Delete" at bounding box center [221, 398] width 66 height 10
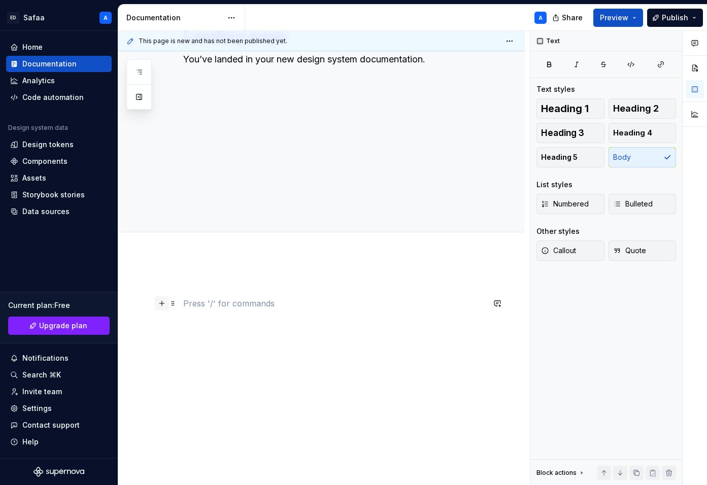
click at [162, 304] on button "button" at bounding box center [162, 303] width 14 height 14
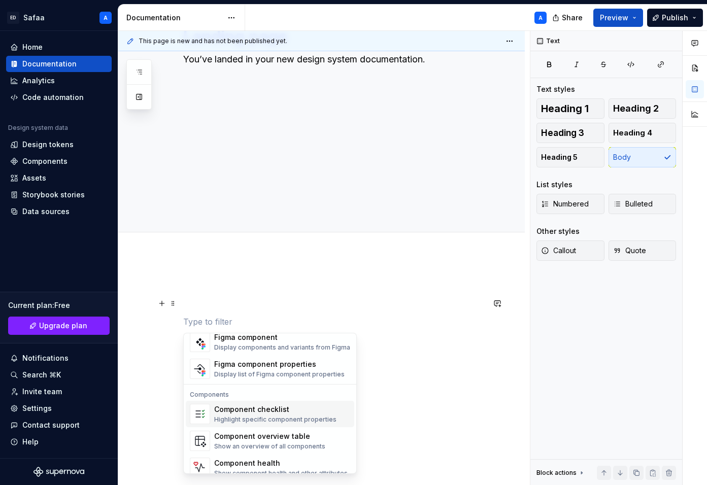
scroll to position [1010, 0]
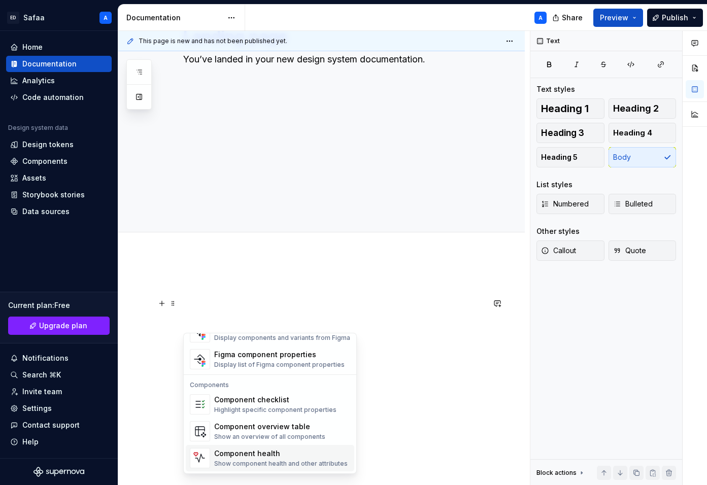
click at [324, 452] on div "Component health" at bounding box center [280, 454] width 133 height 10
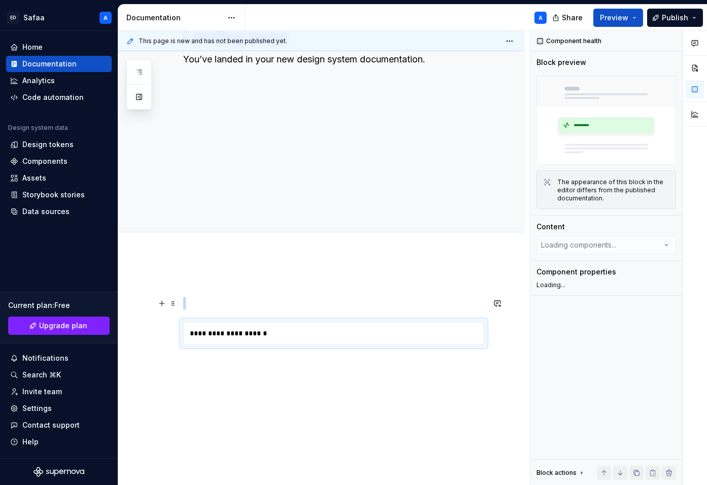
type textarea "*"
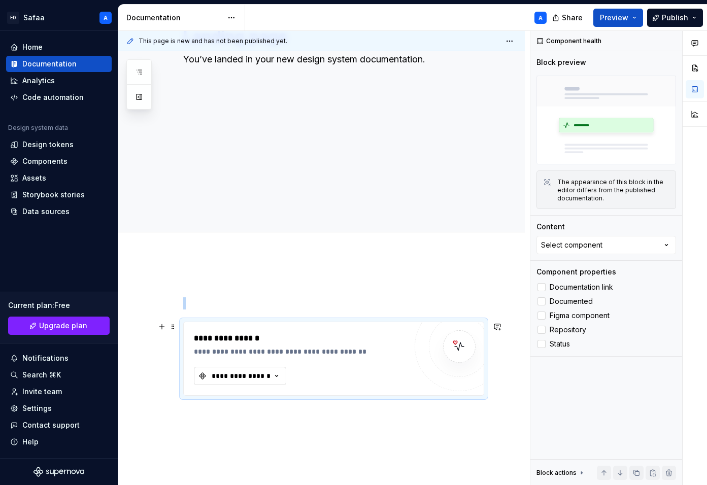
click at [266, 376] on div "**********" at bounding box center [241, 376] width 61 height 10
type input "button"
click at [315, 338] on div "**********" at bounding box center [303, 338] width 218 height 12
click at [172, 323] on span at bounding box center [173, 327] width 8 height 14
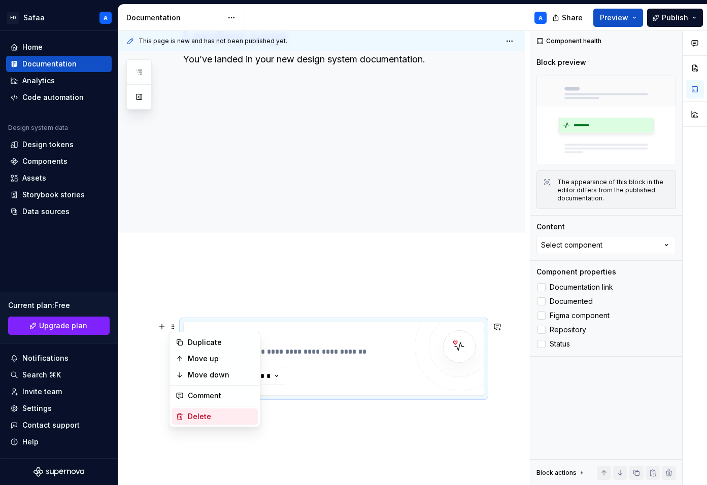
click at [206, 417] on div "Delete" at bounding box center [221, 417] width 66 height 10
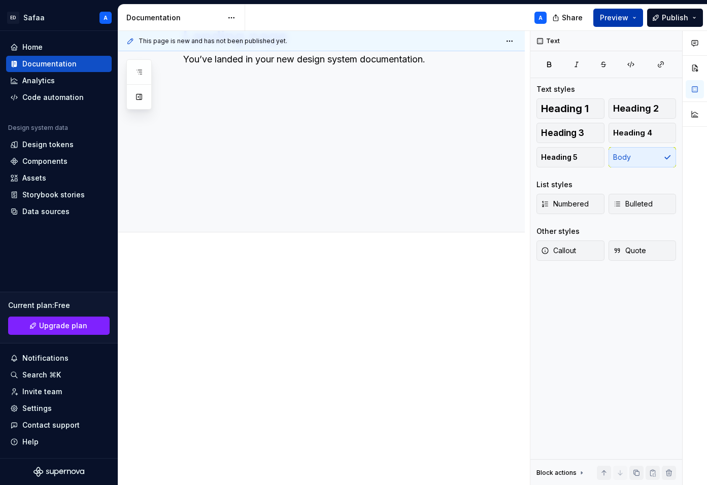
click at [634, 12] on button "Preview" at bounding box center [618, 18] width 50 height 18
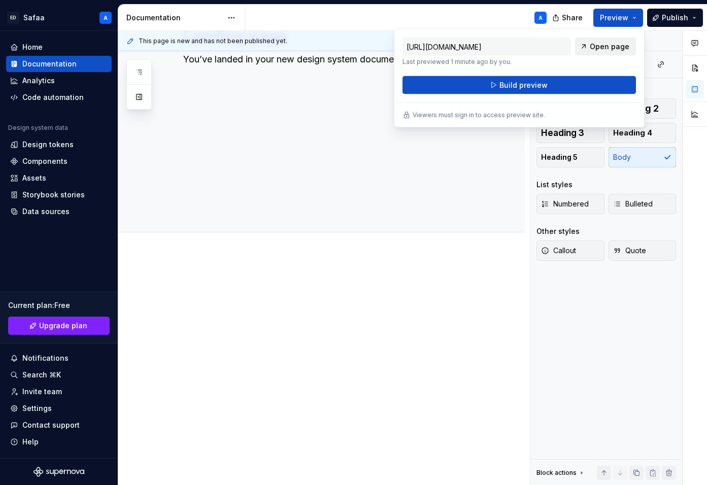
click at [605, 48] on span "Open page" at bounding box center [610, 47] width 40 height 10
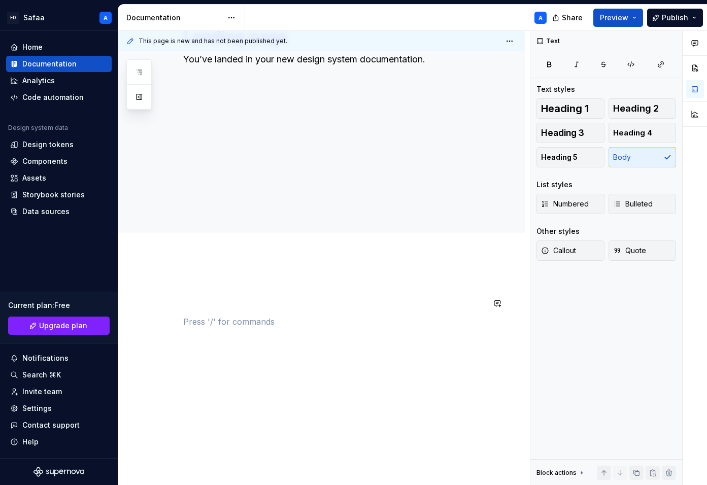
click at [382, 312] on div at bounding box center [333, 303] width 301 height 49
click at [305, 95] on div "Landing page You’ve landed in your new design system documentation. Edit header" at bounding box center [321, 42] width 406 height 381
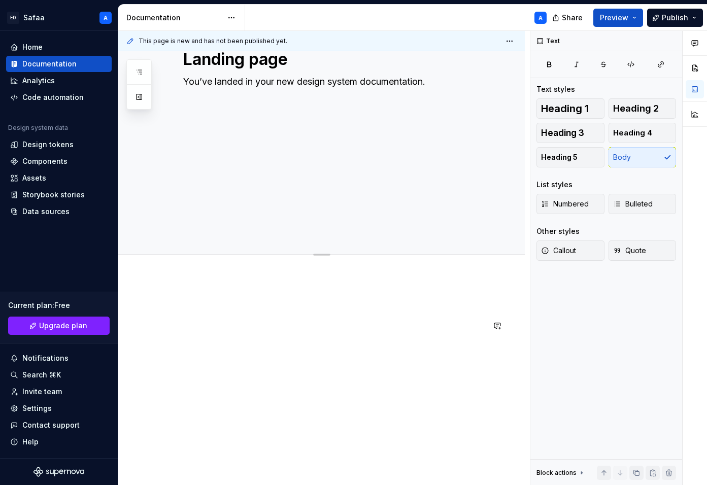
scroll to position [199, 0]
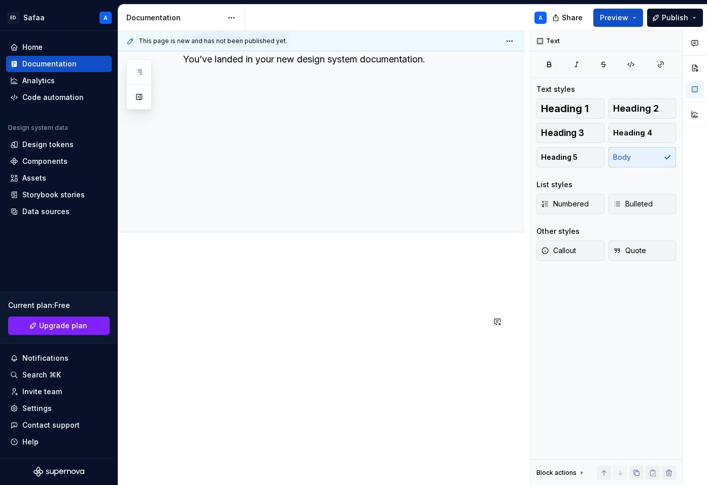
click at [333, 314] on div at bounding box center [333, 303] width 301 height 49
click at [582, 458] on icon at bounding box center [582, 473] width 8 height 8
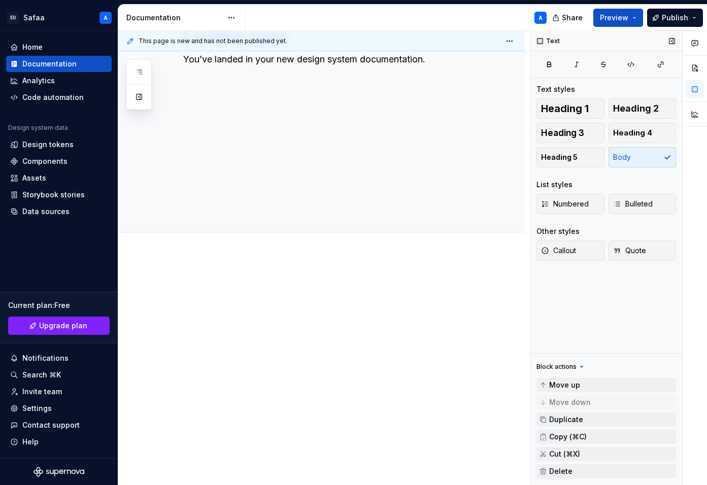
click at [572, 365] on div "Block actions" at bounding box center [556, 367] width 40 height 8
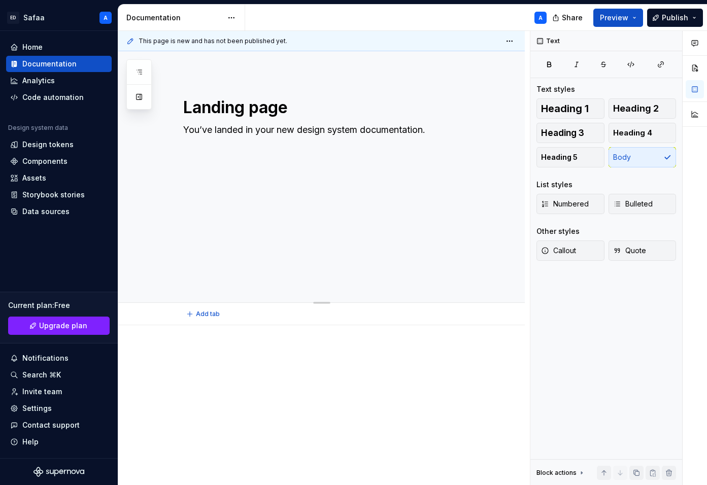
scroll to position [0, 0]
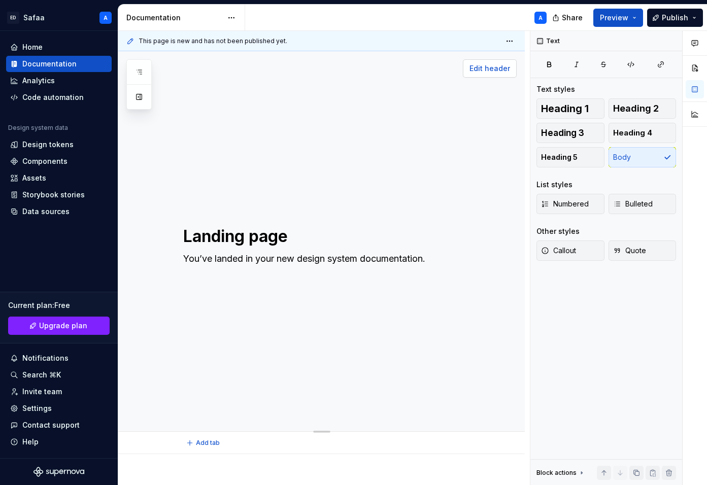
click at [495, 72] on span "Edit header" at bounding box center [489, 68] width 41 height 10
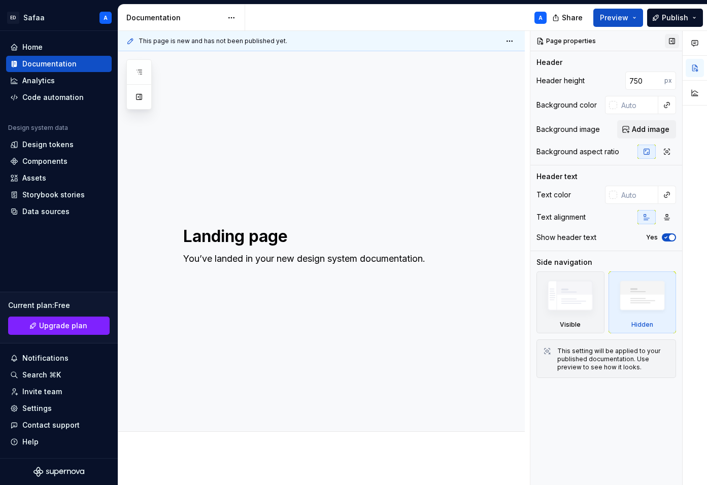
click at [670, 39] on button "button" at bounding box center [672, 41] width 14 height 14
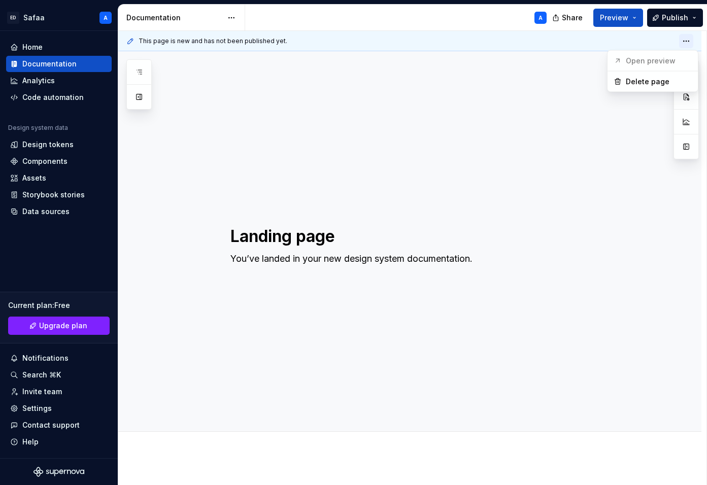
click at [689, 39] on html "ED Safaa A Home Documentation Analytics Code automation Design system data Desi…" at bounding box center [353, 242] width 707 height 485
click at [513, 129] on html "ED Safaa A Home Documentation Analytics Code automation Design system data Desi…" at bounding box center [353, 242] width 707 height 485
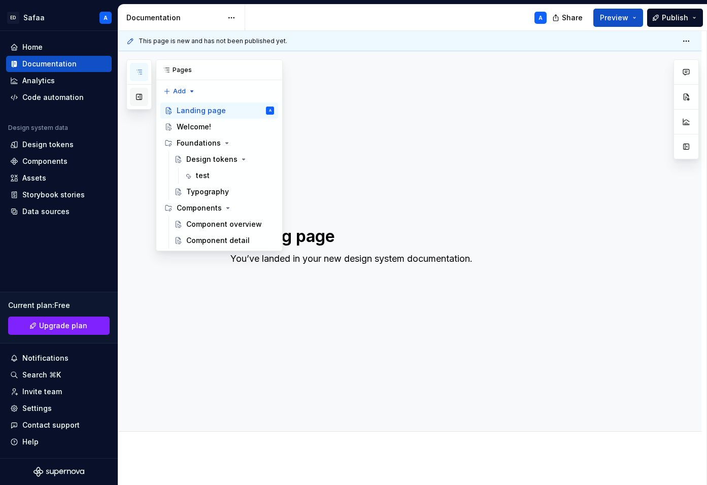
click at [138, 101] on button "button" at bounding box center [139, 97] width 18 height 18
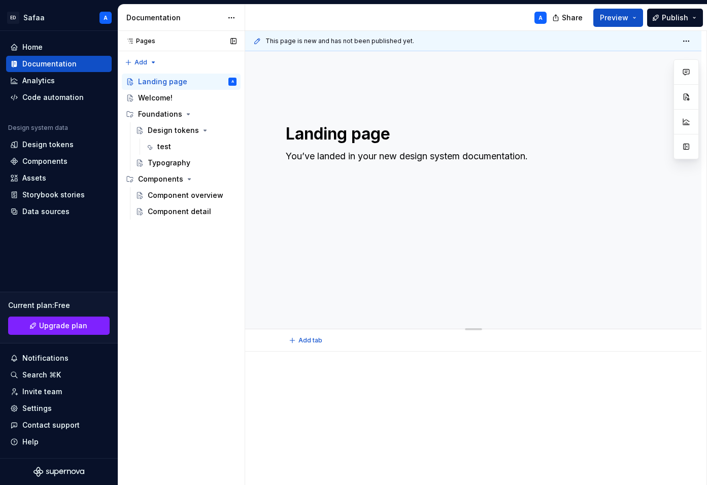
scroll to position [122, 0]
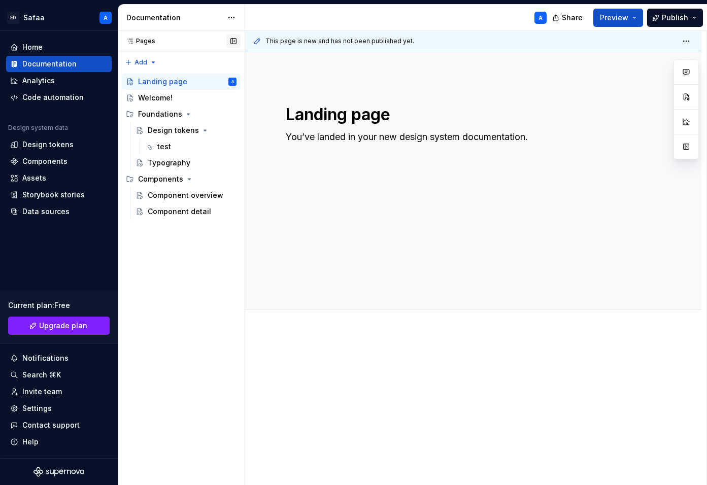
click at [234, 39] on button "button" at bounding box center [233, 41] width 14 height 14
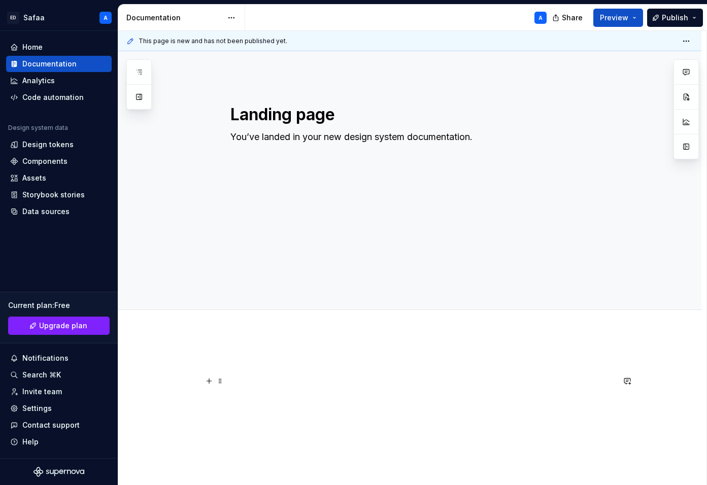
scroll to position [199, 0]
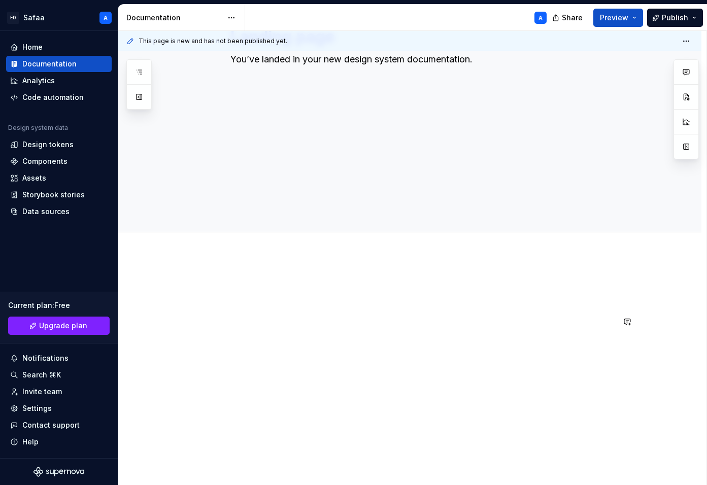
click at [391, 384] on div at bounding box center [409, 370] width 583 height 231
click at [228, 22] on html "ED Safaa A Home Documentation Analytics Code automation Design system data Desi…" at bounding box center [353, 242] width 707 height 485
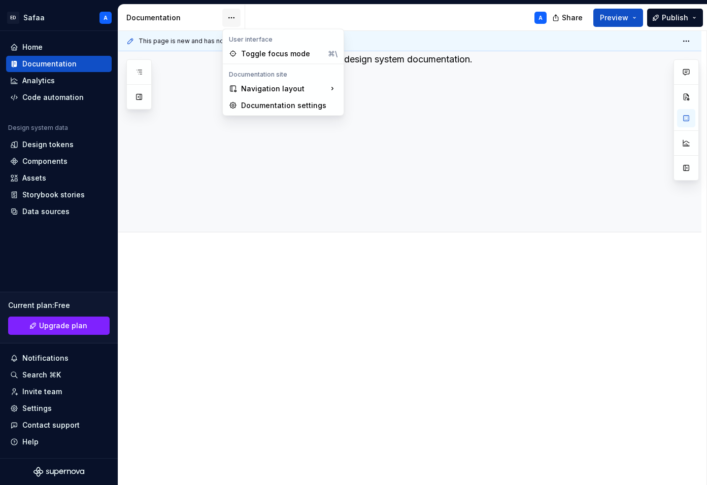
click at [228, 22] on html "ED Safaa A Home Documentation Analytics Code automation Design system data Desi…" at bounding box center [353, 242] width 707 height 485
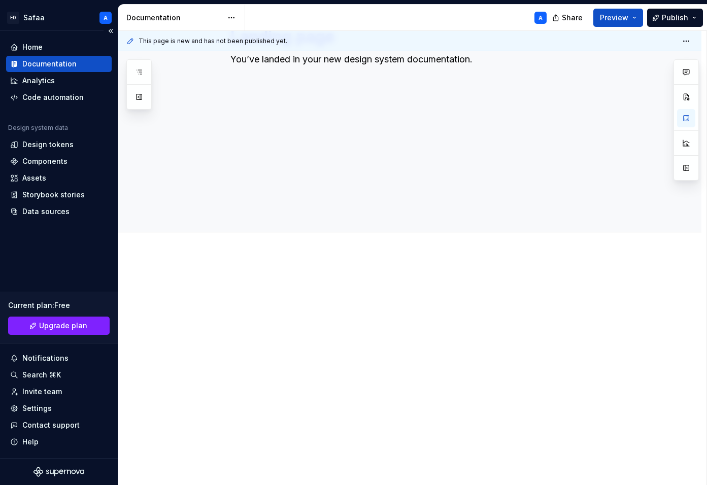
type textarea "*"
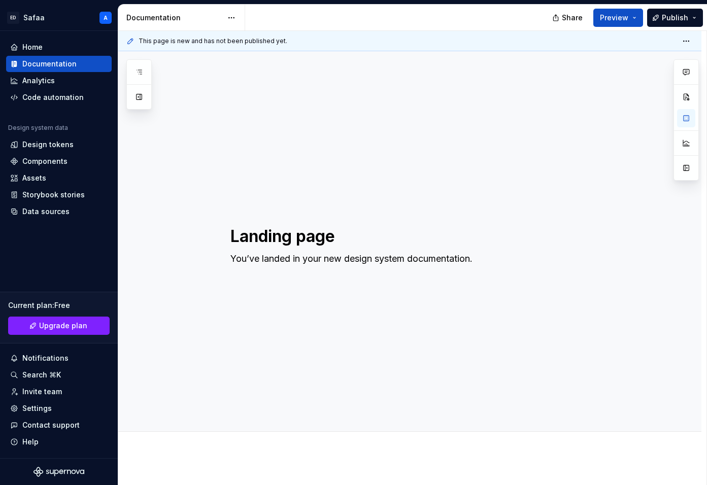
type textarea "*"
